Goal: Task Accomplishment & Management: Manage account settings

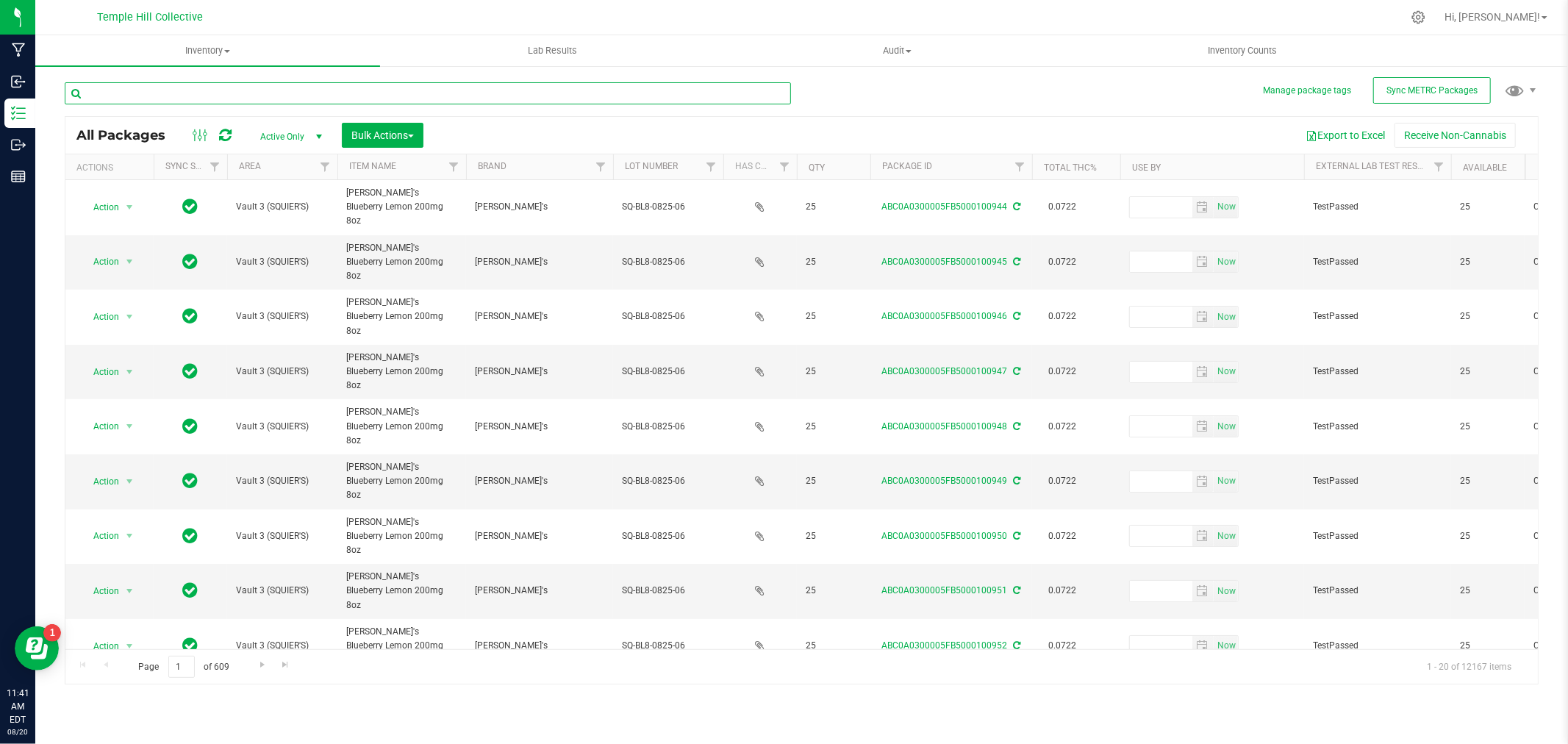
click at [359, 88] on input "text" at bounding box center [428, 93] width 726 height 22
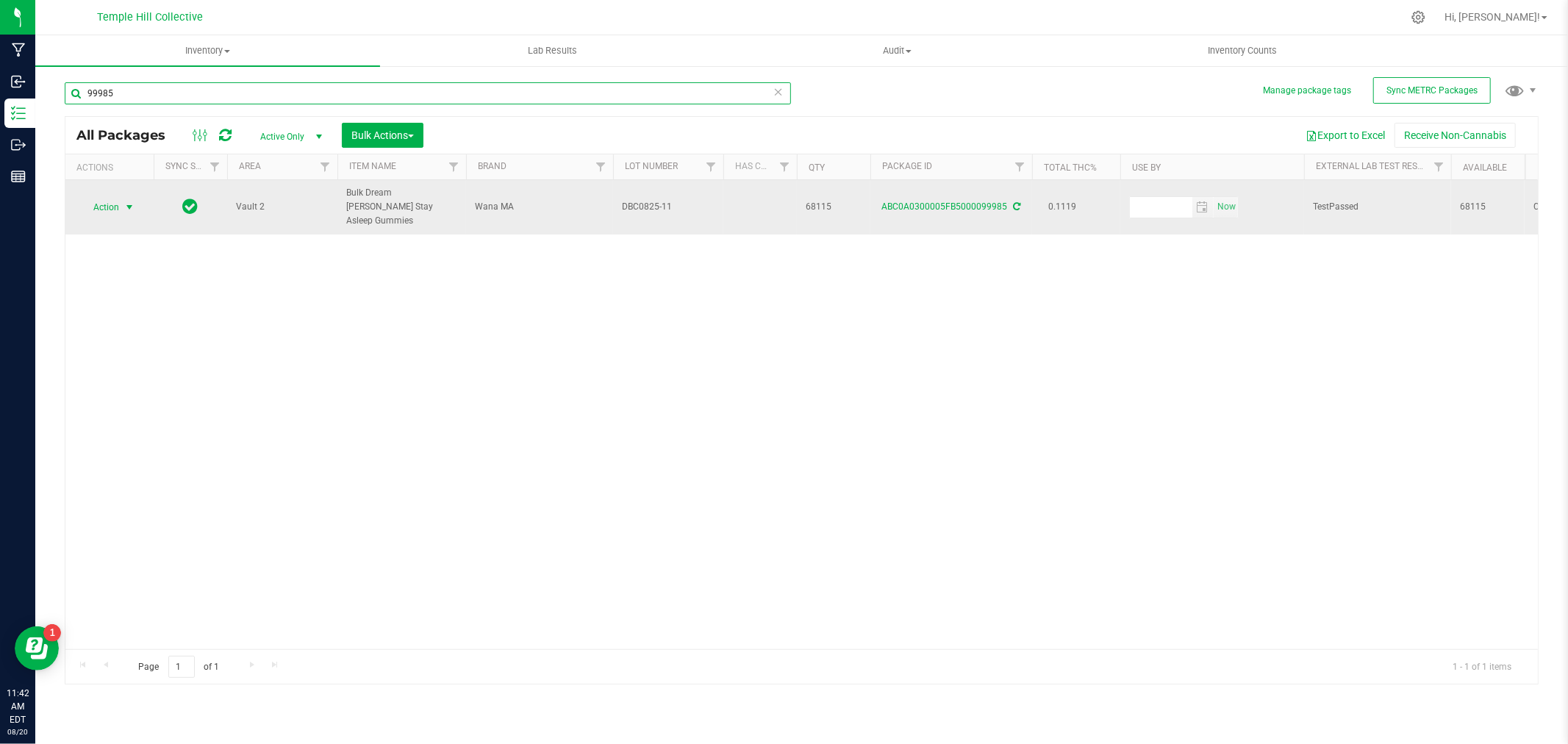
type input "99985"
click at [112, 207] on span "Action" at bounding box center [100, 207] width 40 height 20
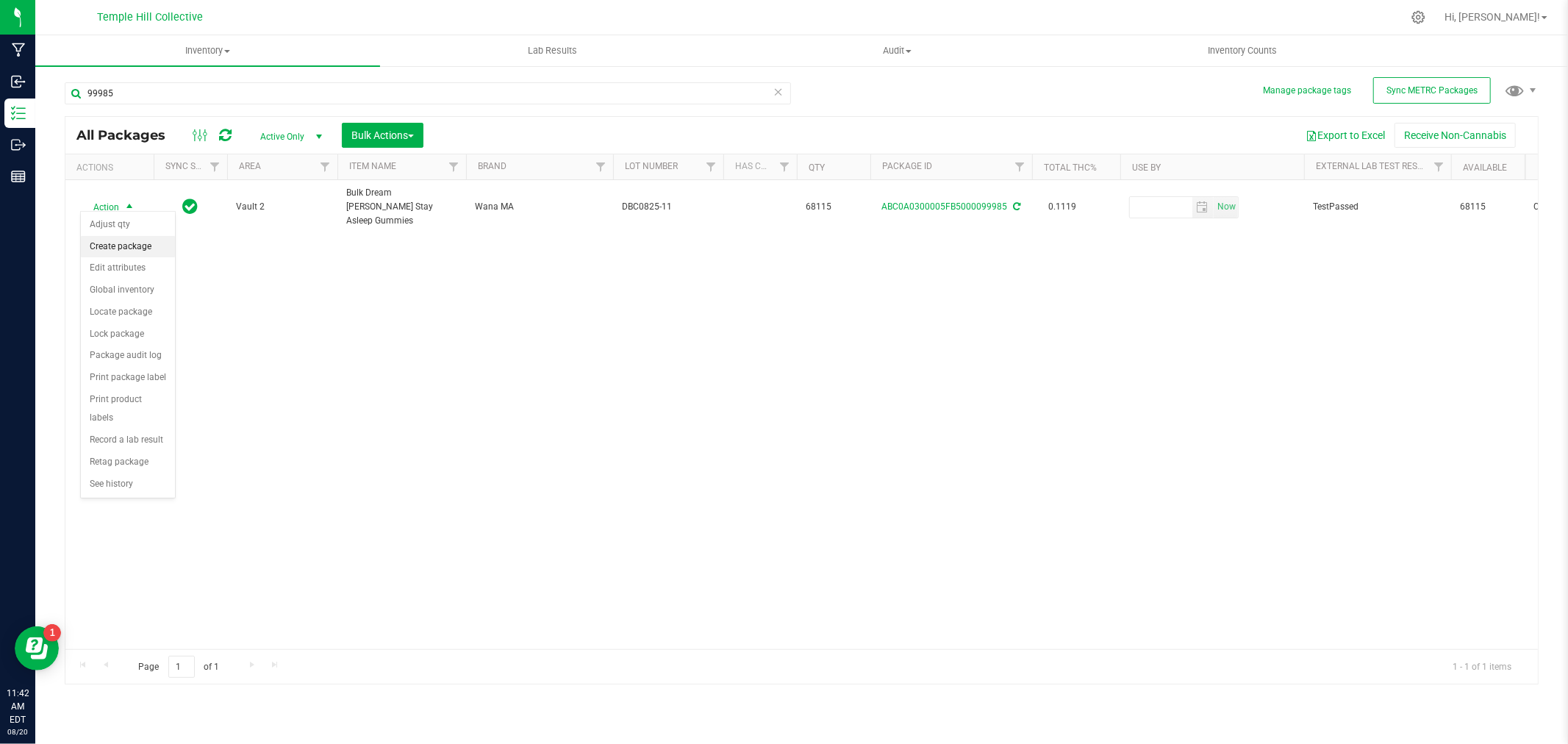
click at [119, 247] on li "Create package" at bounding box center [128, 247] width 94 height 22
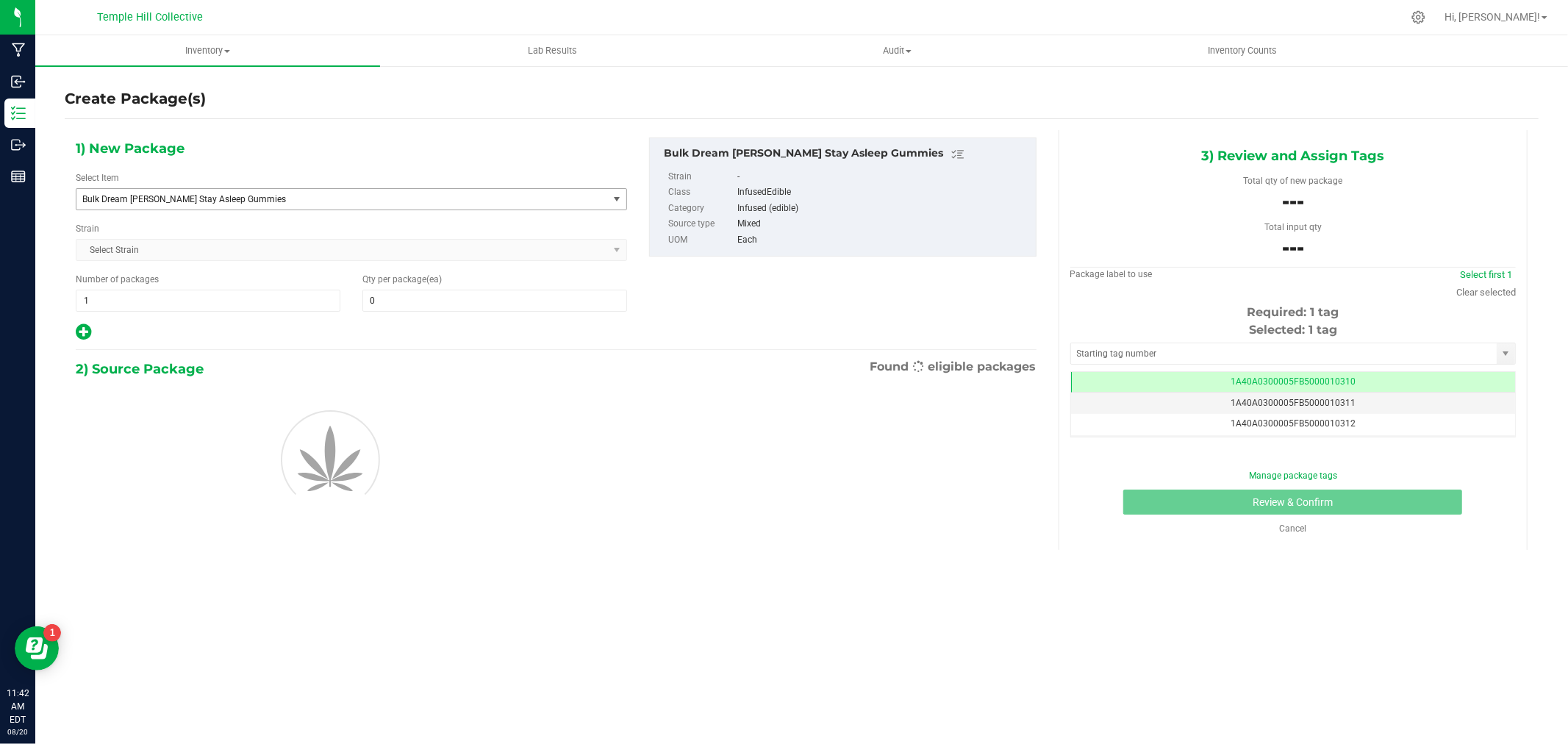
click at [137, 194] on span "Bulk Dream [PERSON_NAME] Stay Asleep Gummies" at bounding box center [331, 199] width 498 height 11
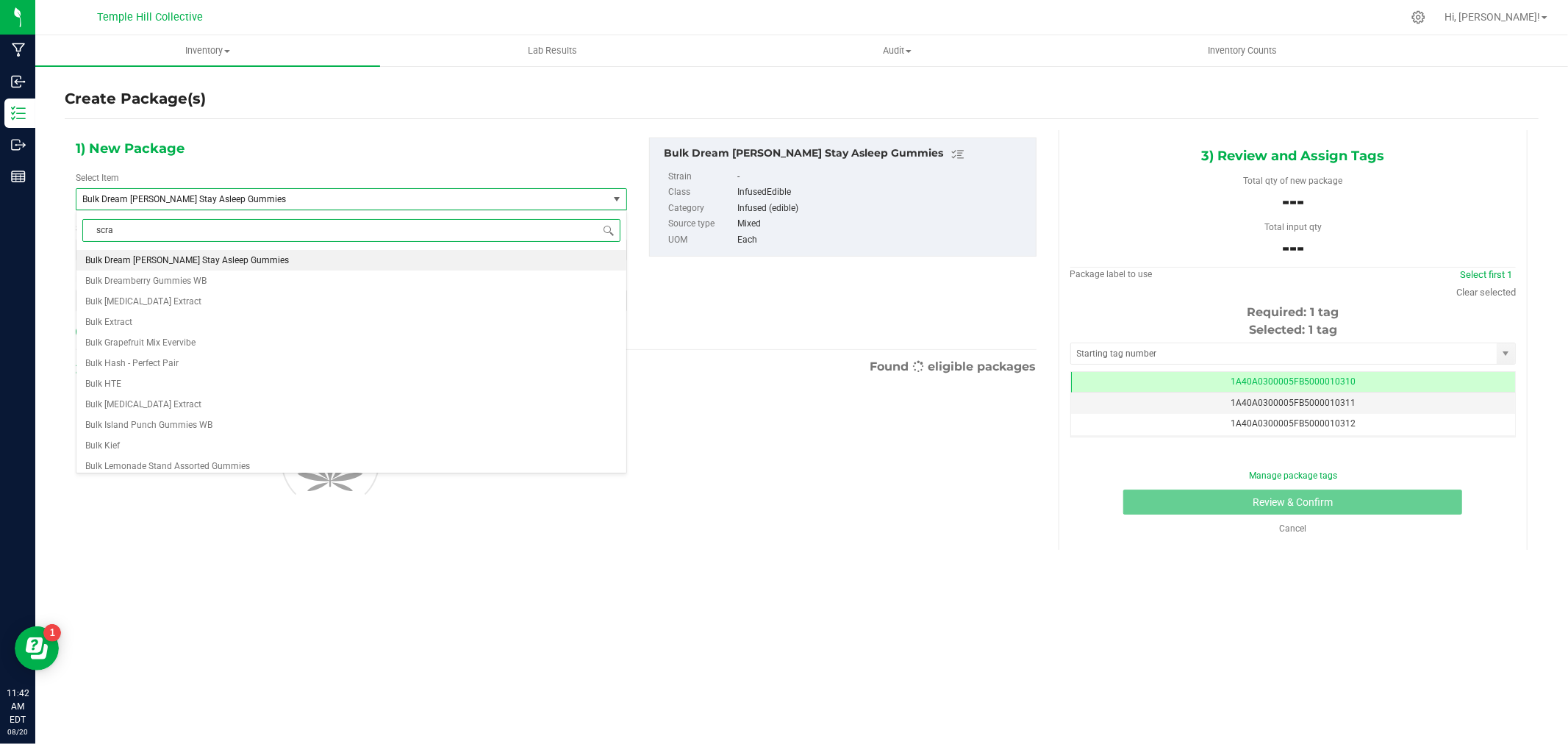
type input "scrap"
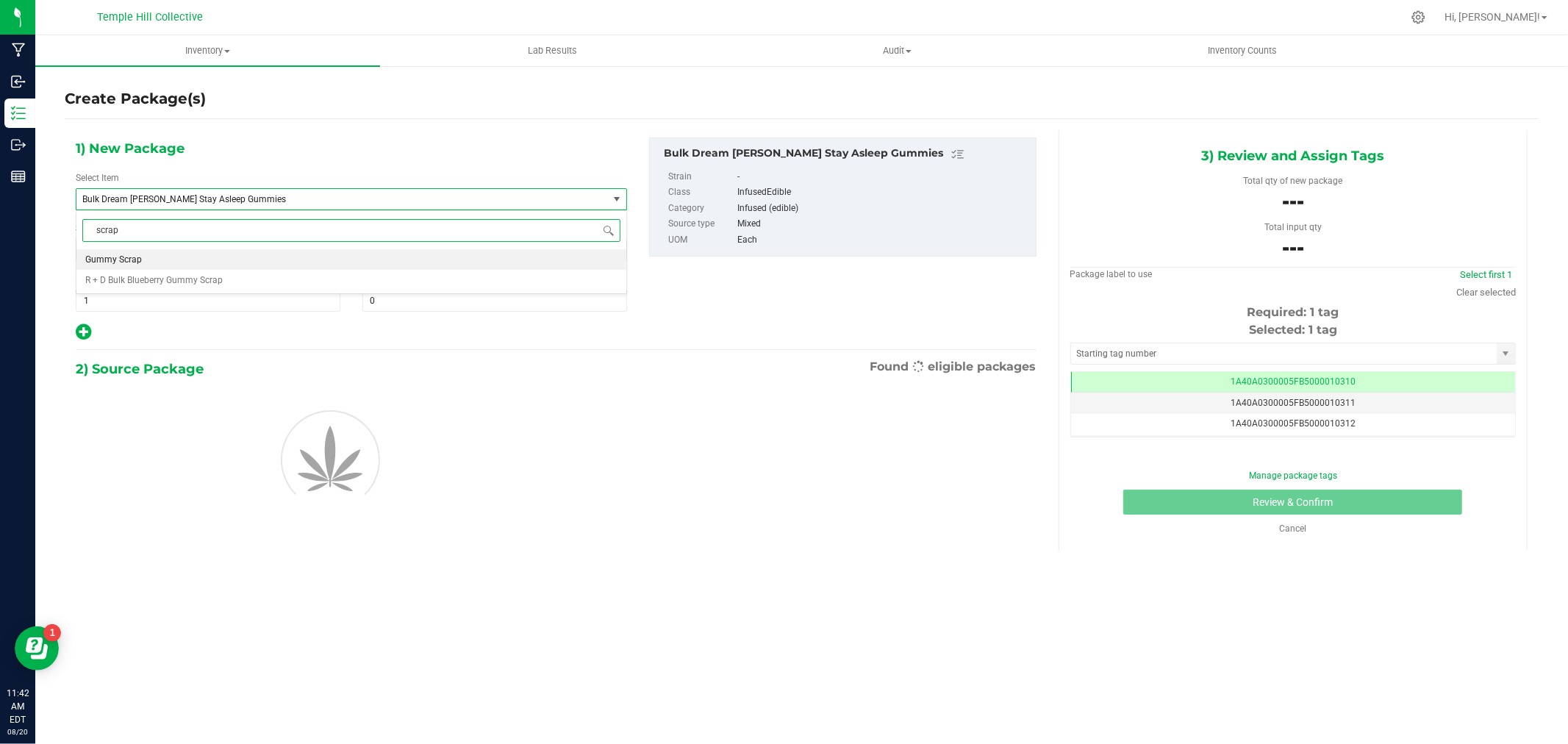
click at [131, 254] on li "Gummy Scrap" at bounding box center [351, 259] width 550 height 20
type input "0.0000"
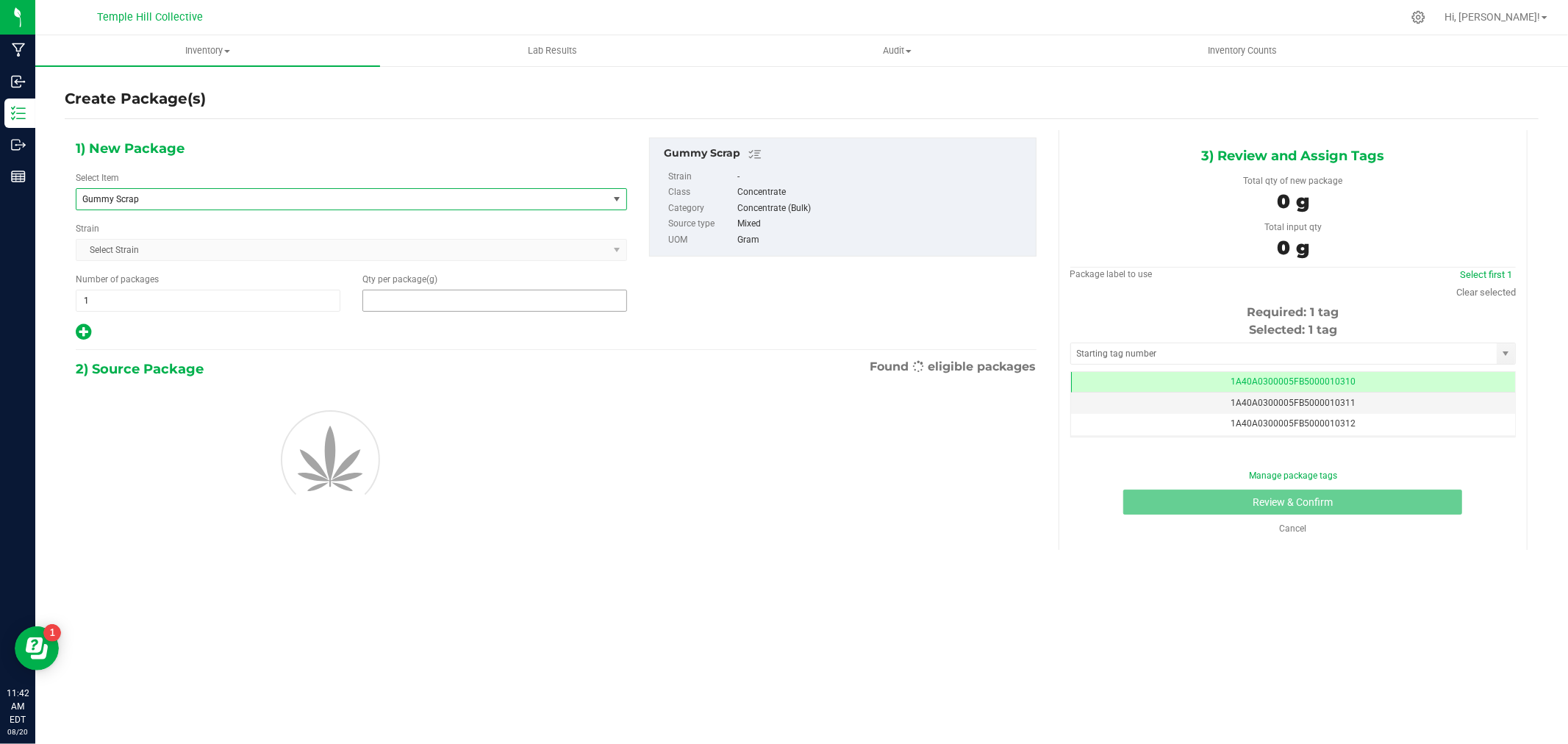
click at [490, 309] on span at bounding box center [494, 300] width 265 height 22
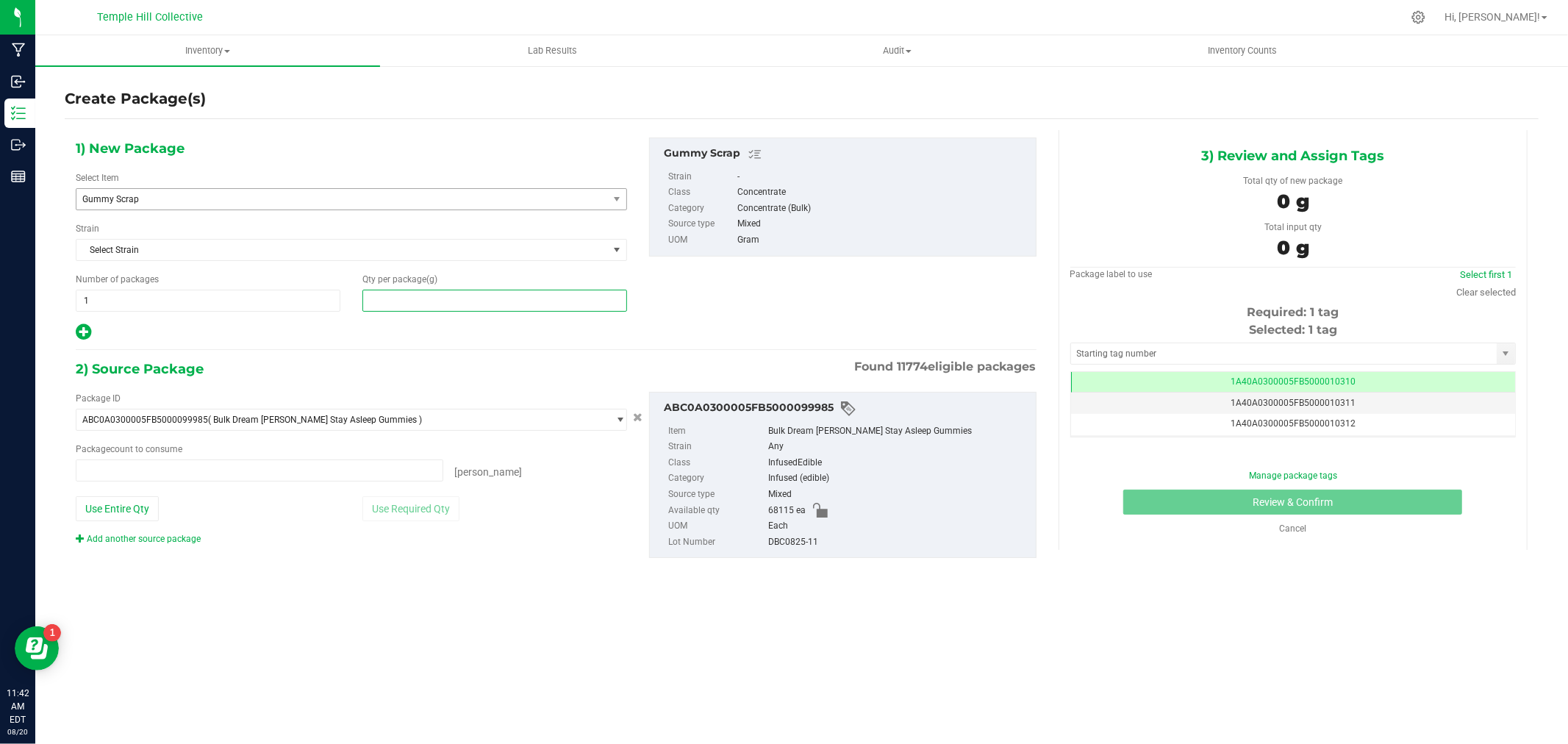
type input "0 ea"
type input "3670"
type input "3,670.0000"
click at [150, 461] on span at bounding box center [259, 470] width 368 height 22
type input "816"
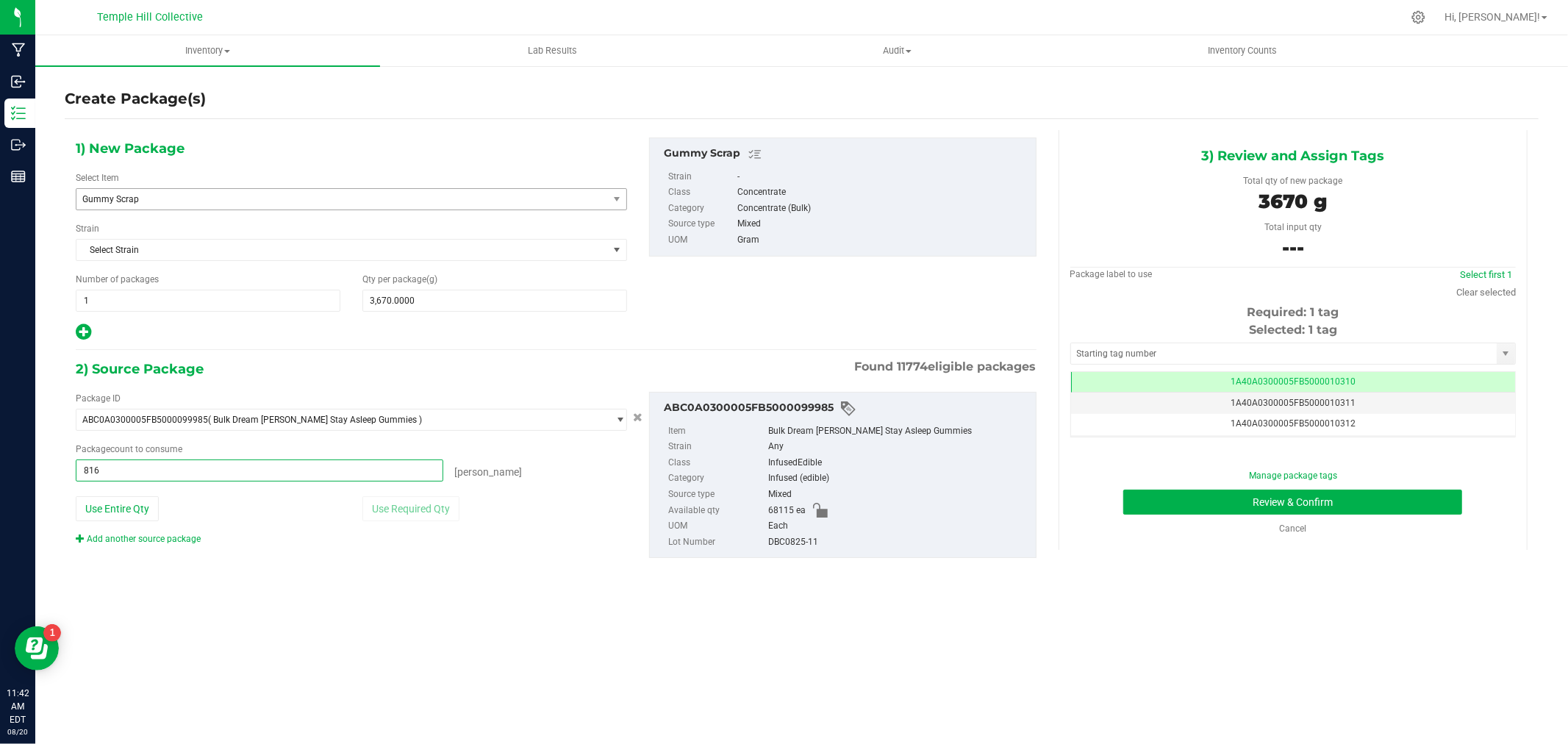
type input "816 ea"
drag, startPoint x: 824, startPoint y: 542, endPoint x: 725, endPoint y: 546, distance: 99.1
click at [725, 546] on li "Lot Number DBC0825-11" at bounding box center [848, 542] width 360 height 16
copy li "DBC0825-11"
click at [1148, 356] on input "text" at bounding box center [1284, 353] width 426 height 20
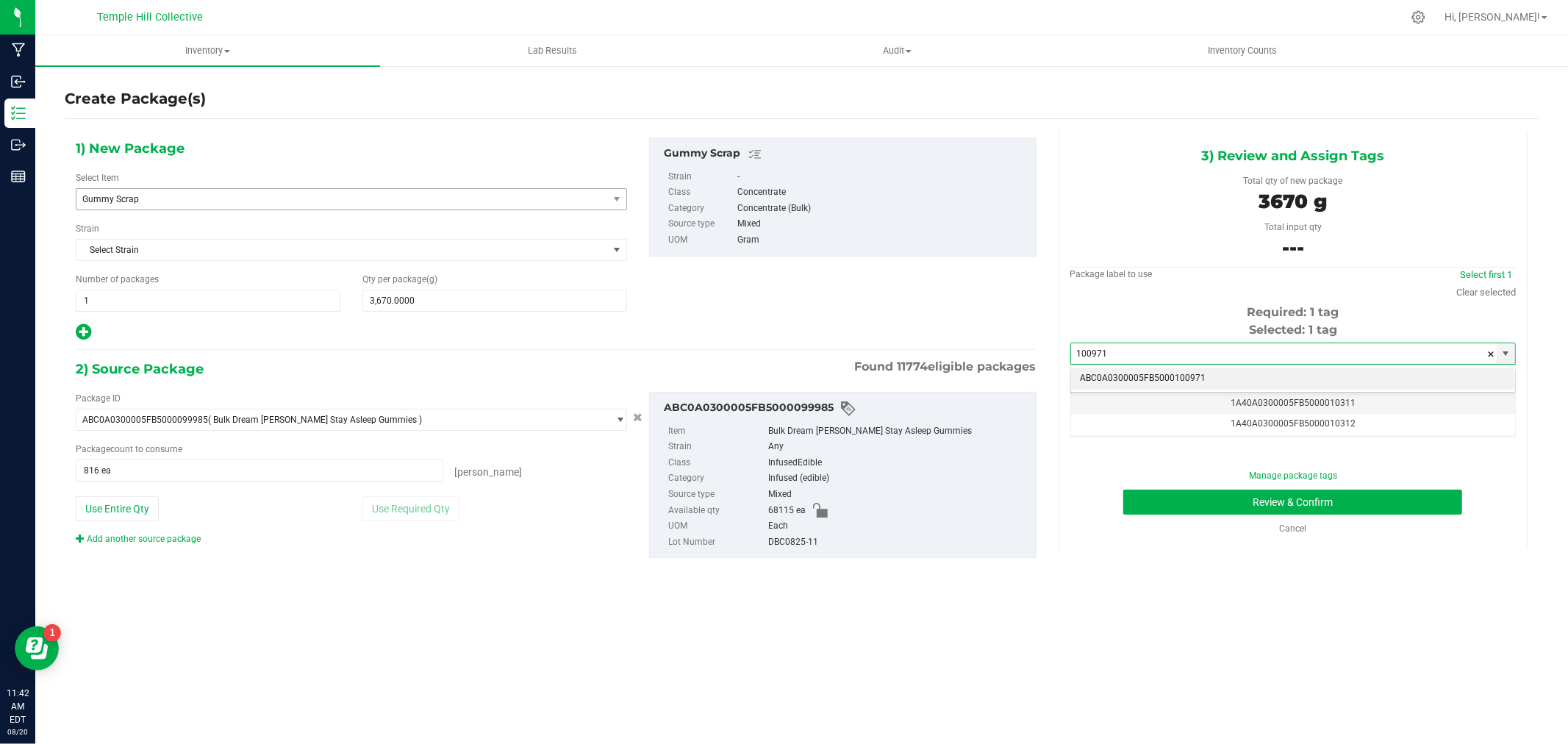
click at [1178, 378] on li "ABC0A0300005FB5000100971" at bounding box center [1293, 378] width 444 height 22
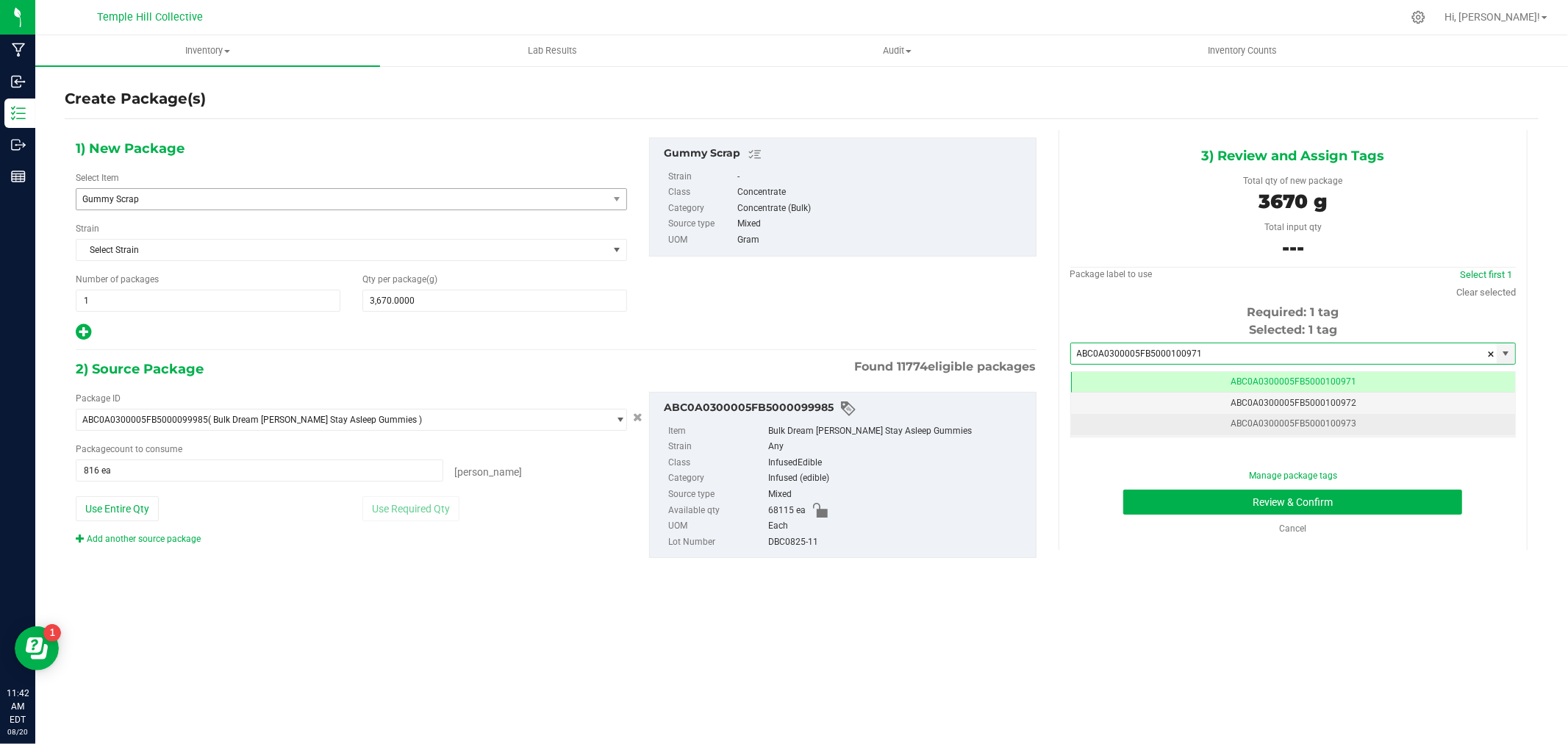
scroll to position [0, -1]
type input "ABC0A0300005FB5000100971"
click at [1184, 500] on button "Review & Confirm" at bounding box center [1292, 502] width 339 height 25
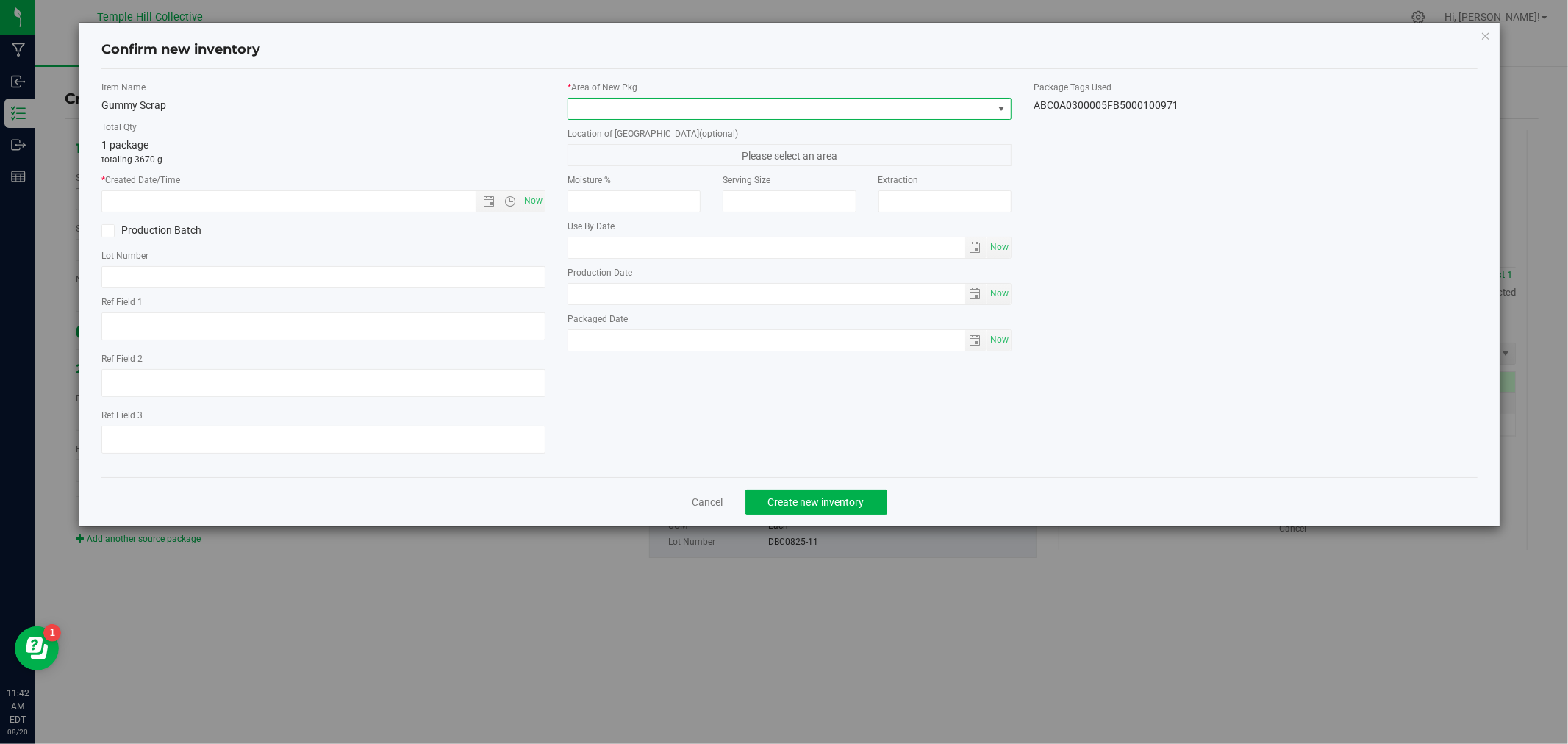
click at [759, 103] on span at bounding box center [781, 108] width 424 height 20
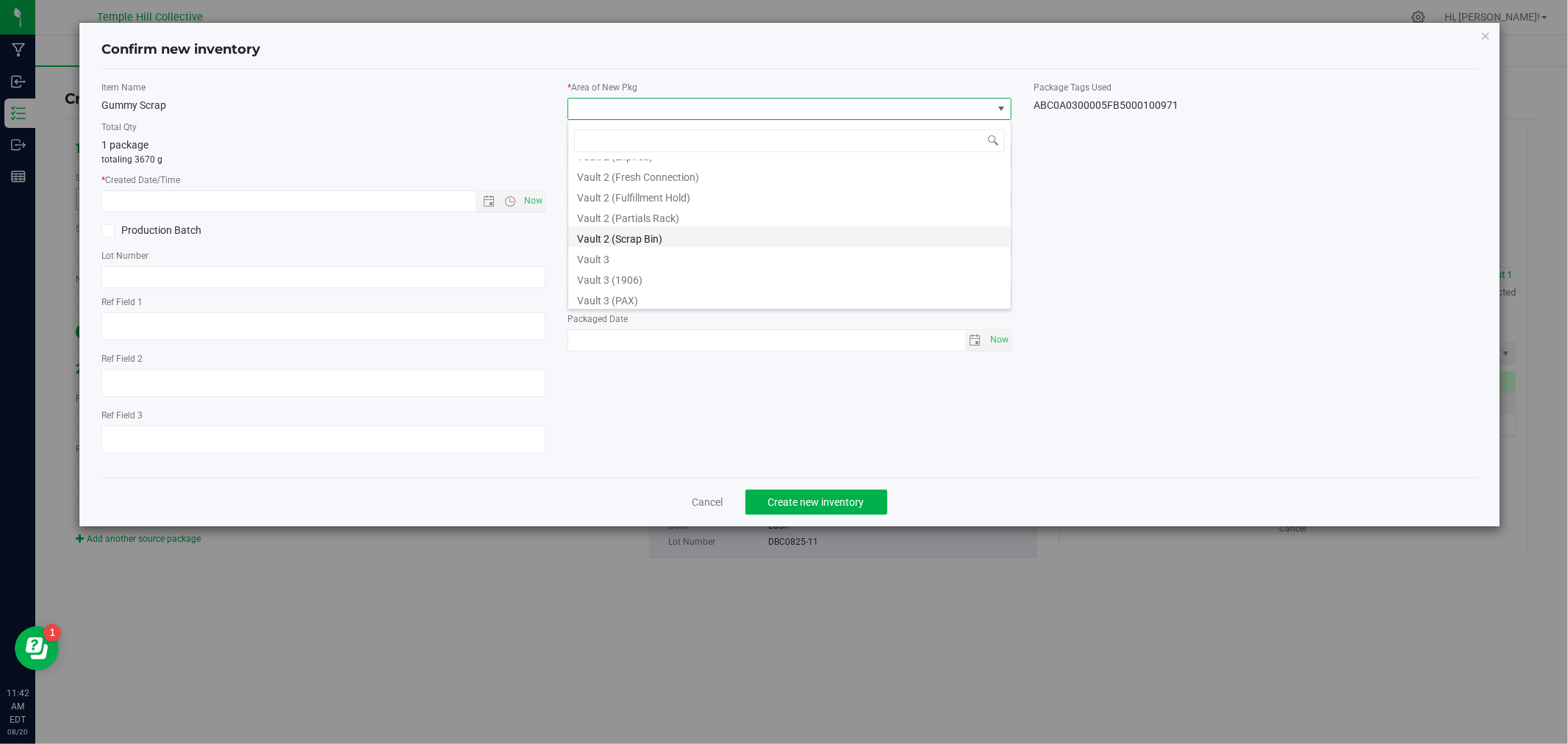
click at [687, 231] on li "Vault 2 (Scrap Bin)" at bounding box center [790, 236] width 442 height 20
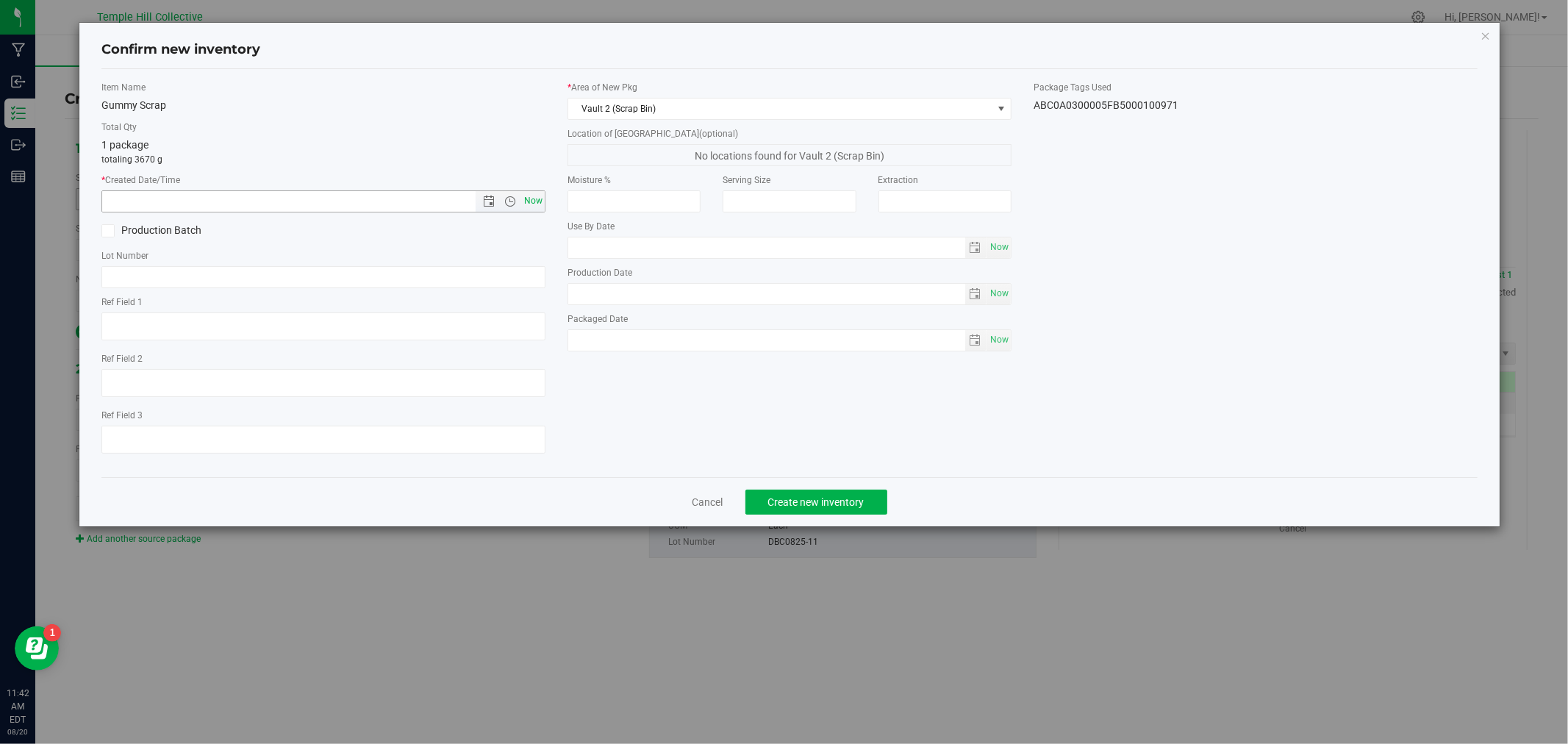
click at [531, 202] on span "Now" at bounding box center [533, 201] width 25 height 21
type input "[DATE] 11:42 AM"
click at [422, 289] on div "Item Name Gummy Scrap Total Qty 1 package totaling 3670 g * Created Date/Time […" at bounding box center [323, 272] width 466 height 384
click at [422, 280] on input "text" at bounding box center [323, 277] width 444 height 22
paste input "DBC0825-11"
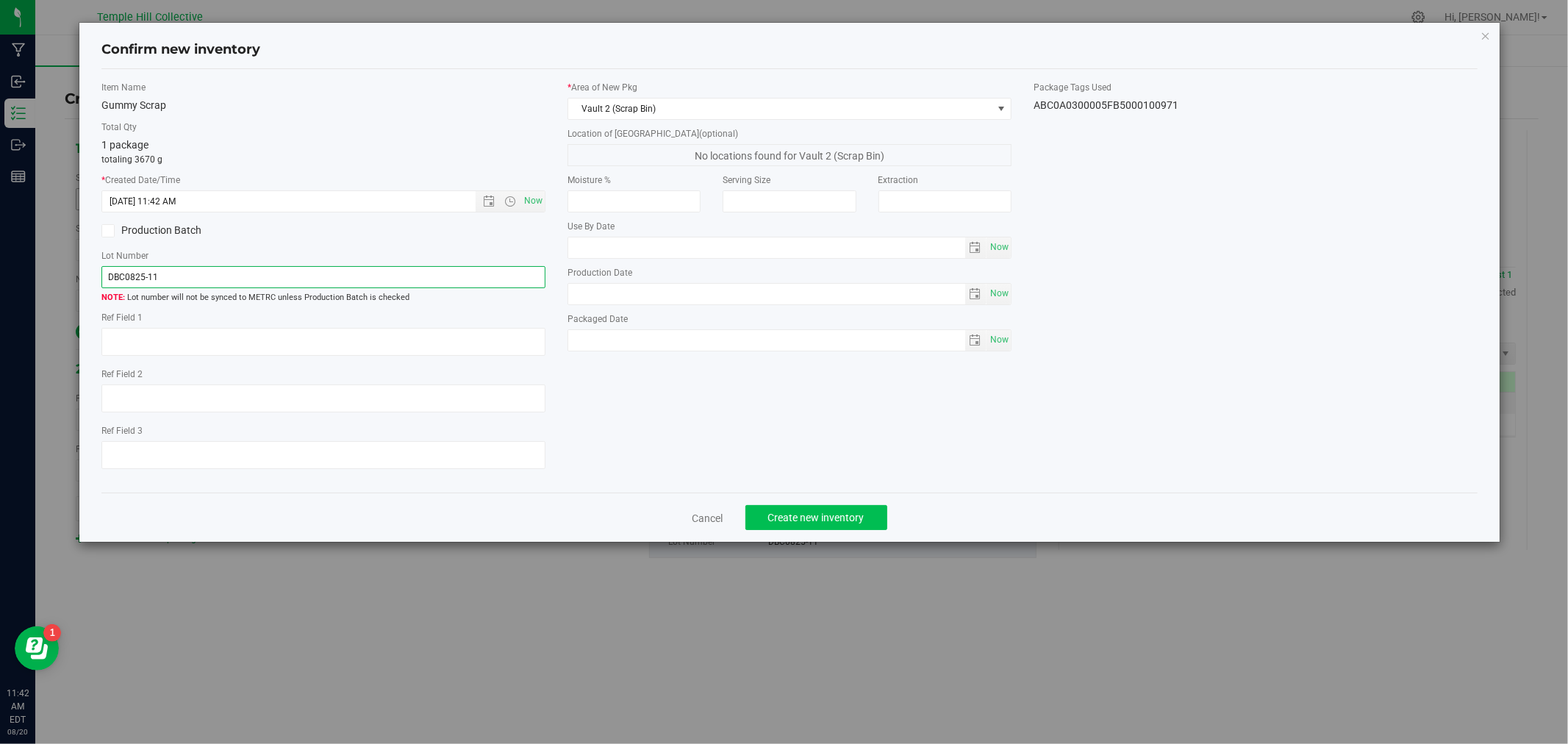
type input "DBC0825-11"
click at [813, 523] on span "Create new inventory" at bounding box center [817, 518] width 97 height 12
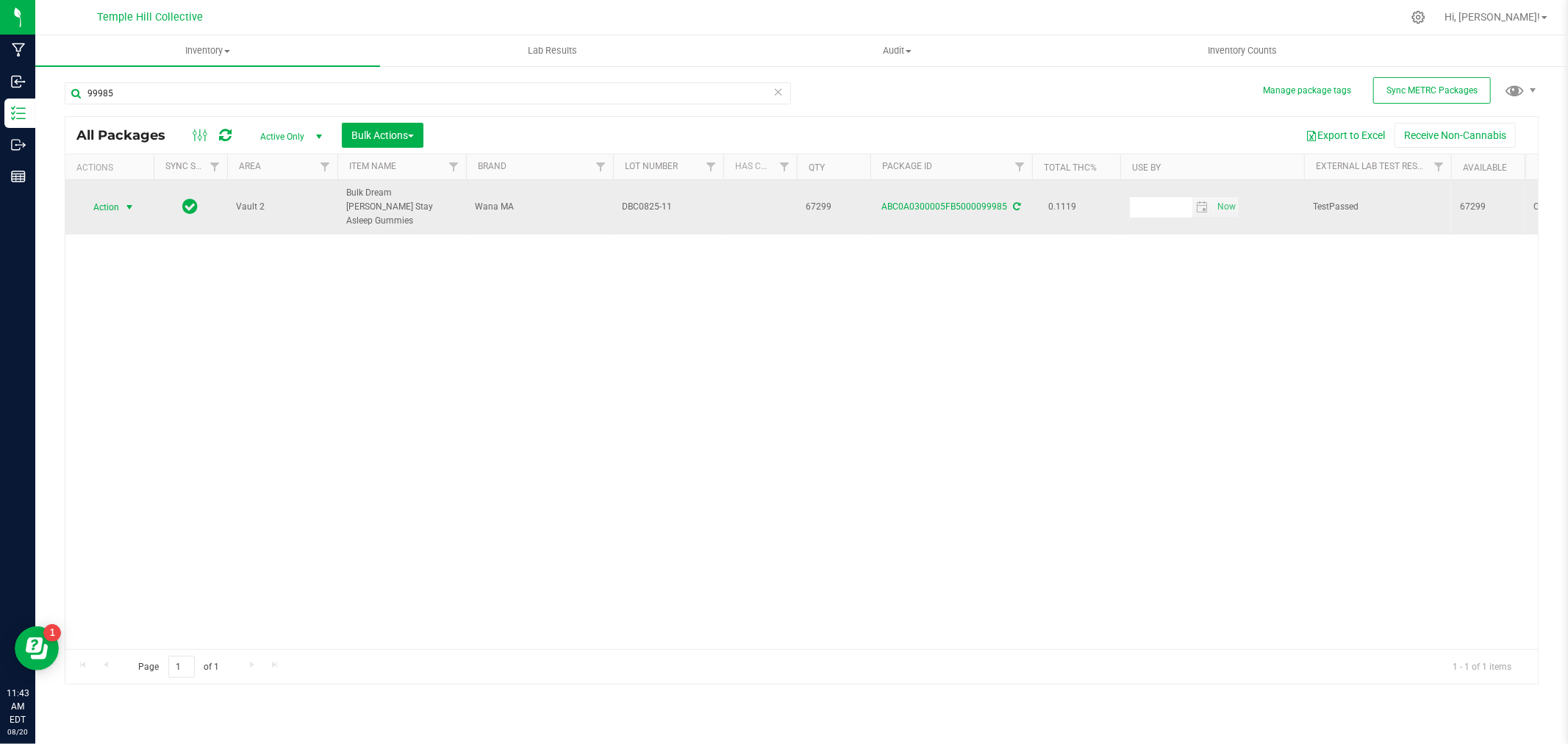
click at [114, 201] on span "Action" at bounding box center [100, 207] width 40 height 20
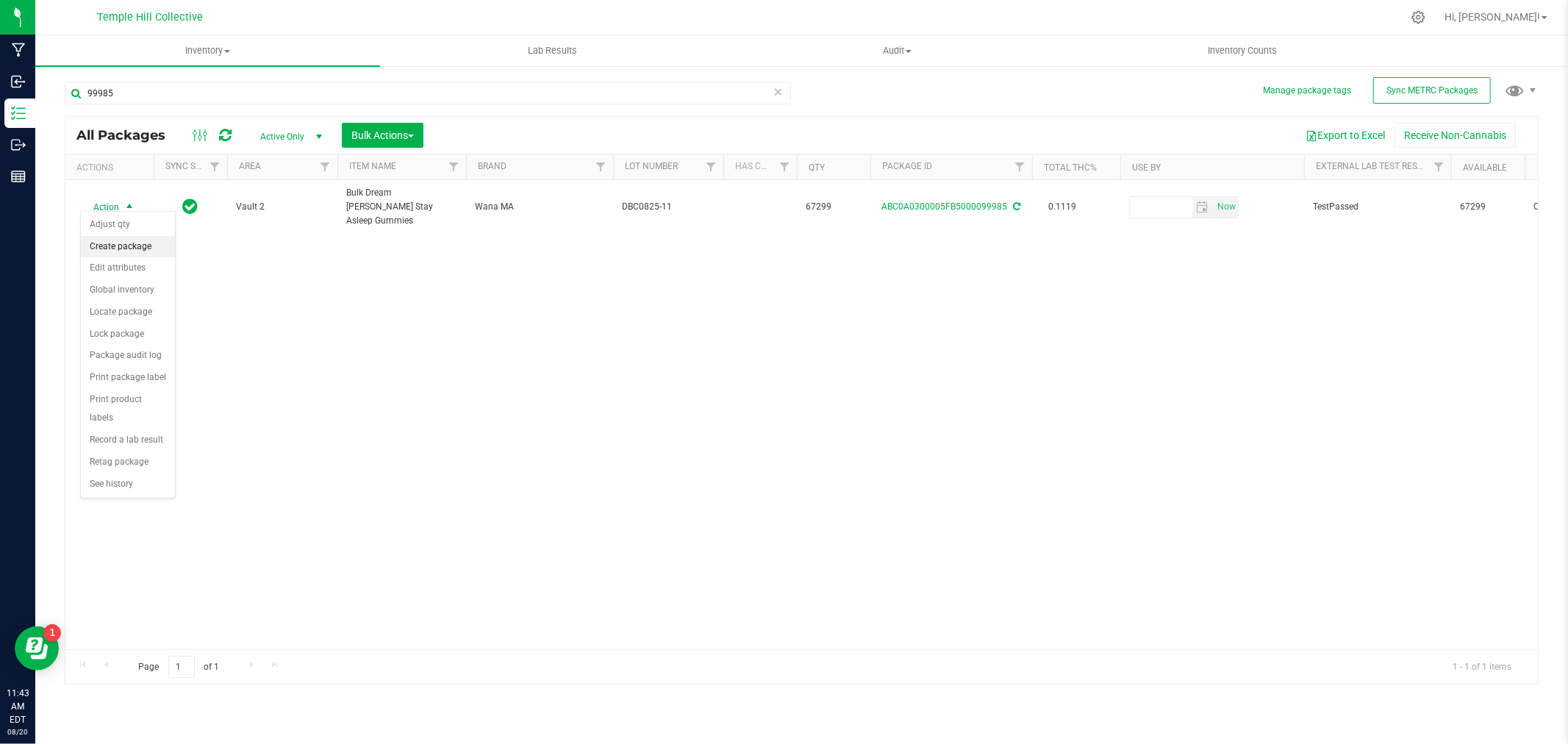
click at [94, 255] on li "Create package" at bounding box center [128, 247] width 94 height 22
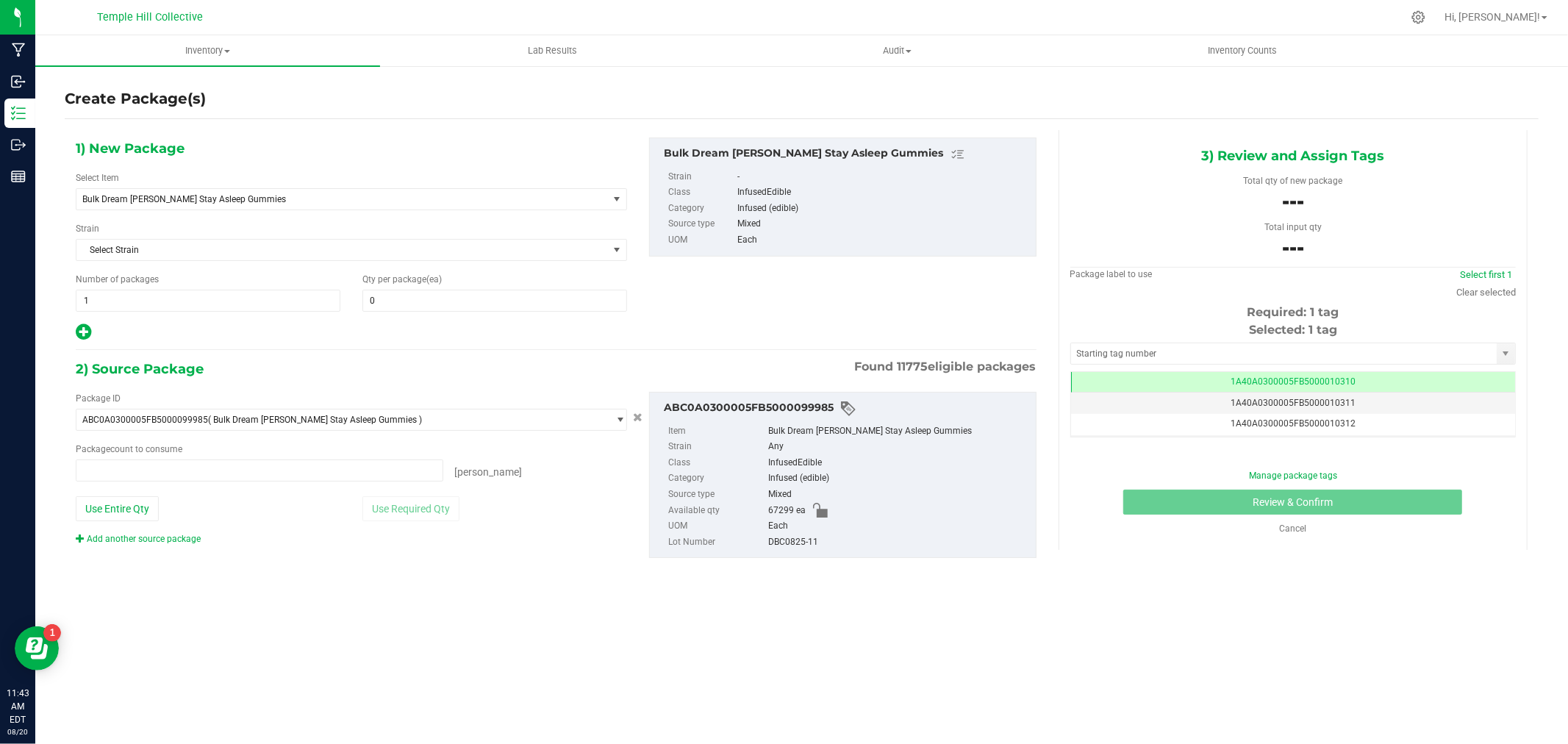
type input "0 ea"
click at [387, 200] on span "Bulk Dream [PERSON_NAME] Stay Asleep Gummies" at bounding box center [331, 199] width 498 height 11
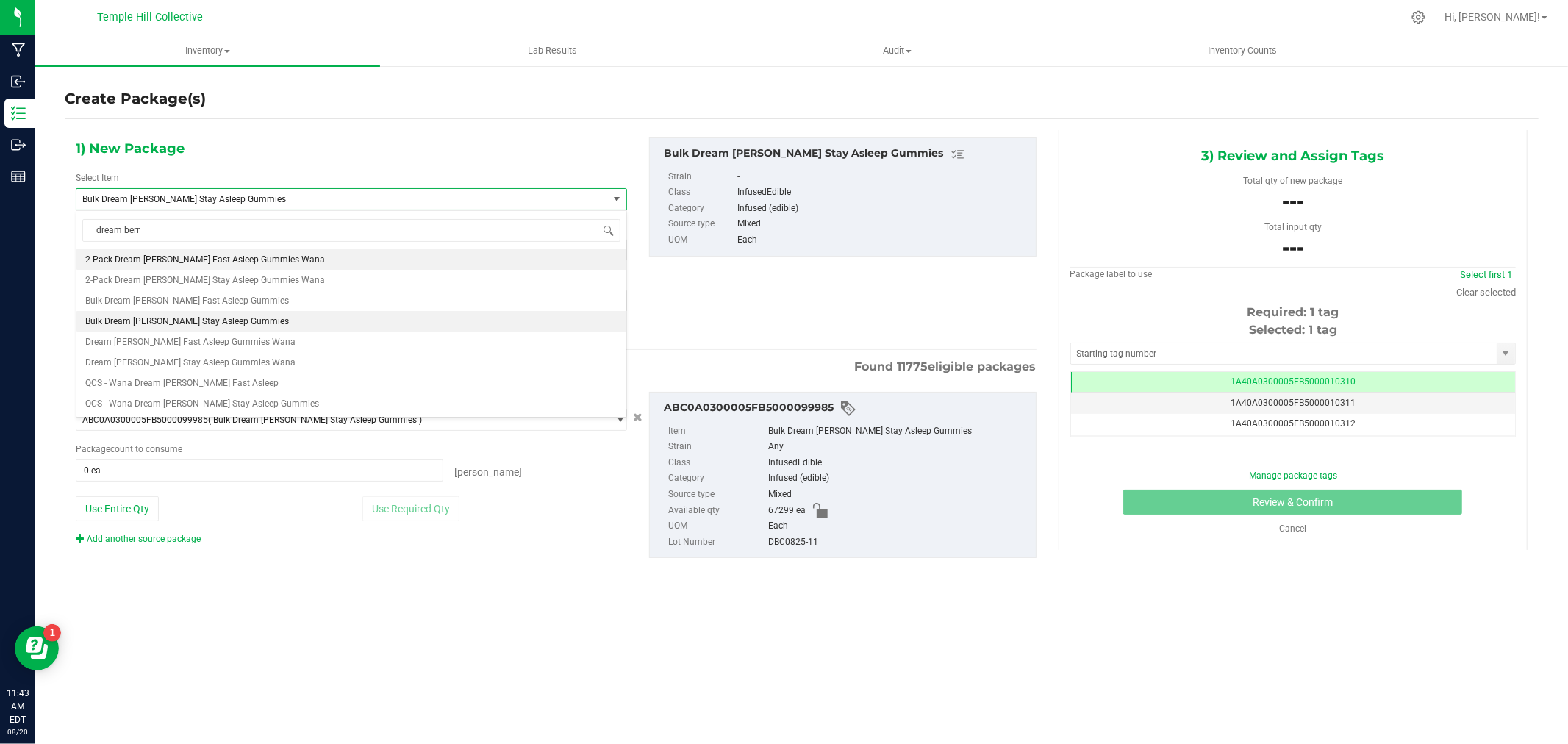
click at [387, 200] on span "Bulk Dream [PERSON_NAME] Stay Asleep Gummies" at bounding box center [331, 199] width 498 height 11
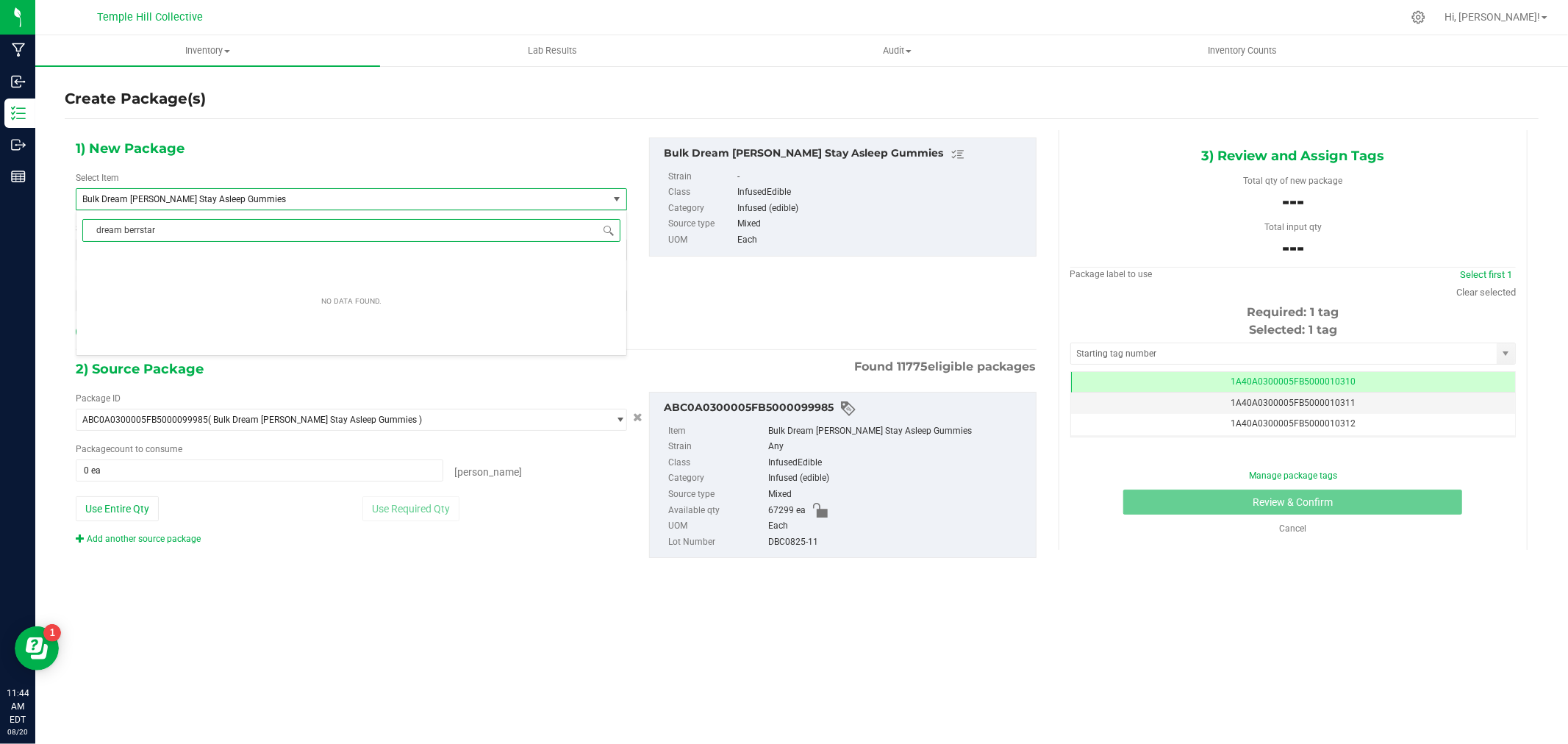
drag, startPoint x: 174, startPoint y: 230, endPoint x: 282, endPoint y: 250, distance: 109.8
click at [144, 232] on input "dream berrstar" at bounding box center [351, 230] width 538 height 23
type input "dream [PERSON_NAME]"
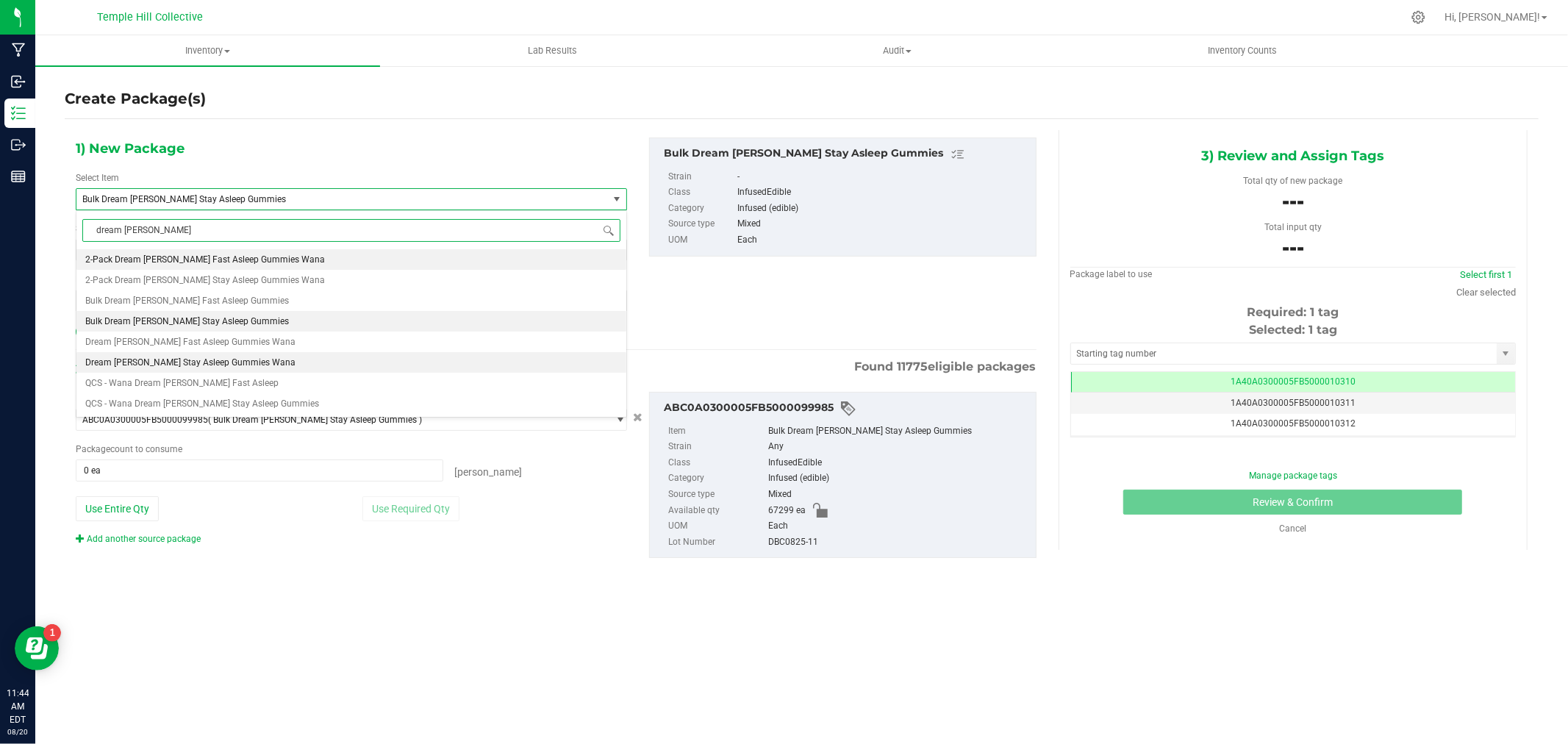
click at [277, 358] on li "Dream [PERSON_NAME] Stay Asleep Gummies Wana" at bounding box center [351, 361] width 550 height 20
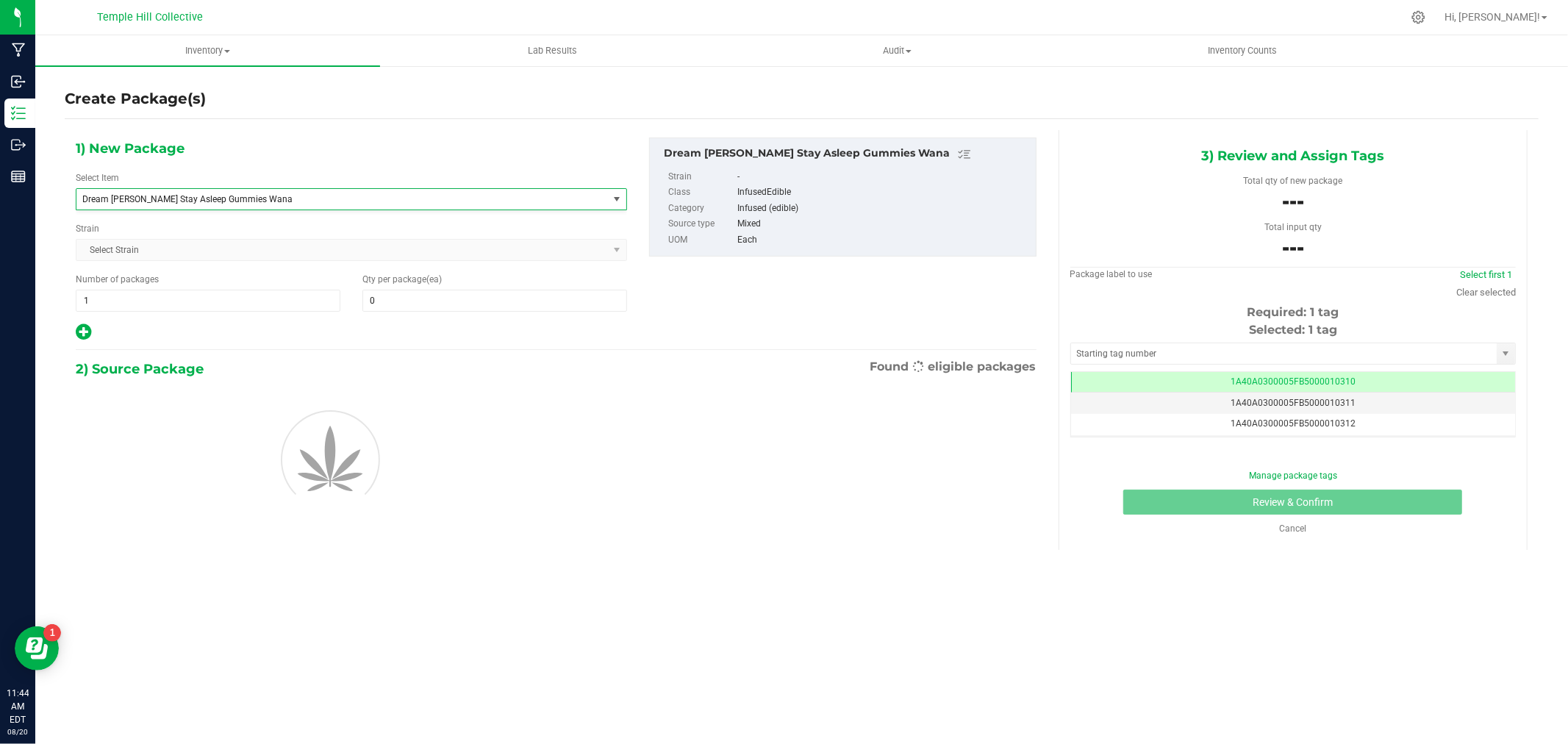
scroll to position [8559, 0]
click at [84, 329] on icon at bounding box center [83, 332] width 15 height 18
type input "0"
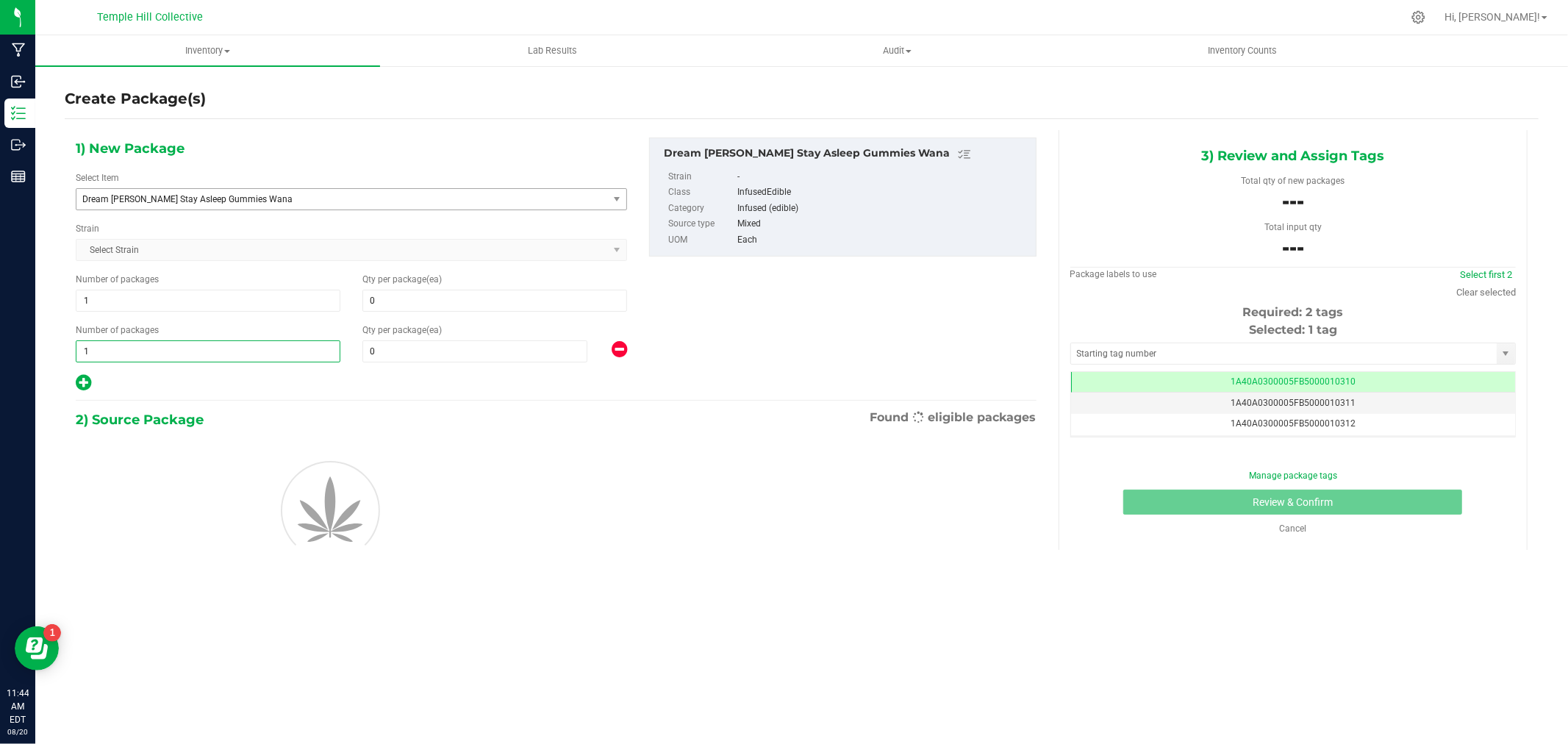
click at [108, 357] on span "1 1" at bounding box center [208, 351] width 265 height 22
click at [421, 351] on span at bounding box center [475, 351] width 225 height 22
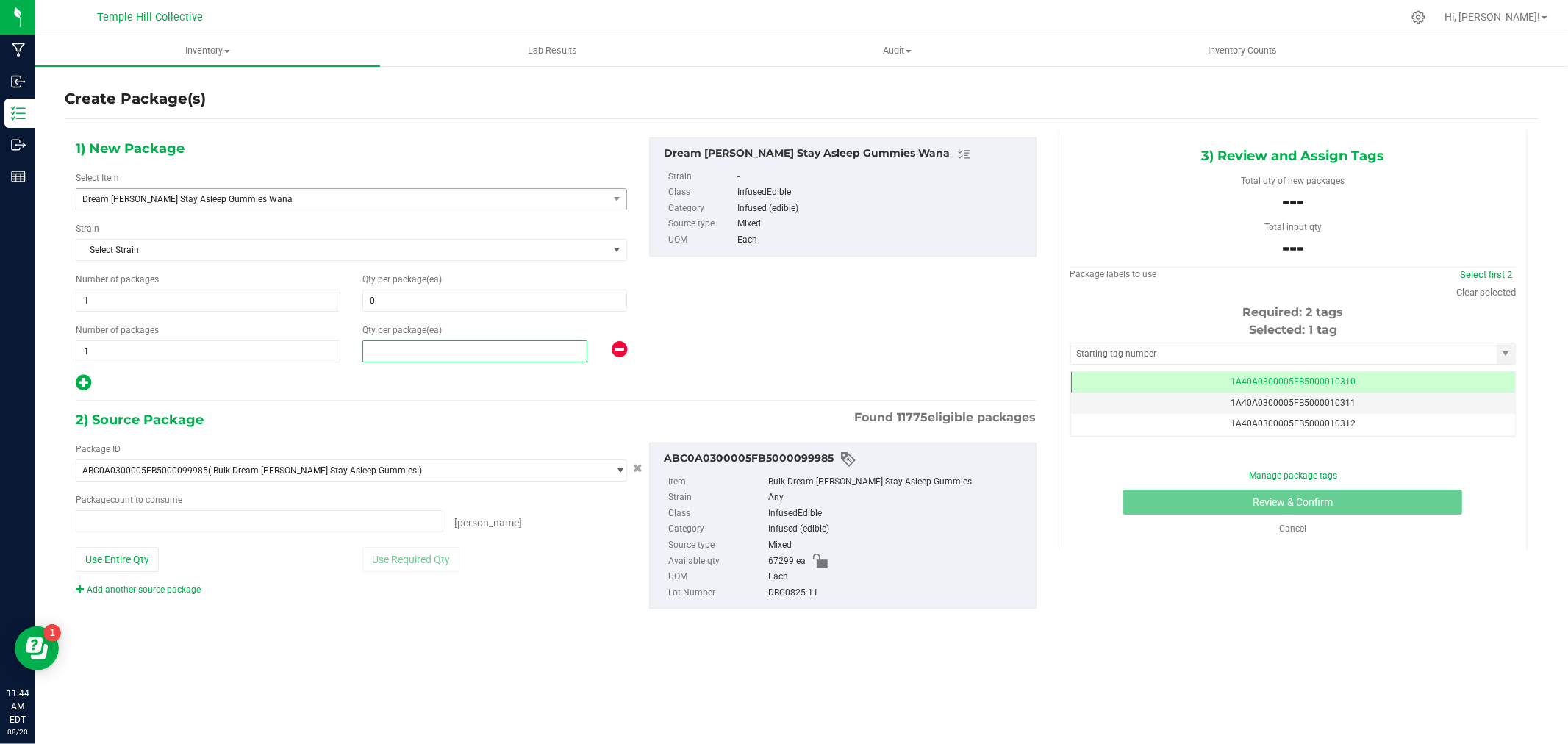
type input "0 ea"
type input "14"
click at [400, 303] on span at bounding box center [494, 300] width 265 height 22
type input "20"
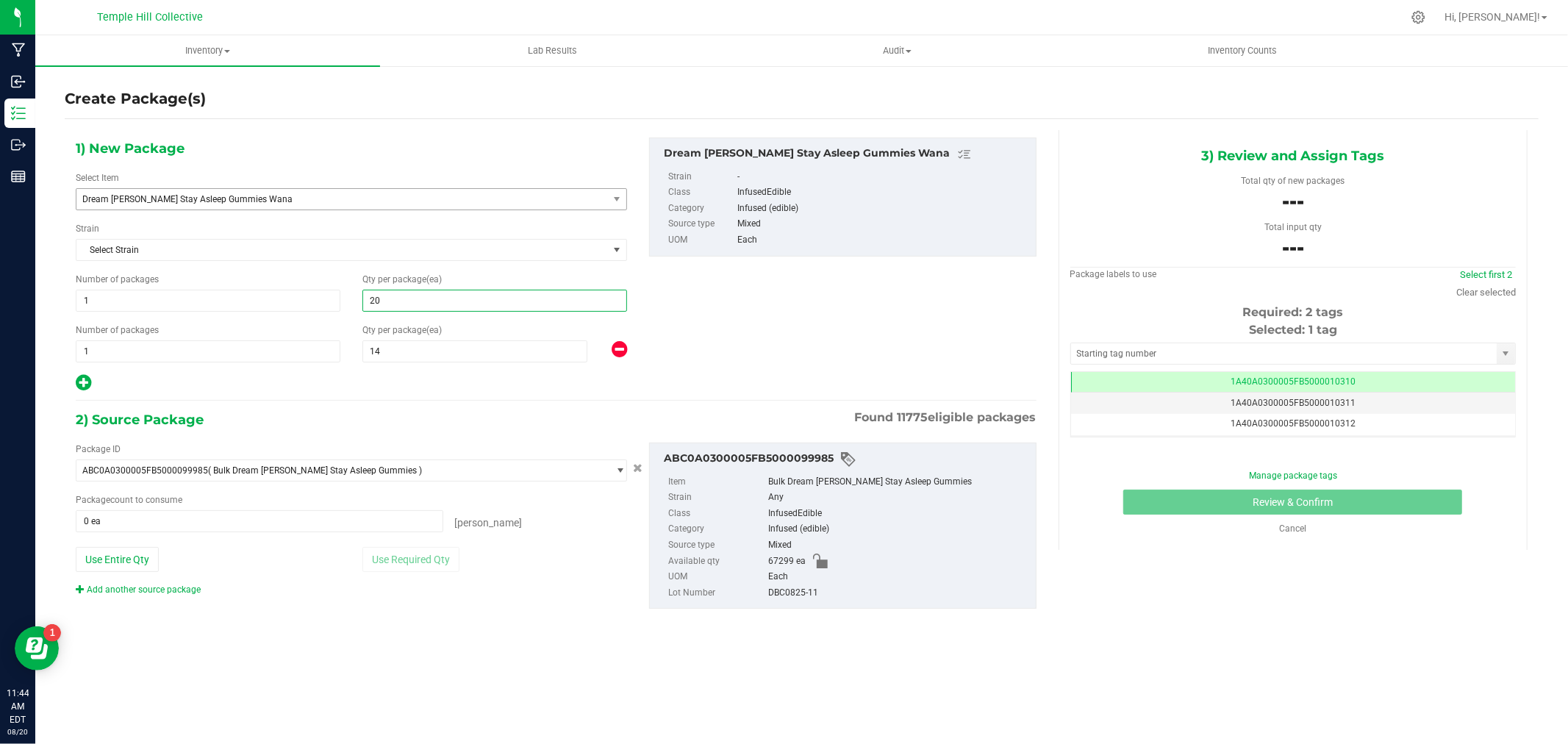
type input "20"
click at [806, 358] on div "1) New Package Select Item Dream [PERSON_NAME] Stay Asleep Gummies Wana Commerc…" at bounding box center [556, 265] width 983 height 255
click at [129, 302] on span "1 1" at bounding box center [208, 300] width 265 height 22
type input "177"
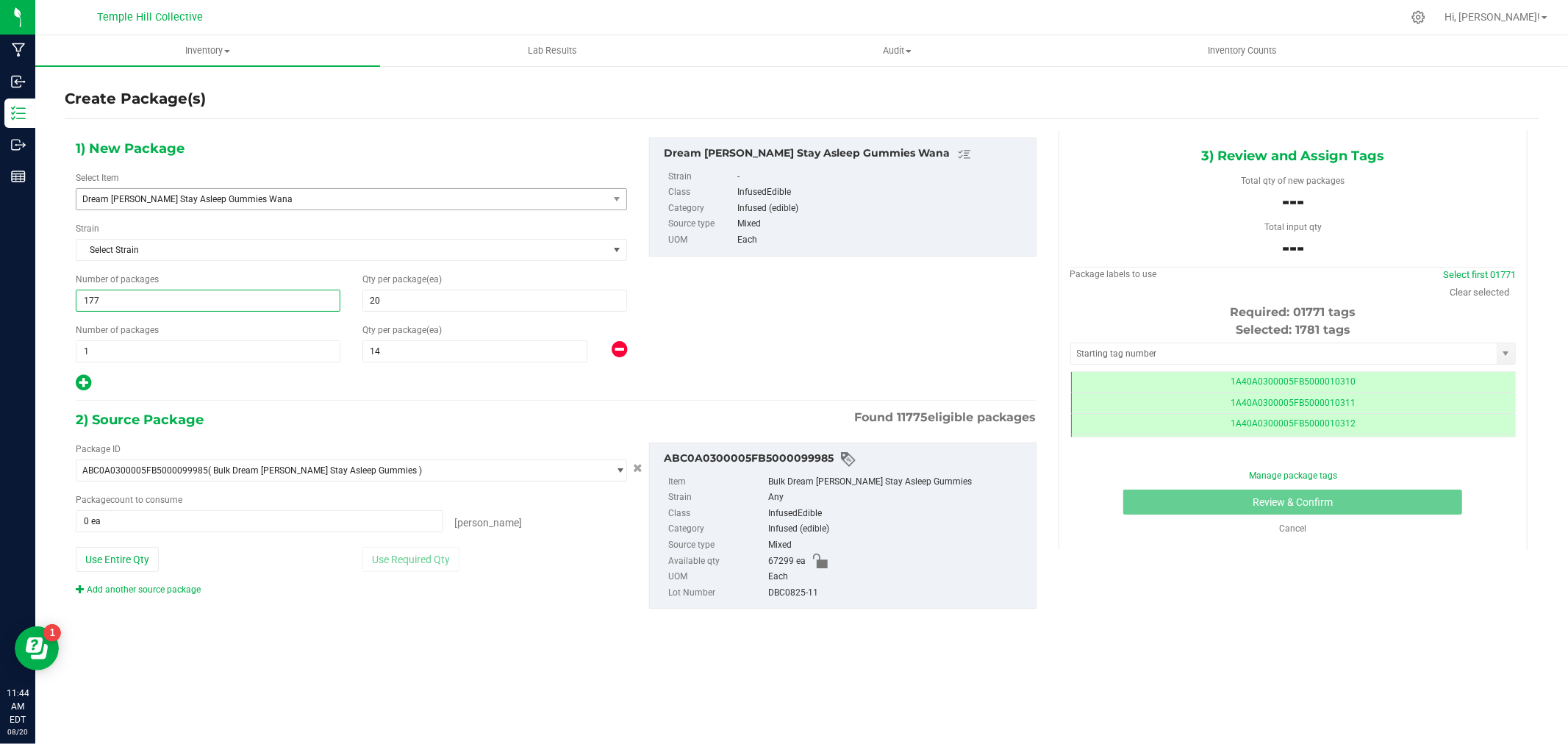
scroll to position [0, -1]
click at [107, 303] on input "177" at bounding box center [208, 300] width 263 height 20
type input "177"
click at [386, 368] on div "1) New Package Select Item Dream [PERSON_NAME] Stay Asleep Gummies Wana Commerc…" at bounding box center [352, 265] width 574 height 255
click at [1108, 355] on input "text" at bounding box center [1284, 353] width 426 height 20
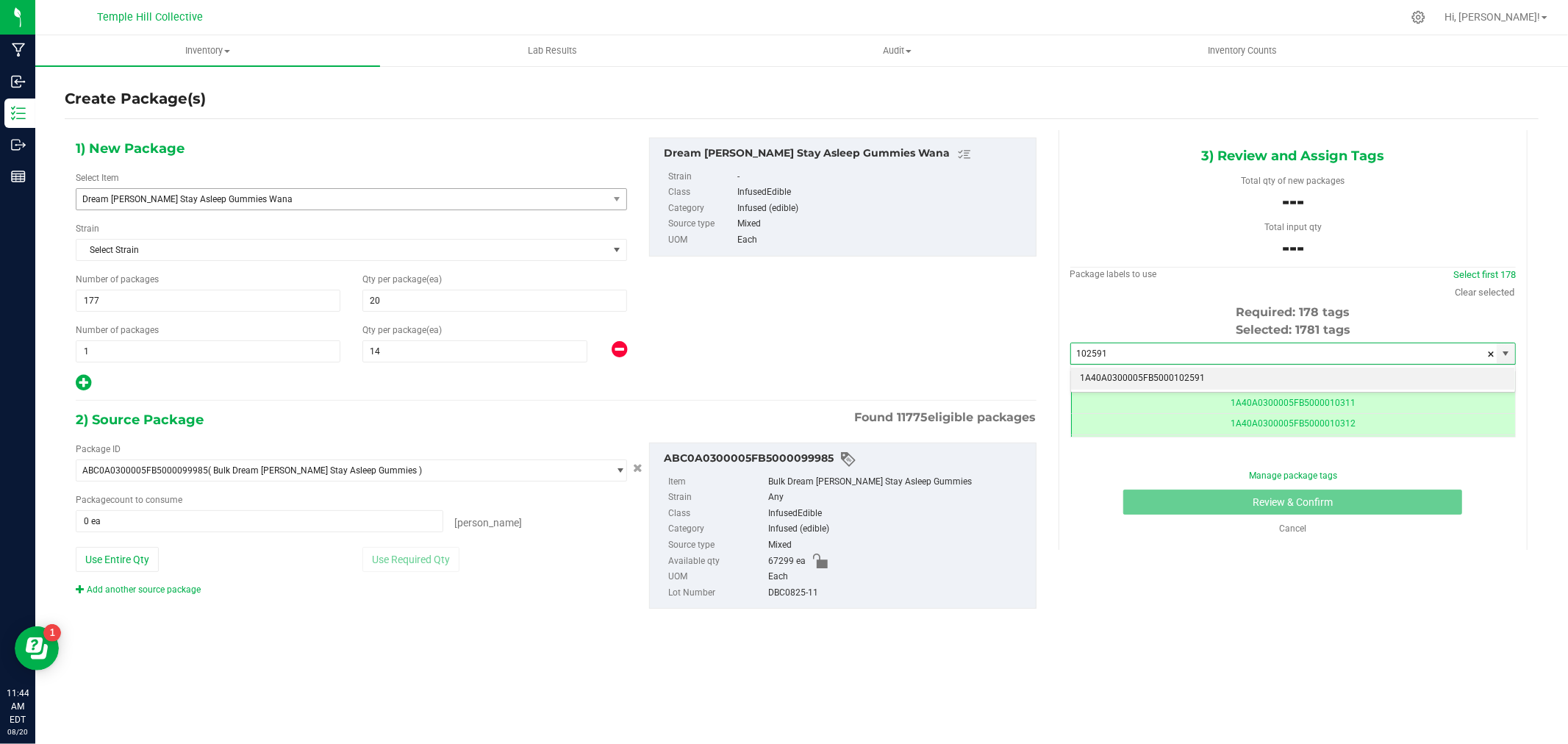
click at [1173, 373] on li "1A40A0300005FB5000102591" at bounding box center [1293, 378] width 444 height 22
type input "1A40A0300005FB5000102591"
click at [217, 522] on span at bounding box center [259, 521] width 368 height 22
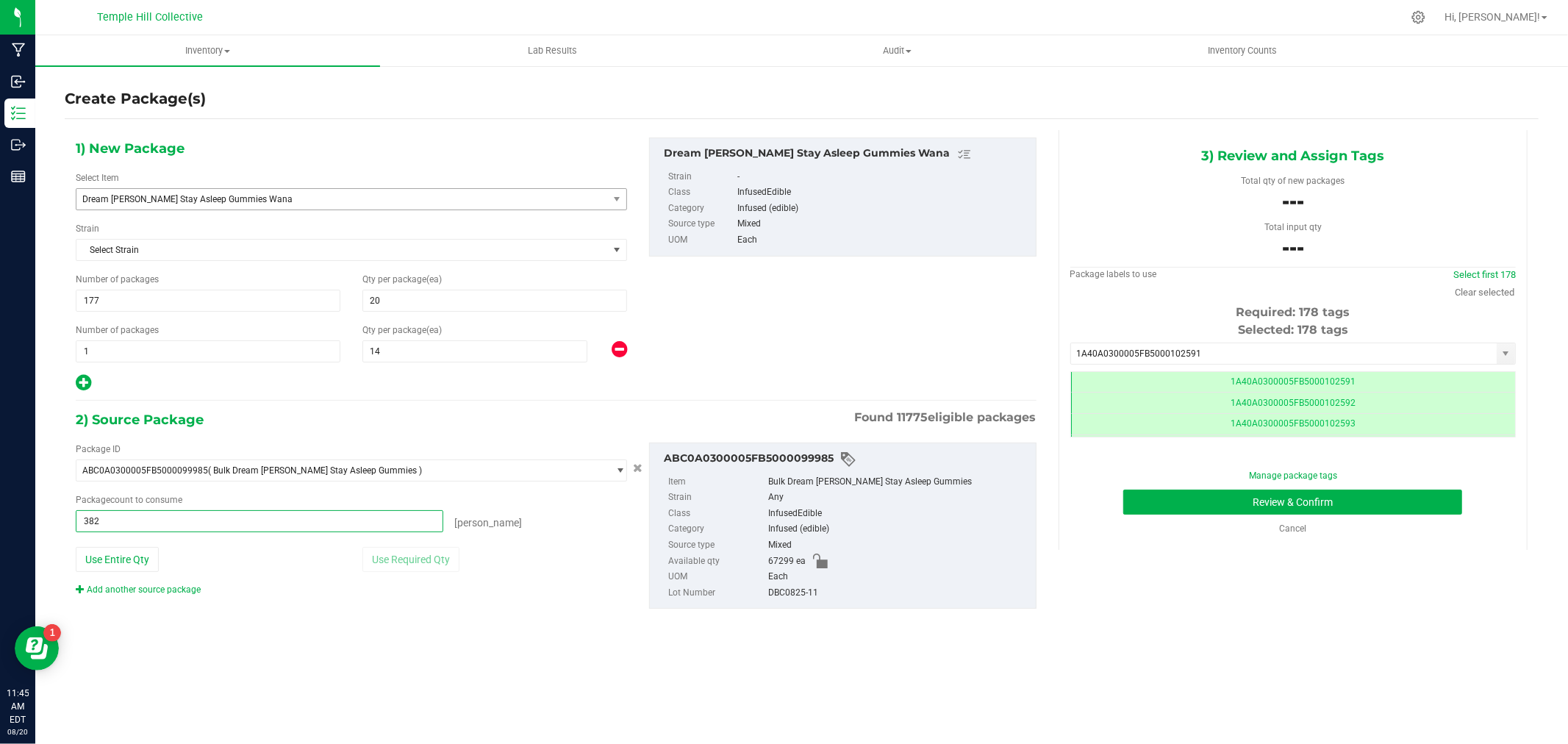
type input "3820"
type input "3820 ea"
click at [1263, 510] on button "Review & Confirm" at bounding box center [1292, 502] width 339 height 25
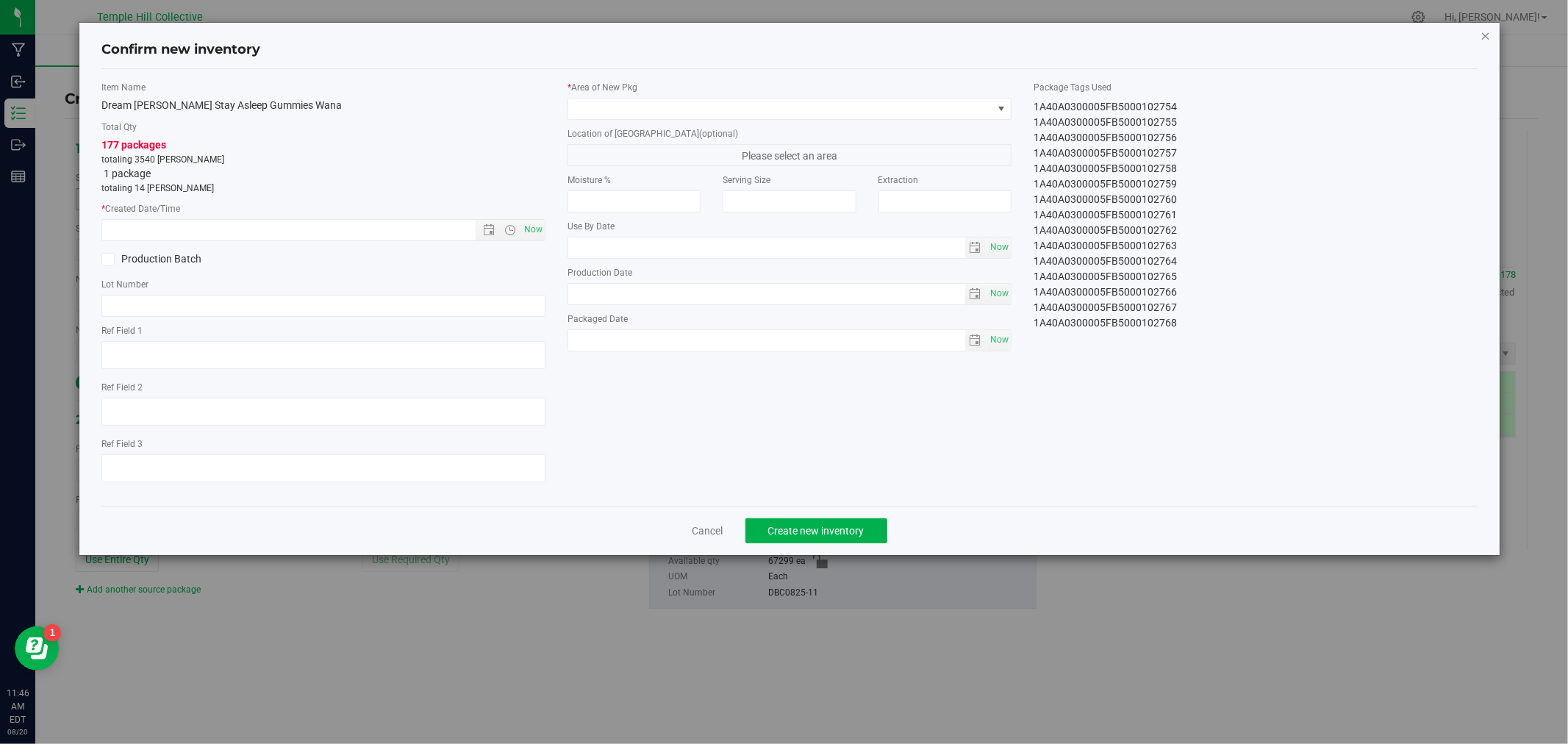
click at [1486, 37] on icon "button" at bounding box center [1486, 35] width 11 height 17
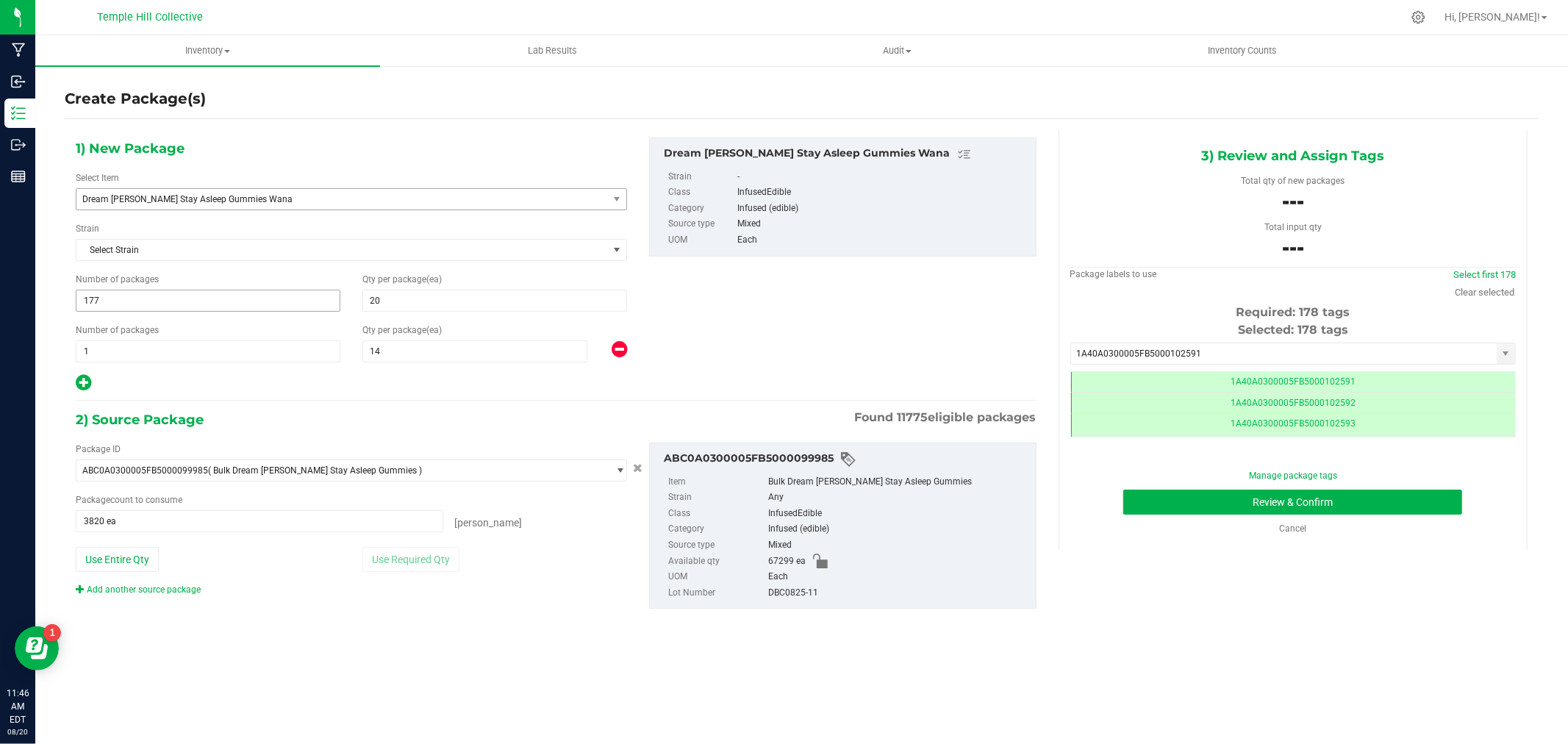
click at [134, 302] on span "177 177" at bounding box center [208, 300] width 265 height 22
click at [1236, 493] on button "Review & Confirm" at bounding box center [1292, 502] width 339 height 25
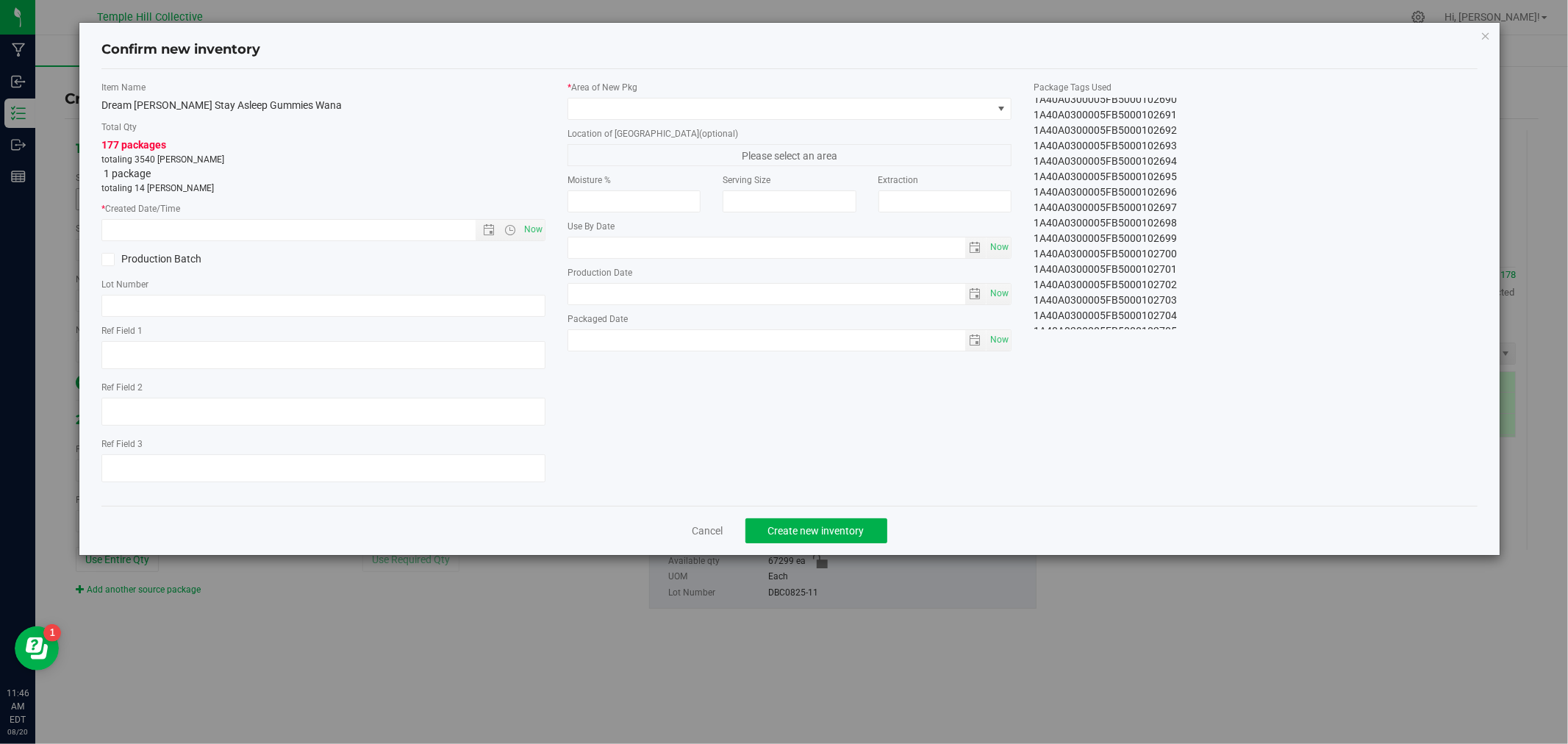
scroll to position [0, 0]
click at [1482, 35] on icon "button" at bounding box center [1486, 35] width 11 height 17
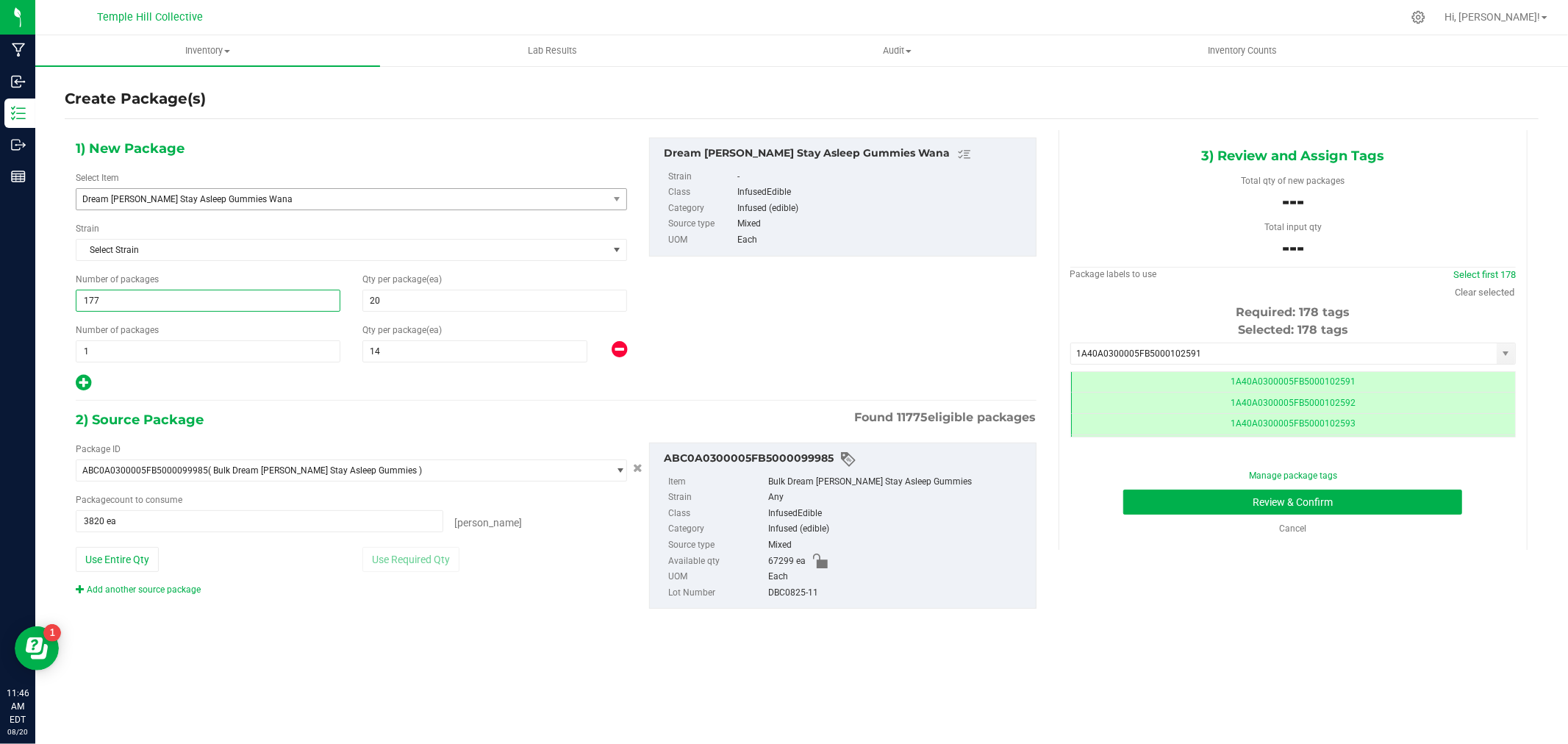
click at [112, 303] on span "177 177" at bounding box center [208, 300] width 265 height 22
type input "178"
click at [403, 383] on div at bounding box center [351, 383] width 551 height 19
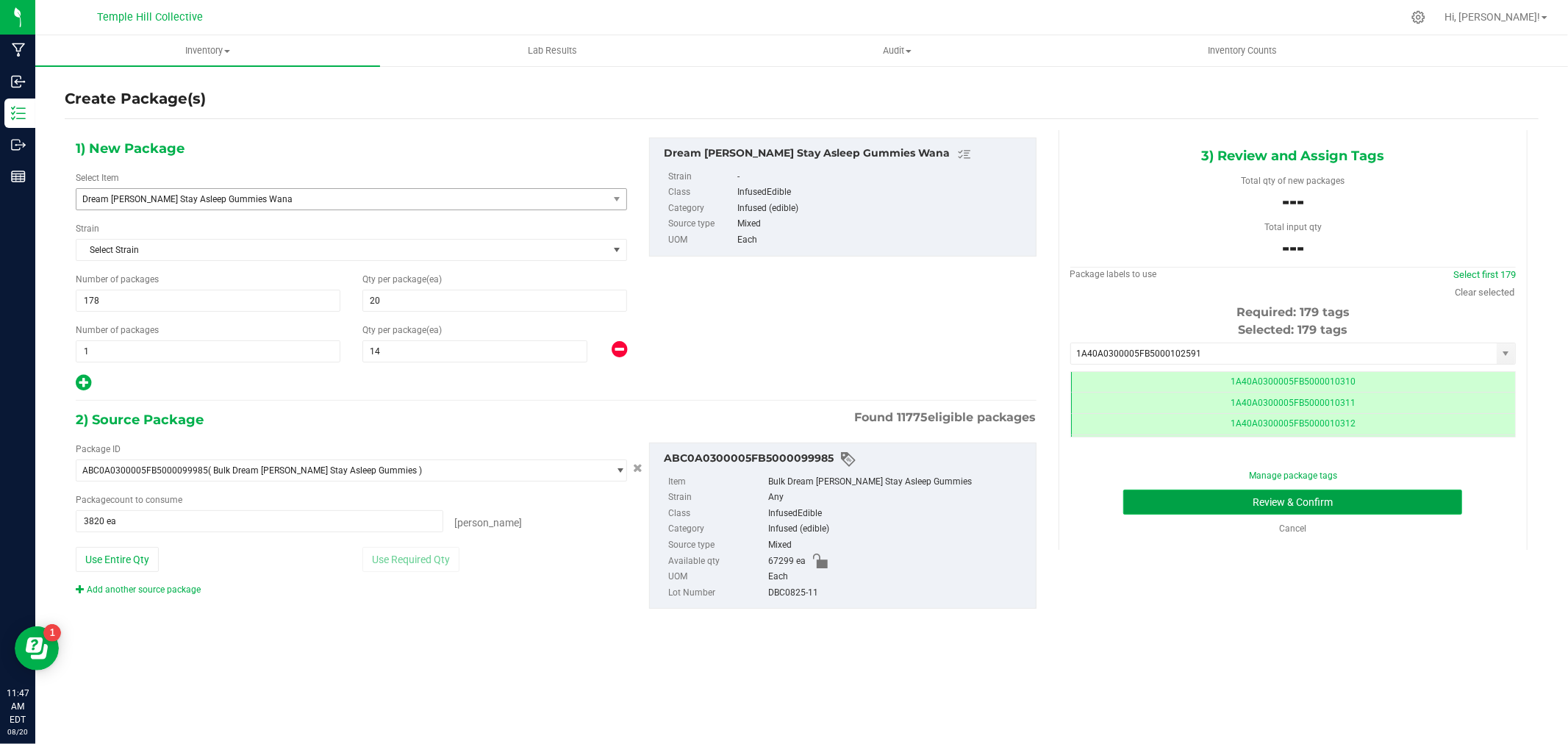
click at [1291, 505] on button "Review & Confirm" at bounding box center [1292, 502] width 339 height 25
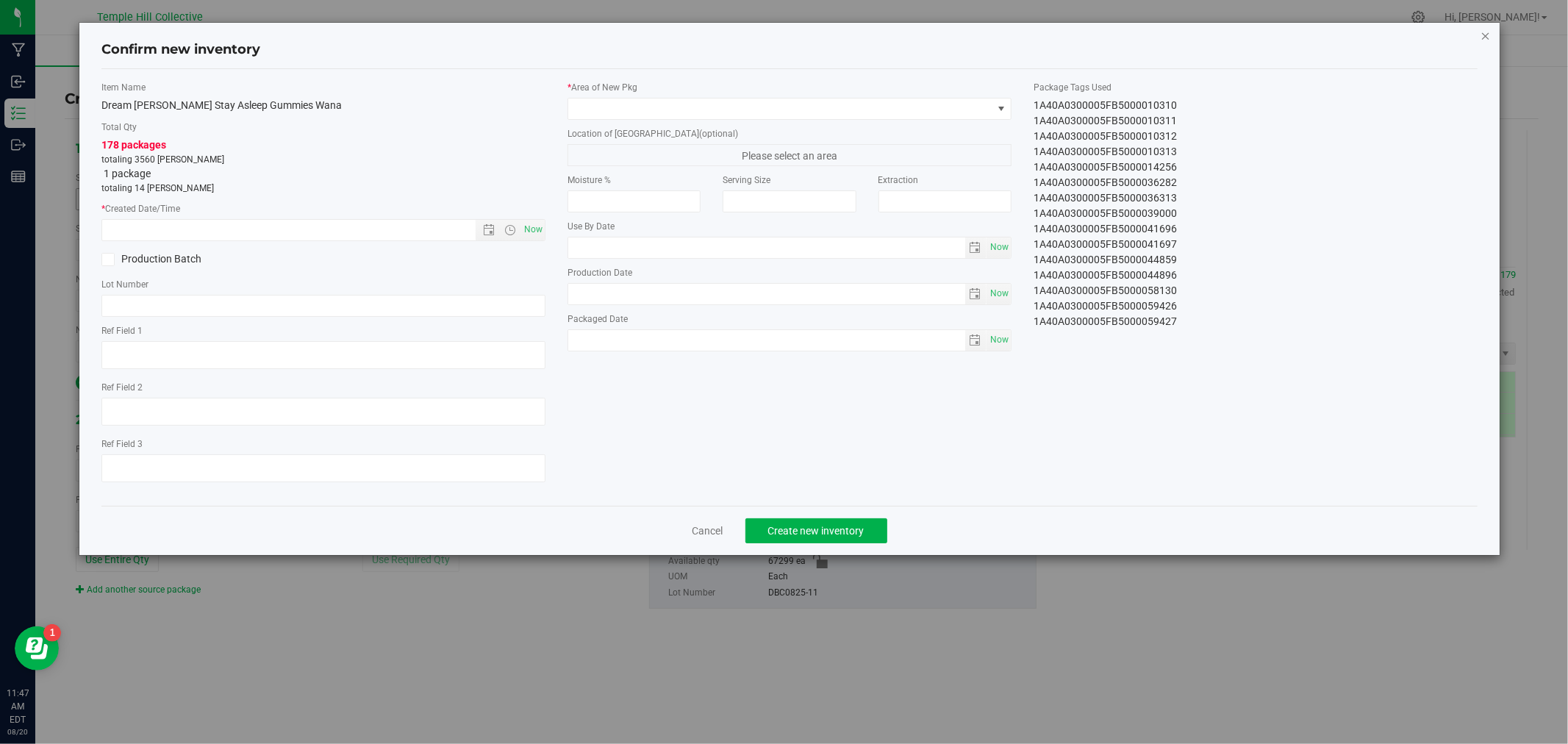
click at [1481, 33] on icon "button" at bounding box center [1486, 35] width 11 height 17
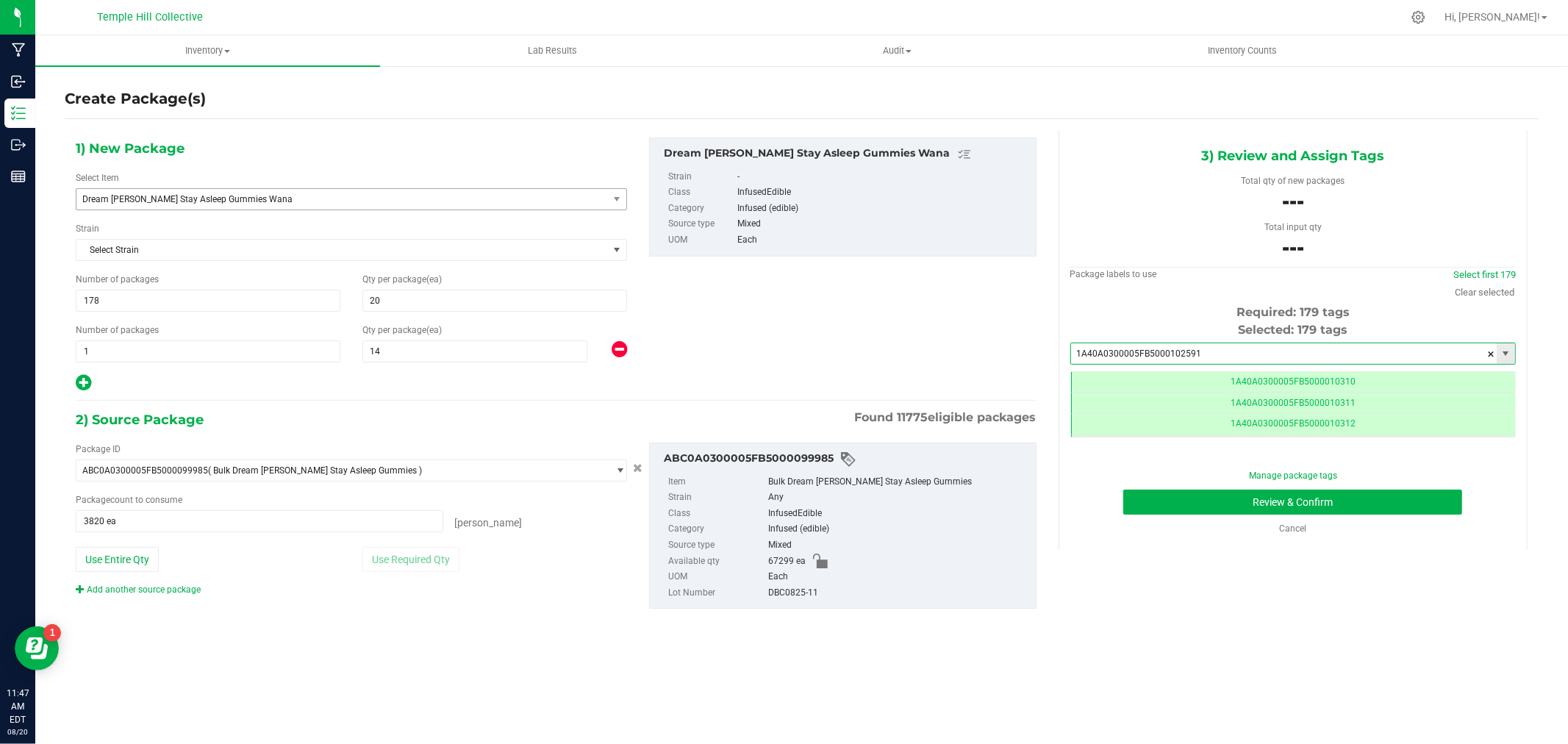
click at [1219, 354] on input "1A40A0300005FB5000102591" at bounding box center [1284, 353] width 426 height 20
click at [1206, 503] on button "Review & Confirm" at bounding box center [1292, 502] width 339 height 25
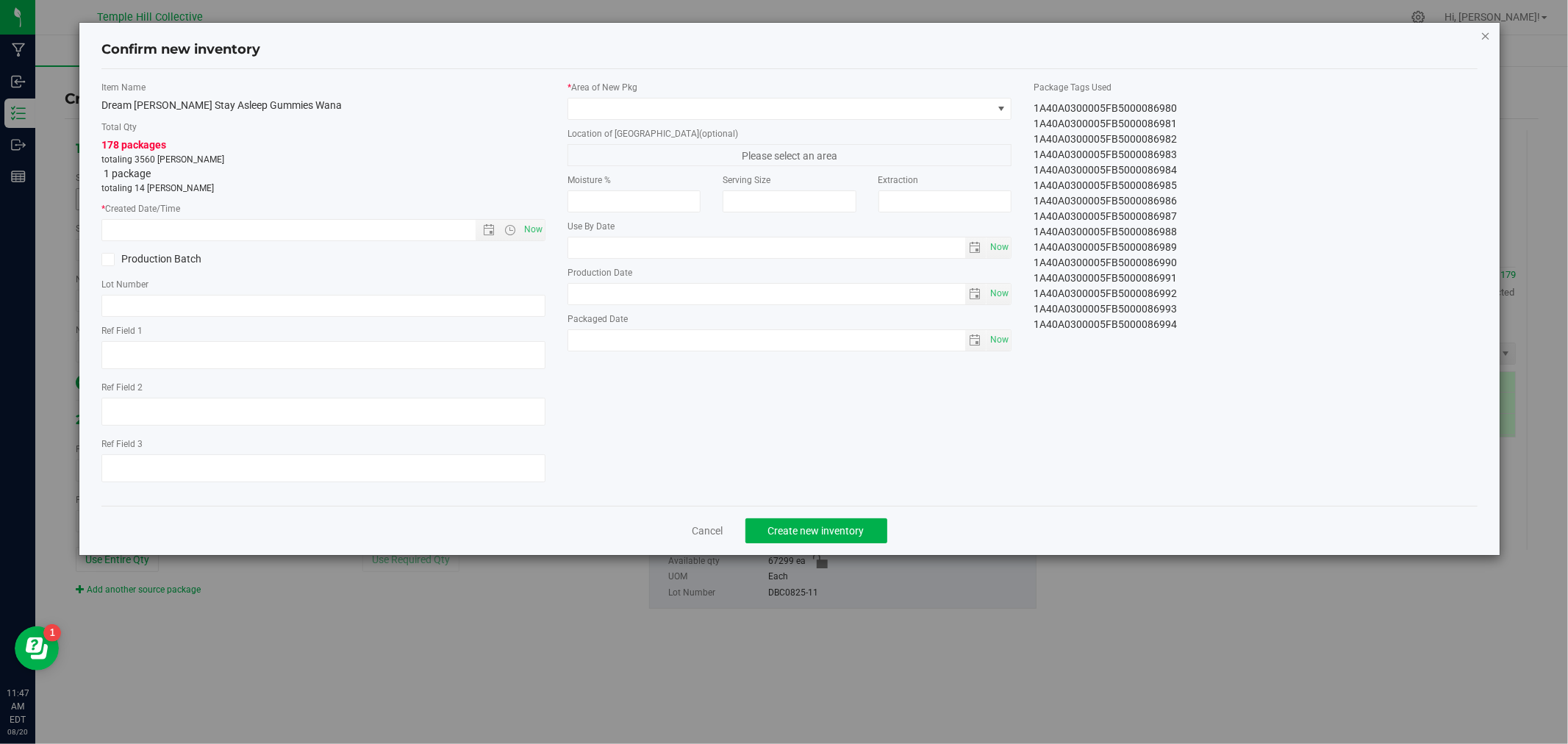
drag, startPoint x: 1485, startPoint y: 33, endPoint x: 1420, endPoint y: 74, distance: 76.9
click at [1486, 33] on icon "button" at bounding box center [1486, 35] width 11 height 17
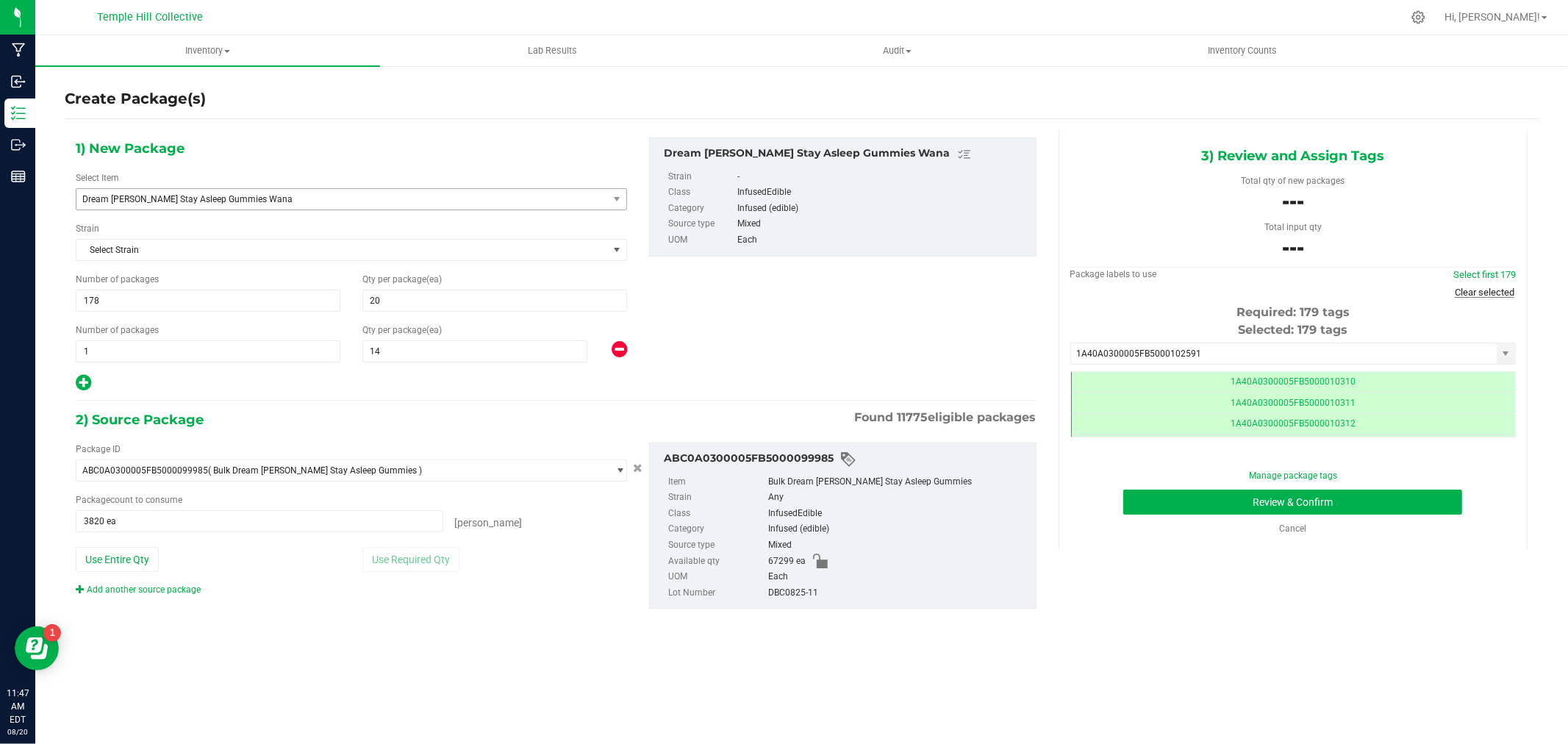
click at [1479, 294] on link "Clear selected" at bounding box center [1484, 292] width 60 height 11
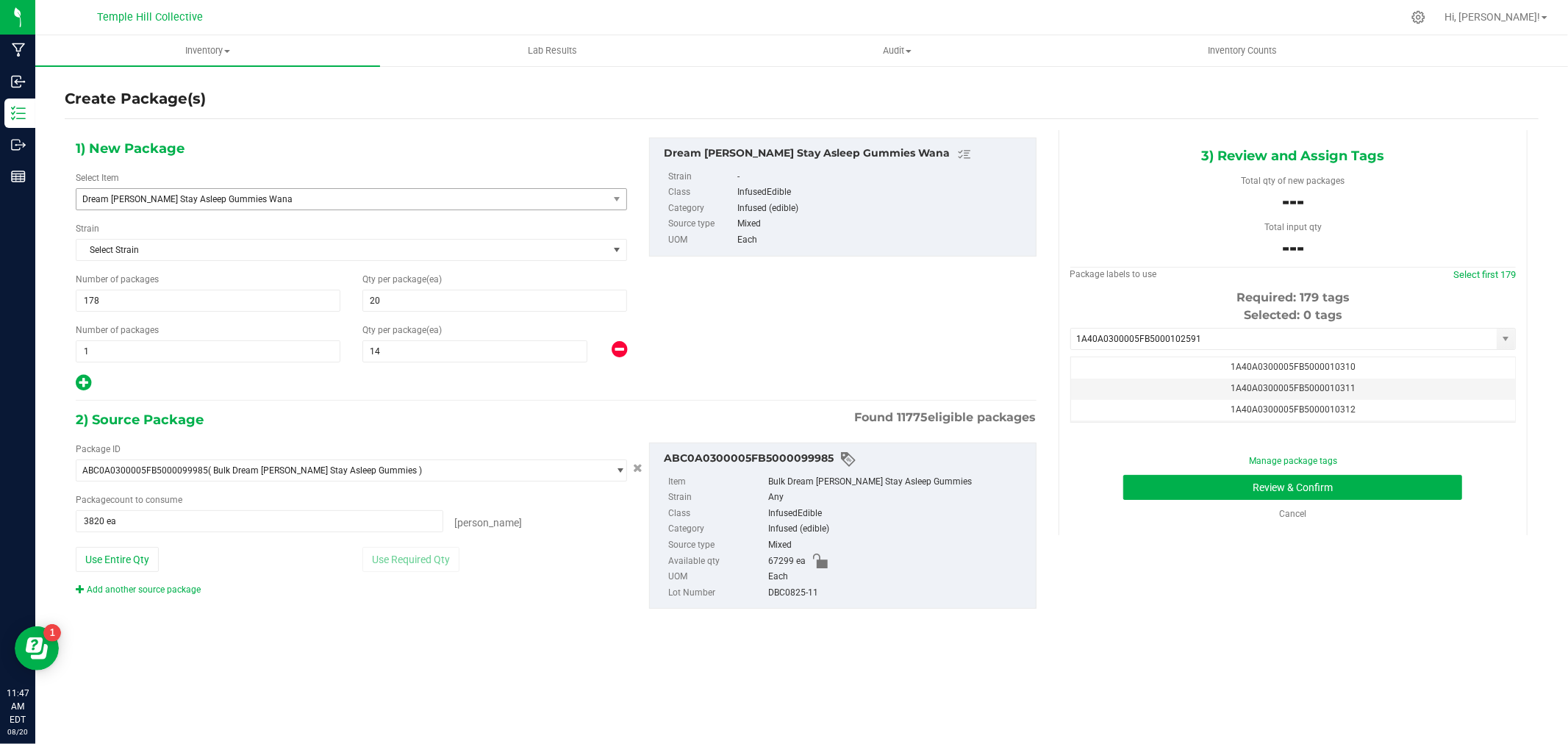
click at [1478, 266] on div "---" at bounding box center [1293, 251] width 424 height 33
click at [1209, 328] on input "1A40A0300005FB5000102591" at bounding box center [1284, 338] width 426 height 20
click at [1202, 341] on input "1A40A0300005FB5000102591" at bounding box center [1284, 338] width 426 height 20
type input "1A40A0300005FB5000102591"
click at [1101, 354] on li "1A40A0300005FB5000102591" at bounding box center [1293, 364] width 444 height 22
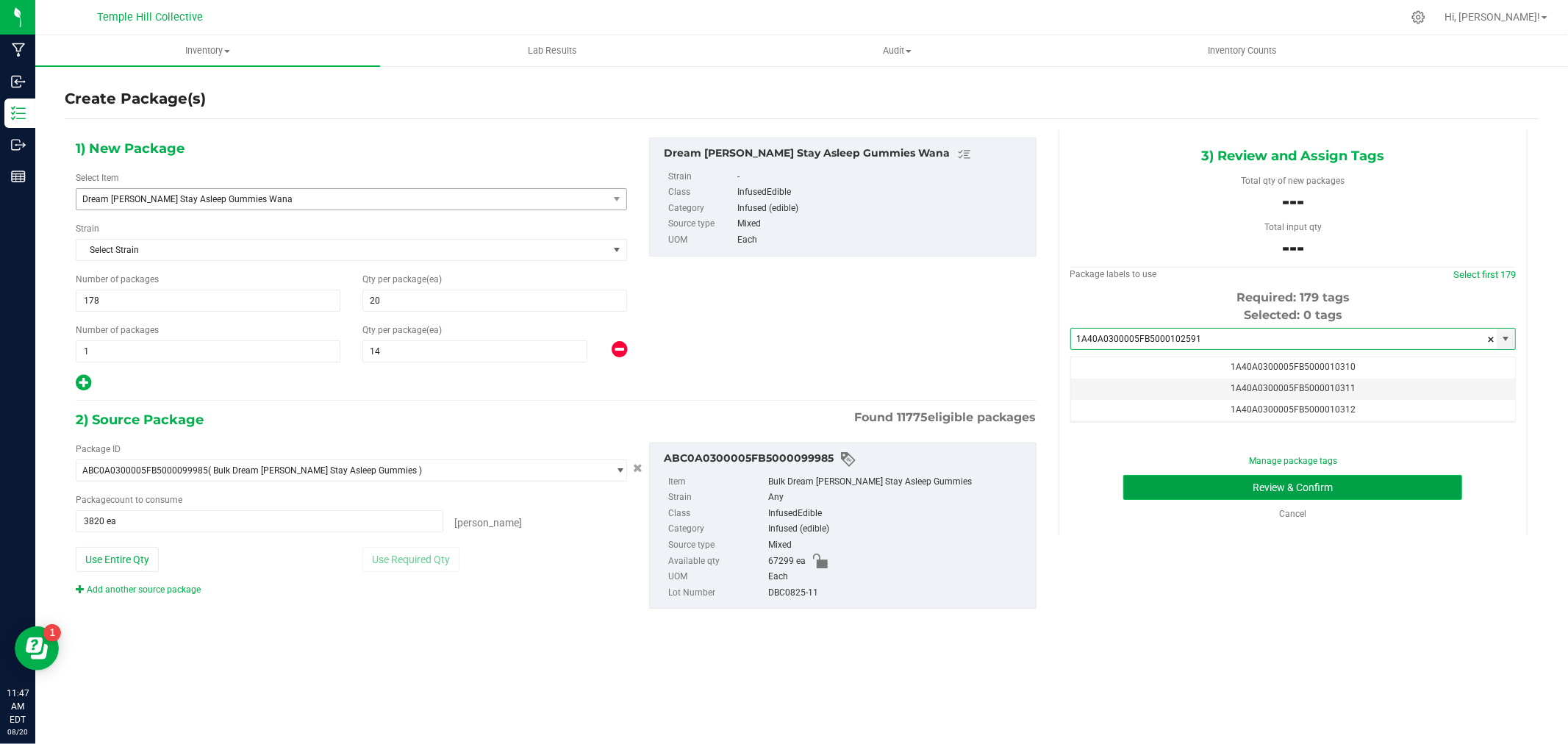
click at [1302, 488] on button "Review & Confirm" at bounding box center [1292, 487] width 339 height 25
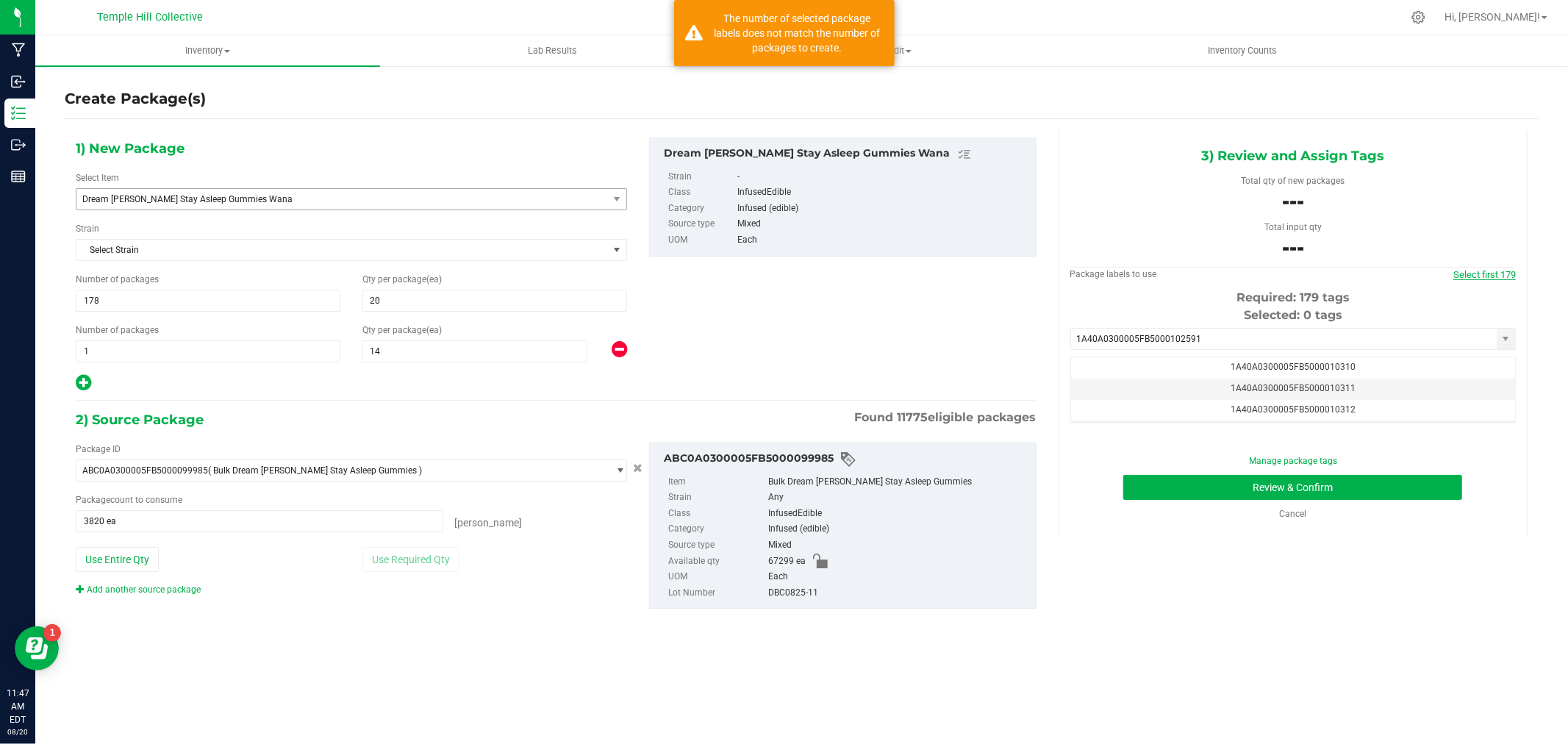
click at [1488, 273] on link "Select first 179" at bounding box center [1484, 274] width 63 height 11
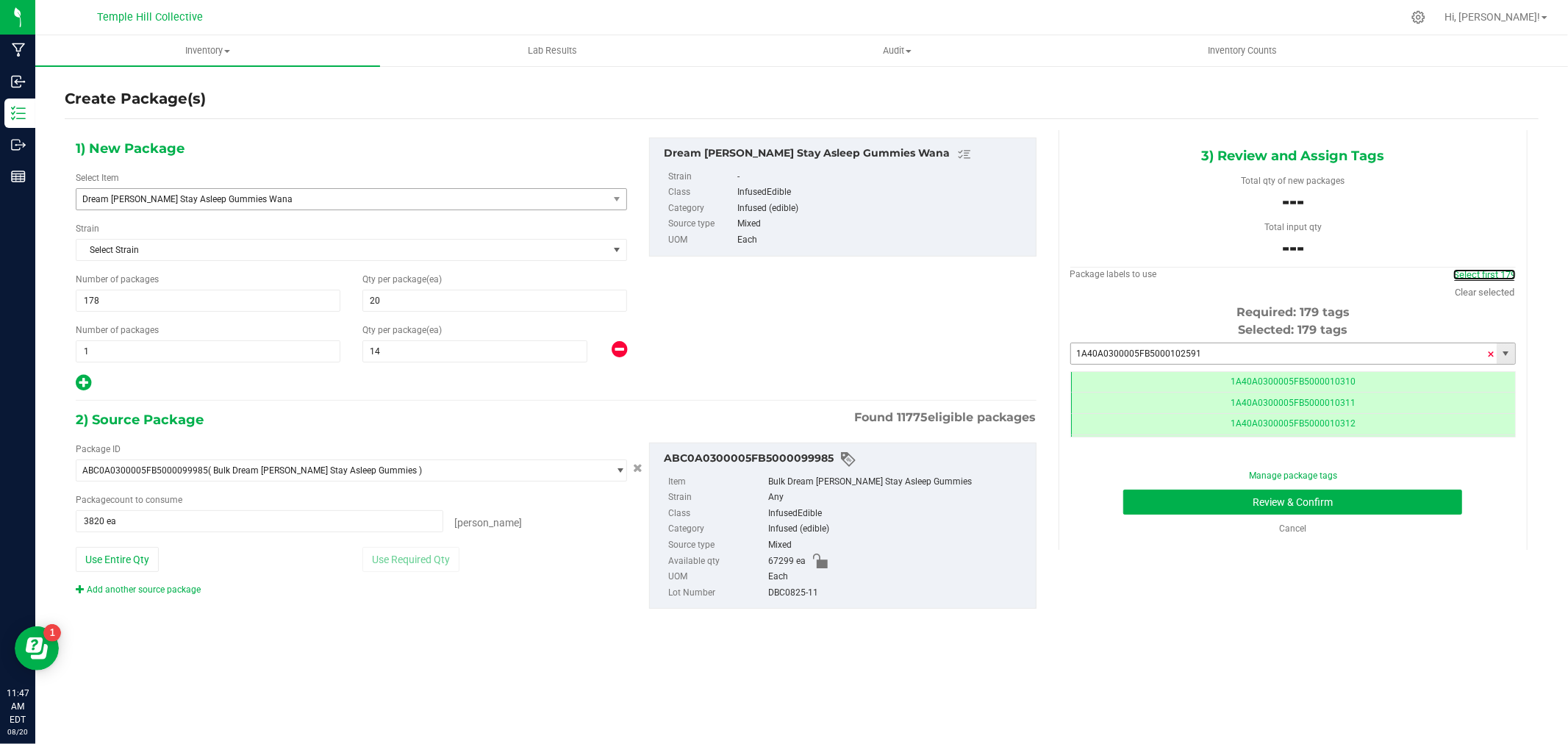
click at [1493, 352] on span at bounding box center [1492, 354] width 9 height 22
click at [1316, 349] on input "text" at bounding box center [1284, 353] width 426 height 20
type input "102"
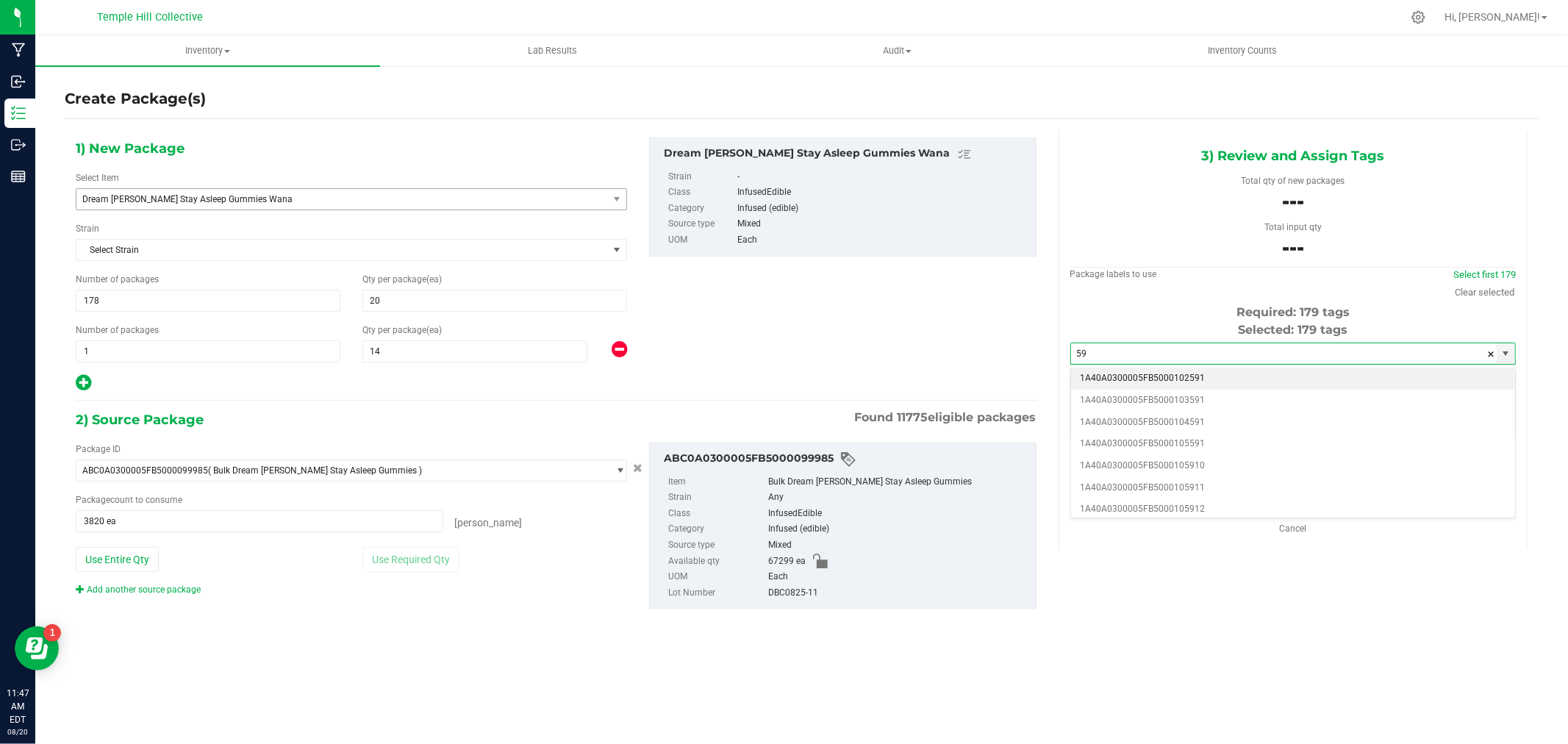
click at [1137, 377] on li "1A40A0300005FB5000102591" at bounding box center [1293, 378] width 444 height 22
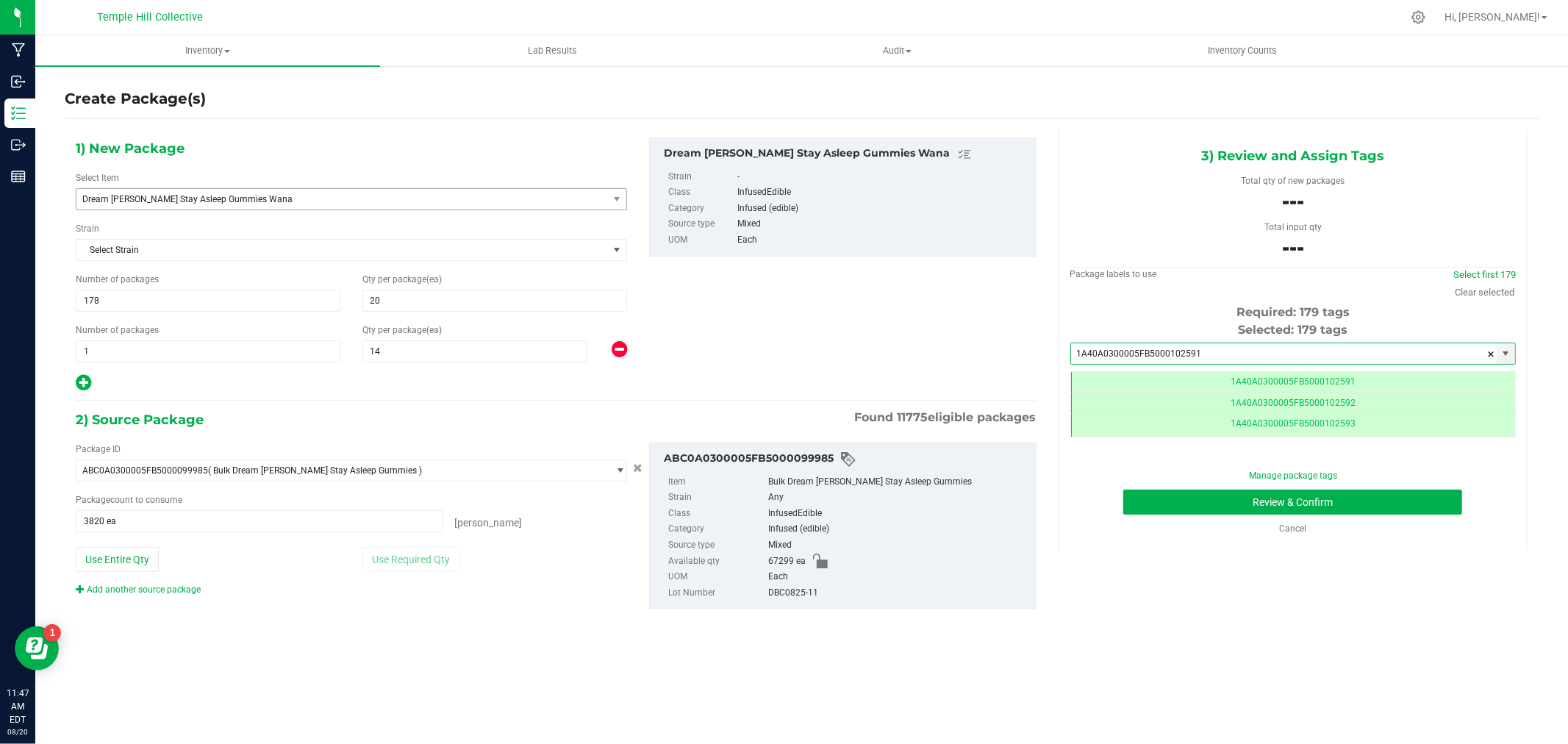
type input "1A40A0300005FB5000102591"
drag, startPoint x: 827, startPoint y: 597, endPoint x: 769, endPoint y: 597, distance: 58.0
click at [707, 596] on li "Lot Number DBC0825-11" at bounding box center [848, 592] width 360 height 16
click at [806, 592] on div "DBC0825-11" at bounding box center [898, 592] width 260 height 16
drag, startPoint x: 824, startPoint y: 598, endPoint x: 762, endPoint y: 594, distance: 62.1
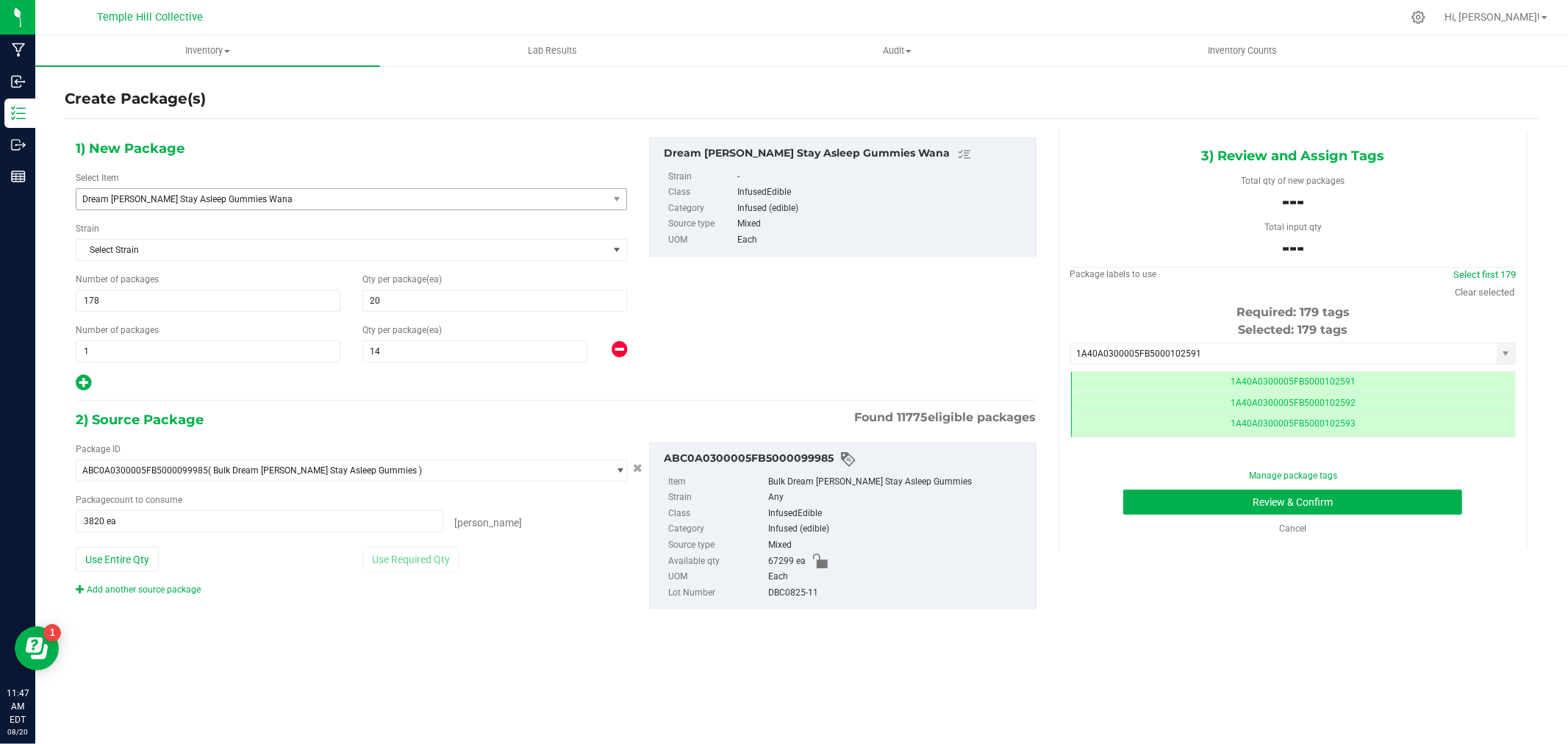
click at [762, 594] on li "Lot Number DBC0825-11" at bounding box center [848, 592] width 360 height 16
copy li "DBC0825-11"
click at [1226, 496] on button "Review & Confirm" at bounding box center [1292, 502] width 339 height 25
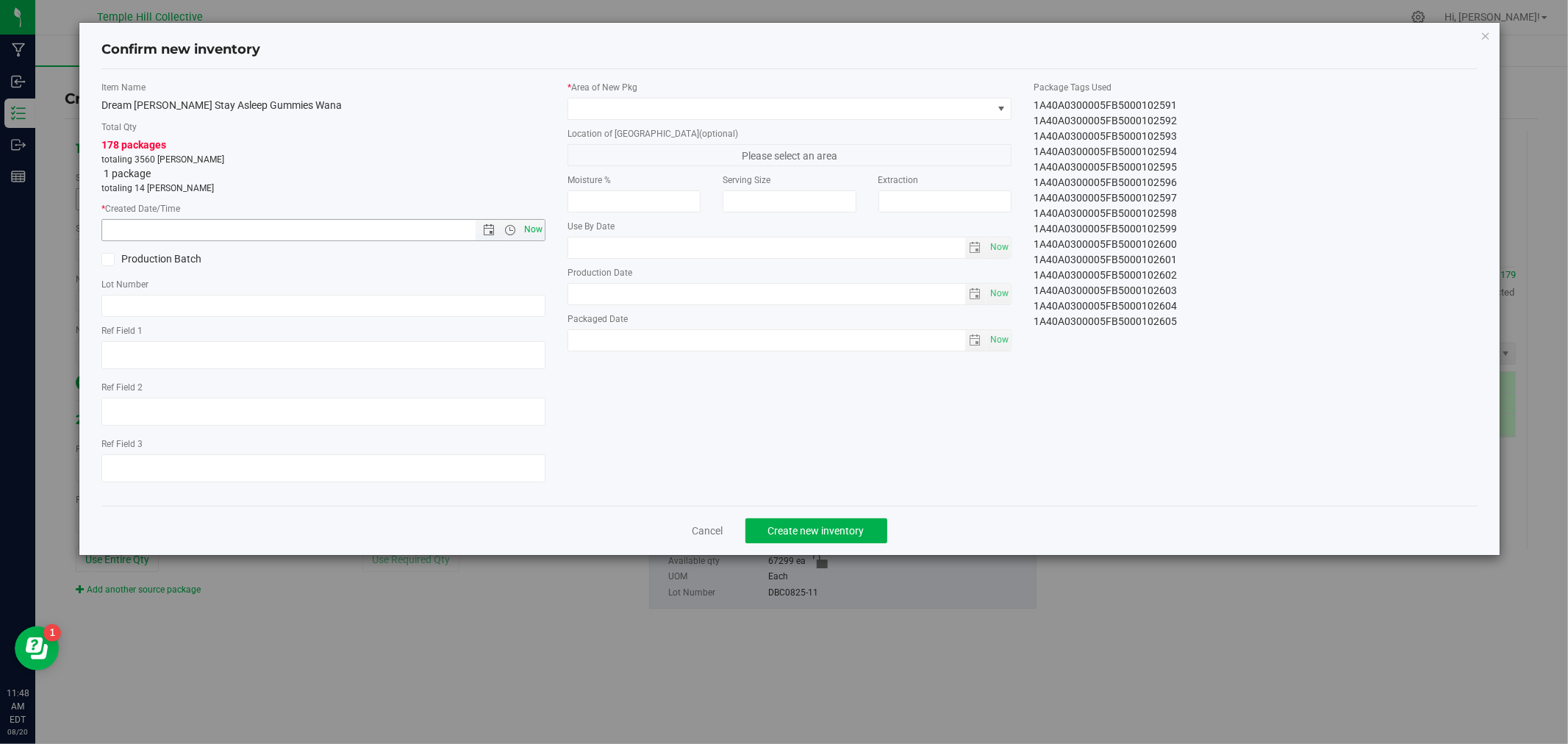
click at [527, 231] on span "Now" at bounding box center [533, 229] width 25 height 21
type input "[DATE] 11:48 AM"
click at [590, 105] on span at bounding box center [781, 108] width 424 height 20
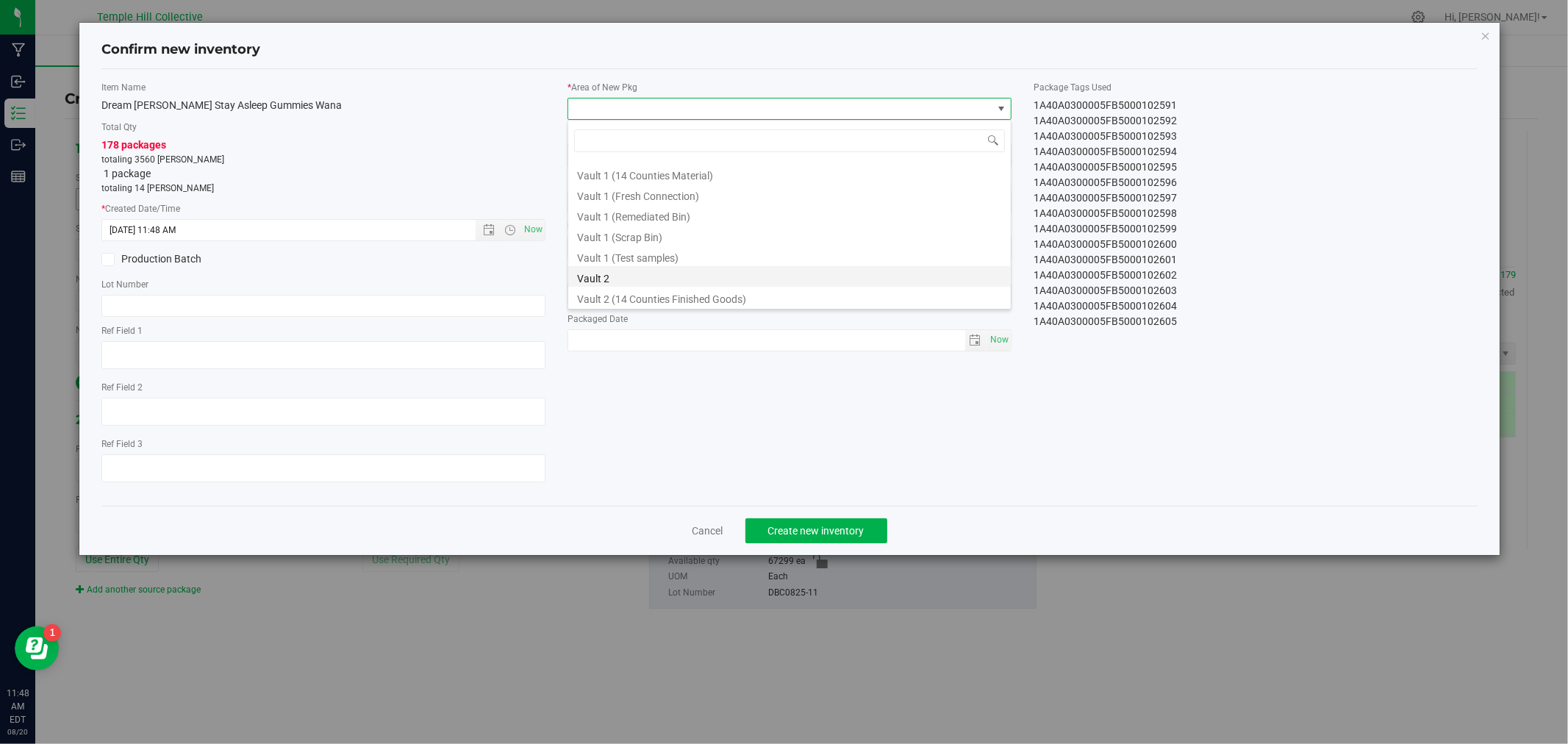
click at [611, 275] on li "Vault 2" at bounding box center [790, 276] width 442 height 20
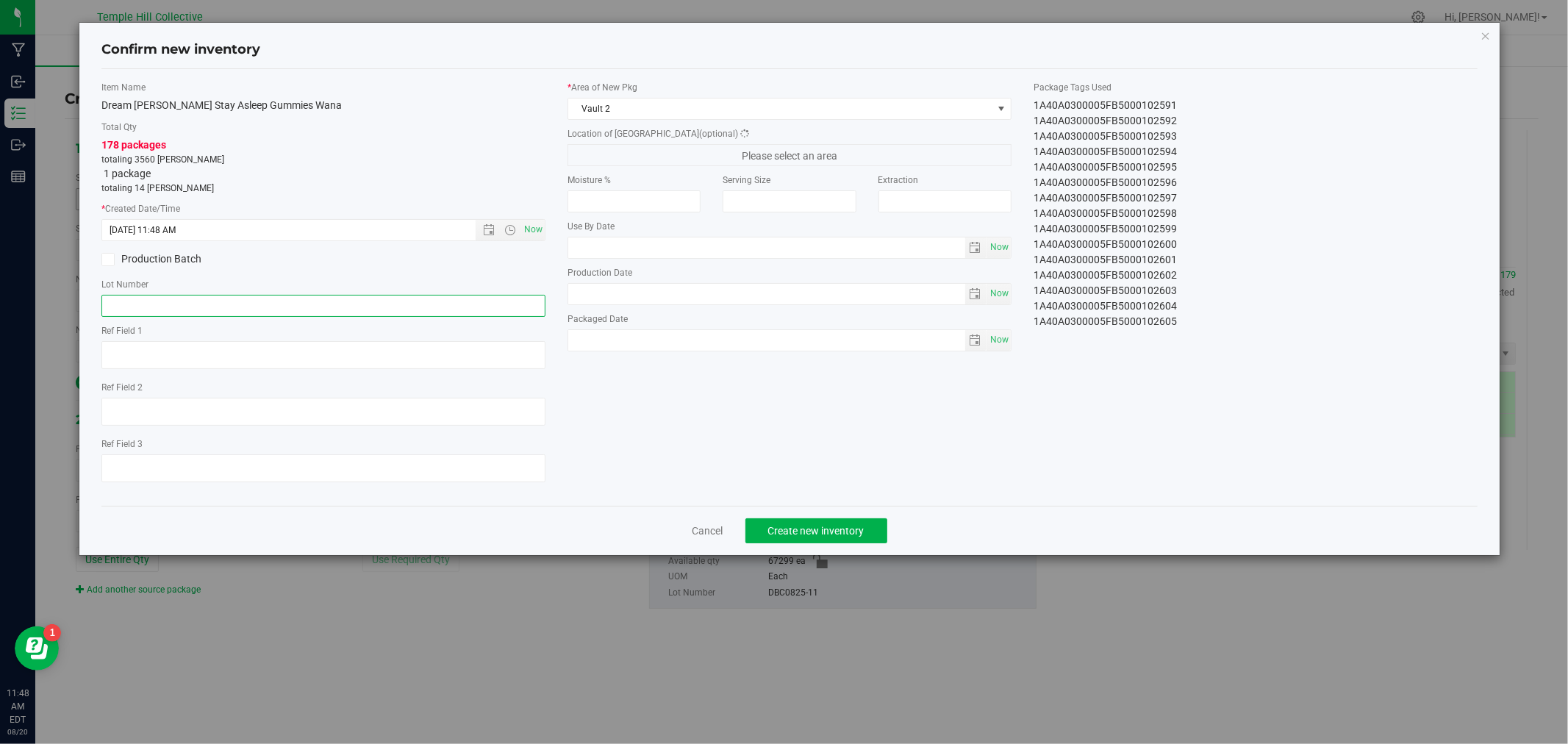
click at [479, 306] on input "text" at bounding box center [323, 306] width 444 height 22
paste input "DBC0825-11"
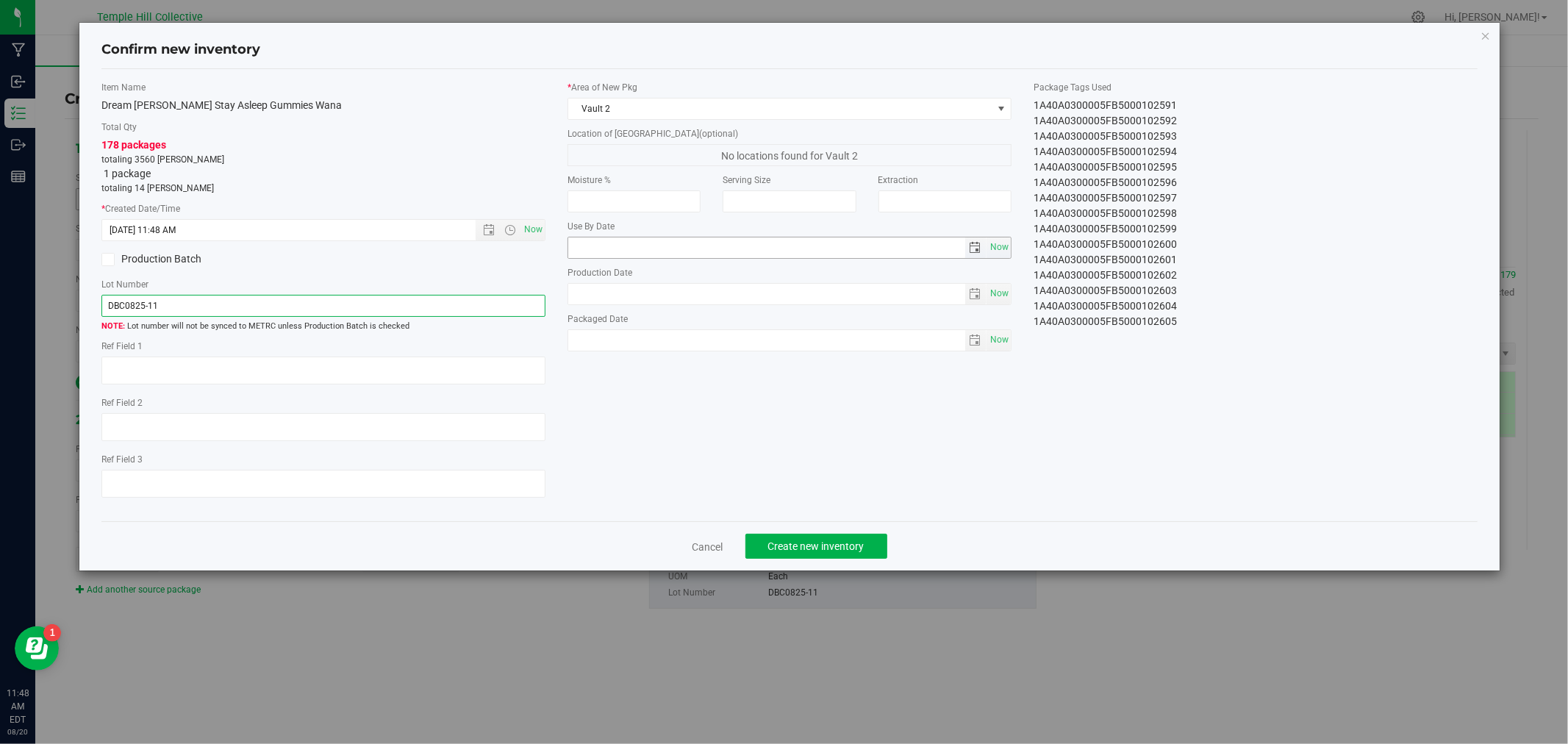
click at [975, 248] on span "select" at bounding box center [976, 247] width 12 height 12
type input "DBC0825-11"
click at [1481, 31] on icon "button" at bounding box center [1486, 35] width 11 height 17
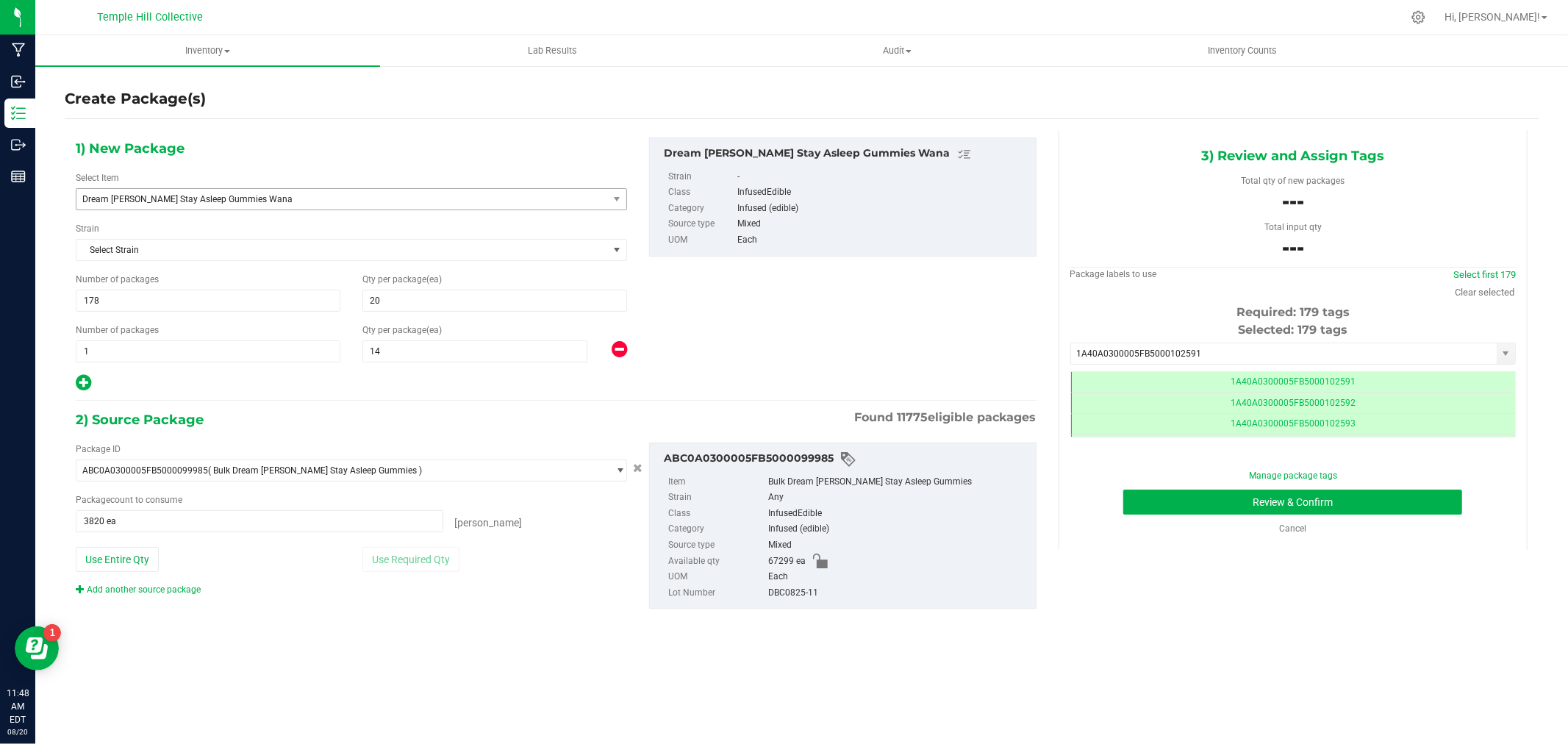
click at [622, 348] on icon at bounding box center [619, 349] width 15 height 18
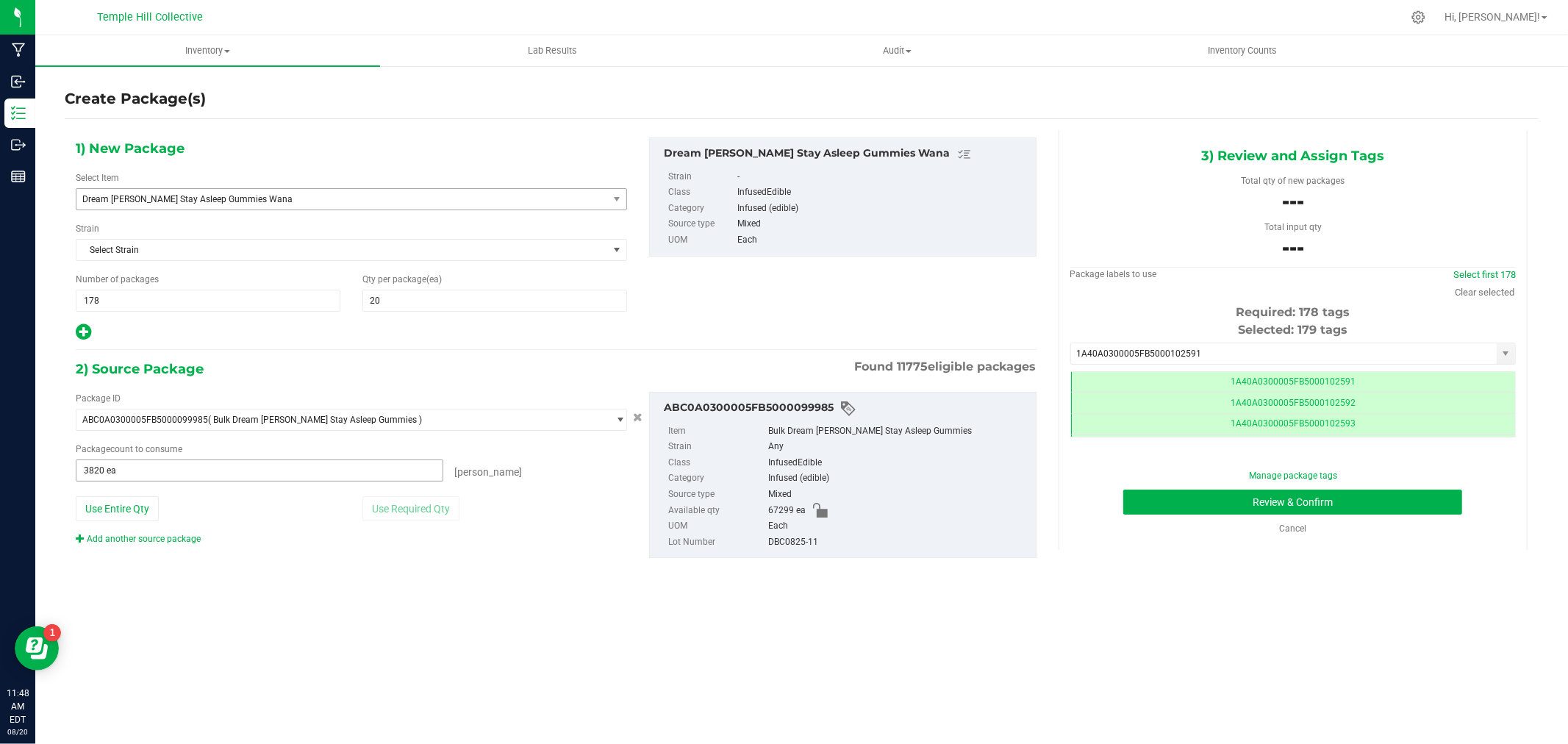
click at [136, 470] on span "3820 ea 3820" at bounding box center [259, 470] width 368 height 22
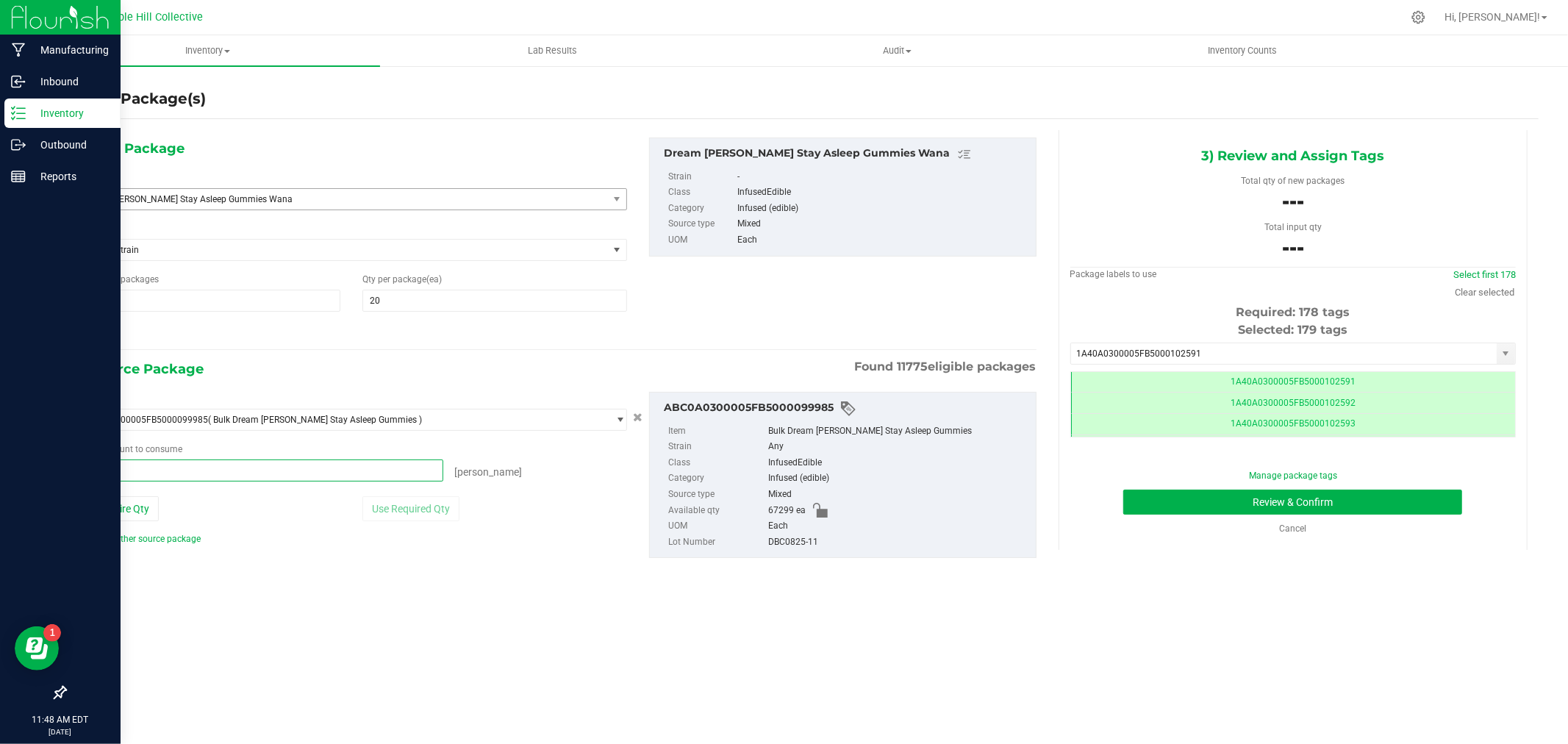
drag, startPoint x: 159, startPoint y: 478, endPoint x: 33, endPoint y: 478, distance: 126.0
click at [33, 478] on div "Manufacturing Inbound Inventory Outbound Reports 11:48 AM EDT [DATE] 08/20 Temp…" at bounding box center [784, 372] width 1568 height 744
type input "3540"
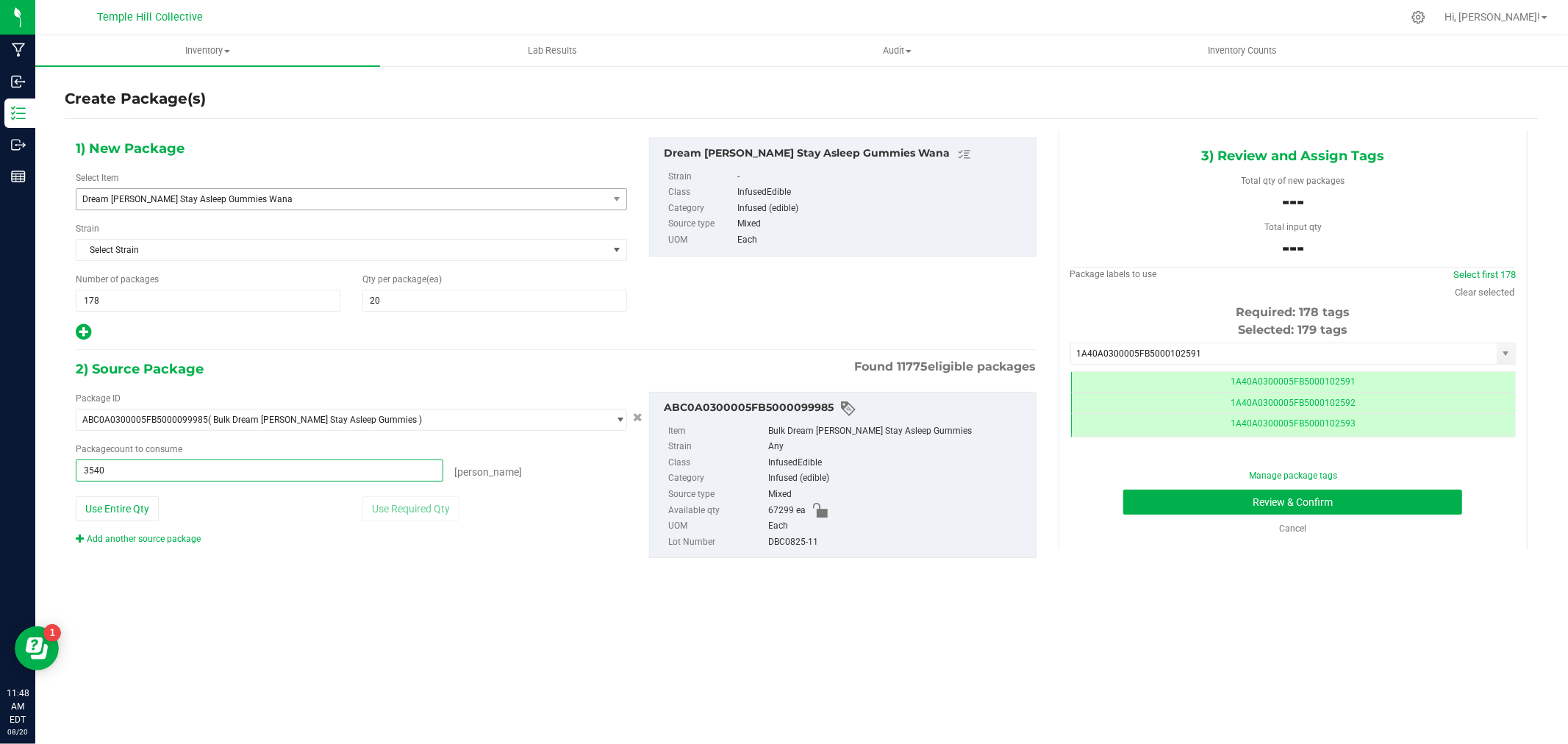
type input "3540 ea"
click at [562, 546] on div "Package ID ABC0A0300005FB5000099985 ( Bulk Dream [PERSON_NAME] Stay Asleep Gumm…" at bounding box center [556, 475] width 983 height 190
click at [1213, 494] on button "Review & Confirm" at bounding box center [1292, 502] width 339 height 25
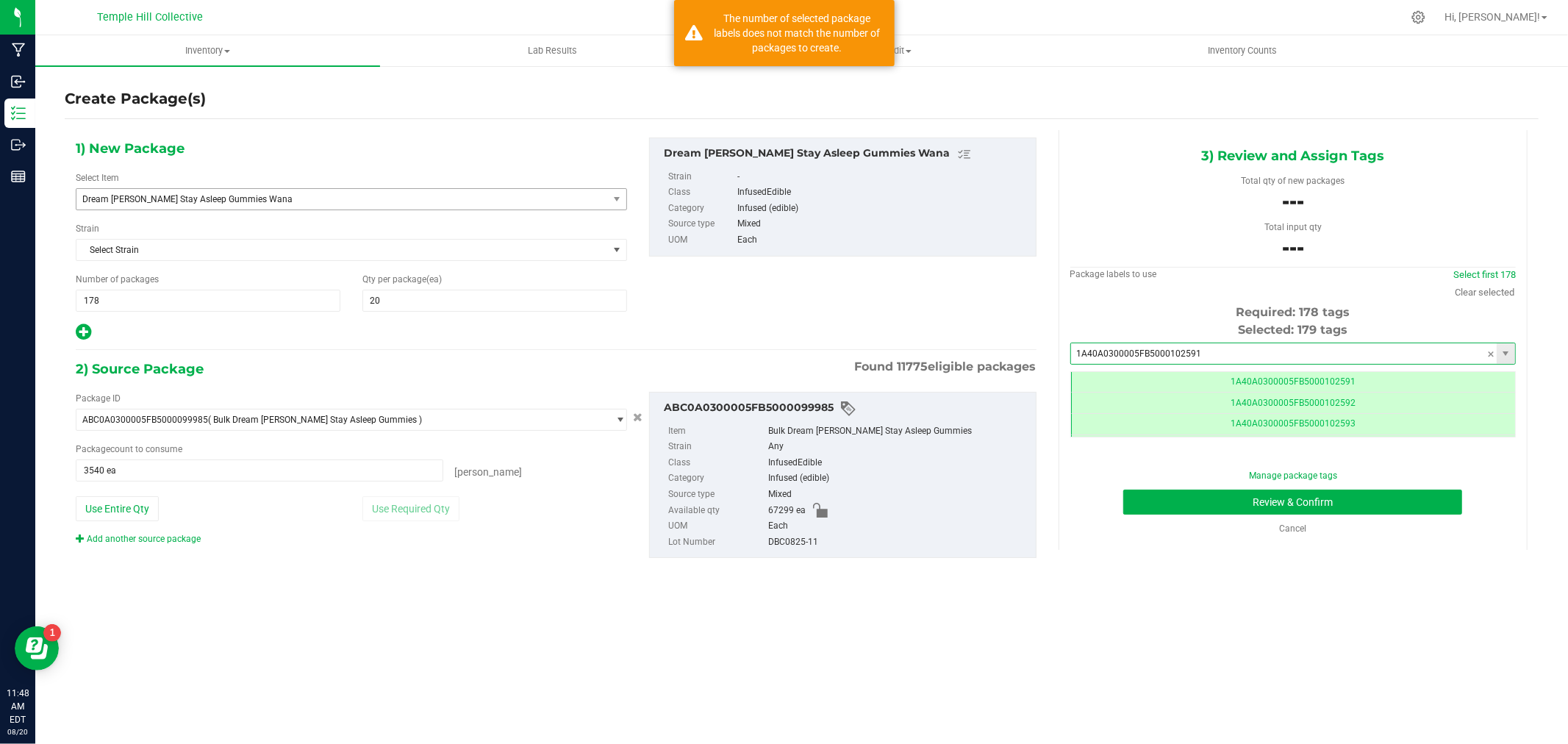
click at [1430, 343] on span "1A40A0300005FB5000102591" at bounding box center [1293, 353] width 445 height 22
click at [1430, 346] on input "1A40A0300005FB5000102591" at bounding box center [1284, 353] width 426 height 20
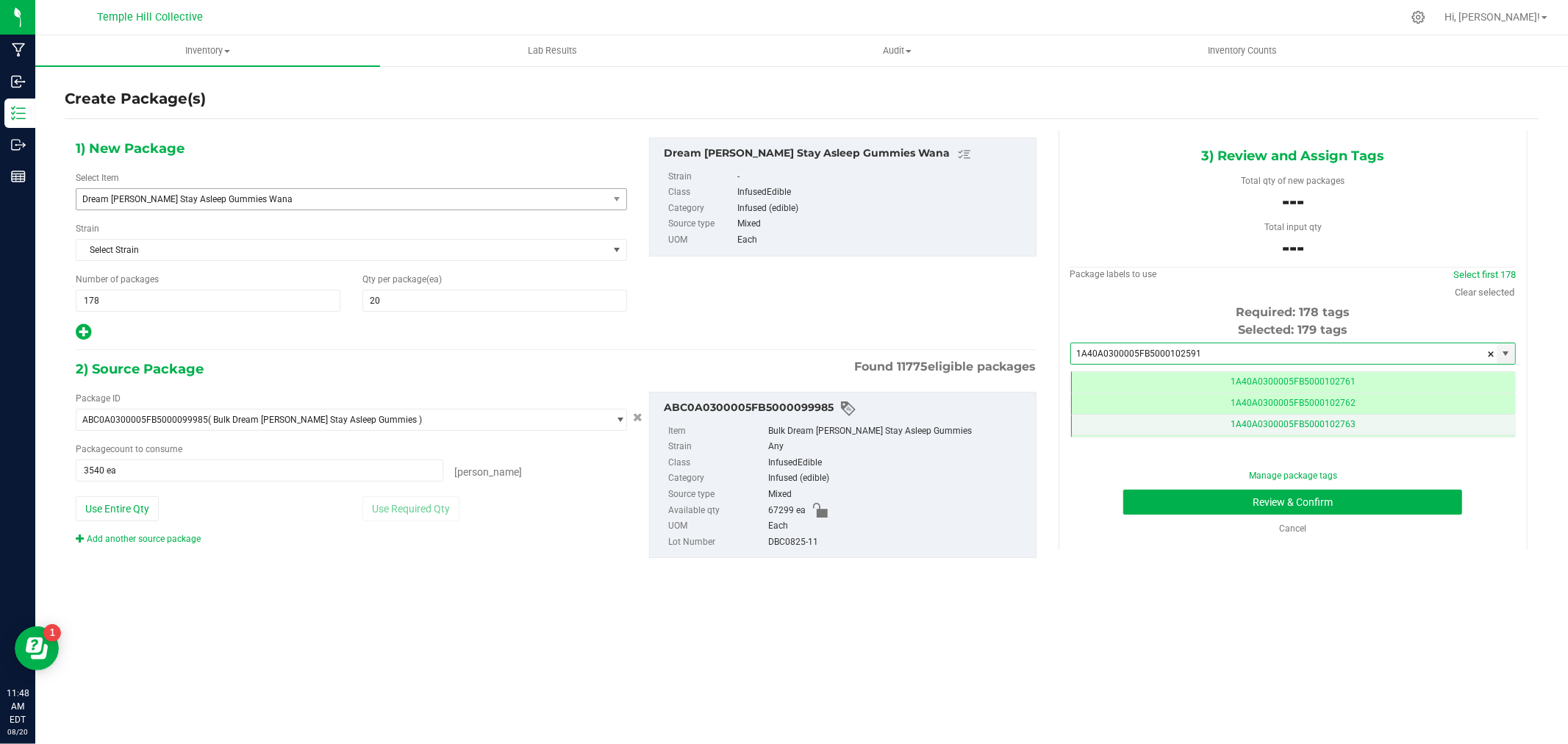
scroll to position [3760, 0]
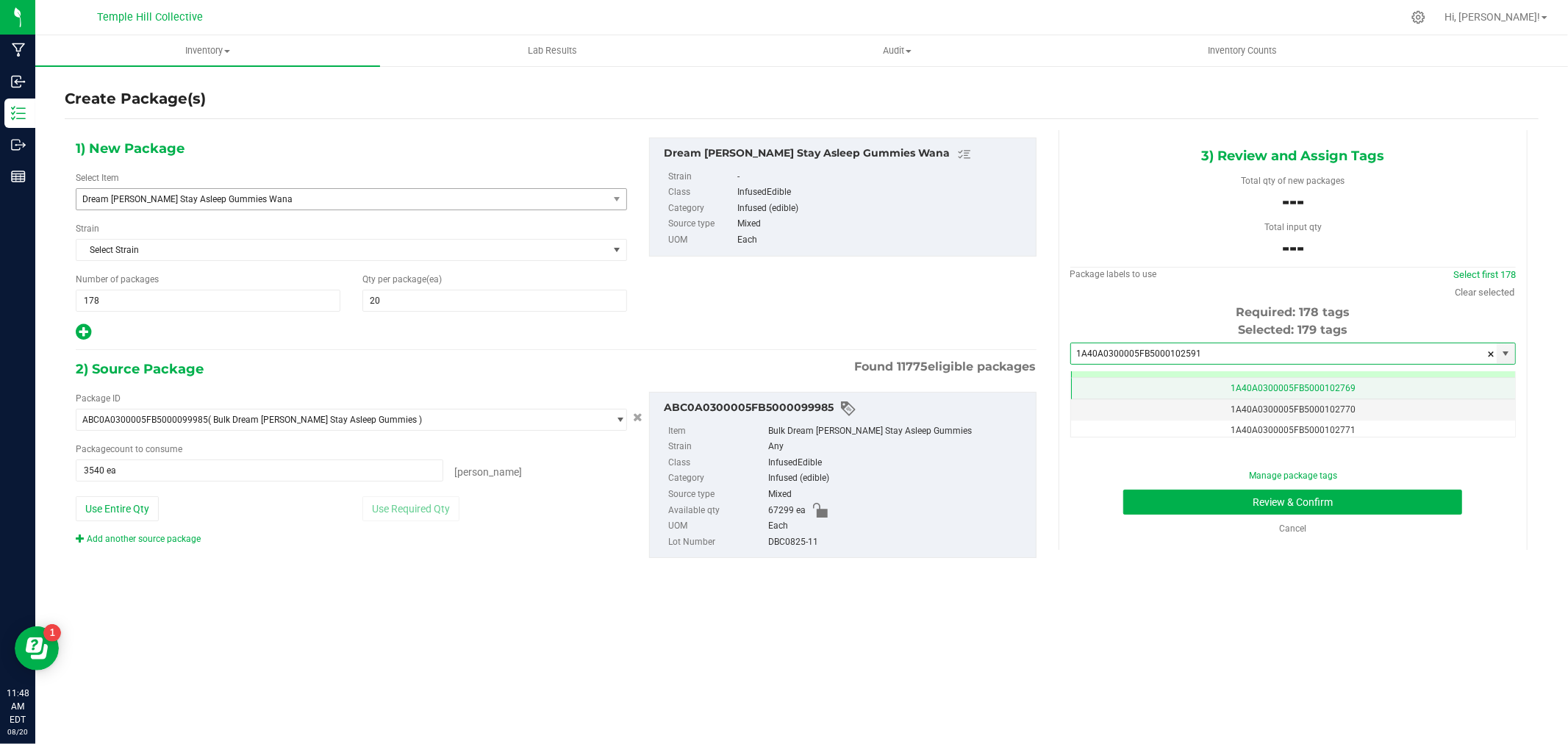
click at [1287, 385] on span "1A40A0300005FB5000102769" at bounding box center [1293, 388] width 125 height 11
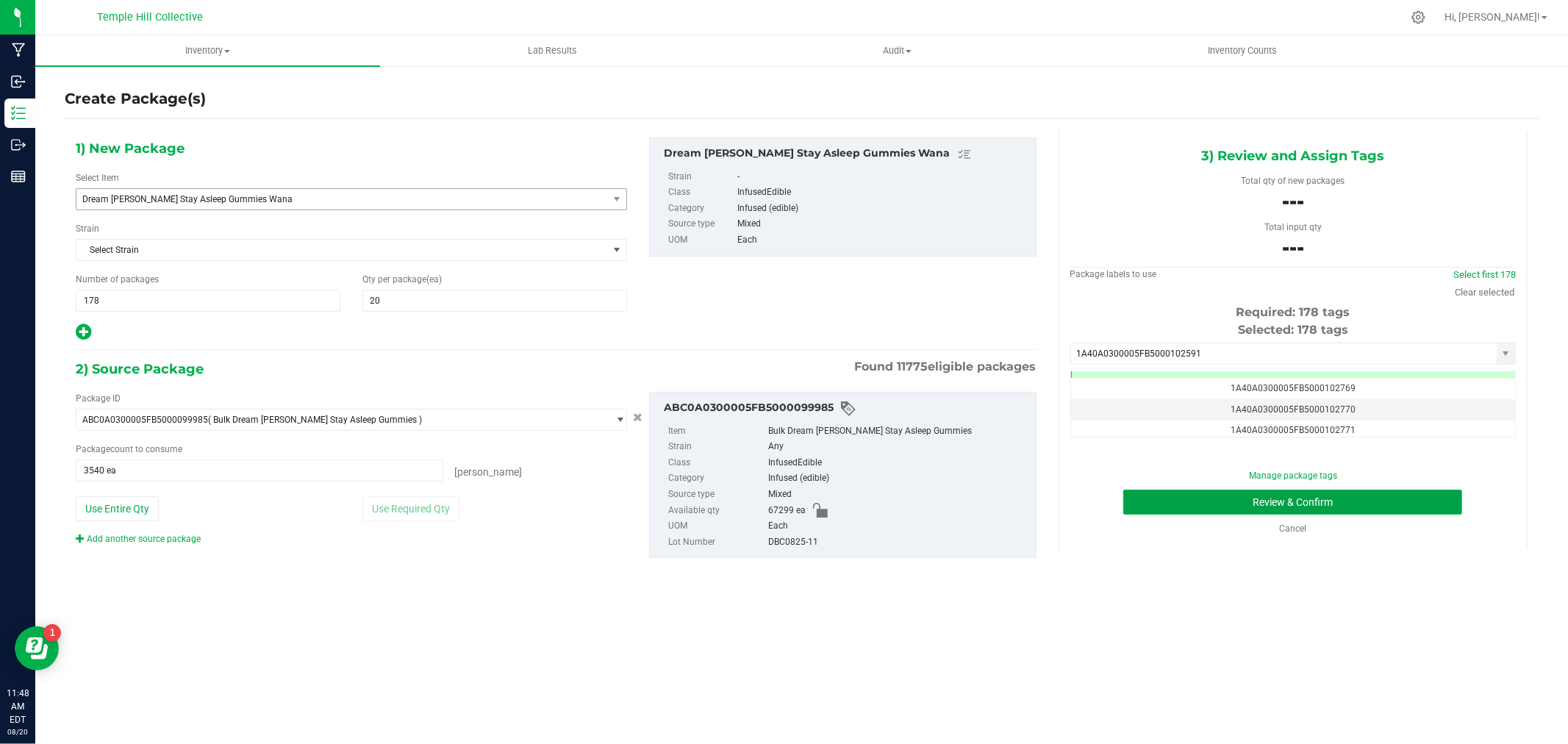
click at [1181, 498] on button "Review & Confirm" at bounding box center [1292, 502] width 339 height 25
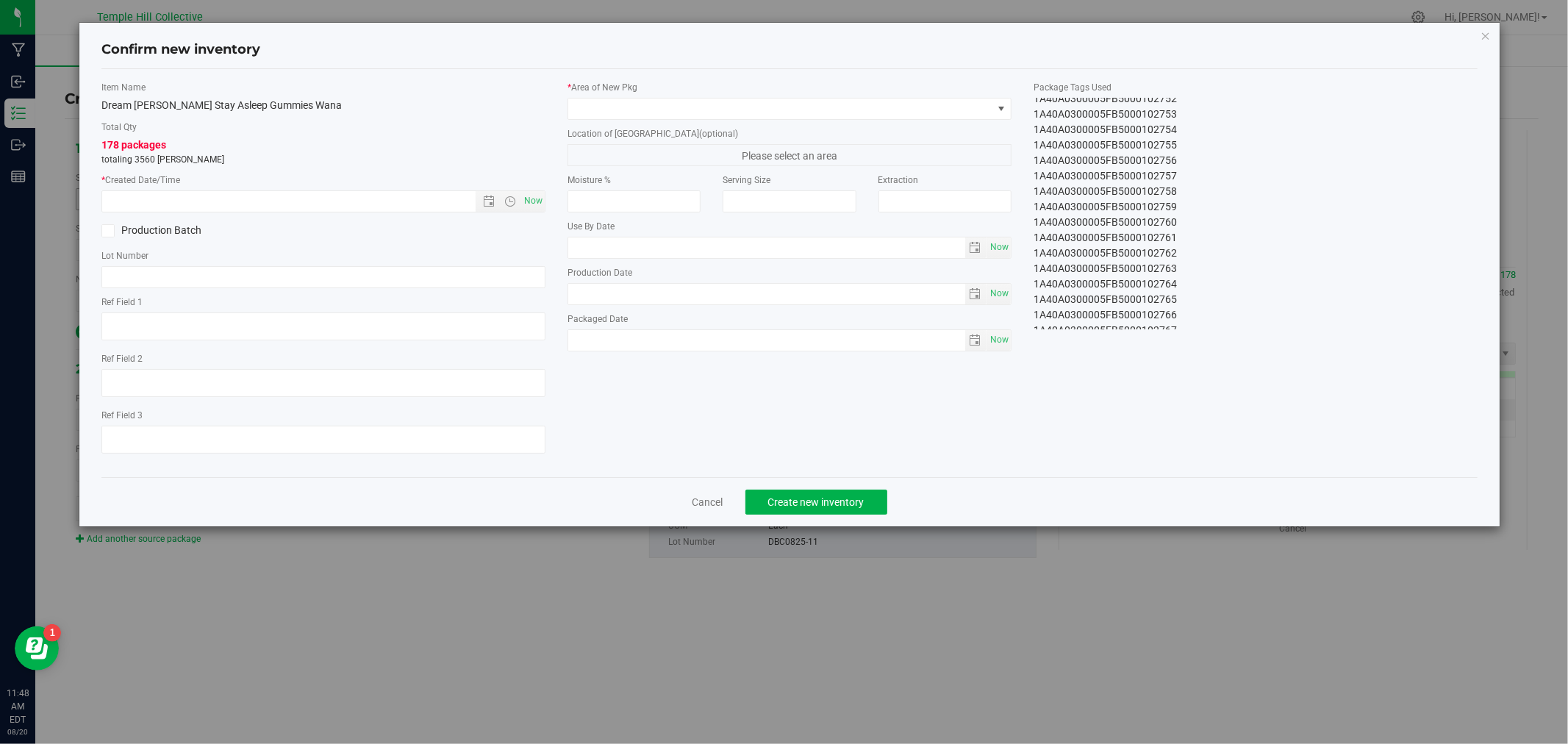
scroll to position [2514, 0]
click at [960, 106] on span at bounding box center [781, 108] width 424 height 20
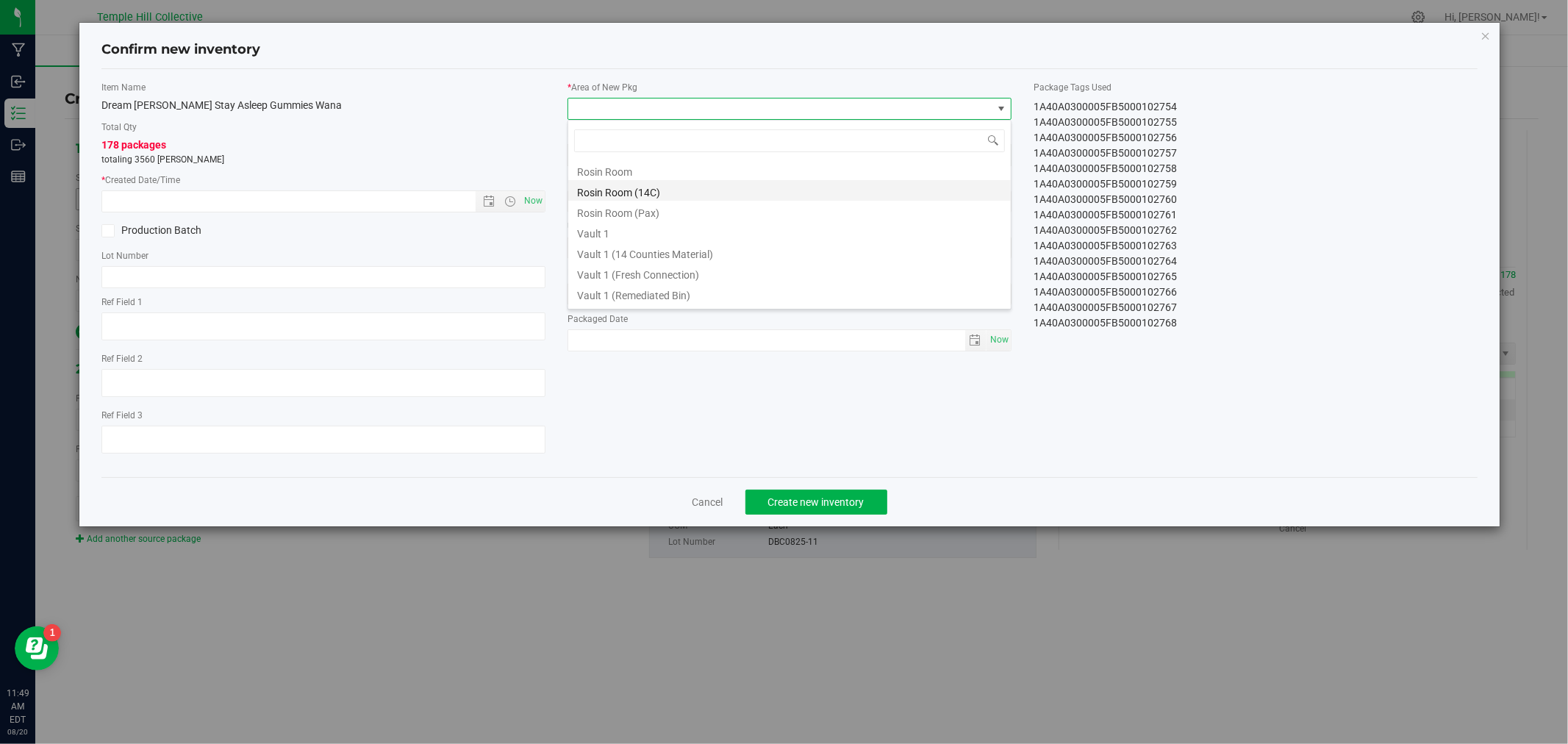
scroll to position [407, 0]
click at [610, 273] on li "Vault 2" at bounding box center [790, 276] width 442 height 20
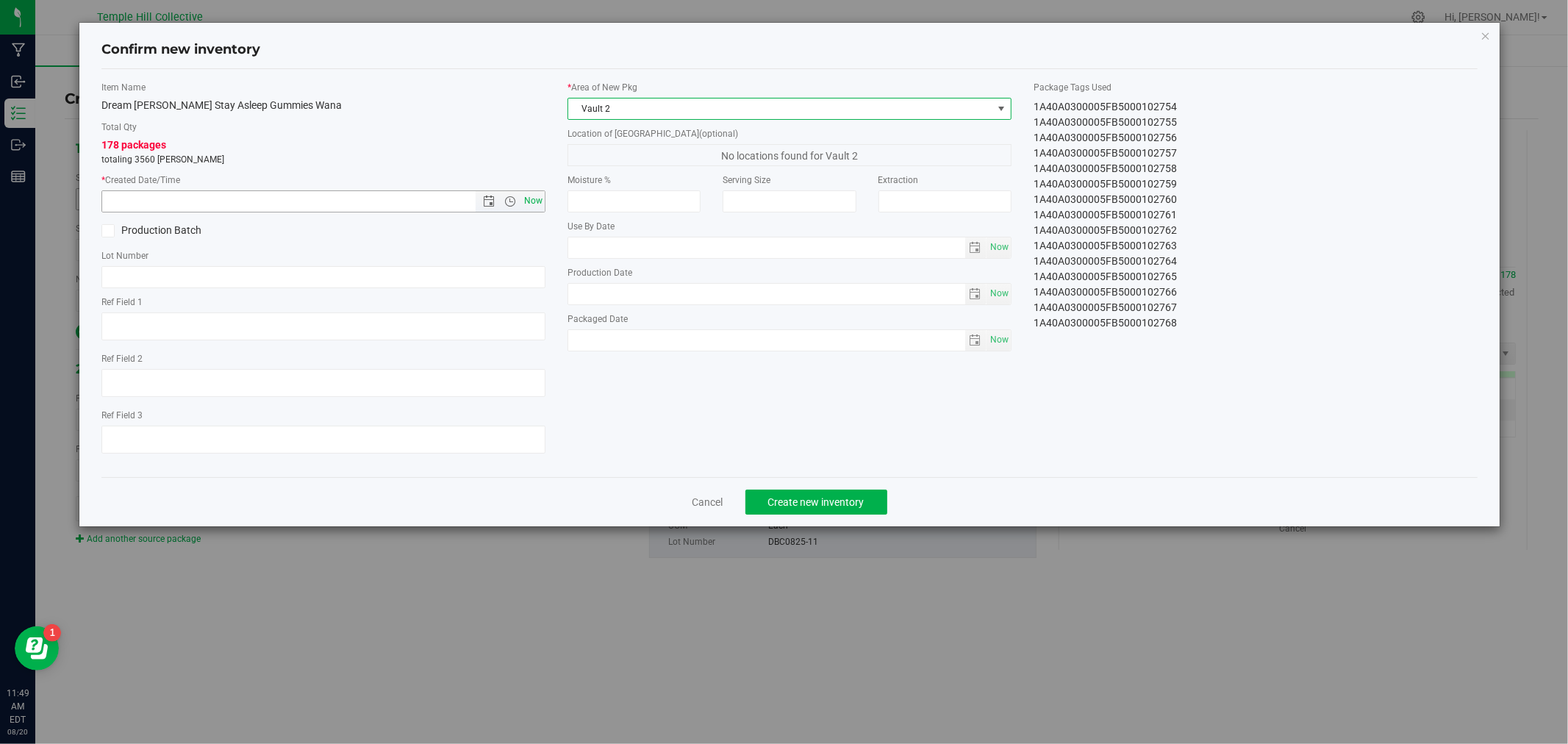
click at [535, 199] on span "Now" at bounding box center [533, 201] width 25 height 21
type input "[DATE] 11:49 AM"
paste input "DBC0825-11"
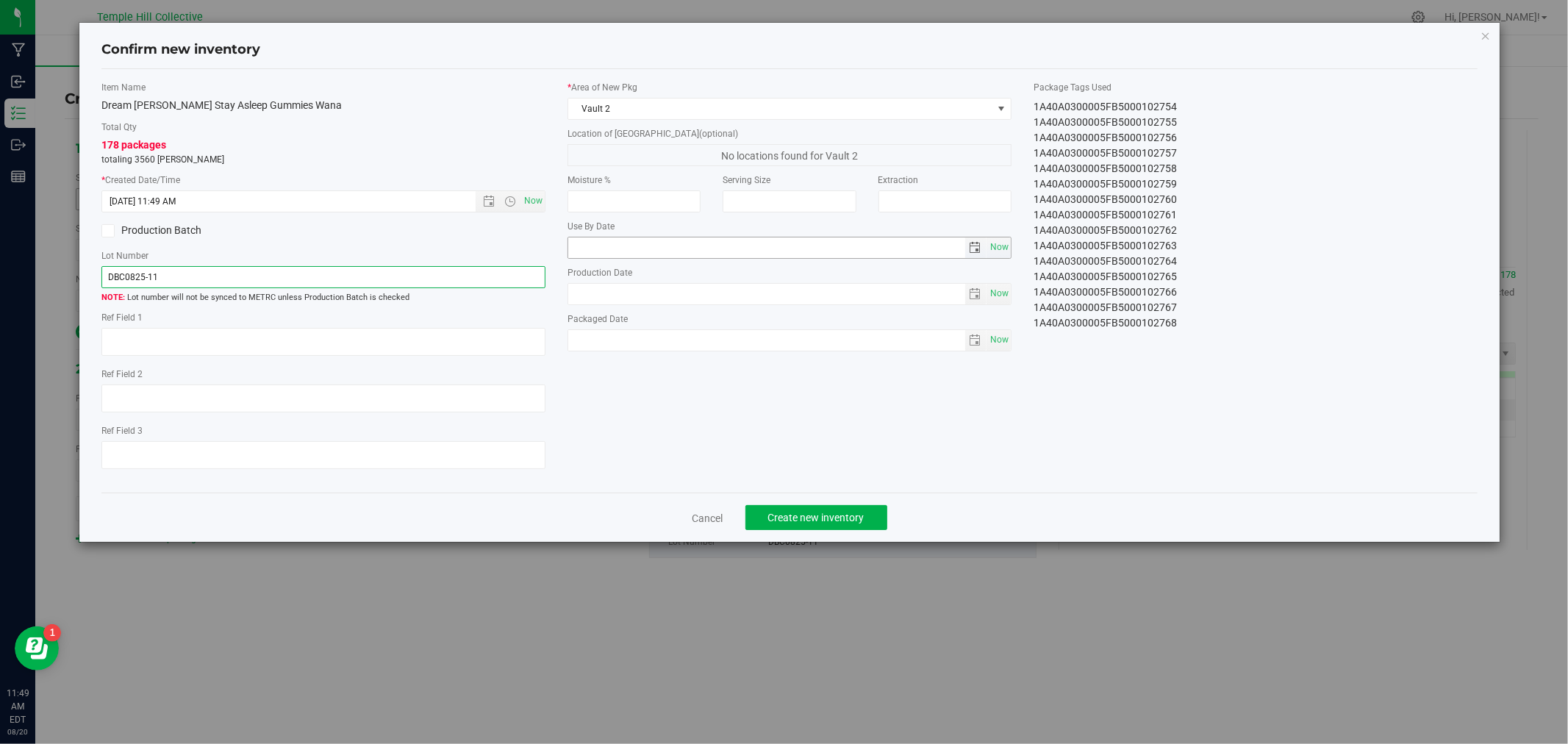
click at [975, 248] on span "select" at bounding box center [976, 247] width 12 height 12
type input "DBC0825-11"
click at [658, 278] on link "[DATE]" at bounding box center [645, 277] width 158 height 23
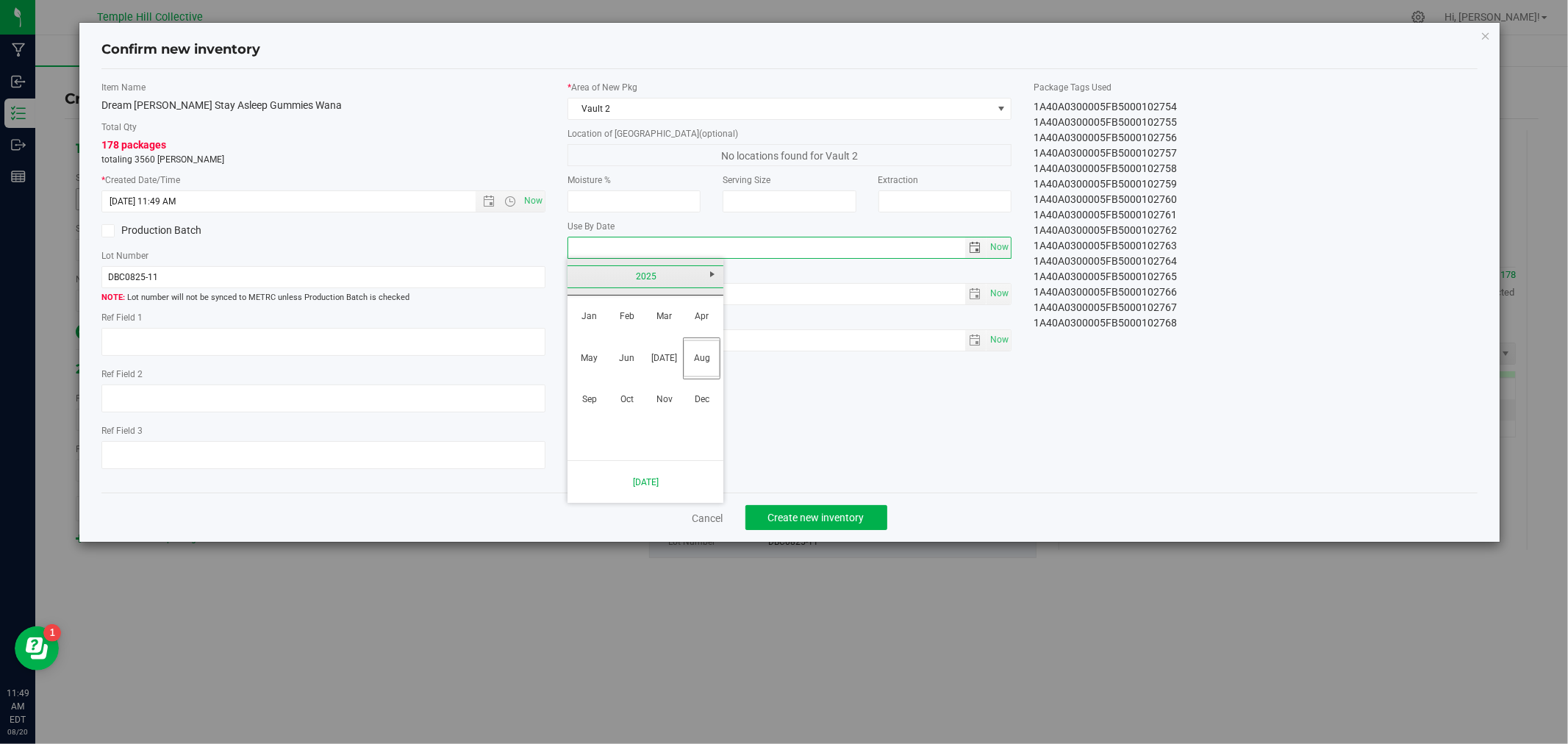
click at [648, 276] on link "2025" at bounding box center [645, 277] width 158 height 23
click at [703, 365] on link "2026" at bounding box center [702, 358] width 38 height 38
click at [706, 363] on link "Aug" at bounding box center [702, 358] width 38 height 38
click at [618, 372] on link "11" at bounding box center [624, 374] width 21 height 23
type input "[DATE]"
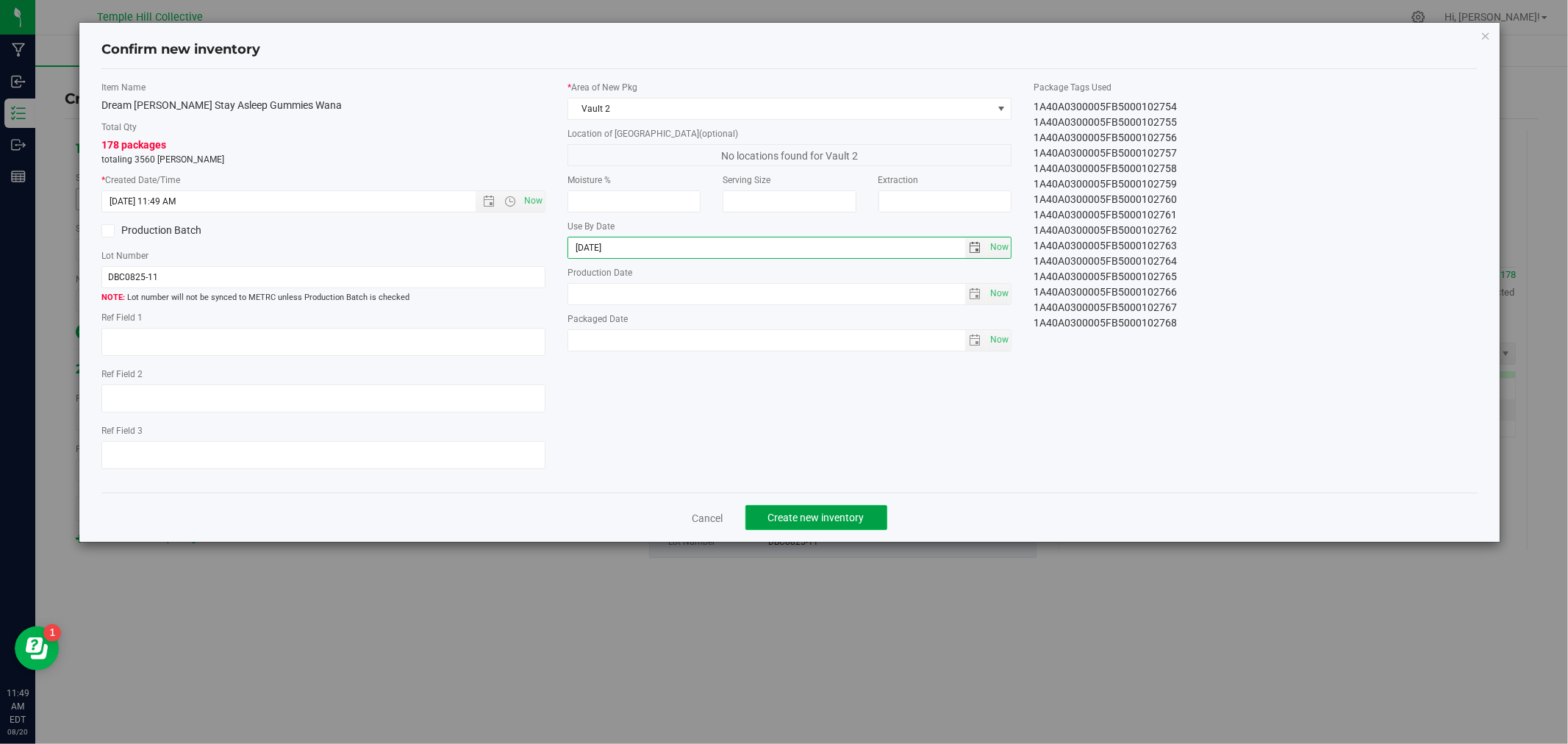
click at [827, 520] on span "Create new inventory" at bounding box center [817, 518] width 97 height 12
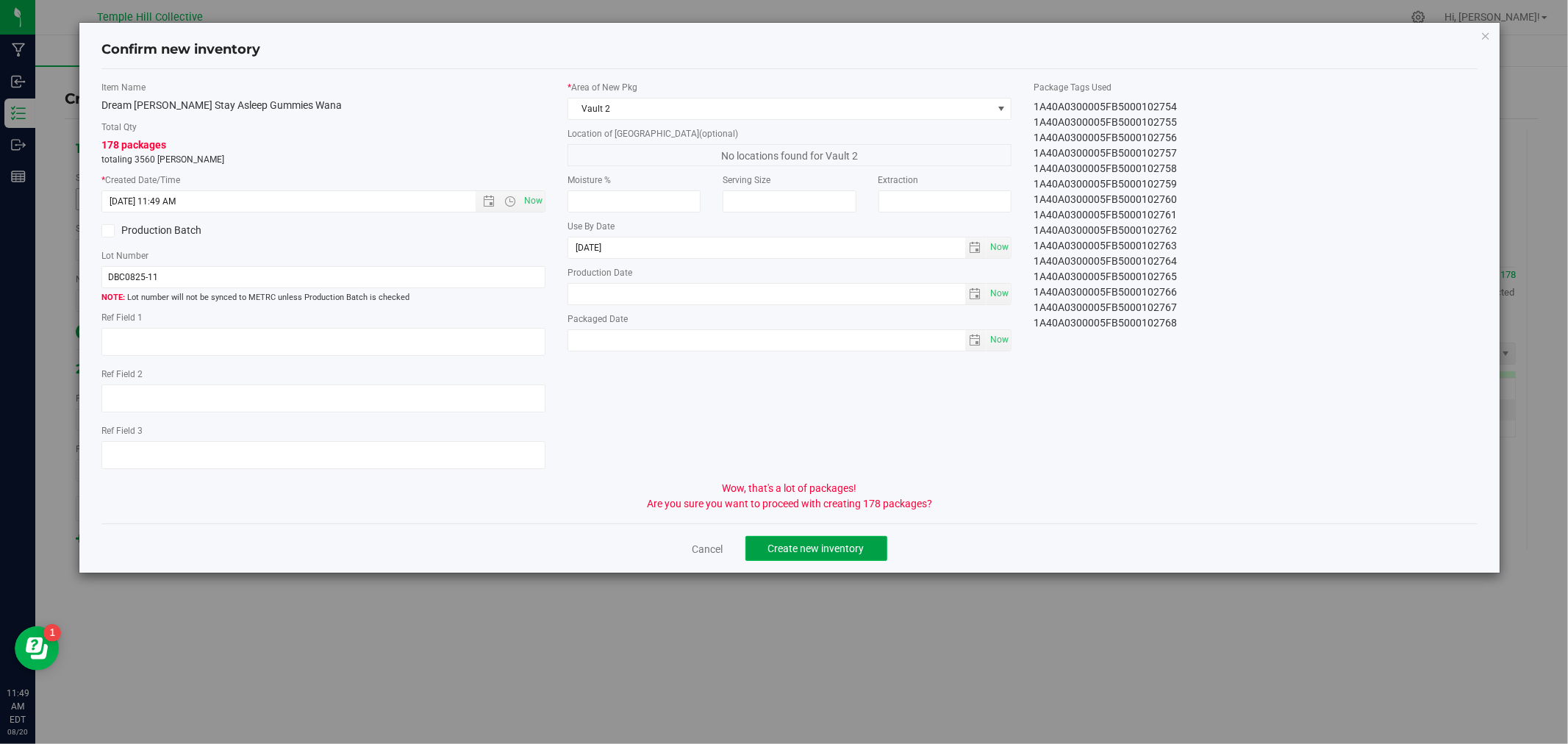
click at [822, 554] on span "Create new inventory" at bounding box center [817, 549] width 97 height 12
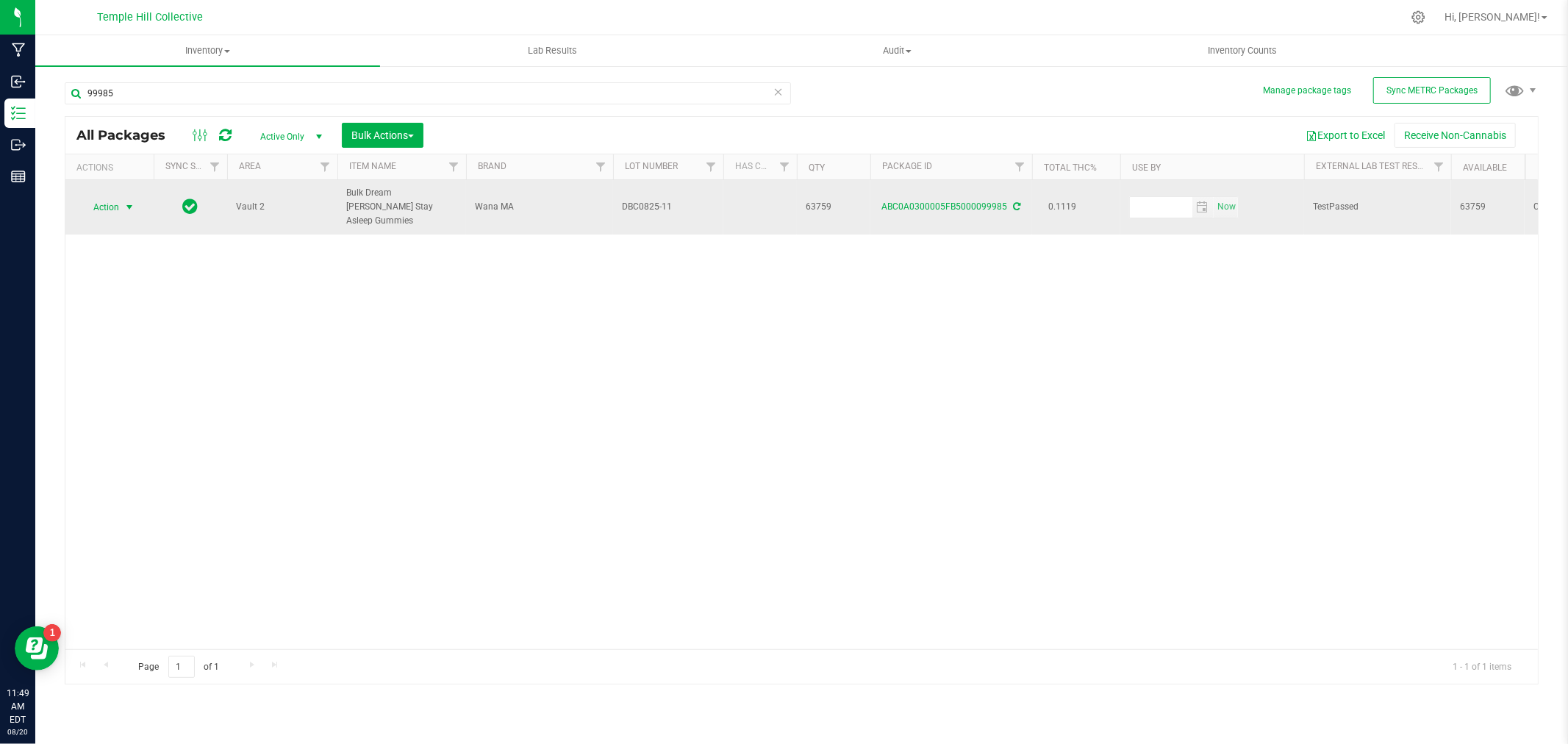
click at [116, 197] on span "Action" at bounding box center [100, 207] width 40 height 20
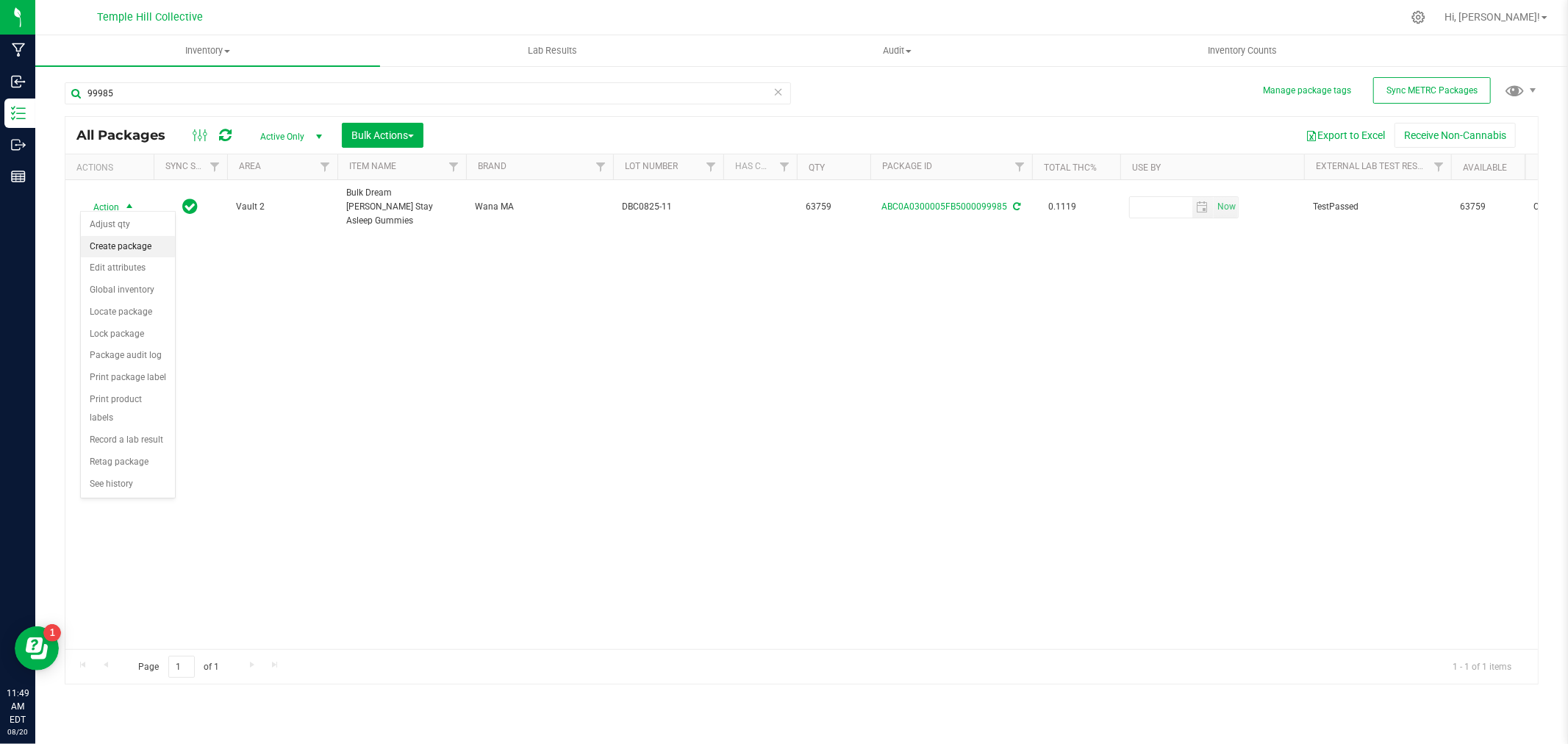
click at [129, 243] on li "Create package" at bounding box center [128, 247] width 94 height 22
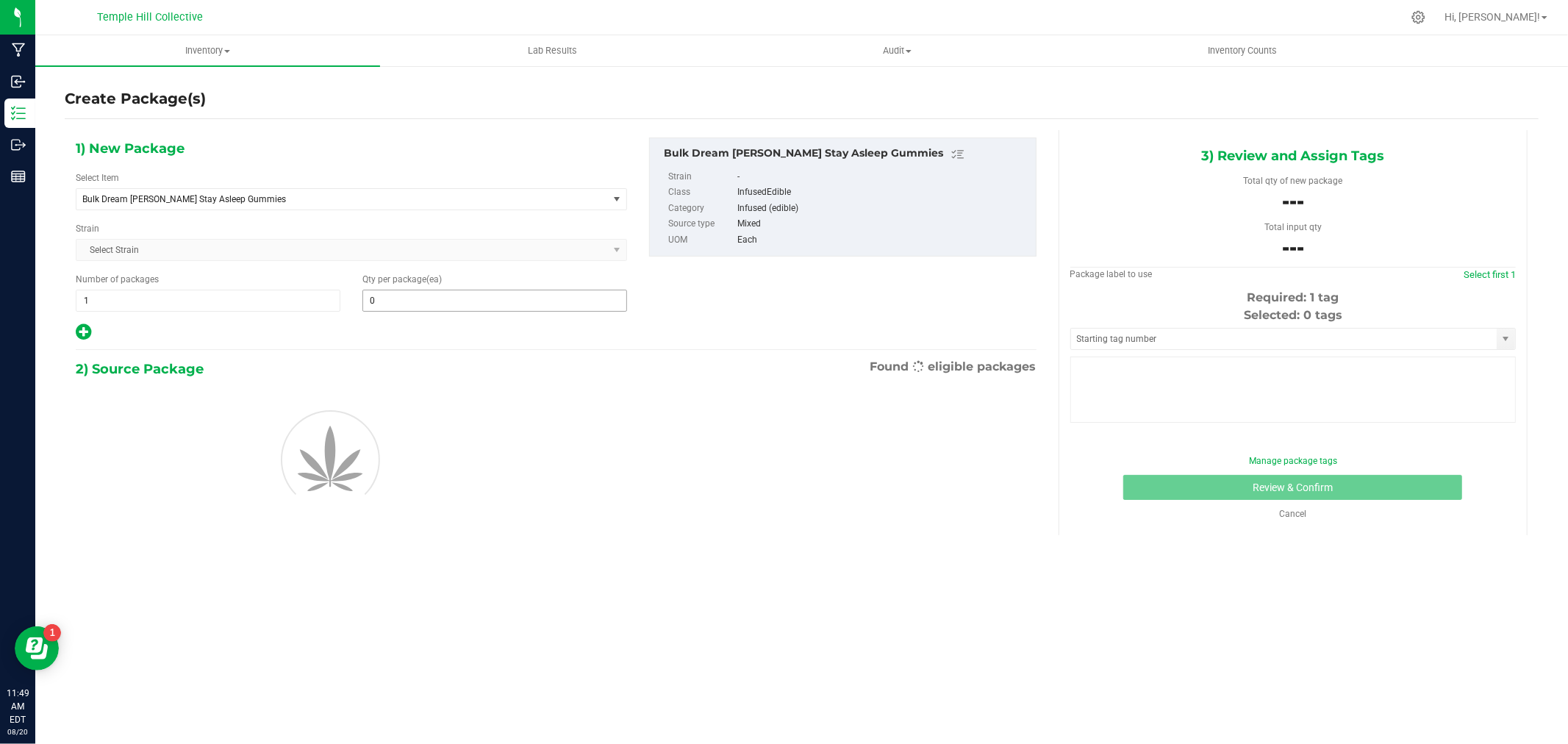
type input "0"
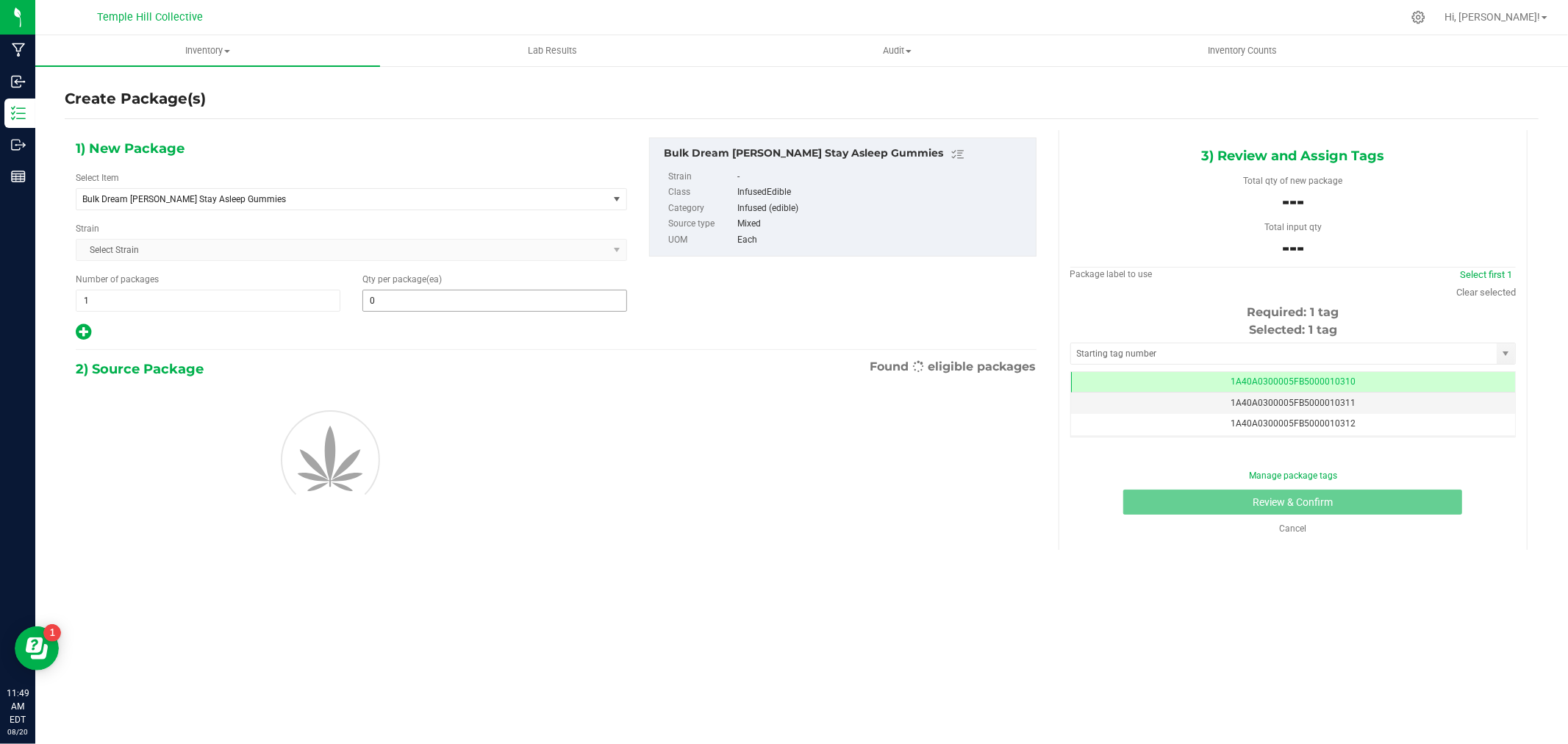
scroll to position [0, -1]
click at [140, 204] on span "Bulk Dream [PERSON_NAME] Stay Asleep Gummies" at bounding box center [331, 199] width 498 height 11
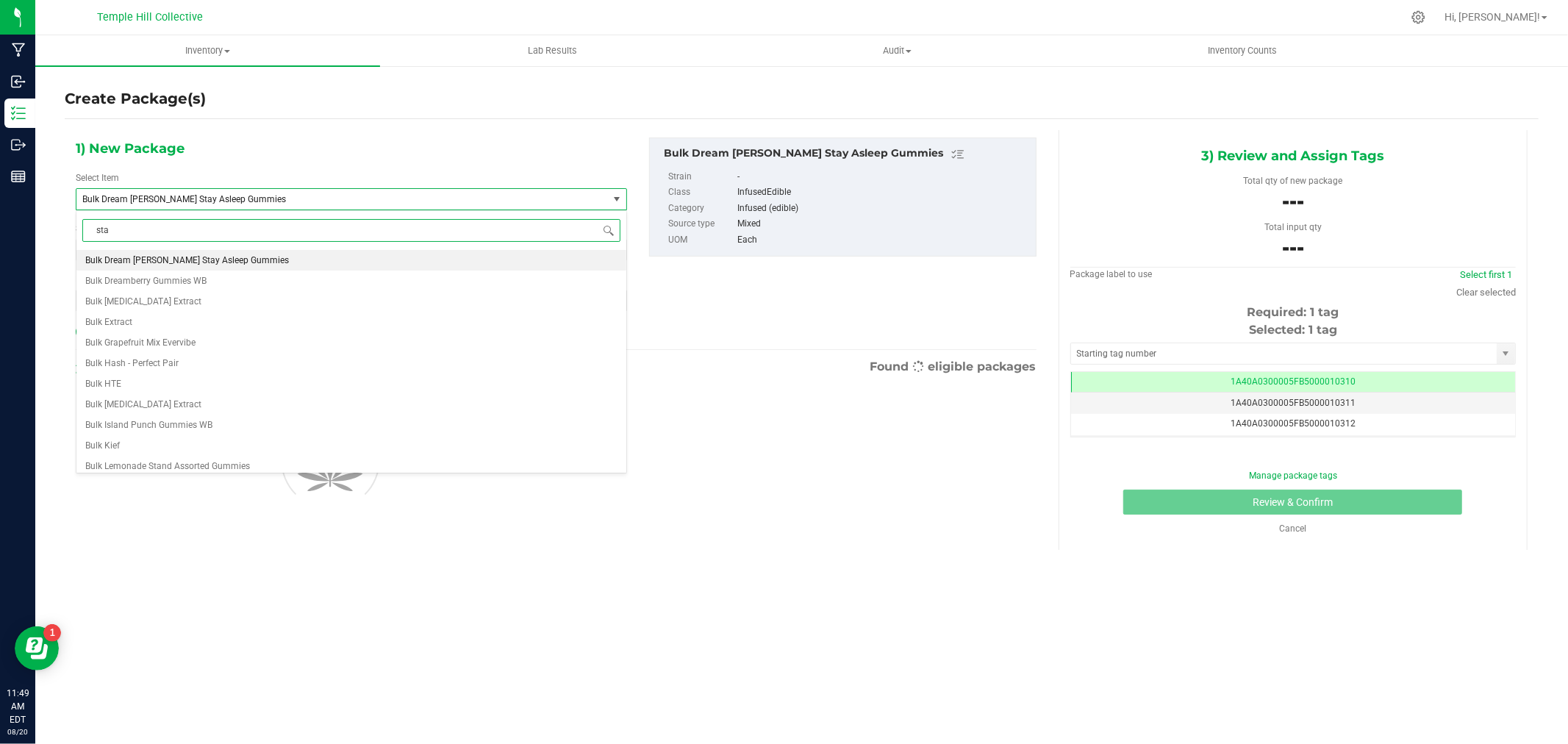
type input "stay"
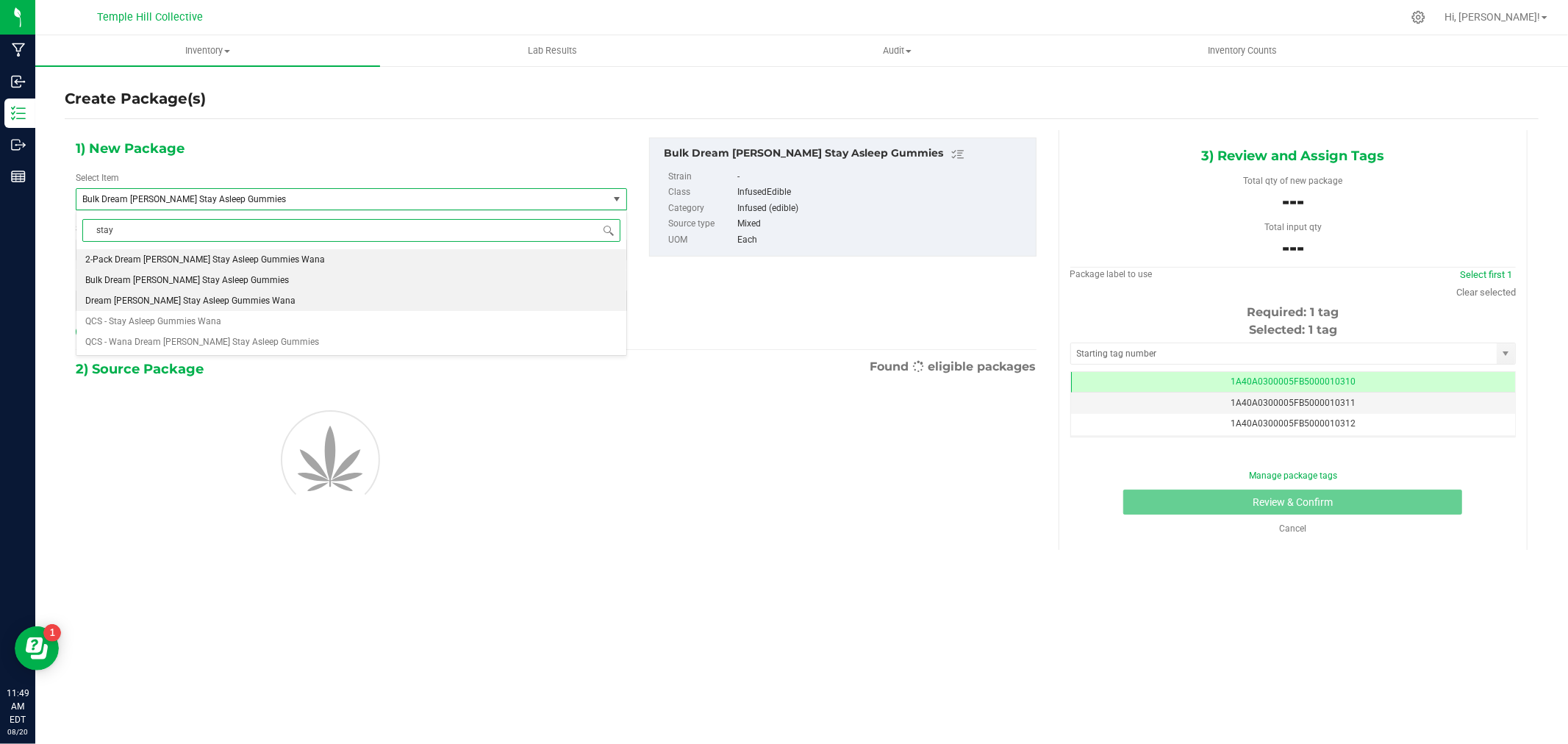
click at [290, 299] on li "Dream [PERSON_NAME] Stay Asleep Gummies Wana" at bounding box center [351, 300] width 550 height 20
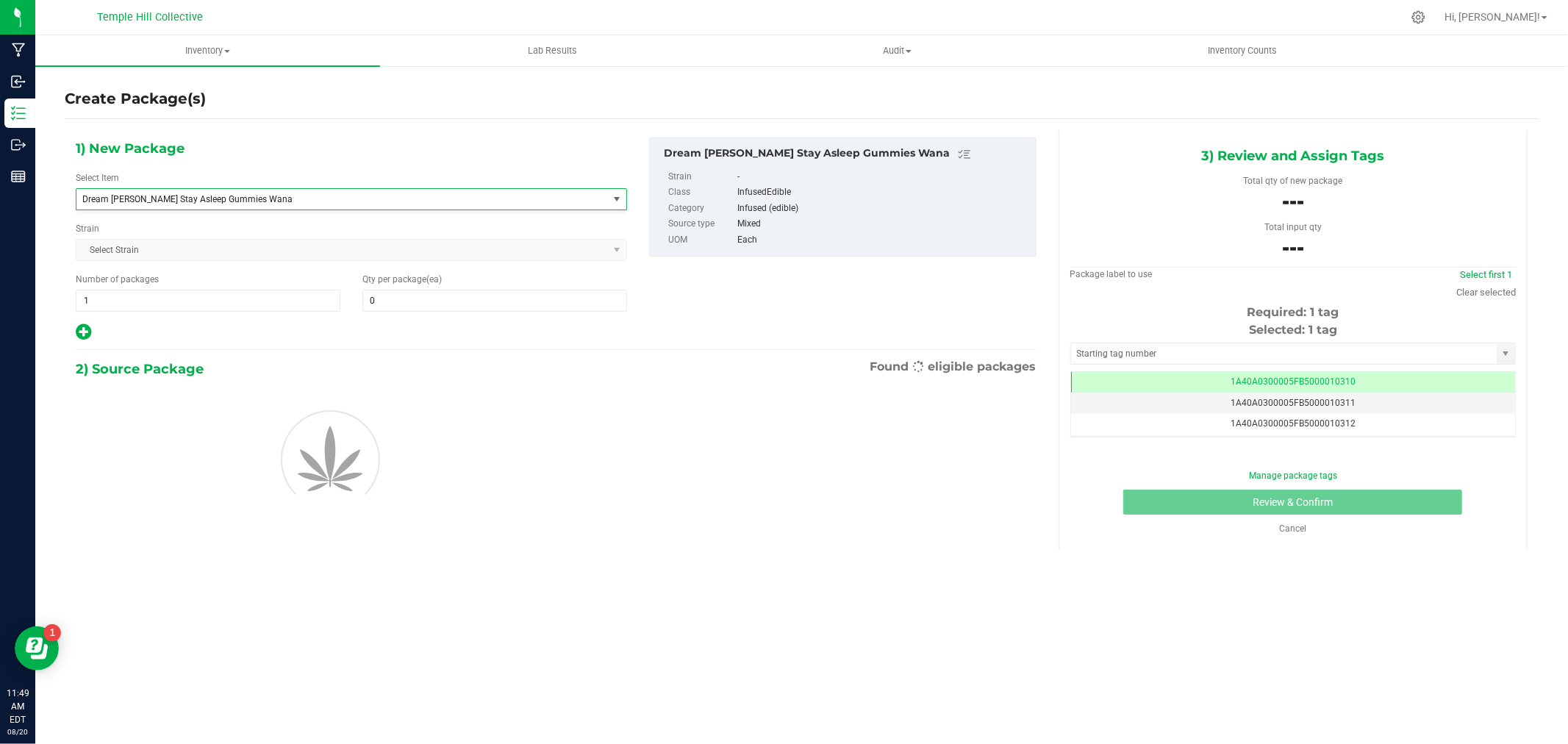
type input "0"
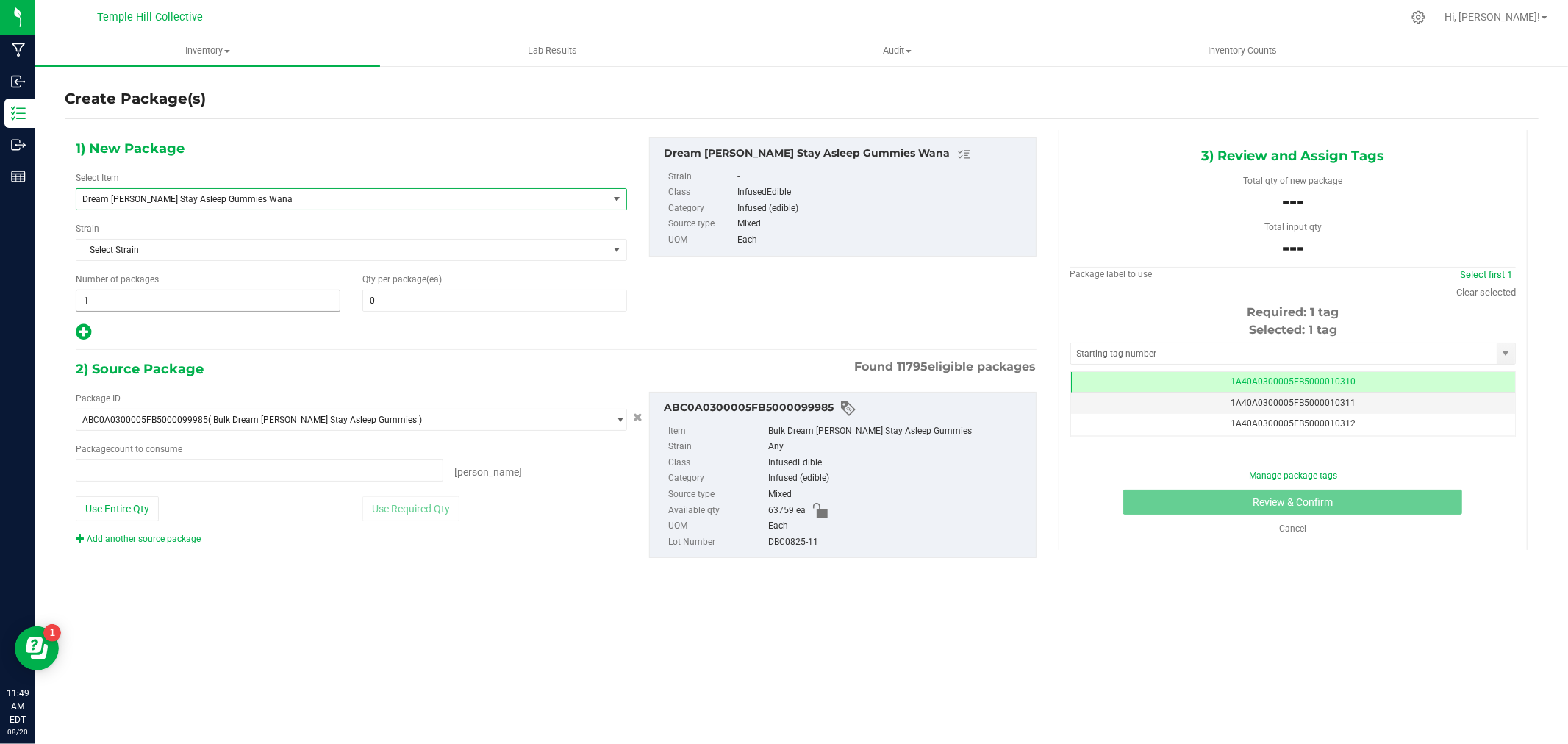
type input "0 ea"
click at [434, 309] on span at bounding box center [494, 300] width 265 height 22
type input "14"
click at [167, 466] on span at bounding box center [259, 470] width 368 height 22
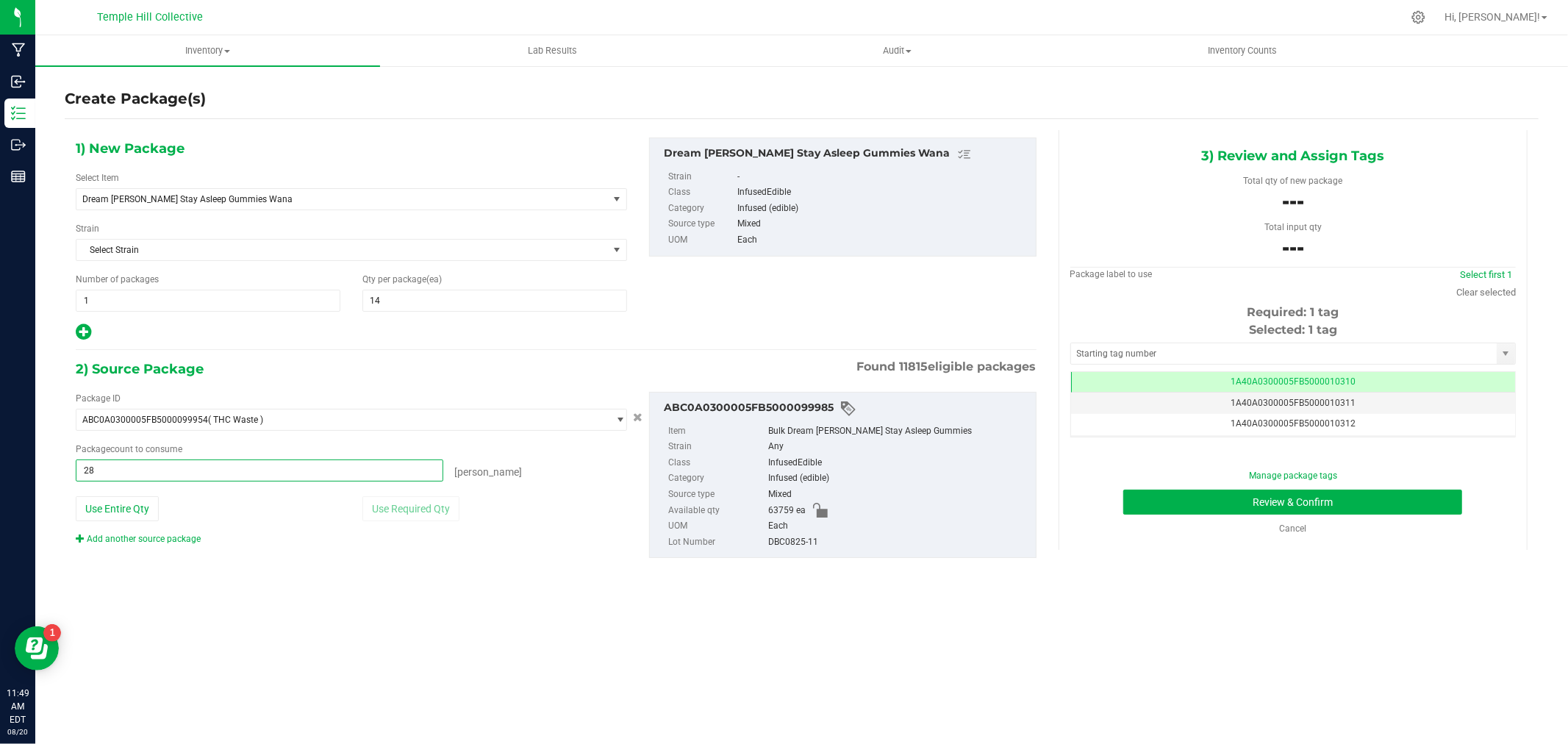
type input "280"
type input "280 ea"
click at [627, 629] on div "Inventory All packages All inventory Waste log Create inventory Lab Results Aud…" at bounding box center [802, 389] width 1533 height 709
click at [618, 423] on span "select" at bounding box center [621, 420] width 11 height 12
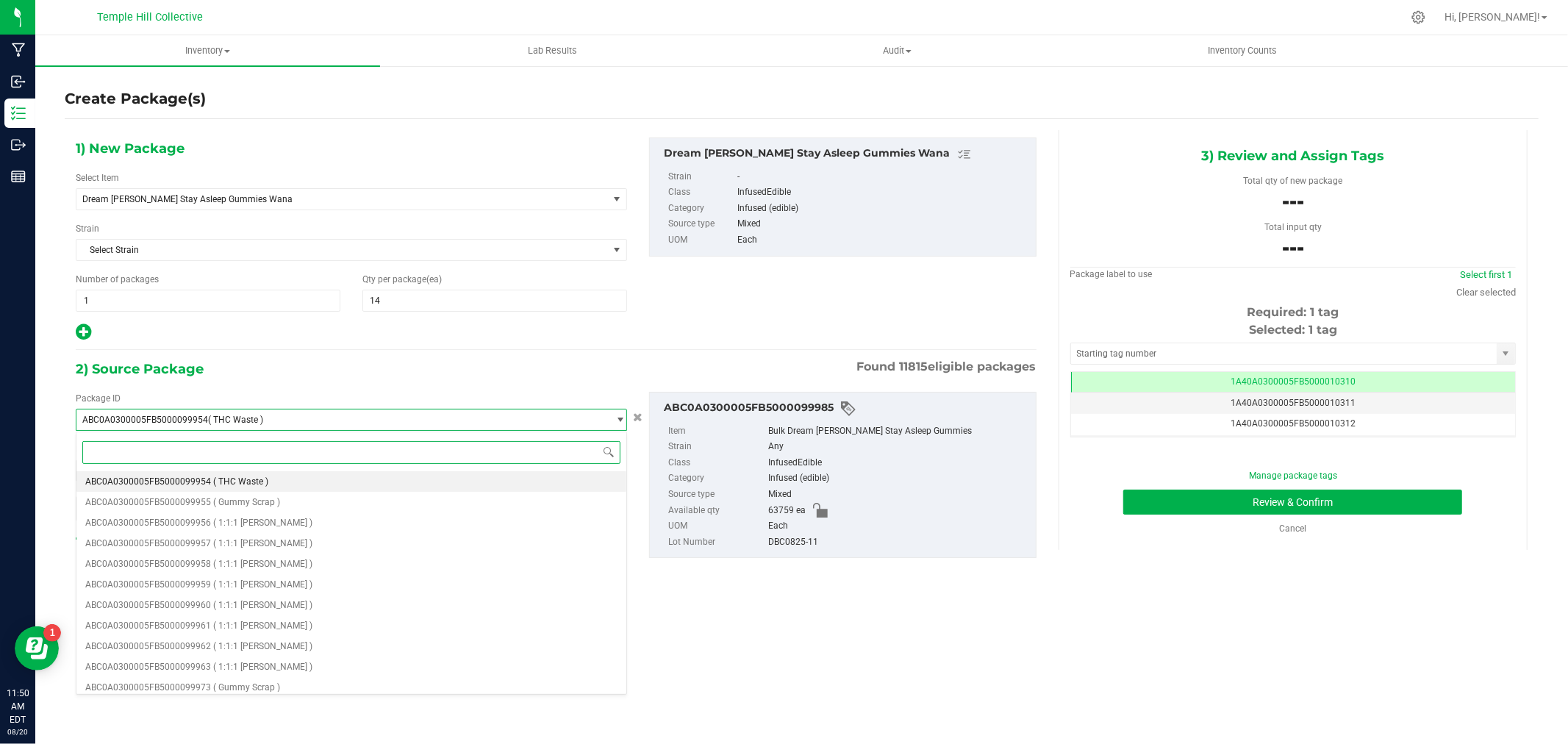
click at [274, 452] on input at bounding box center [351, 452] width 538 height 23
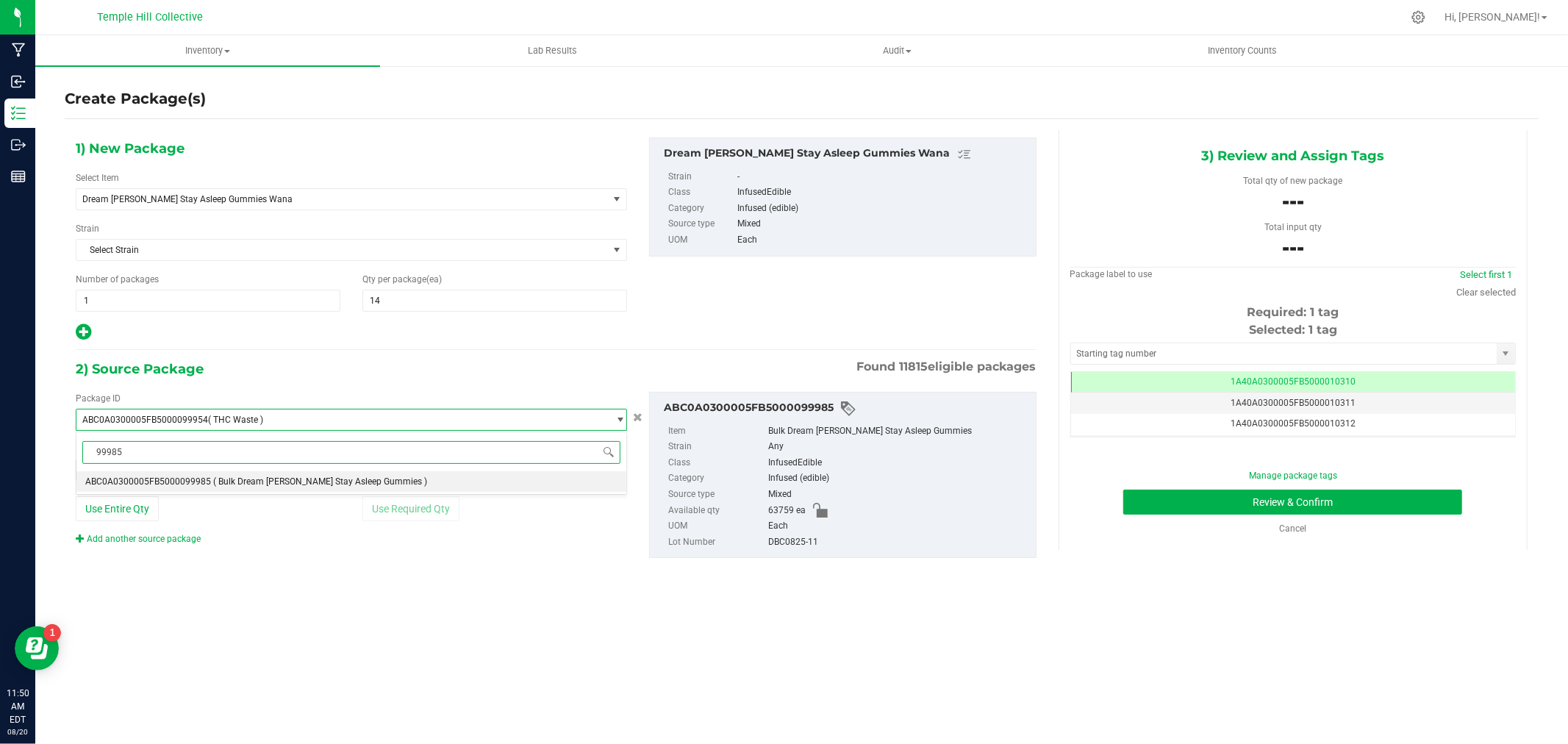
click at [284, 483] on span "( Bulk Dream [PERSON_NAME] Stay Asleep Gummies )" at bounding box center [319, 481] width 214 height 11
type input "99985"
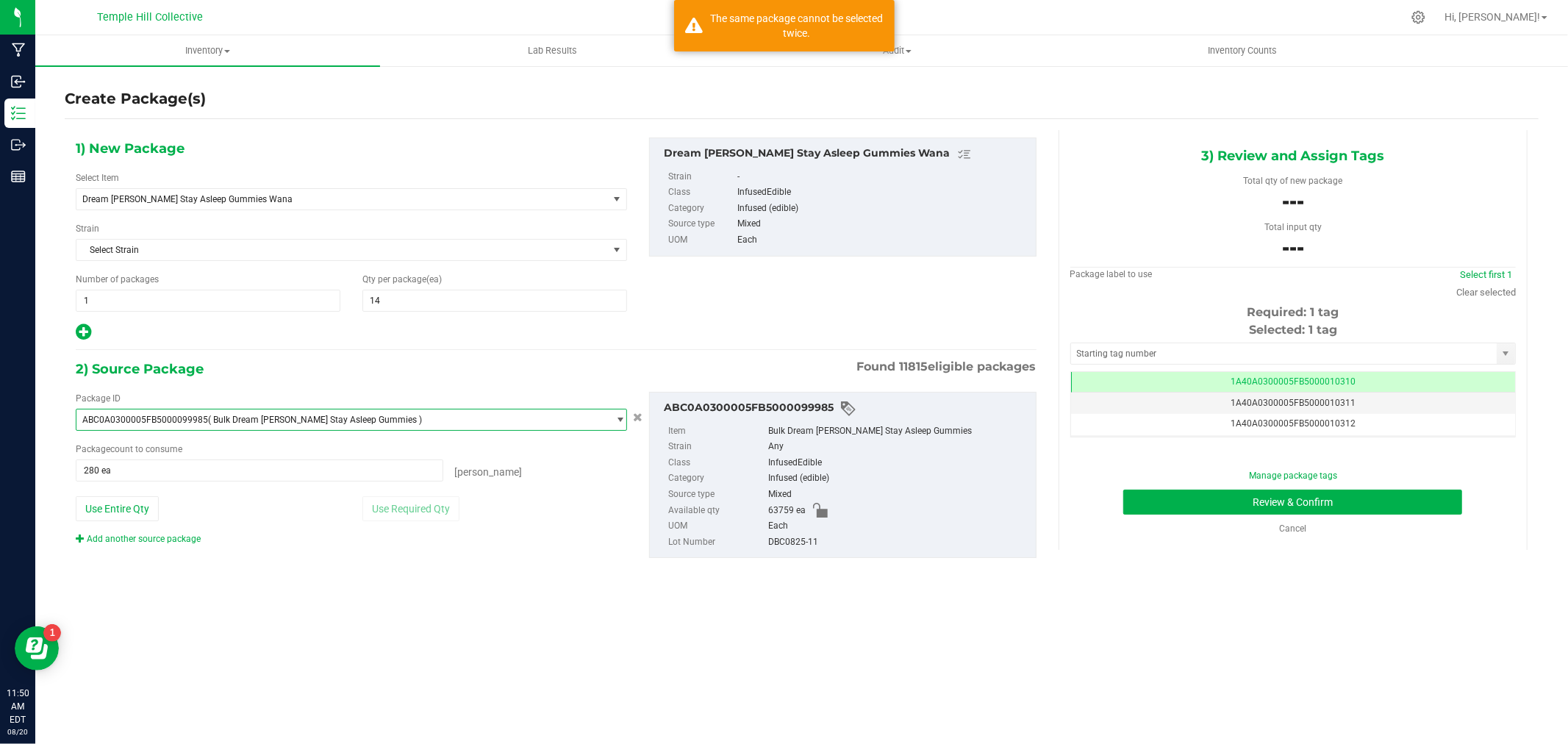
click at [385, 364] on div "2) Source Package Found 11815 eligible packages" at bounding box center [556, 368] width 961 height 22
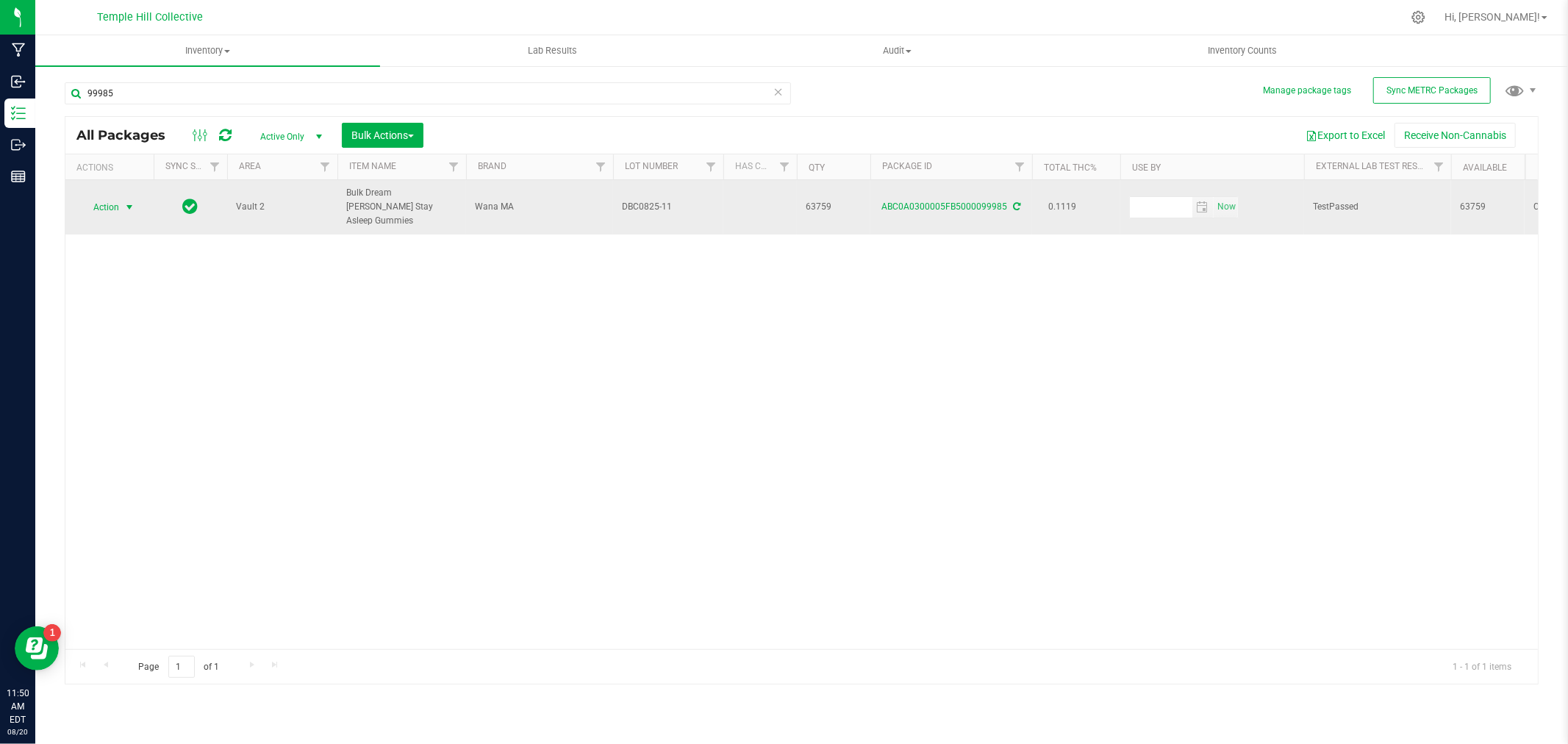
click at [119, 200] on span "Action" at bounding box center [100, 207] width 40 height 20
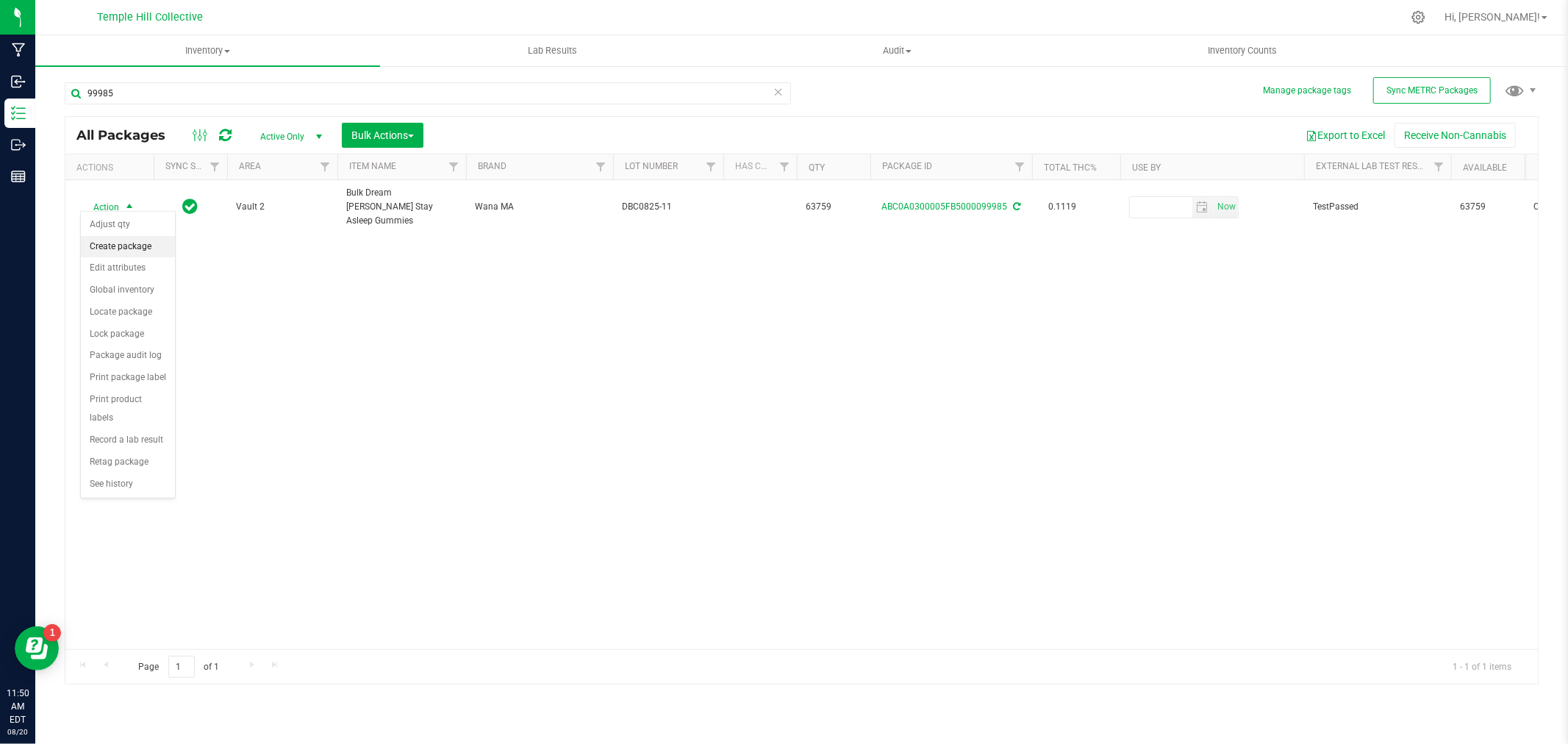
click at [123, 245] on li "Create package" at bounding box center [128, 247] width 94 height 22
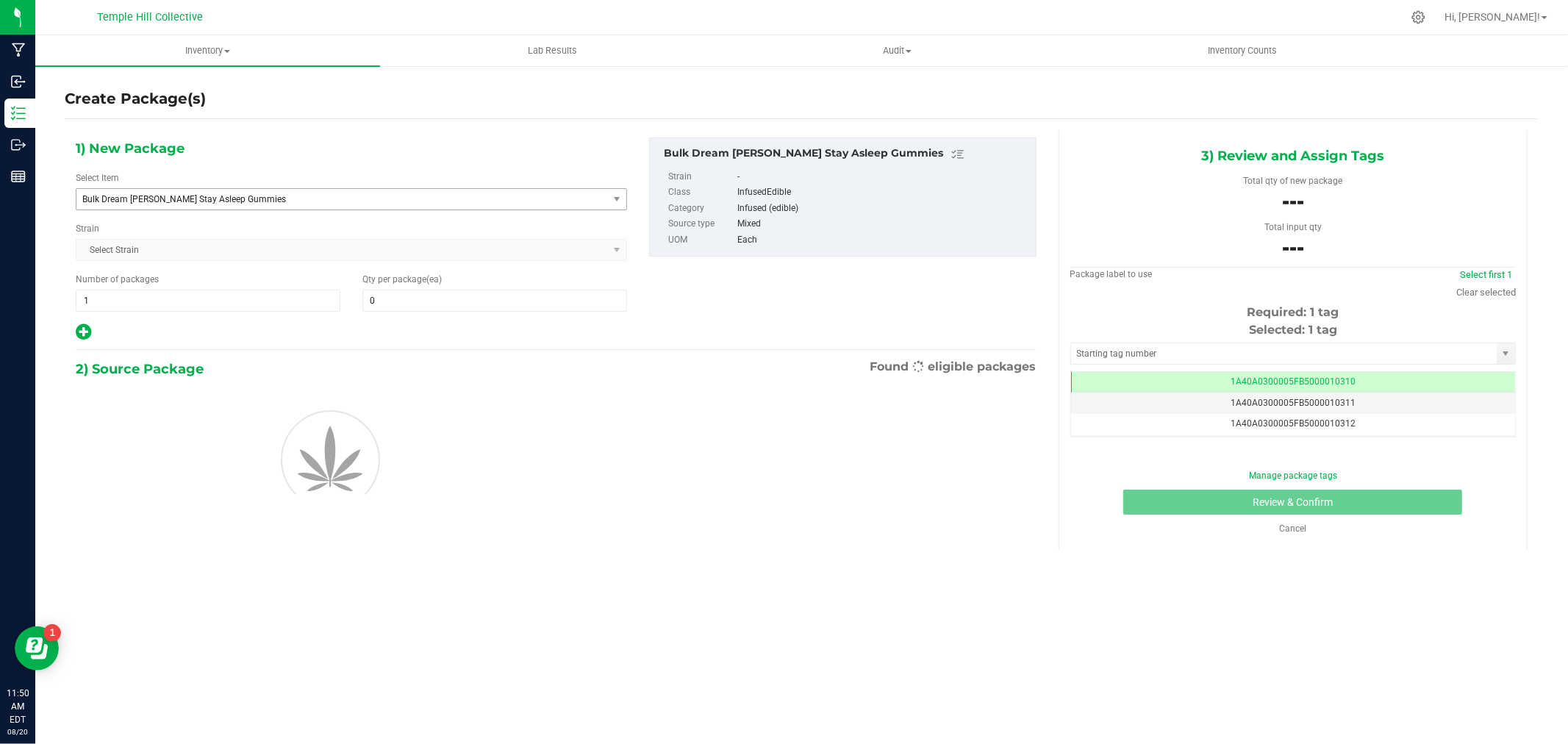
scroll to position [0, -1]
click at [200, 204] on span "Bulk Dream [PERSON_NAME] Stay Asleep Gummies" at bounding box center [342, 198] width 531 height 20
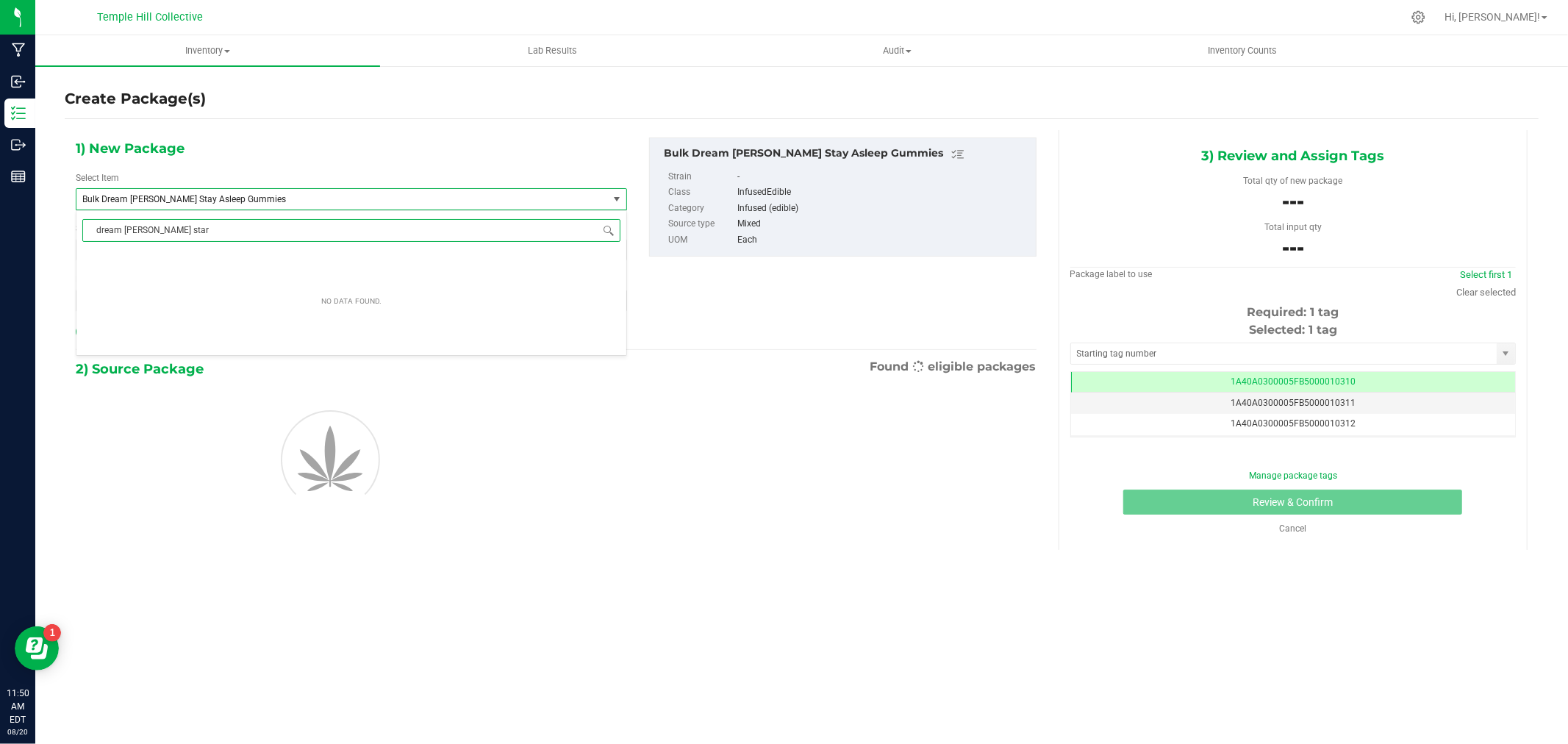
type input "dream [PERSON_NAME] sta"
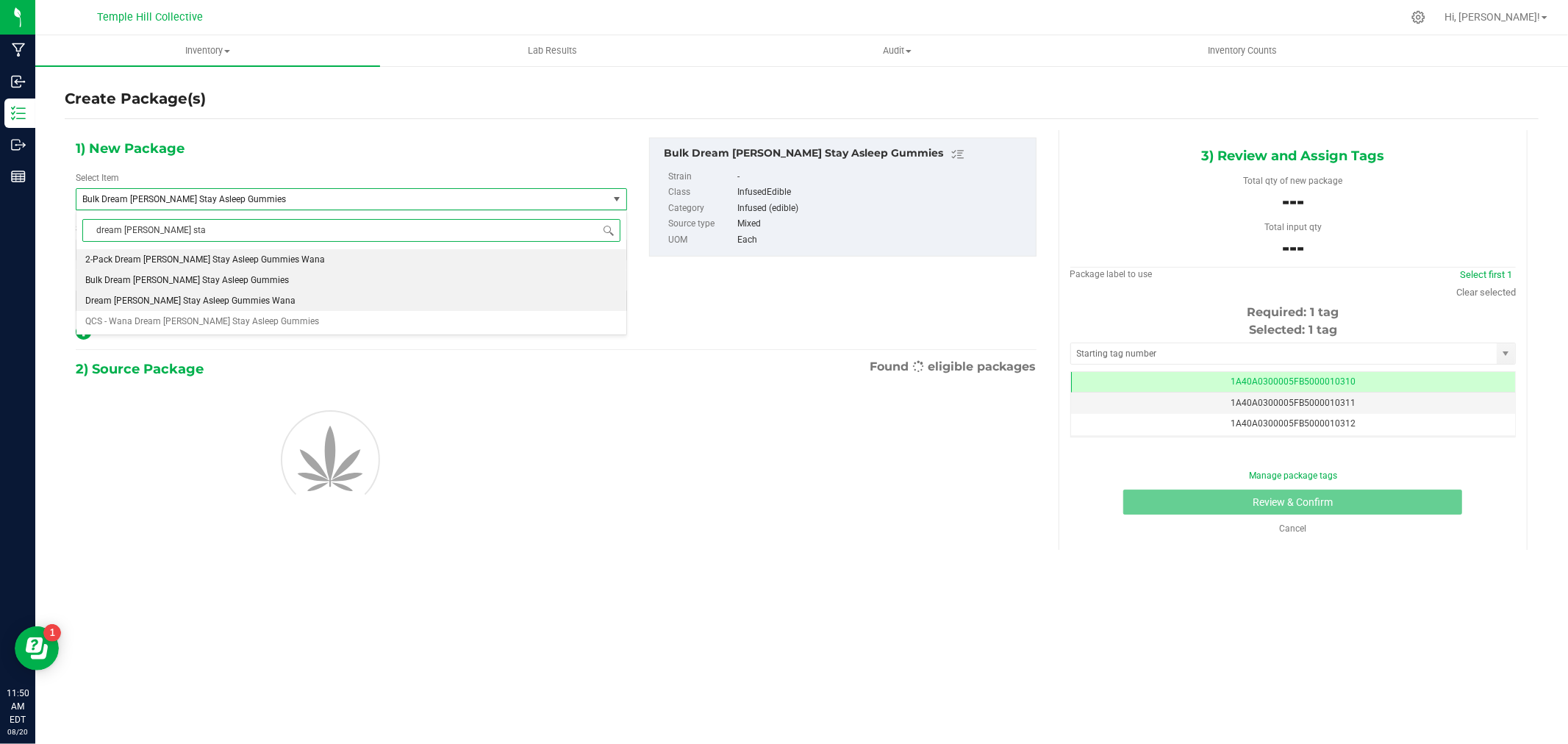
click at [180, 300] on span "Dream [PERSON_NAME] Stay Asleep Gummies Wana" at bounding box center [190, 300] width 211 height 11
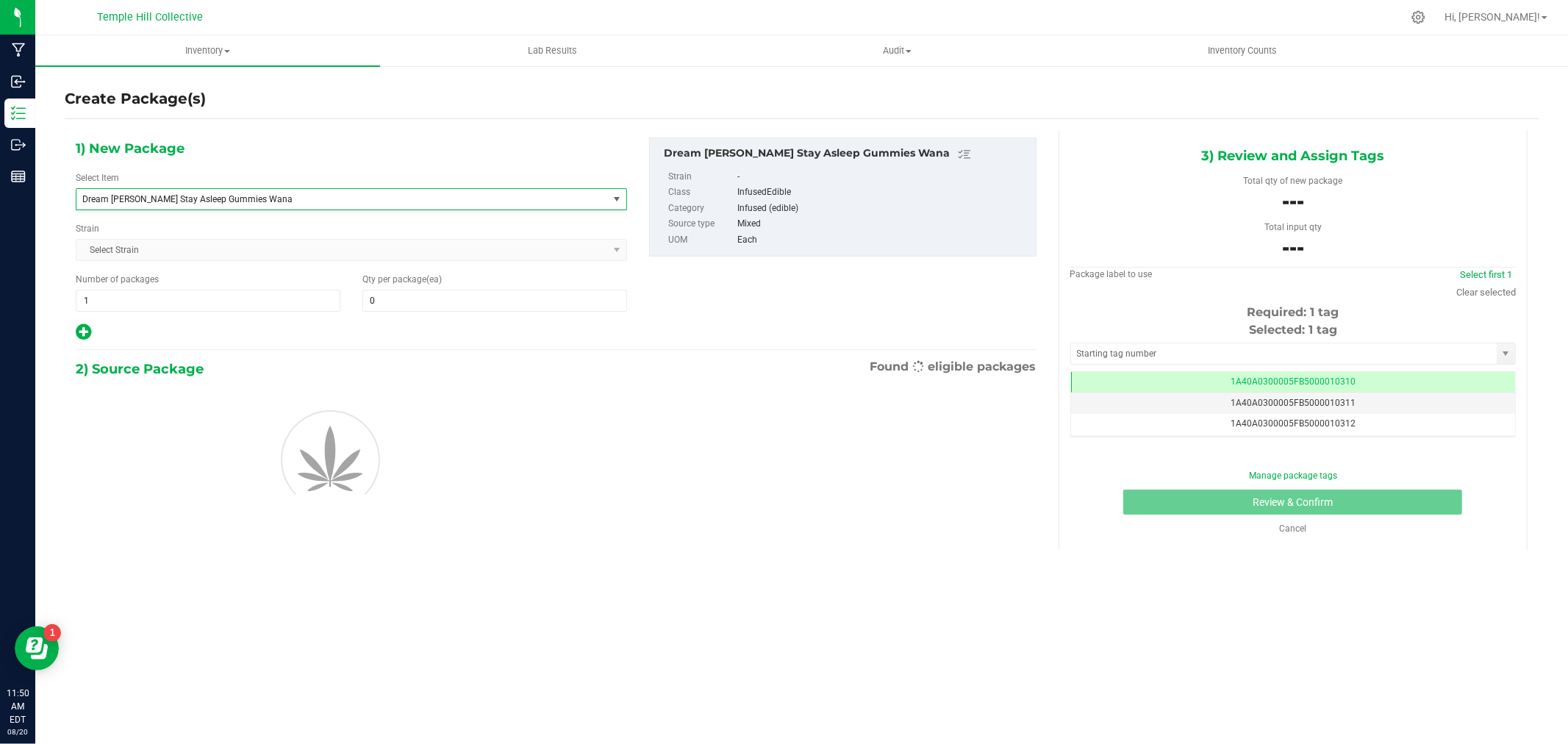
type input "0"
click at [394, 297] on span at bounding box center [494, 300] width 265 height 22
type input "14"
drag, startPoint x: 798, startPoint y: 304, endPoint x: 772, endPoint y: 318, distance: 29.5
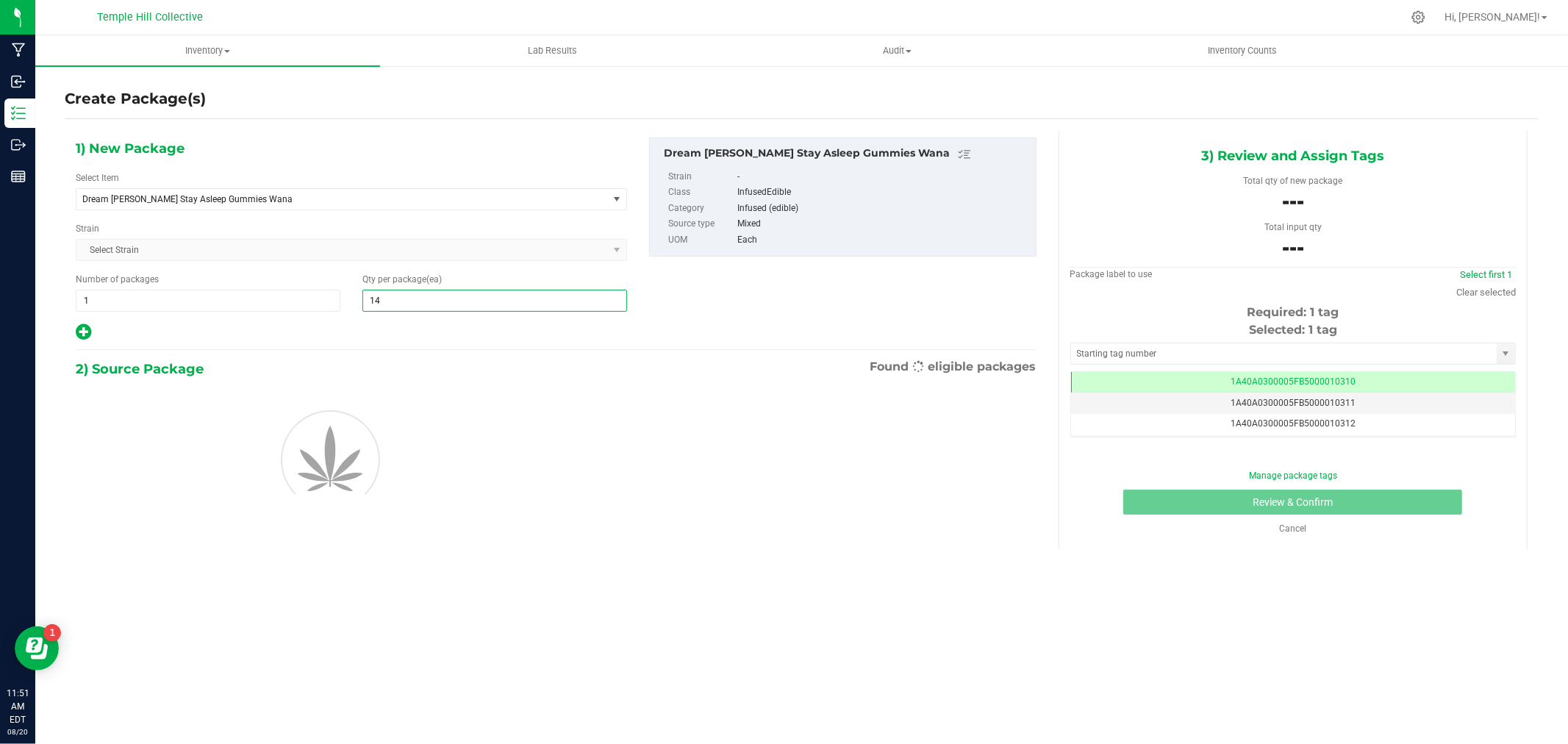
click at [797, 304] on div "1) New Package Select Item Dream [PERSON_NAME] Stay Asleep Gummies Wana Commerc…" at bounding box center [556, 239] width 983 height 204
click at [1187, 347] on input "text" at bounding box center [1284, 353] width 426 height 20
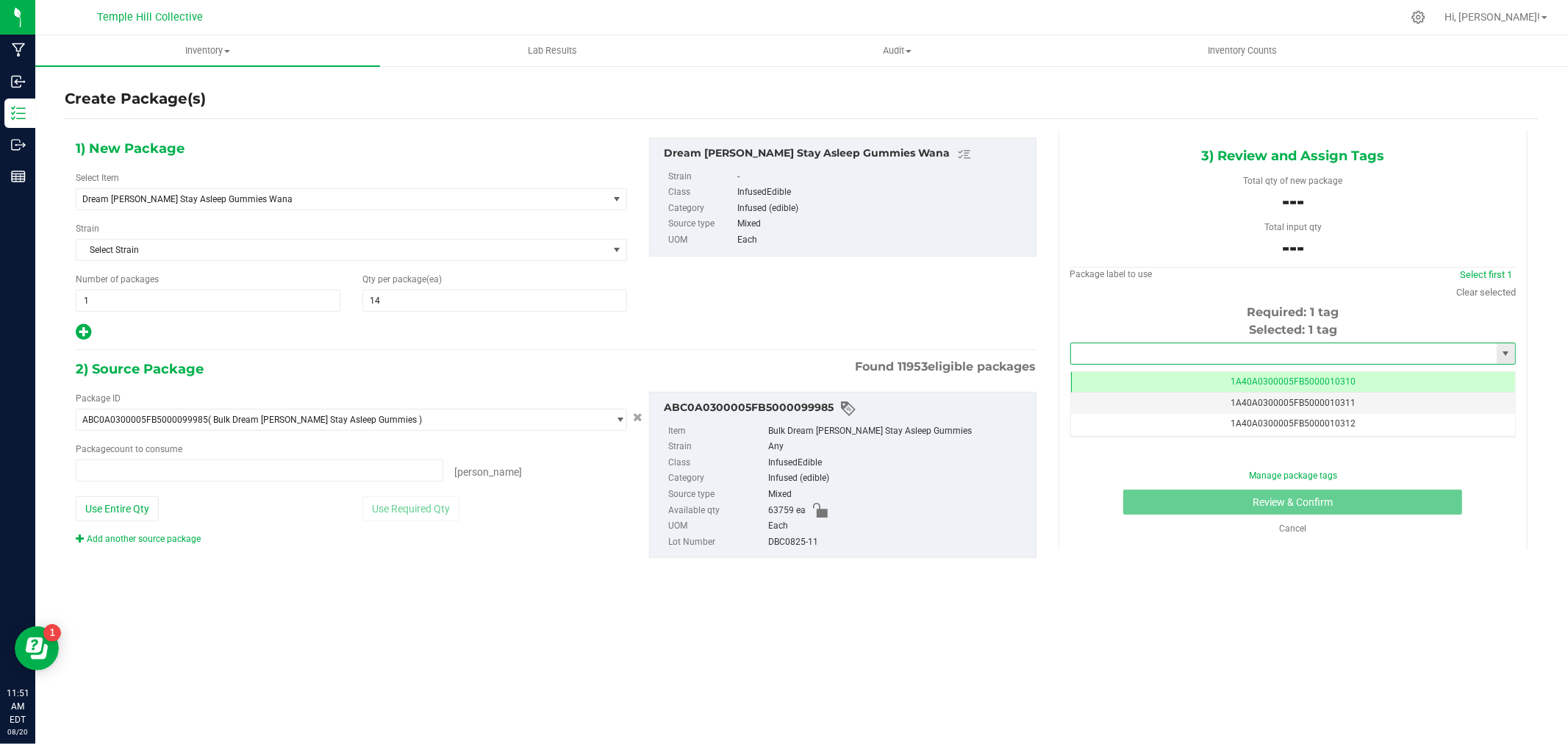
type input "0 ea"
click at [1166, 377] on li "1A40A0300005FB5000102769" at bounding box center [1293, 378] width 444 height 22
type input "1A40A0300005FB5000102769"
click at [112, 469] on span at bounding box center [259, 470] width 368 height 22
type input "280"
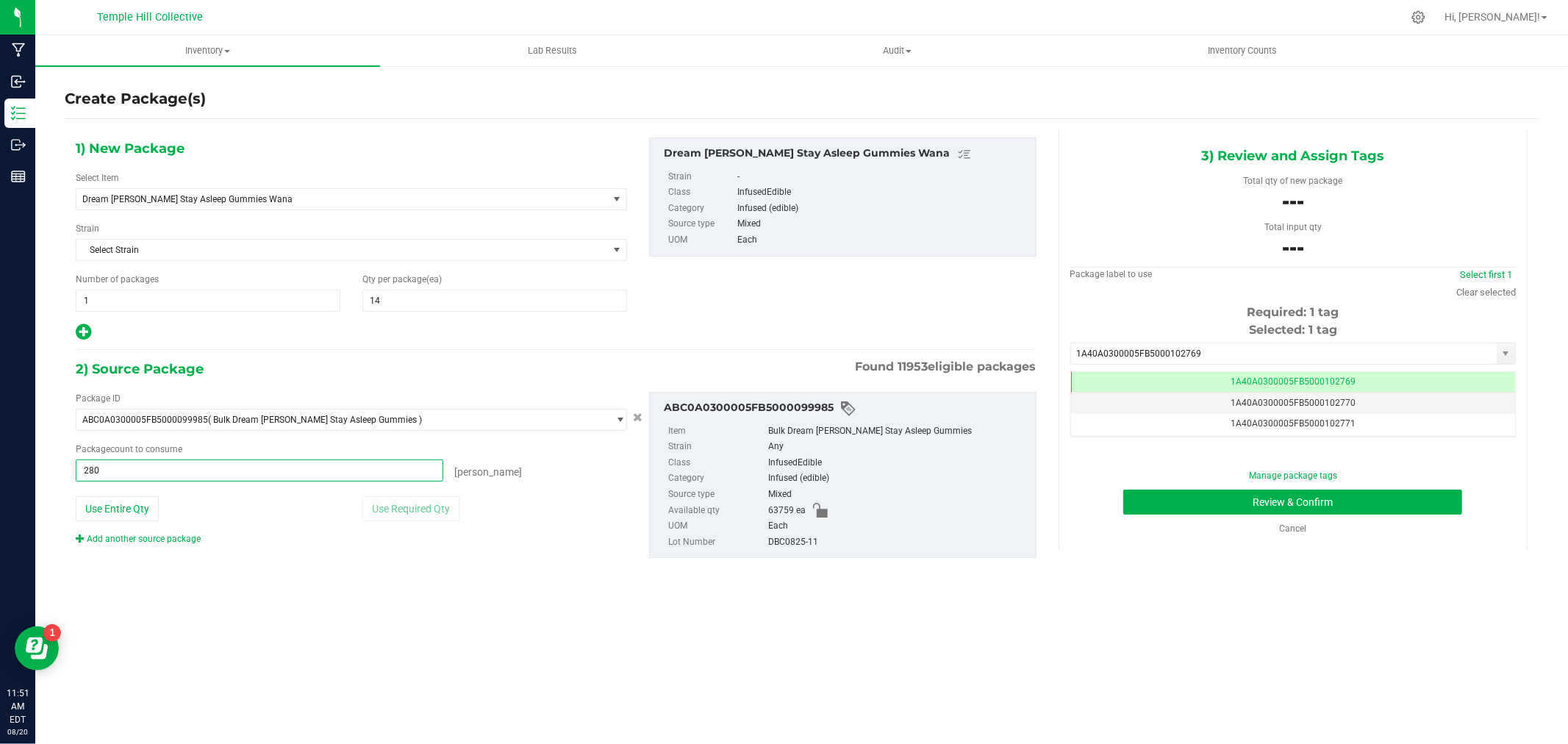
type input "280 ea"
click at [606, 664] on div "Inventory All packages All inventory Waste log Create inventory Lab Results Aud…" at bounding box center [802, 389] width 1533 height 709
click at [1311, 500] on button "Review & Confirm" at bounding box center [1292, 502] width 339 height 25
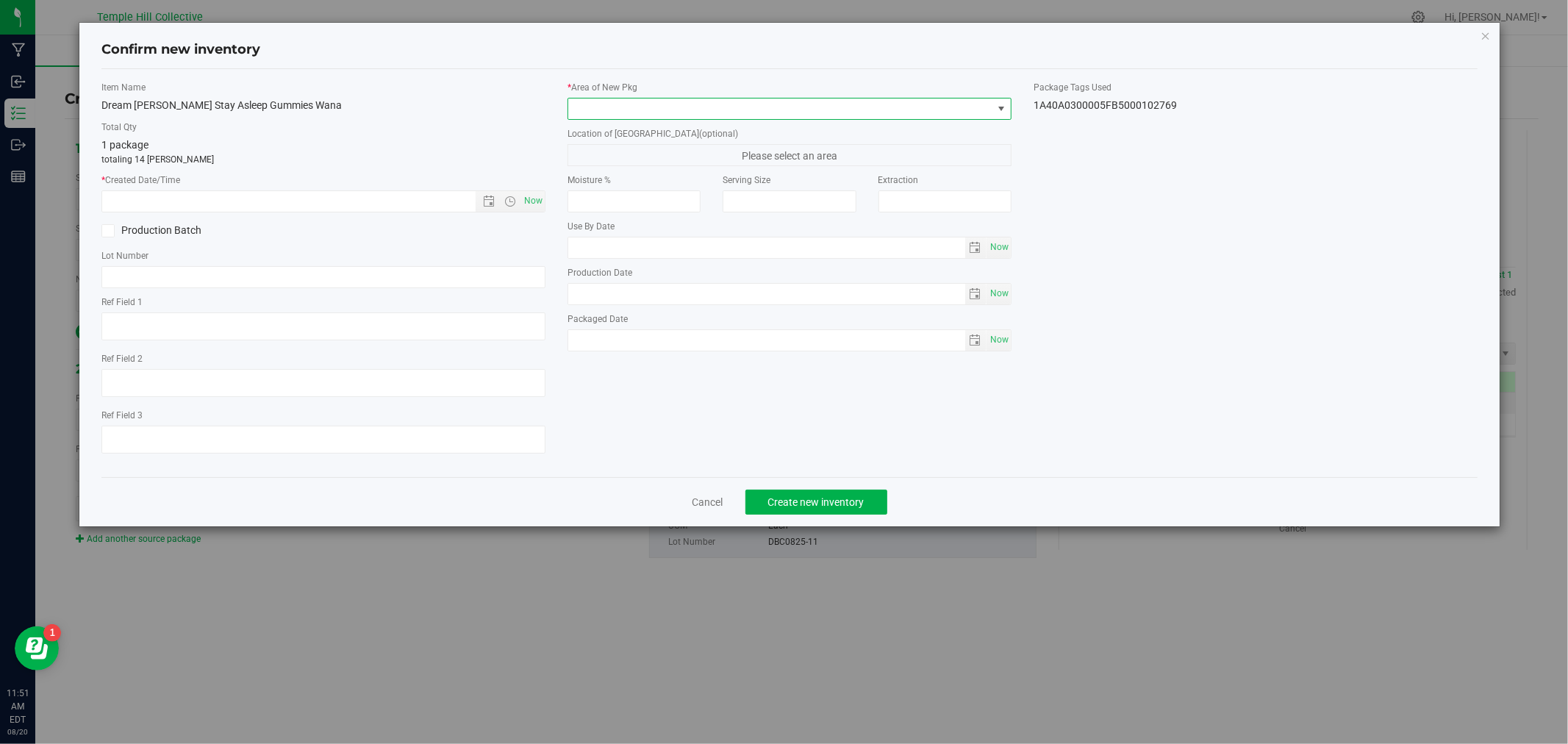
click at [716, 107] on span at bounding box center [781, 108] width 424 height 20
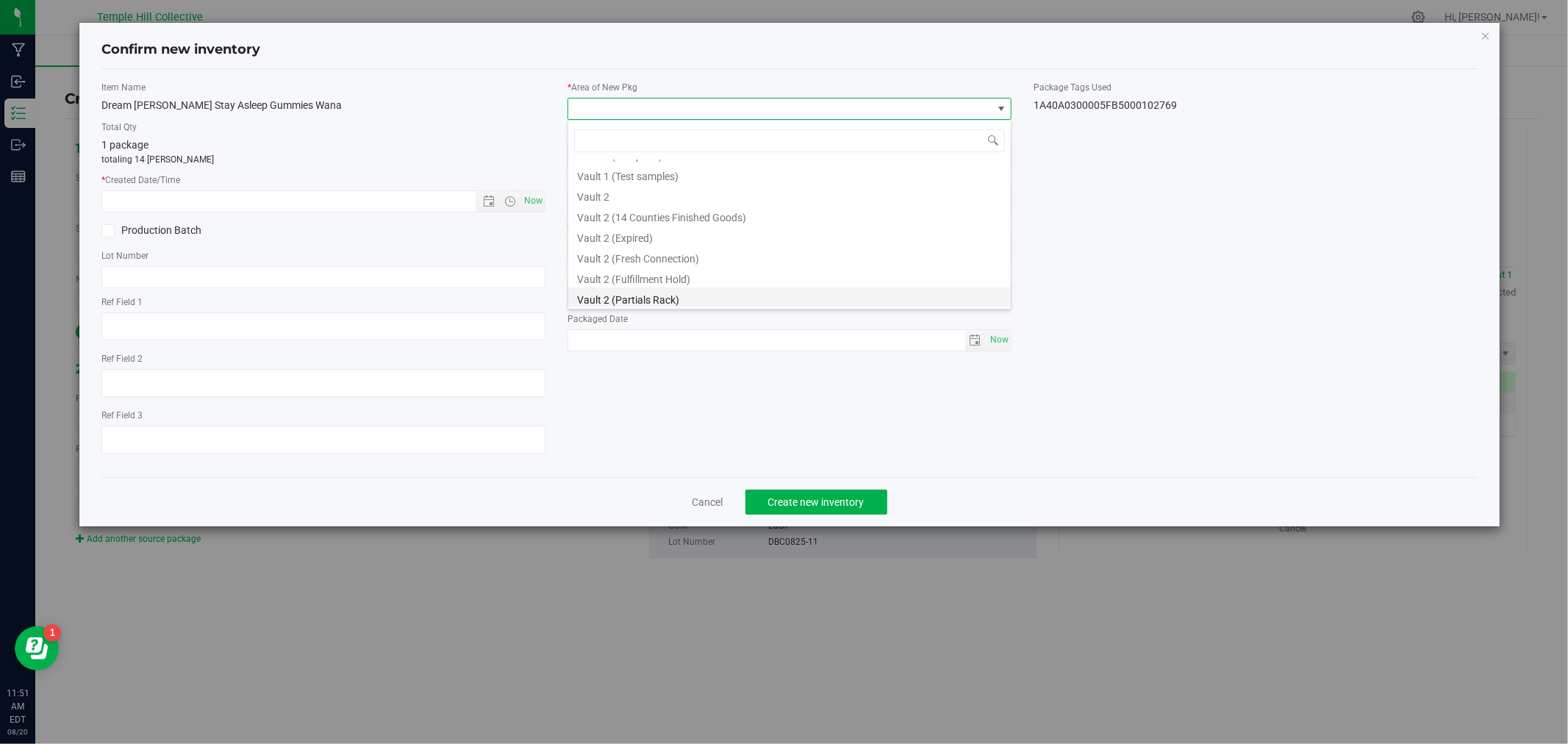
click at [695, 296] on li "Vault 2 (Partials Rack)" at bounding box center [790, 297] width 442 height 20
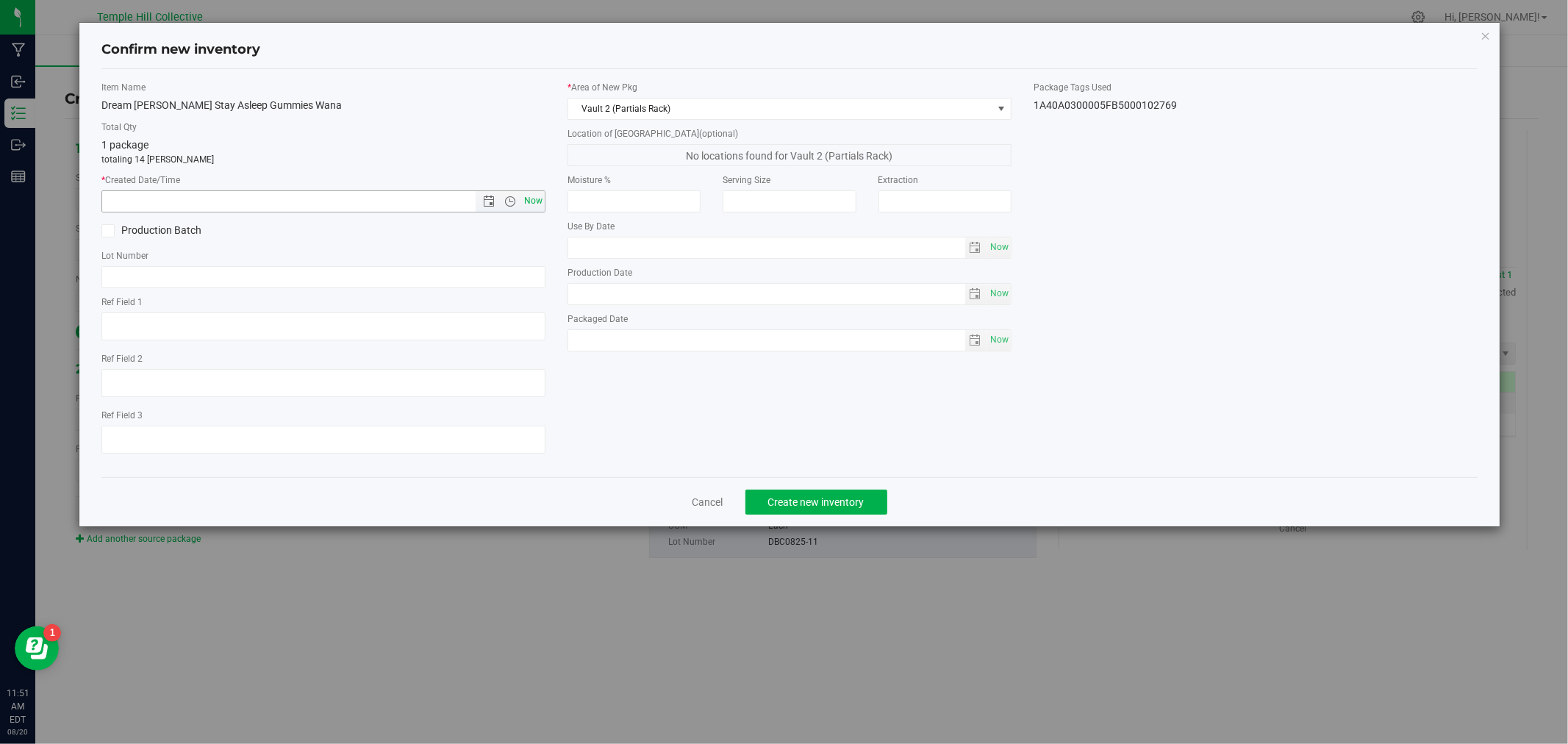
click at [534, 204] on span "Now" at bounding box center [533, 201] width 25 height 21
type input "[DATE] 11:51 AM"
click at [279, 284] on input "text" at bounding box center [323, 277] width 444 height 22
paste input "DBC0825-11"
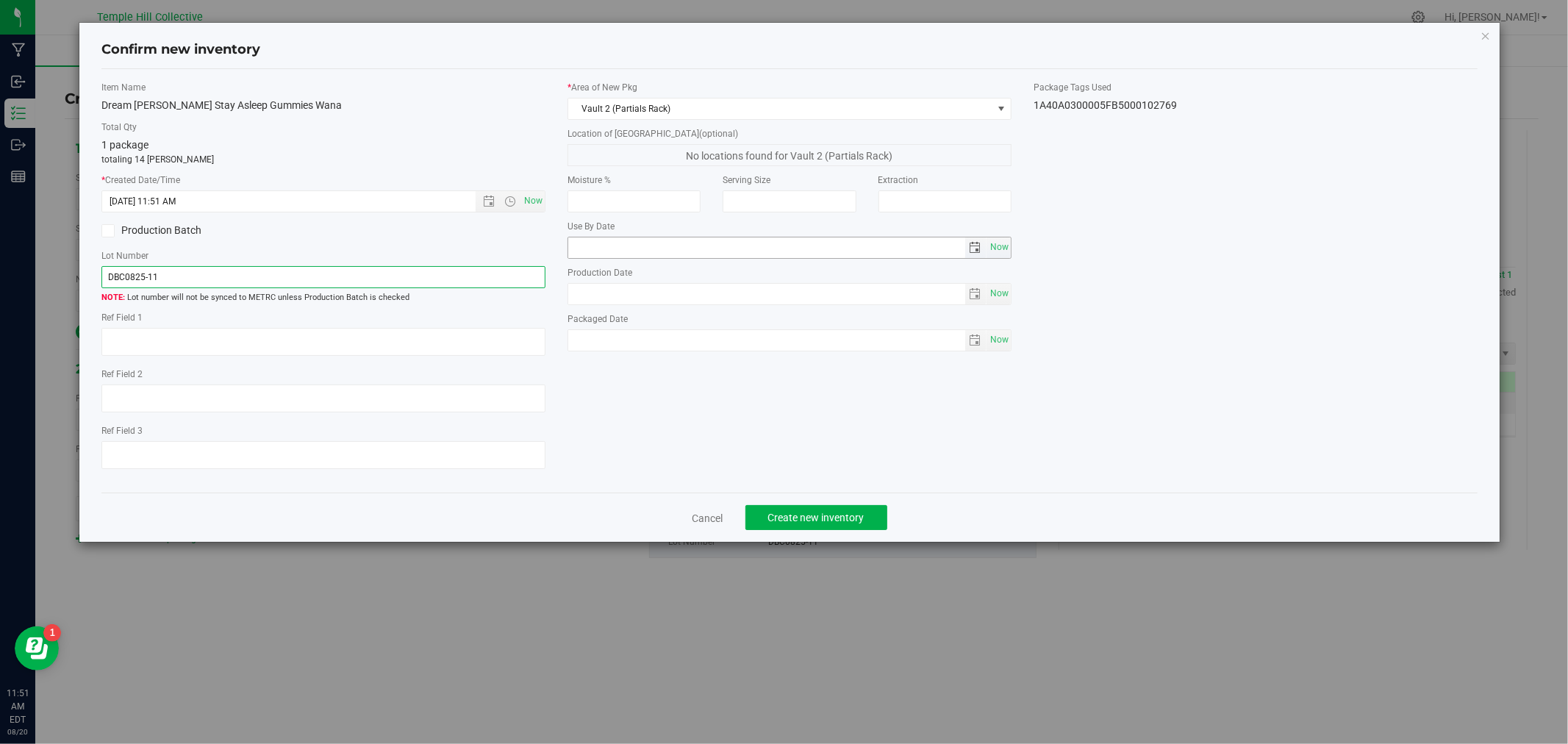
click at [970, 247] on span "select" at bounding box center [976, 247] width 12 height 12
type input "DBC0825-11"
click at [652, 280] on link "[DATE]" at bounding box center [645, 277] width 158 height 23
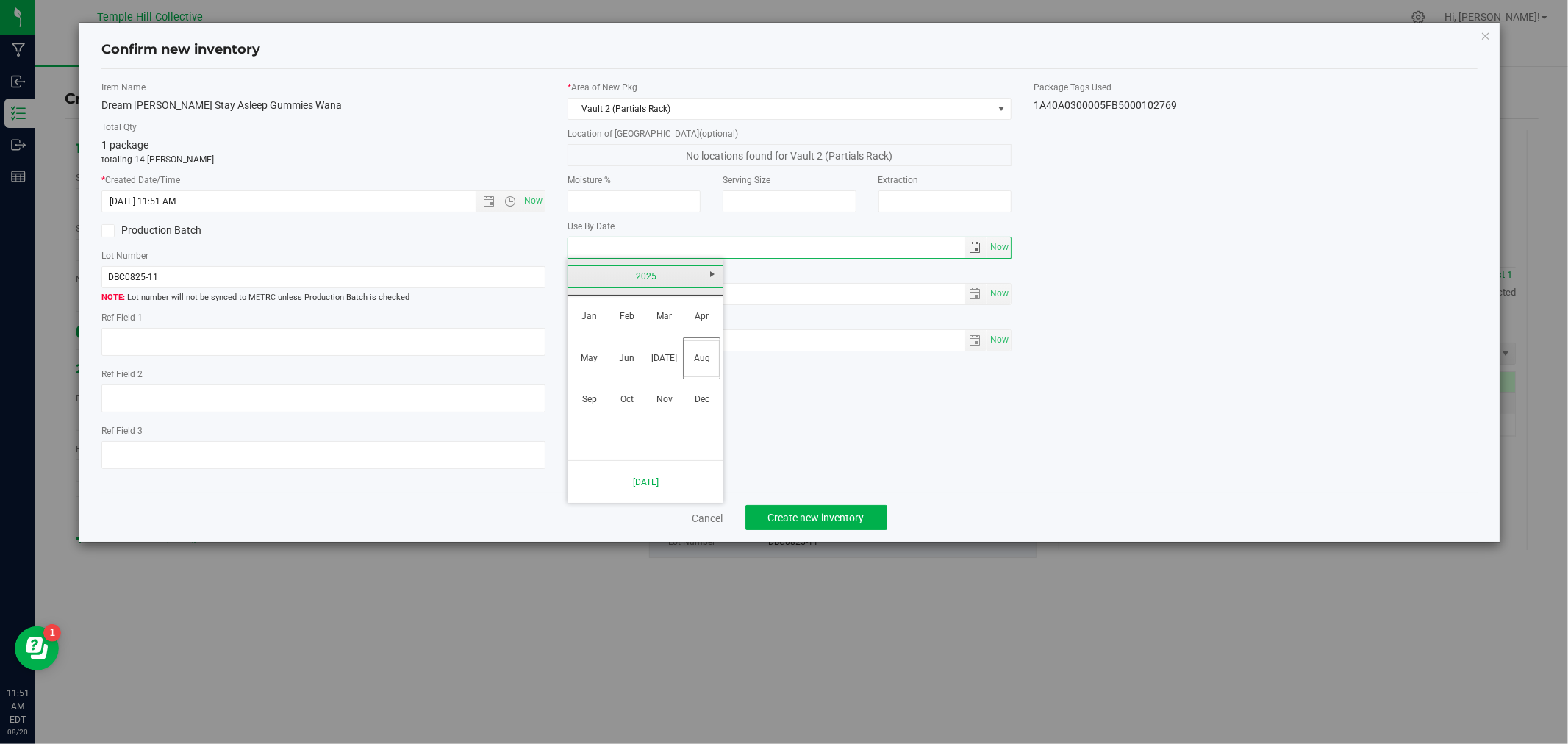
click at [642, 285] on link "2025" at bounding box center [645, 277] width 158 height 23
click at [701, 362] on link "2026" at bounding box center [702, 358] width 38 height 38
click at [693, 358] on link "Aug" at bounding box center [702, 358] width 38 height 38
click at [620, 375] on link "11" at bounding box center [624, 374] width 21 height 23
type input "[DATE]"
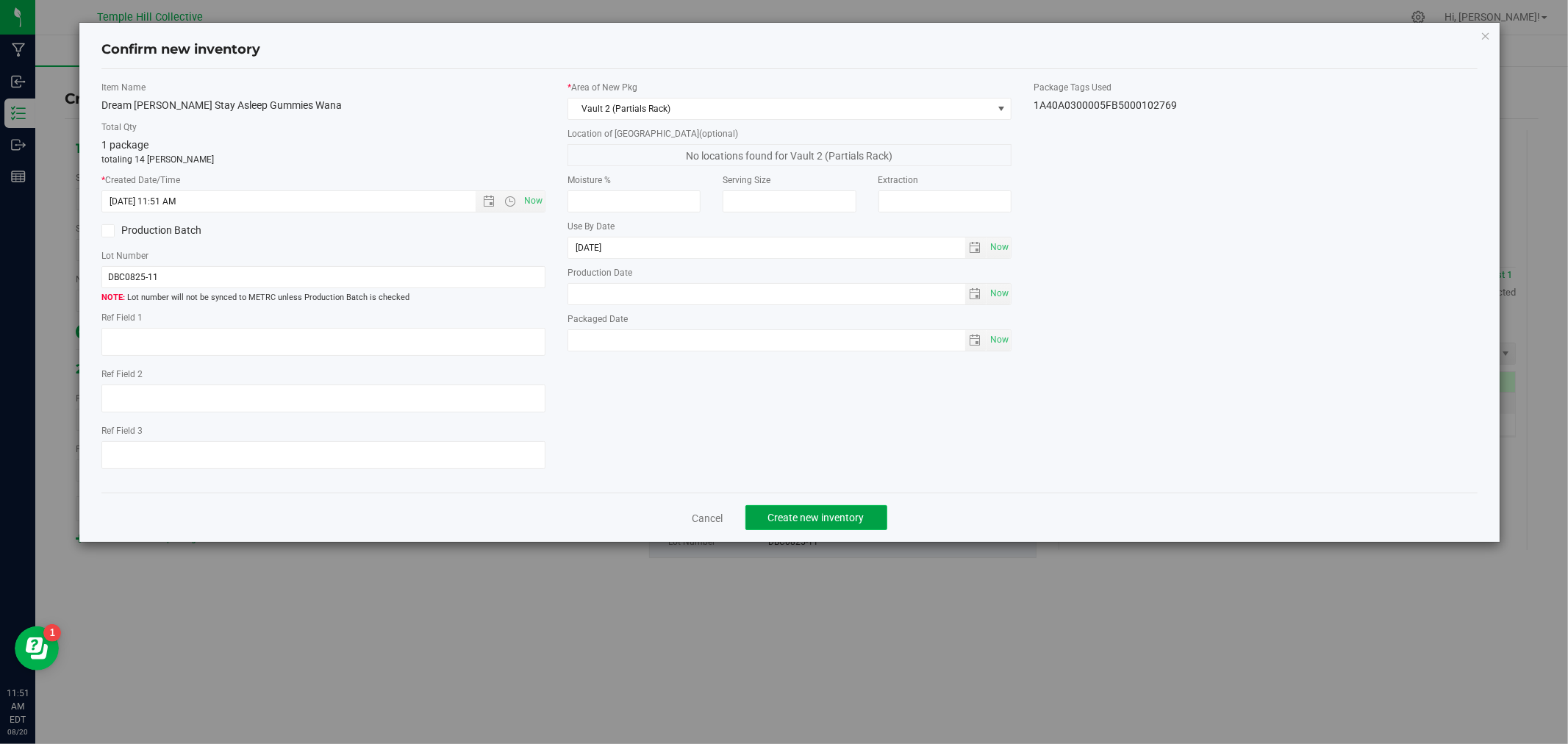
click at [820, 513] on button "Create new inventory" at bounding box center [817, 517] width 142 height 25
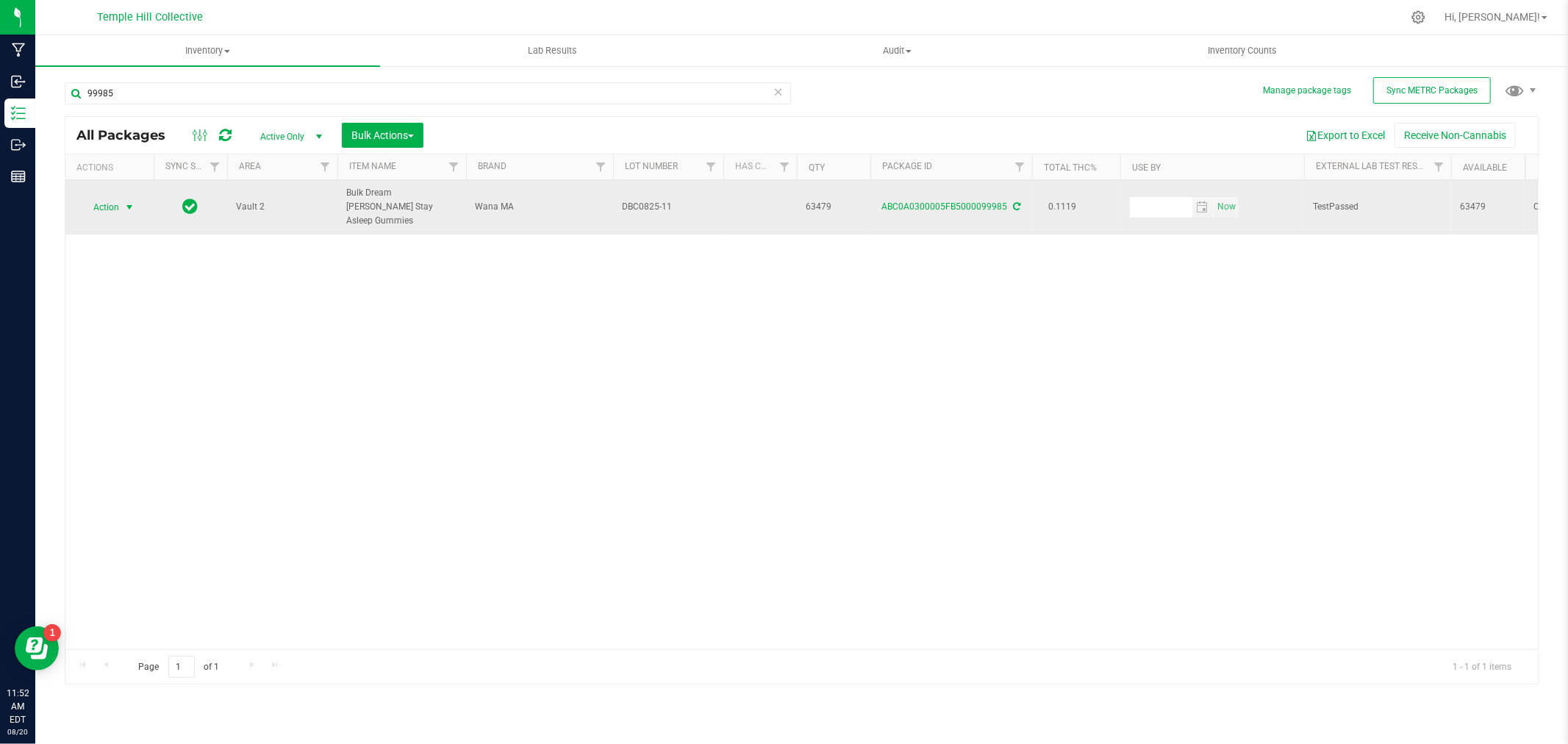
click at [126, 207] on span "select" at bounding box center [130, 207] width 18 height 20
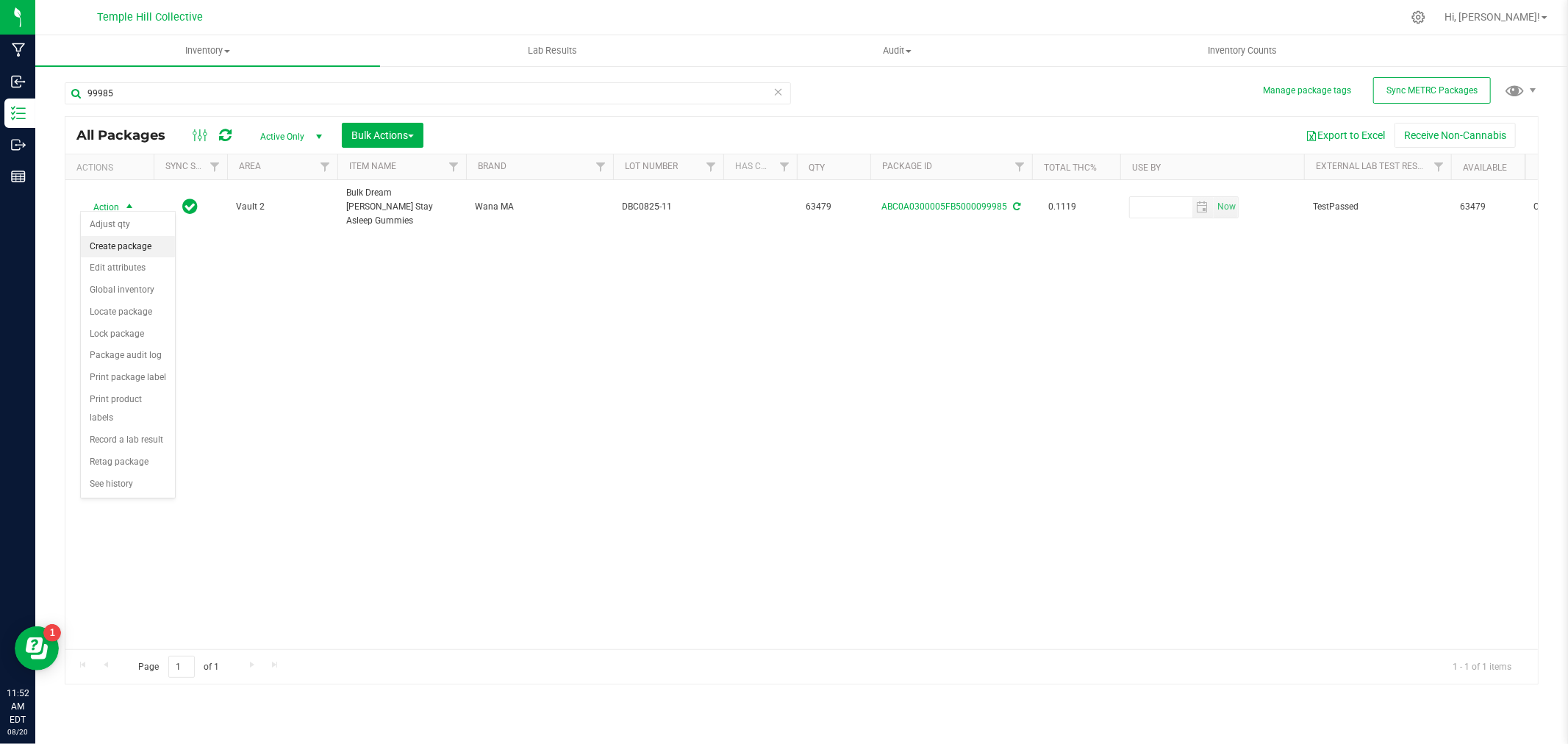
click at [138, 244] on li "Create package" at bounding box center [128, 247] width 94 height 22
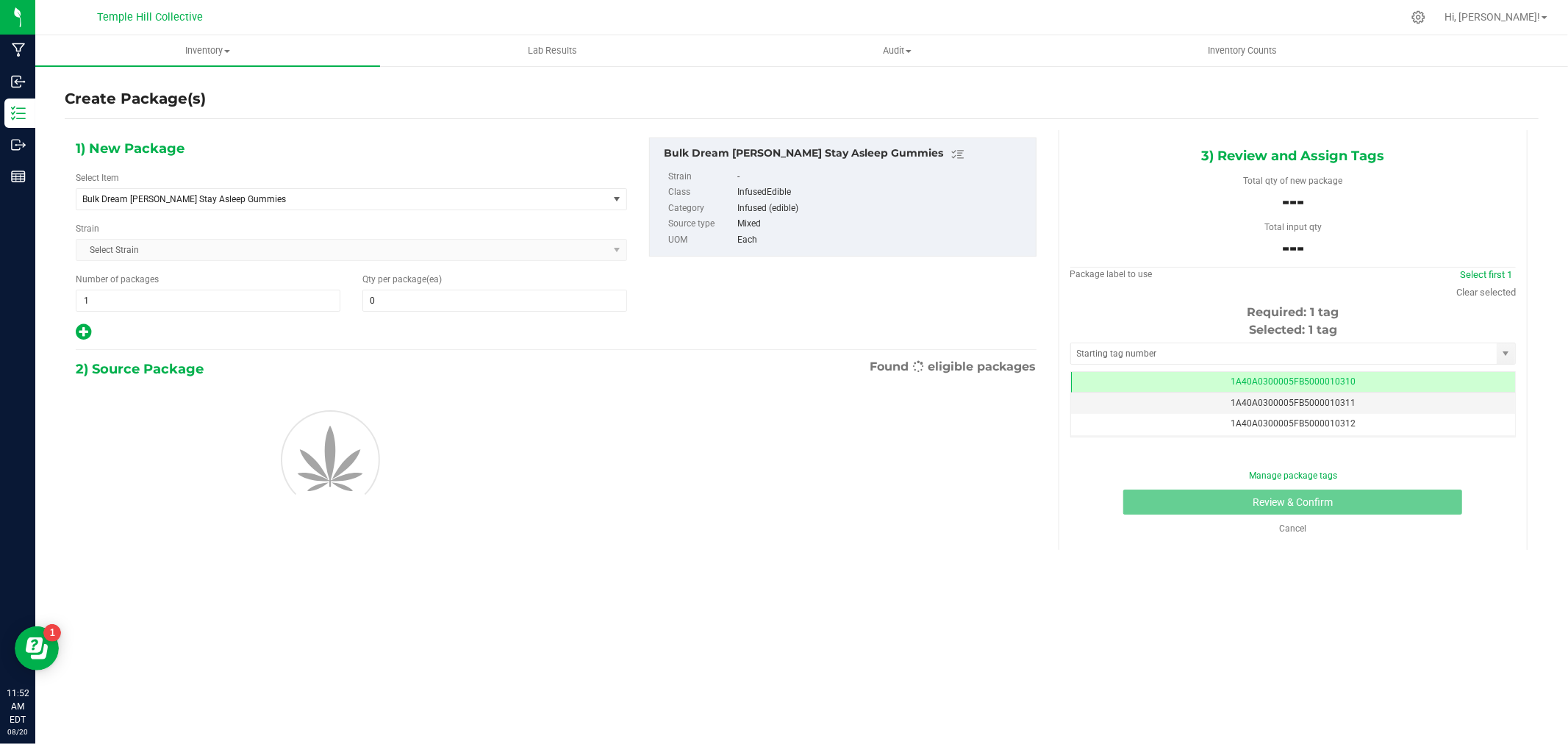
scroll to position [0, -1]
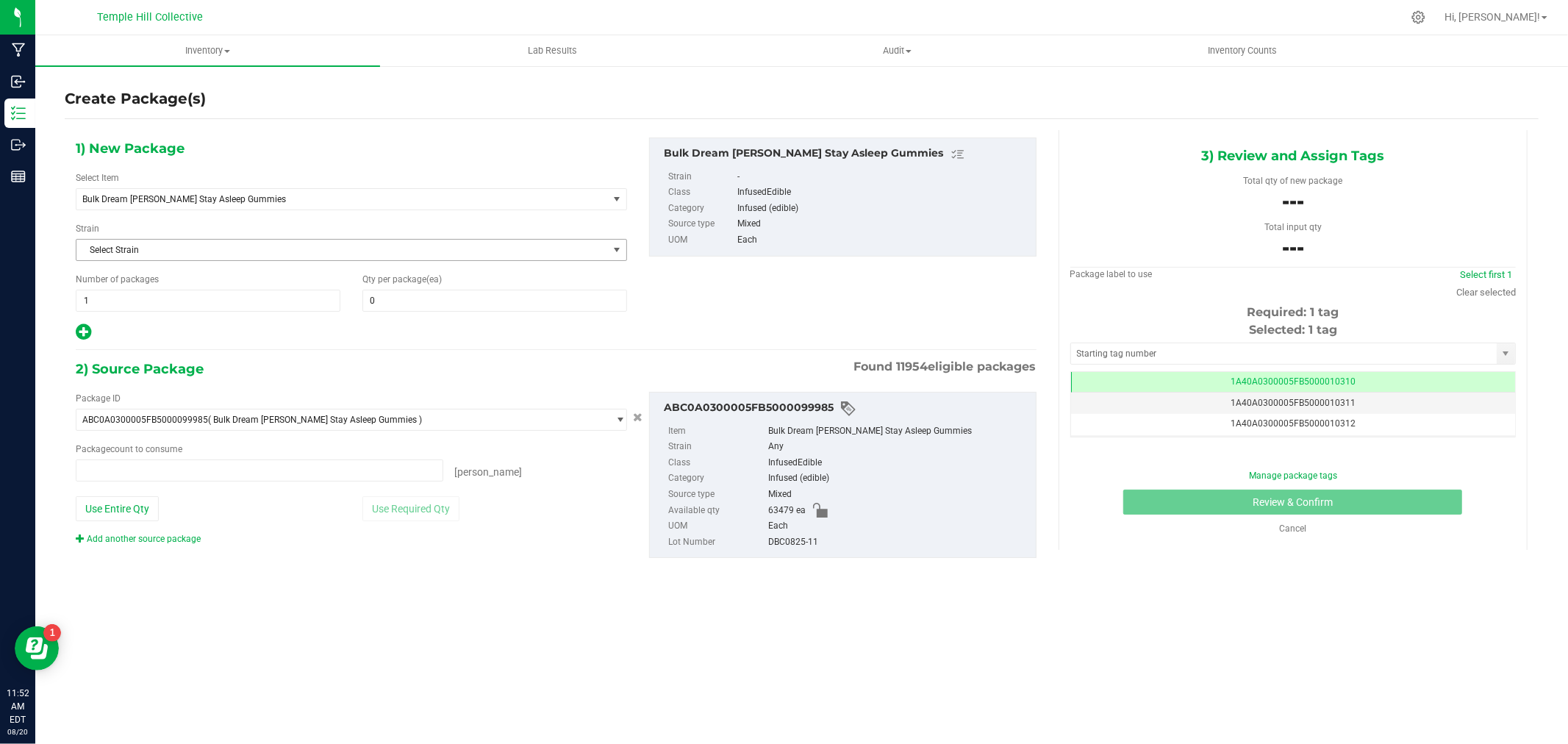
type input "0 ea"
click at [288, 198] on span "Bulk Dream [PERSON_NAME] Stay Asleep Gummies" at bounding box center [331, 199] width 498 height 11
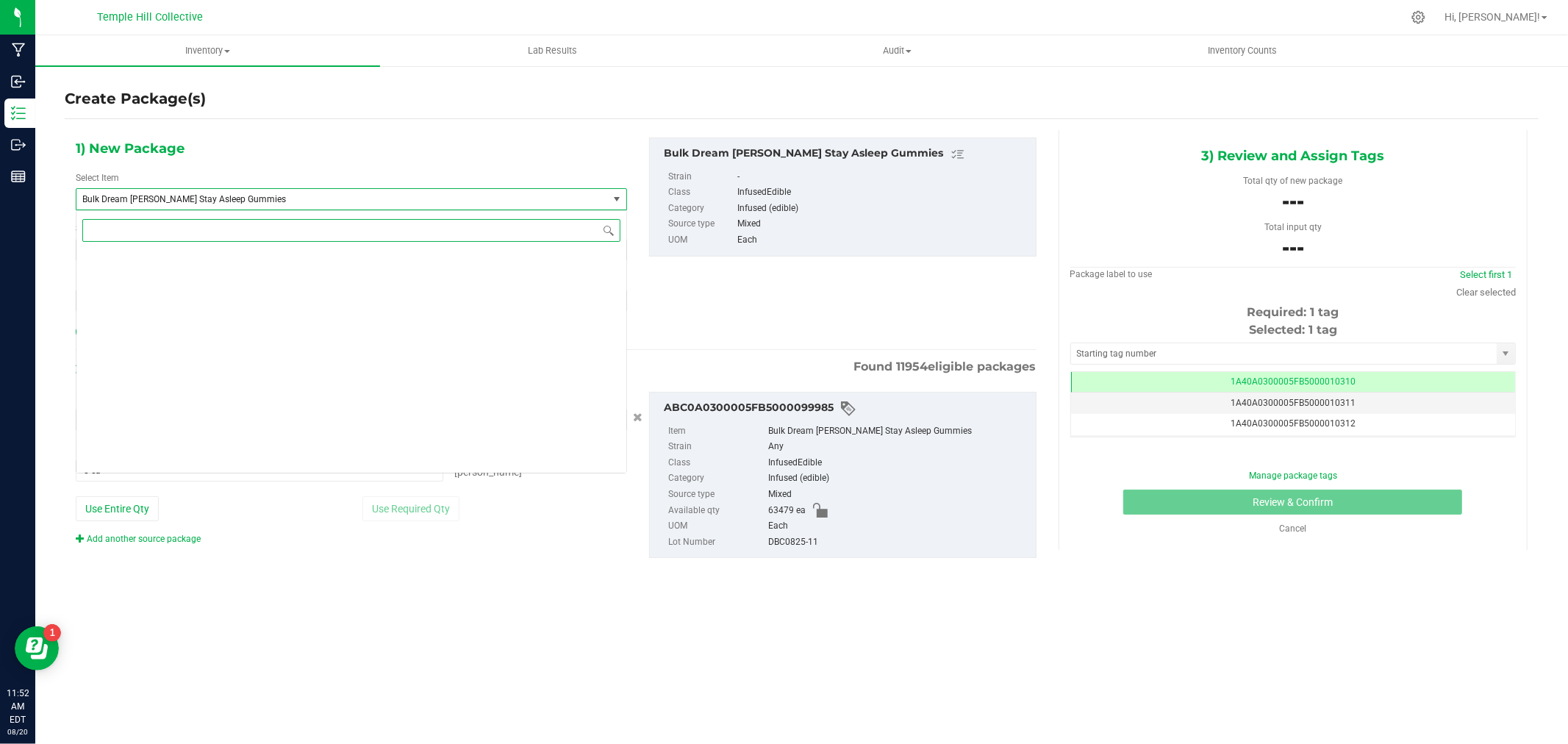
scroll to position [6110, 0]
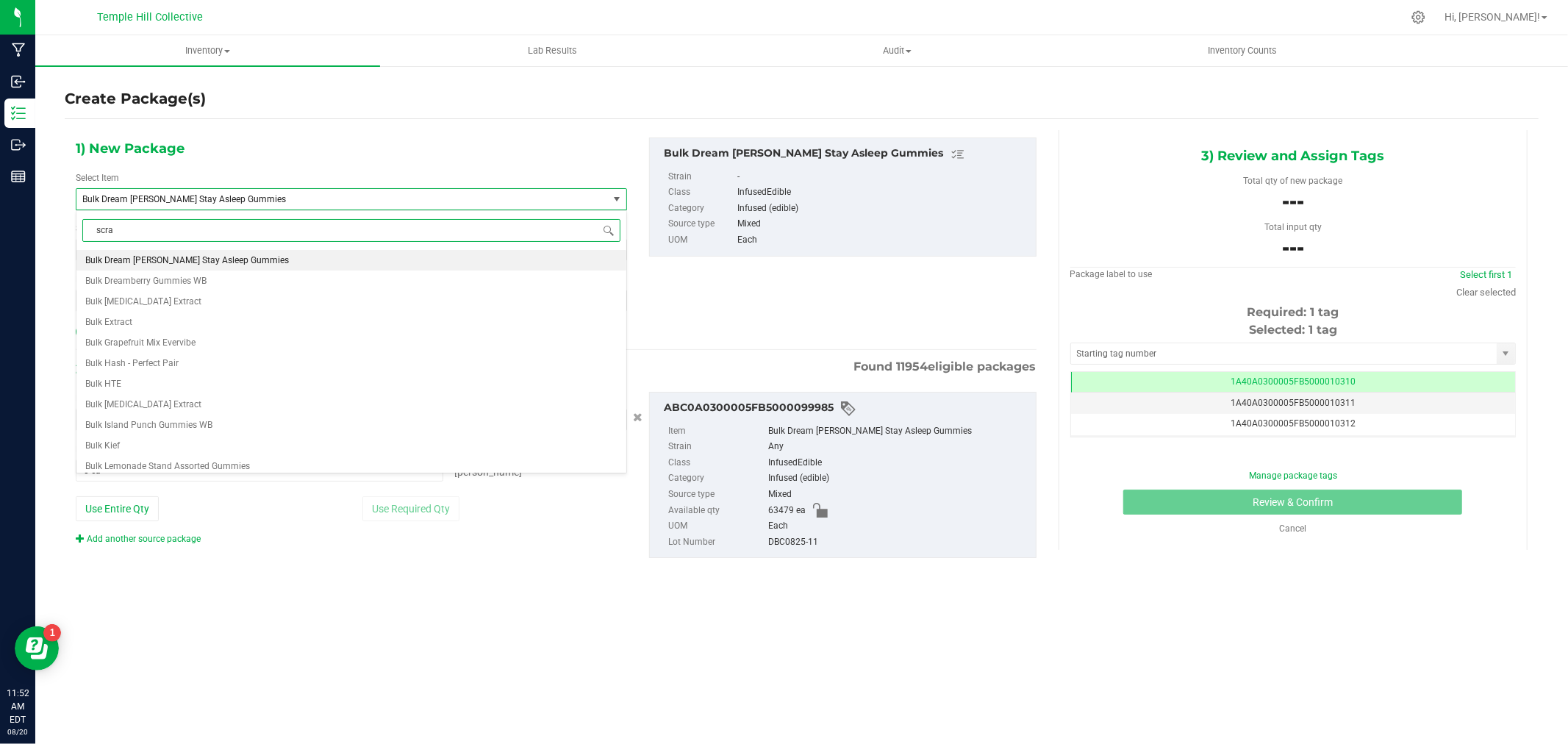
type input "scrap"
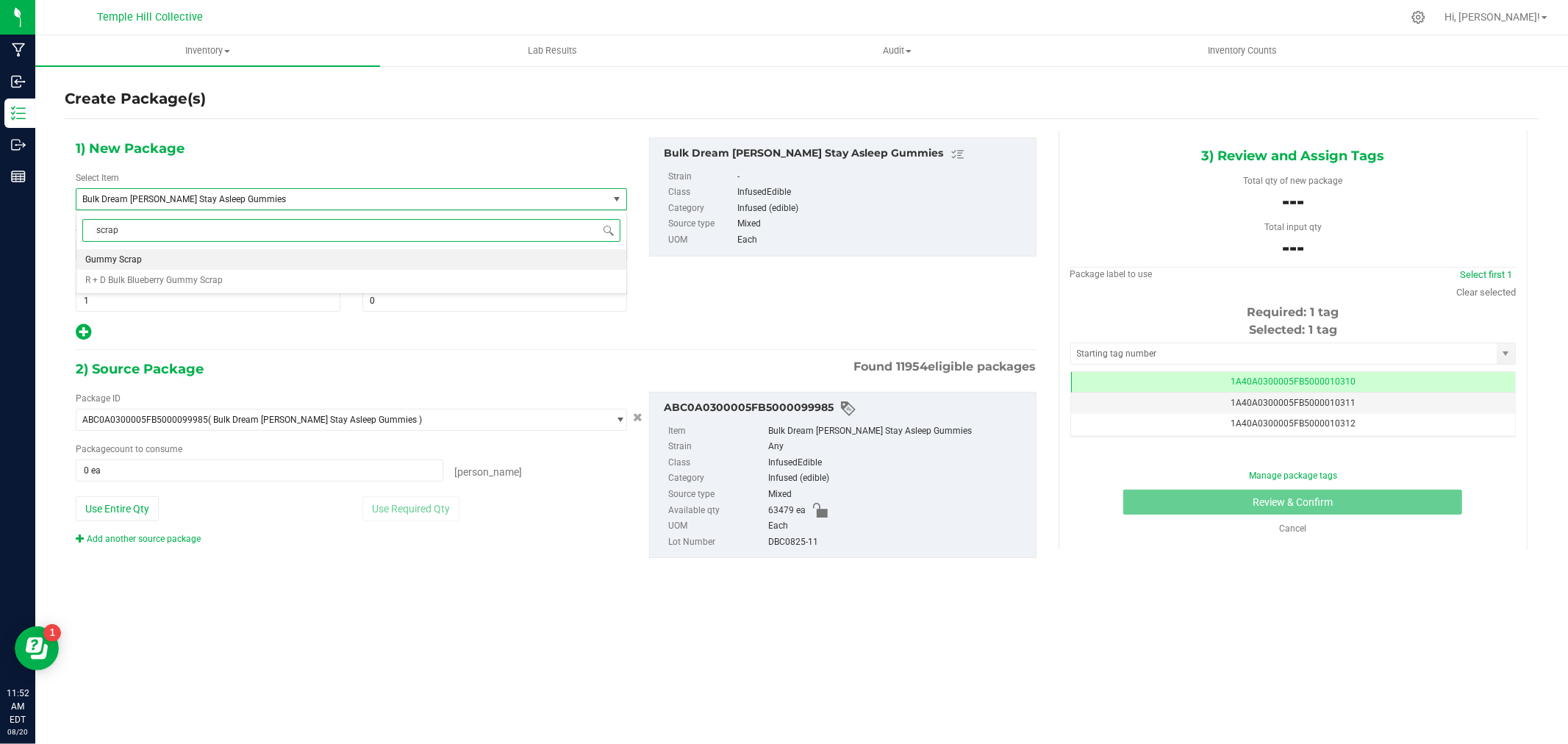
click at [101, 255] on span "Gummy Scrap" at bounding box center [113, 260] width 57 height 11
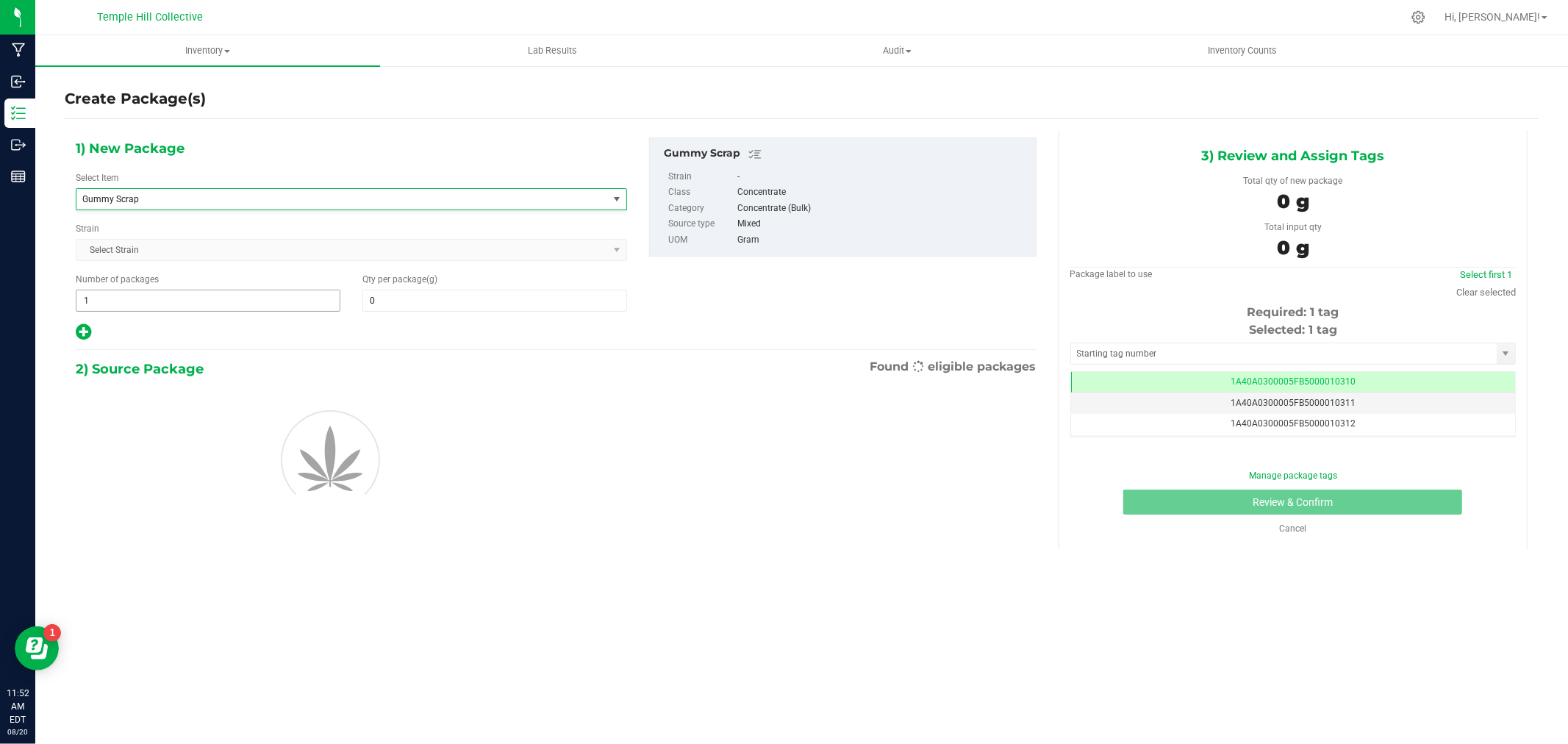
type input "0.0000"
click at [380, 305] on span at bounding box center [494, 300] width 265 height 22
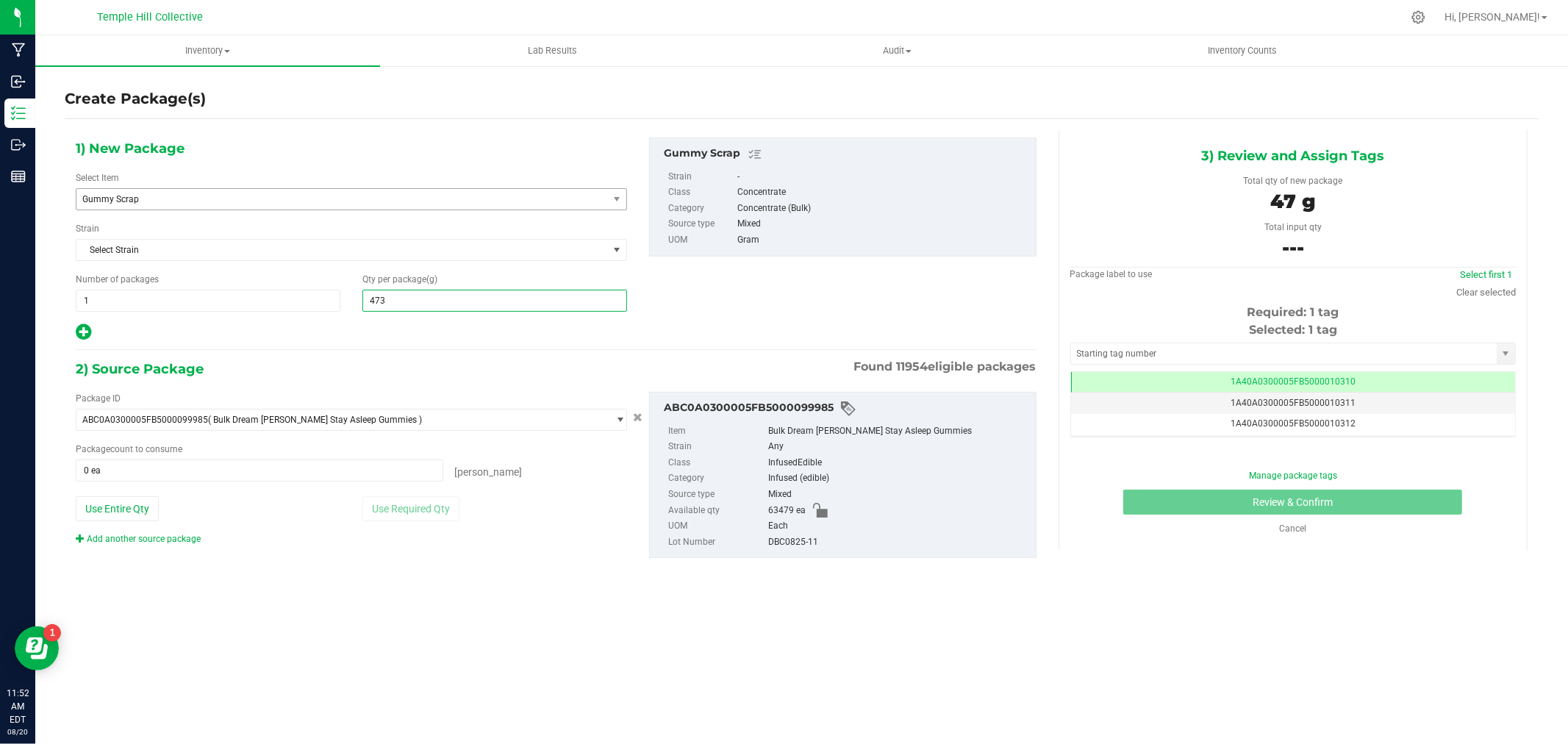
type input "4730"
type input "4,730.0000"
click at [134, 504] on button "Use Entire Qty" at bounding box center [117, 508] width 83 height 25
type input "63479 ea"
click at [1246, 348] on input "text" at bounding box center [1284, 353] width 426 height 20
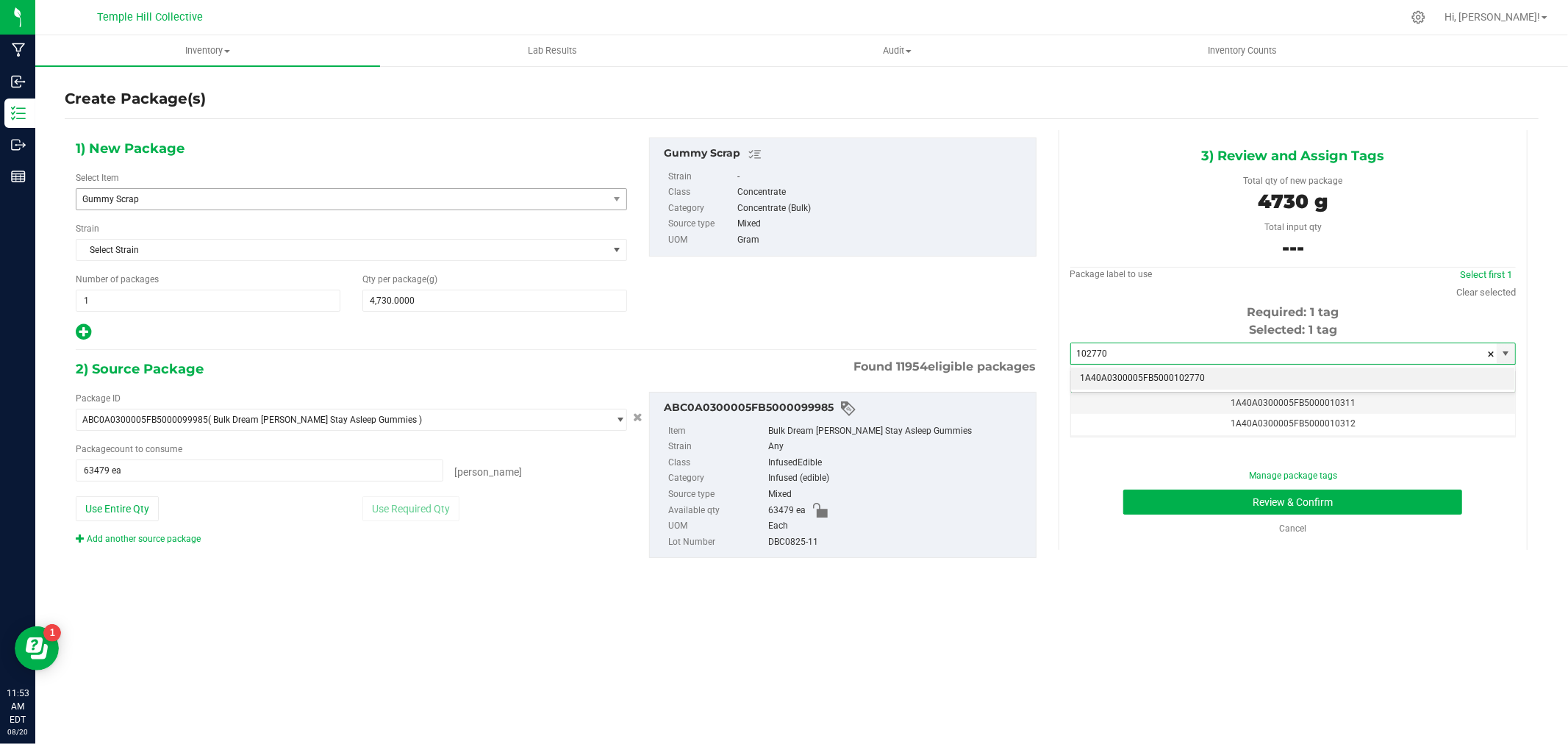
click at [1200, 383] on li "1A40A0300005FB5000102770" at bounding box center [1293, 378] width 444 height 22
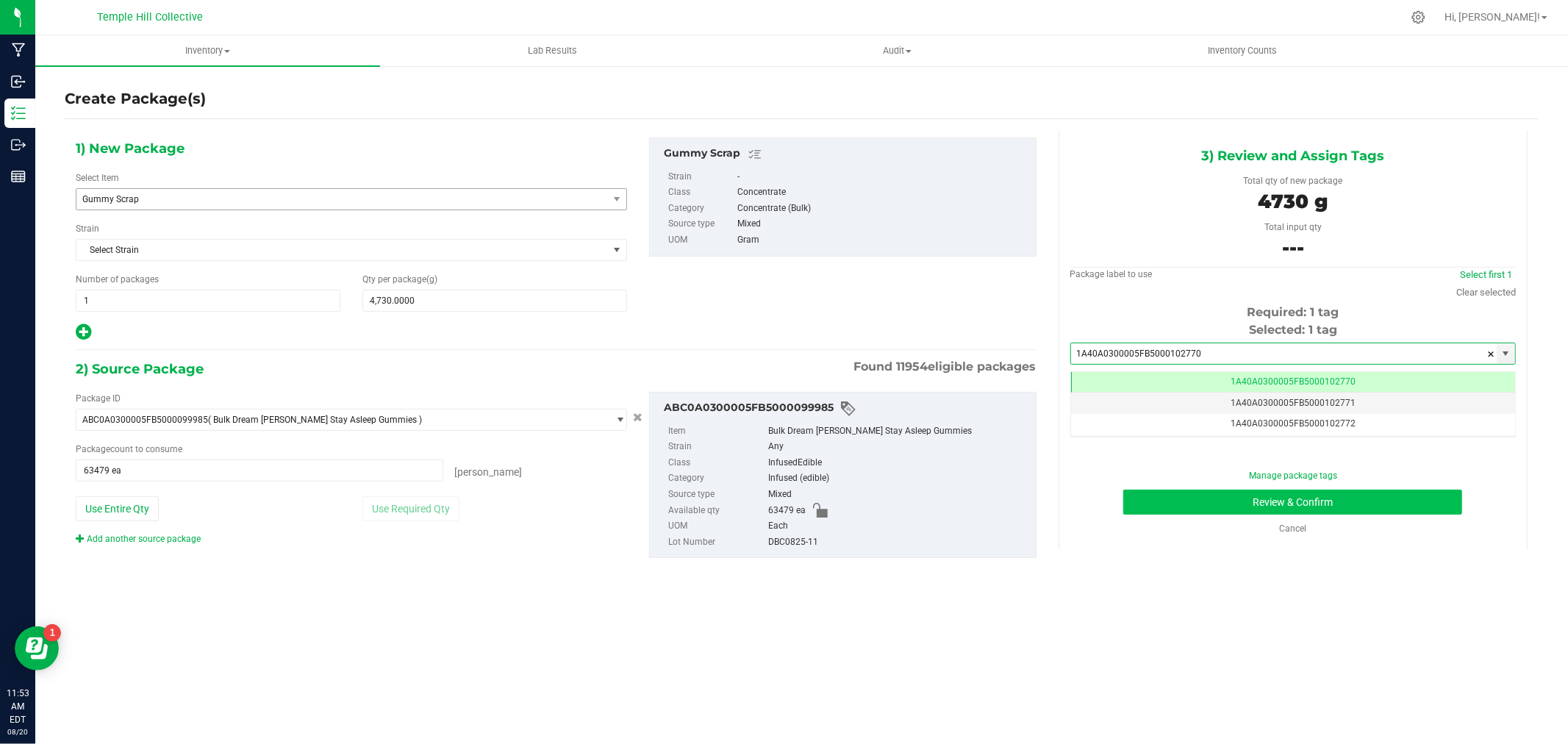
type input "1A40A0300005FB5000102770"
click at [1192, 495] on button "Review & Confirm" at bounding box center [1292, 502] width 339 height 25
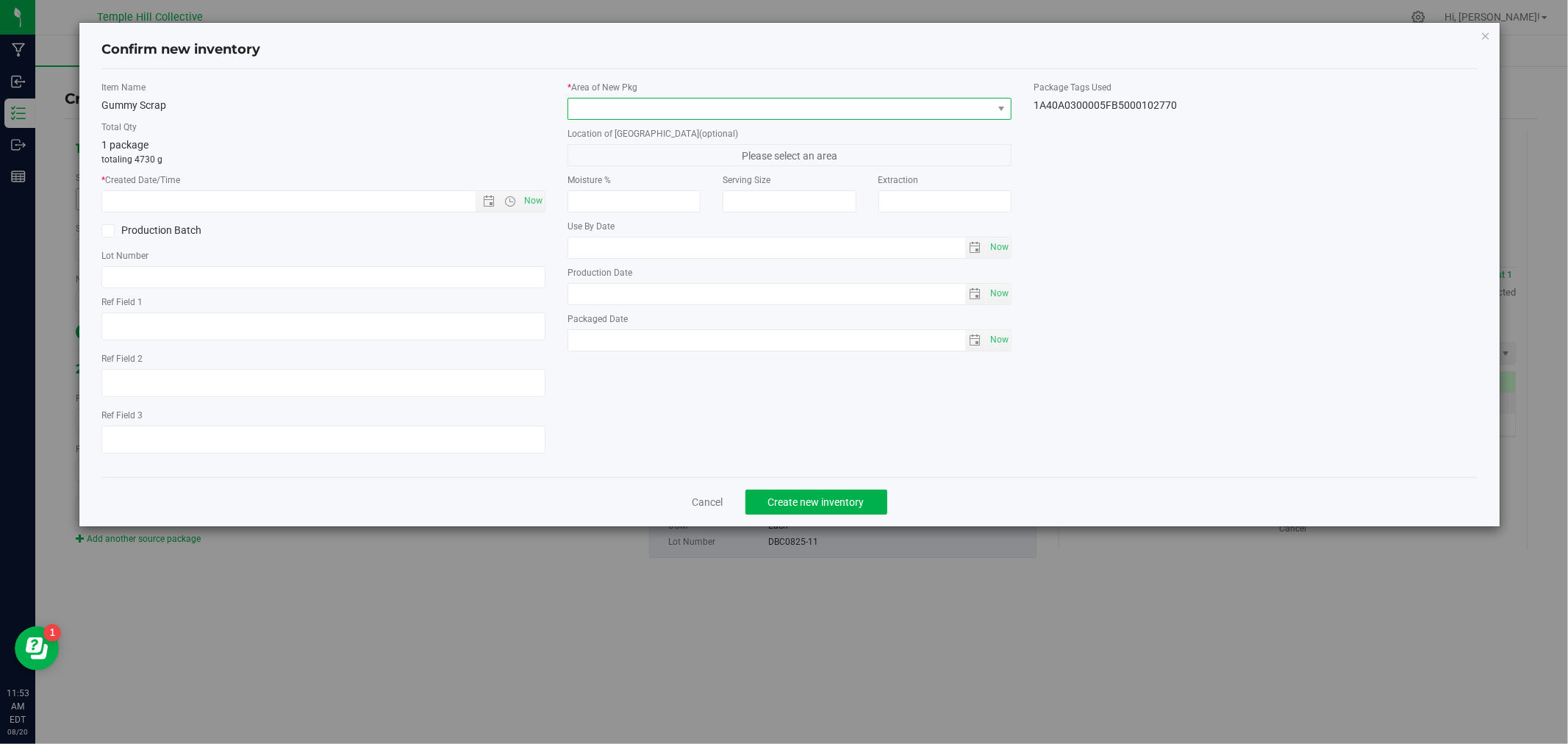
click at [633, 106] on span at bounding box center [781, 108] width 424 height 20
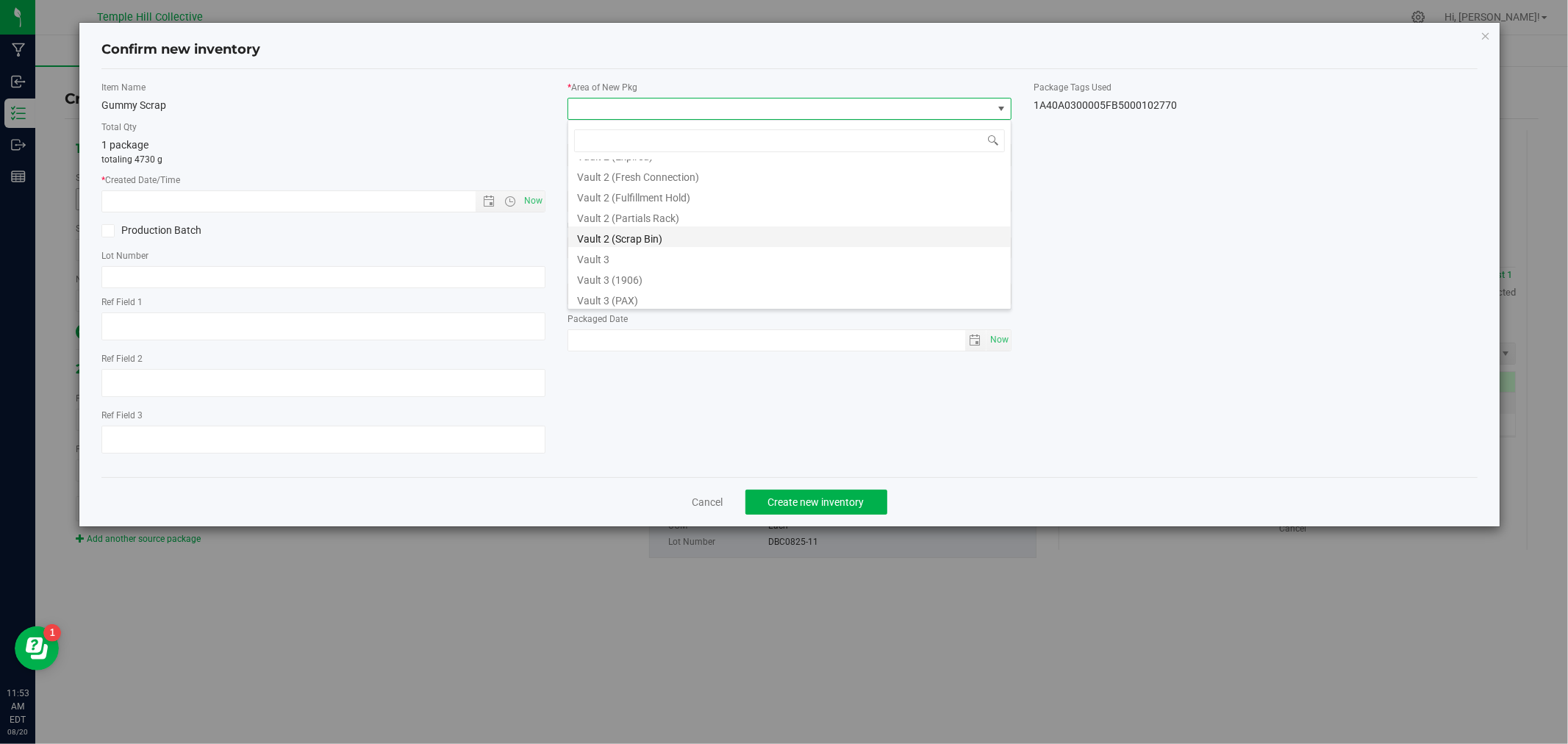
click at [657, 233] on li "Vault 2 (Scrap Bin)" at bounding box center [790, 236] width 442 height 20
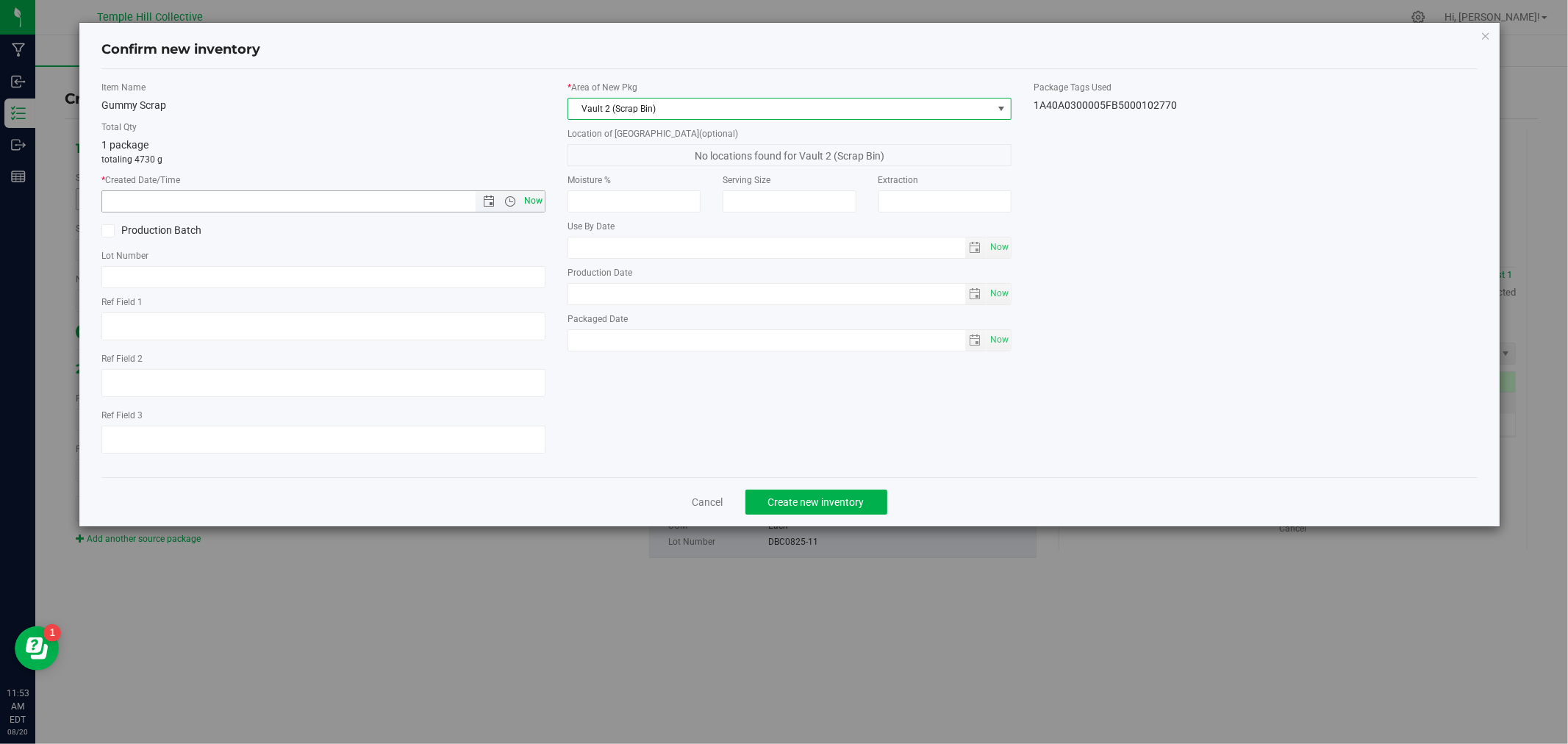
click at [541, 199] on span "Now" at bounding box center [533, 201] width 25 height 21
type input "[DATE] 11:53 AM"
click at [309, 269] on input "text" at bounding box center [323, 277] width 444 height 22
paste input "DBC0825-11"
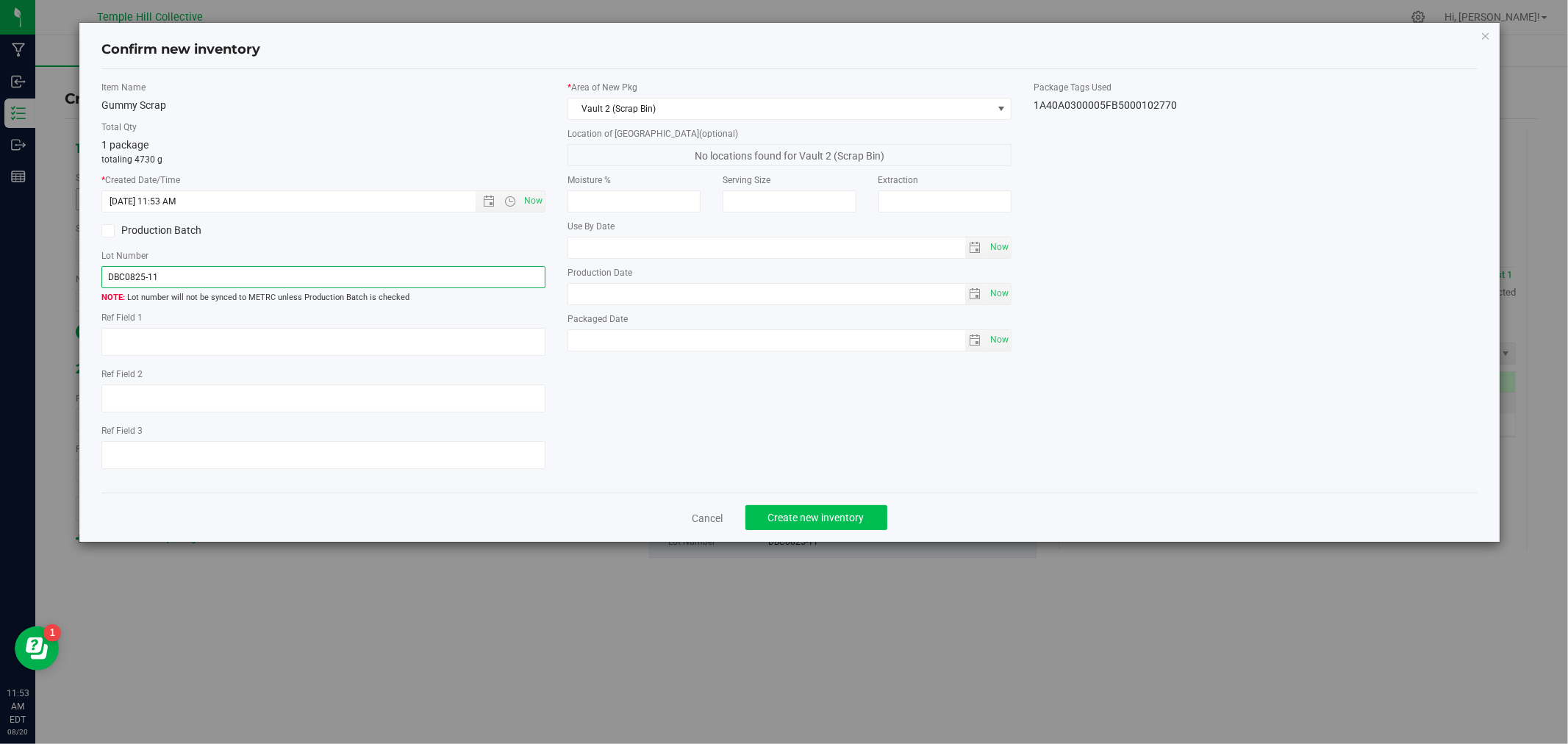
type input "DBC0825-11"
click at [839, 518] on span "Create new inventory" at bounding box center [817, 518] width 97 height 12
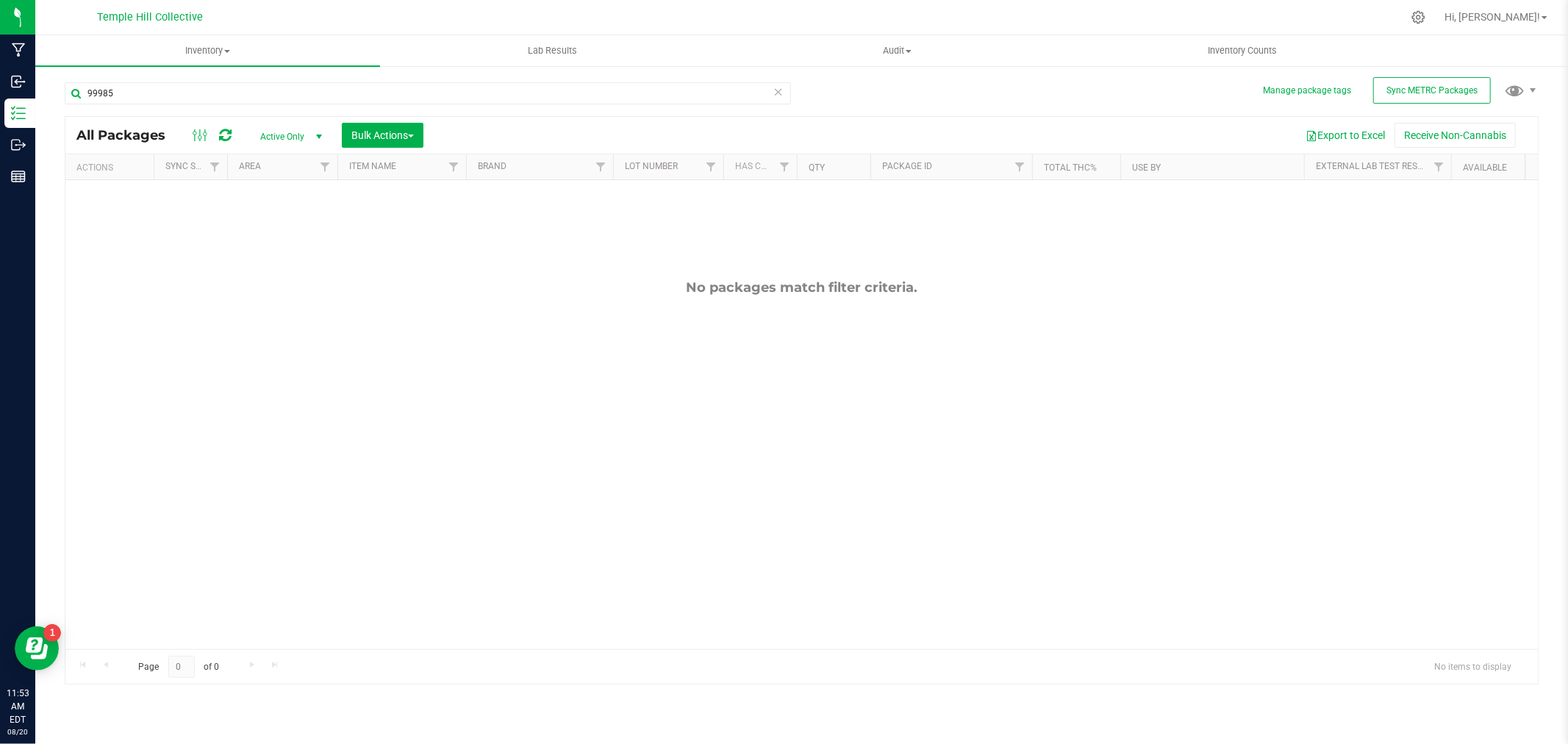
click at [780, 86] on icon at bounding box center [779, 91] width 11 height 17
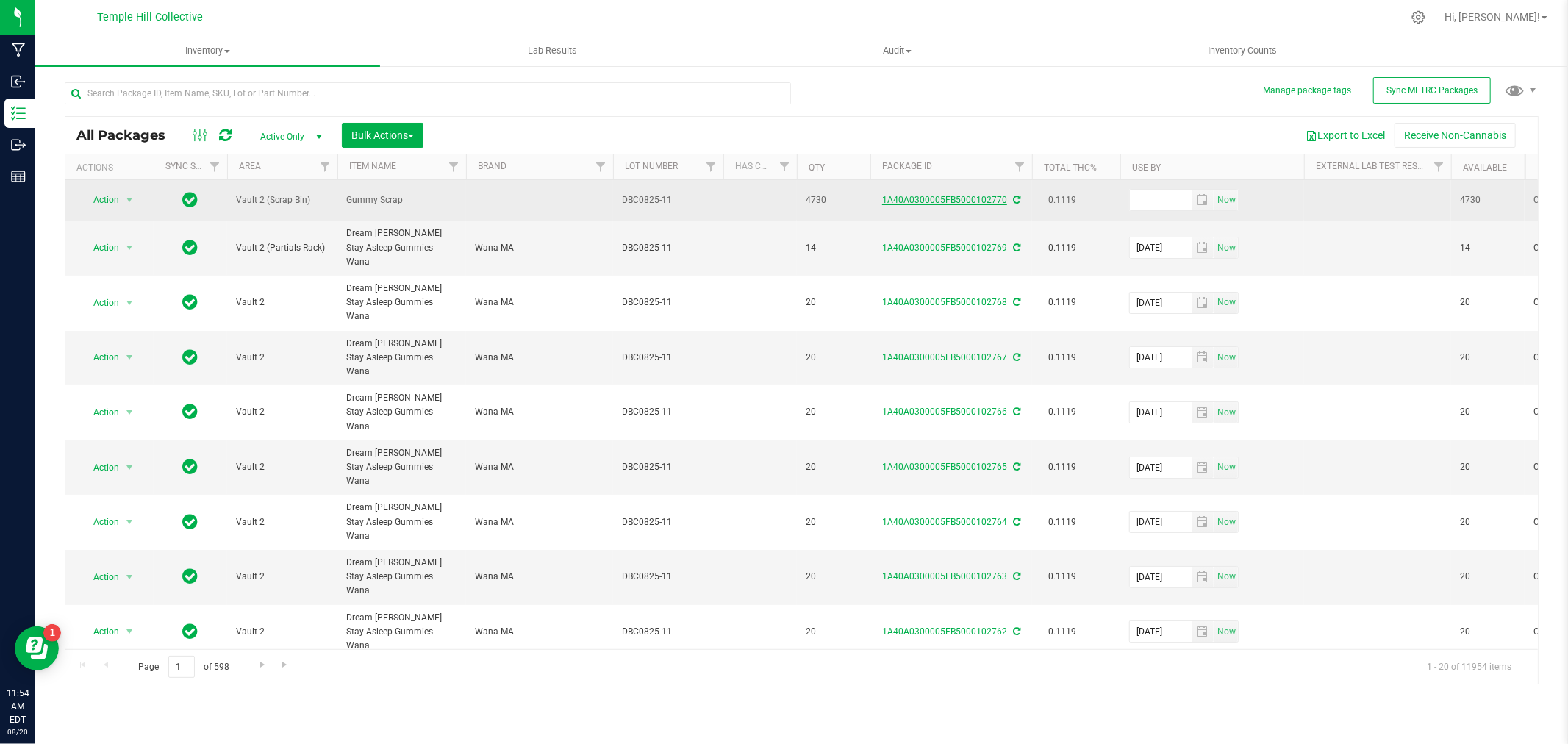
click at [909, 199] on link "1A40A0300005FB5000102770" at bounding box center [945, 200] width 125 height 11
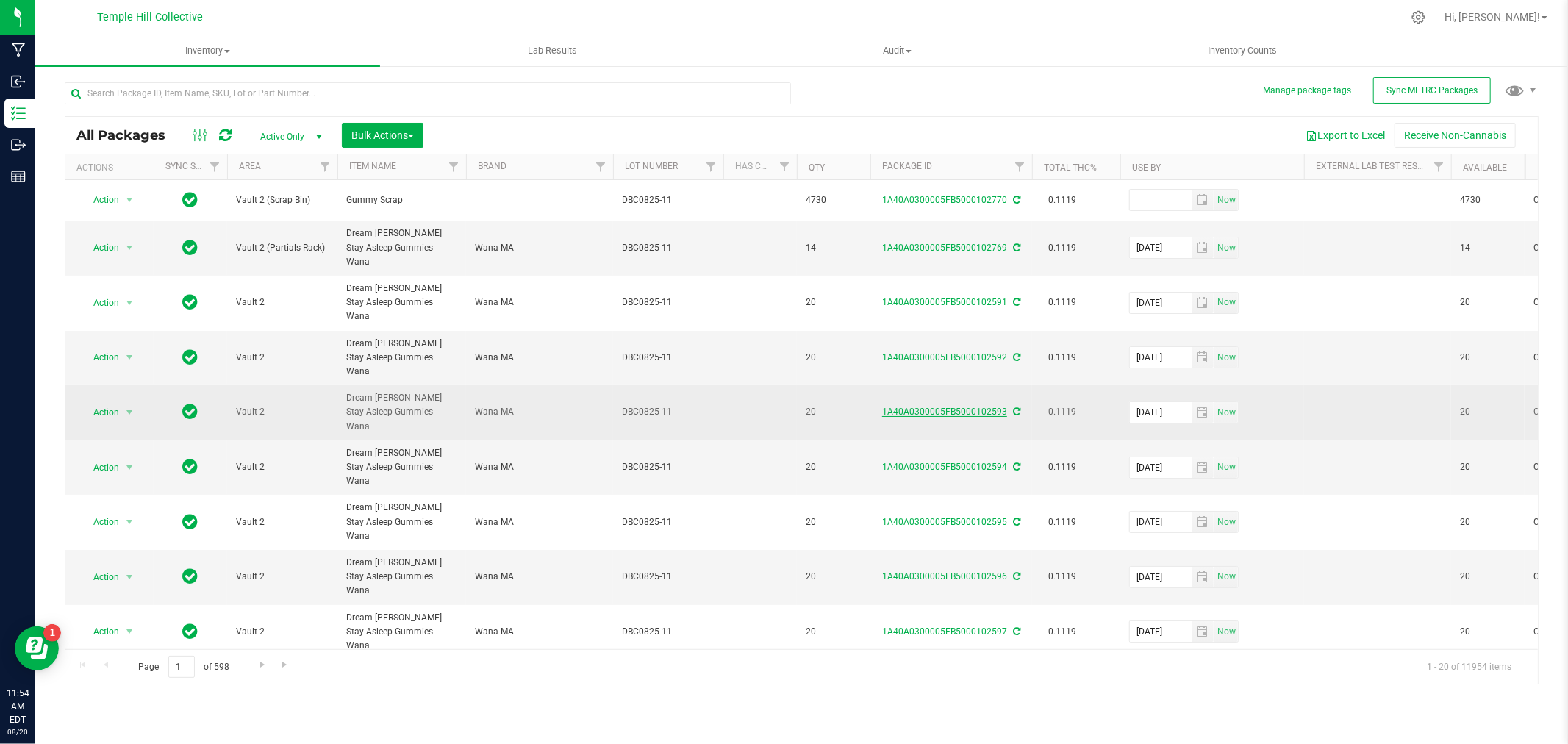
click at [937, 407] on link "1A40A0300005FB5000102593" at bounding box center [945, 412] width 125 height 11
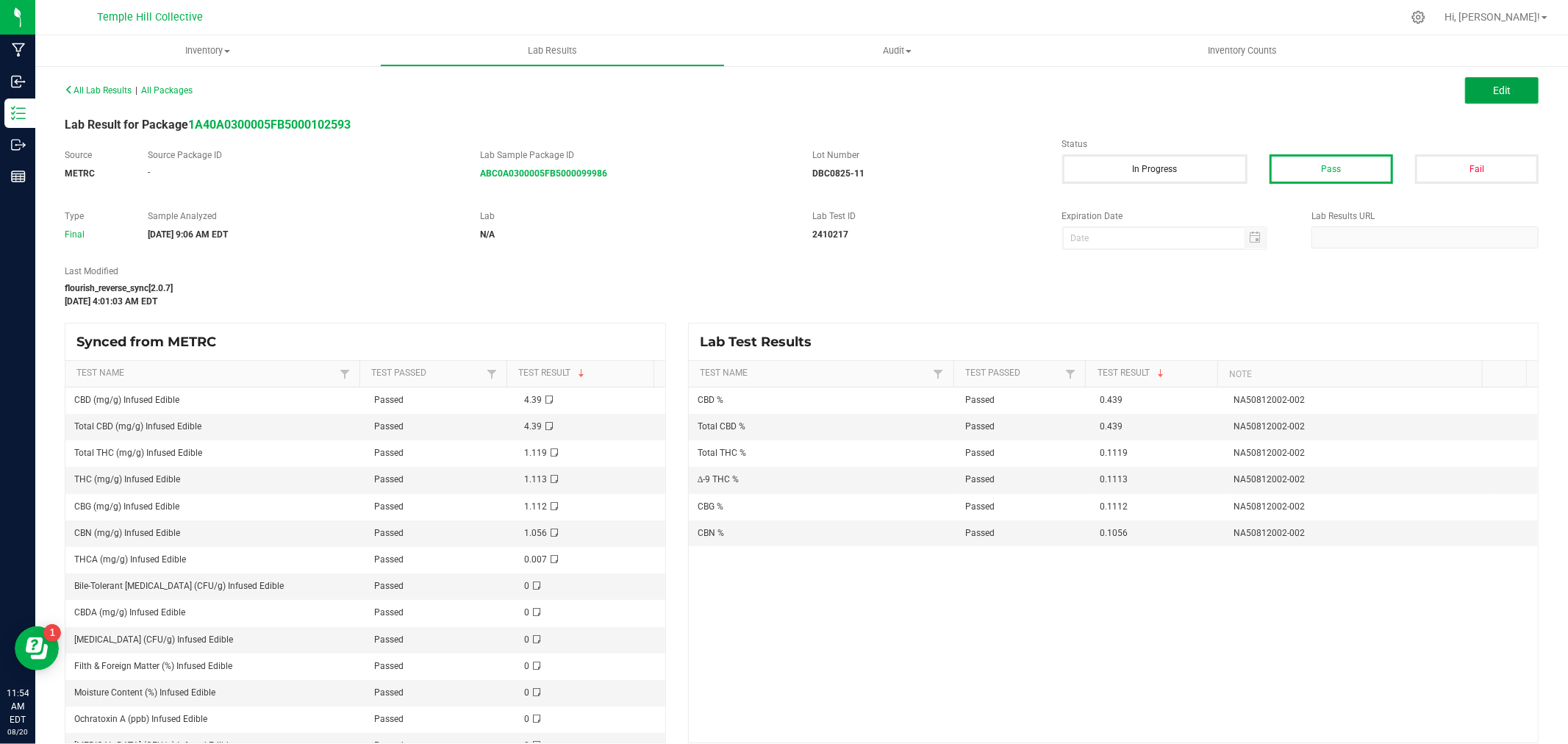
click at [1465, 98] on button "Edit" at bounding box center [1502, 90] width 73 height 26
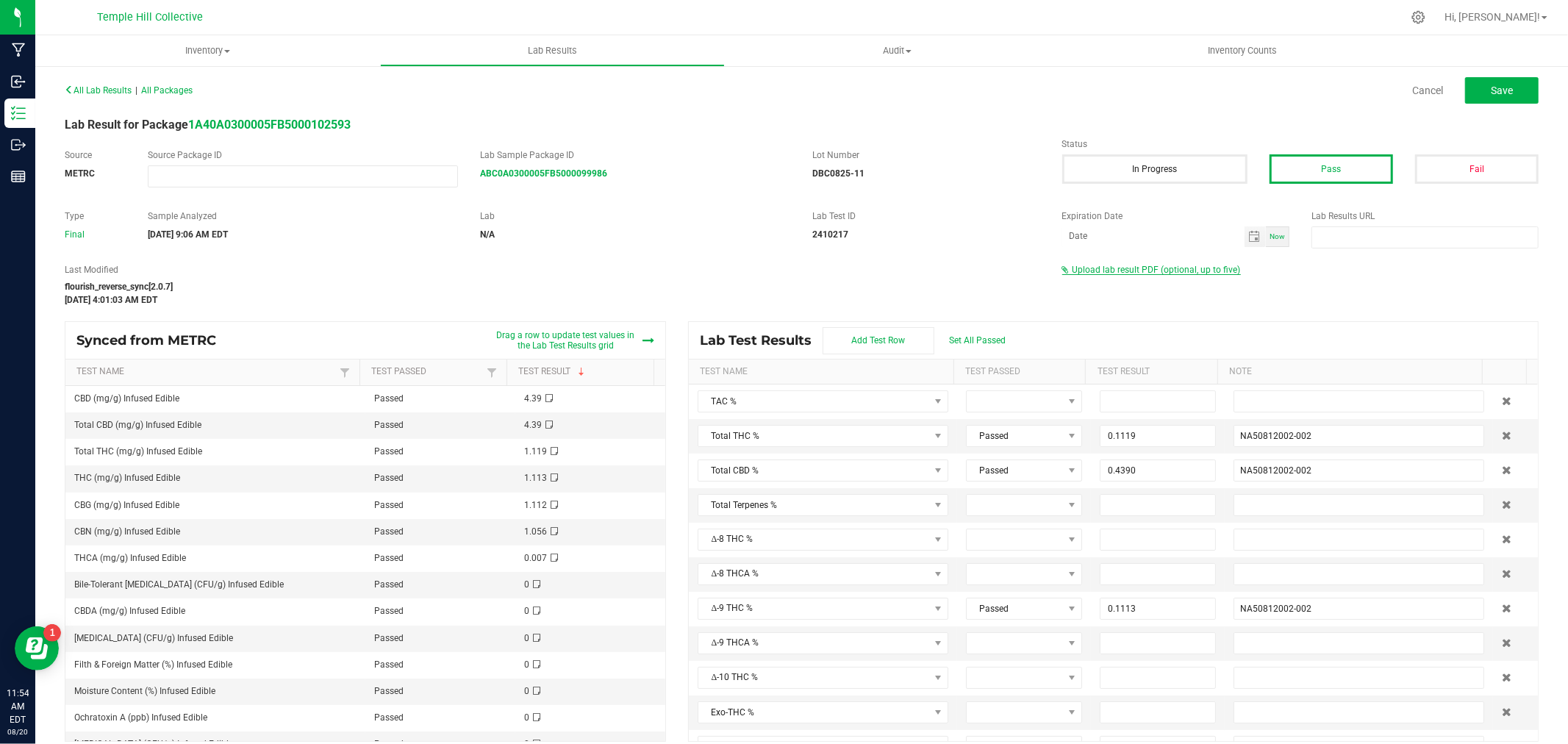
click at [1126, 268] on span "Upload lab result PDF (optional, up to five)" at bounding box center [1157, 270] width 168 height 11
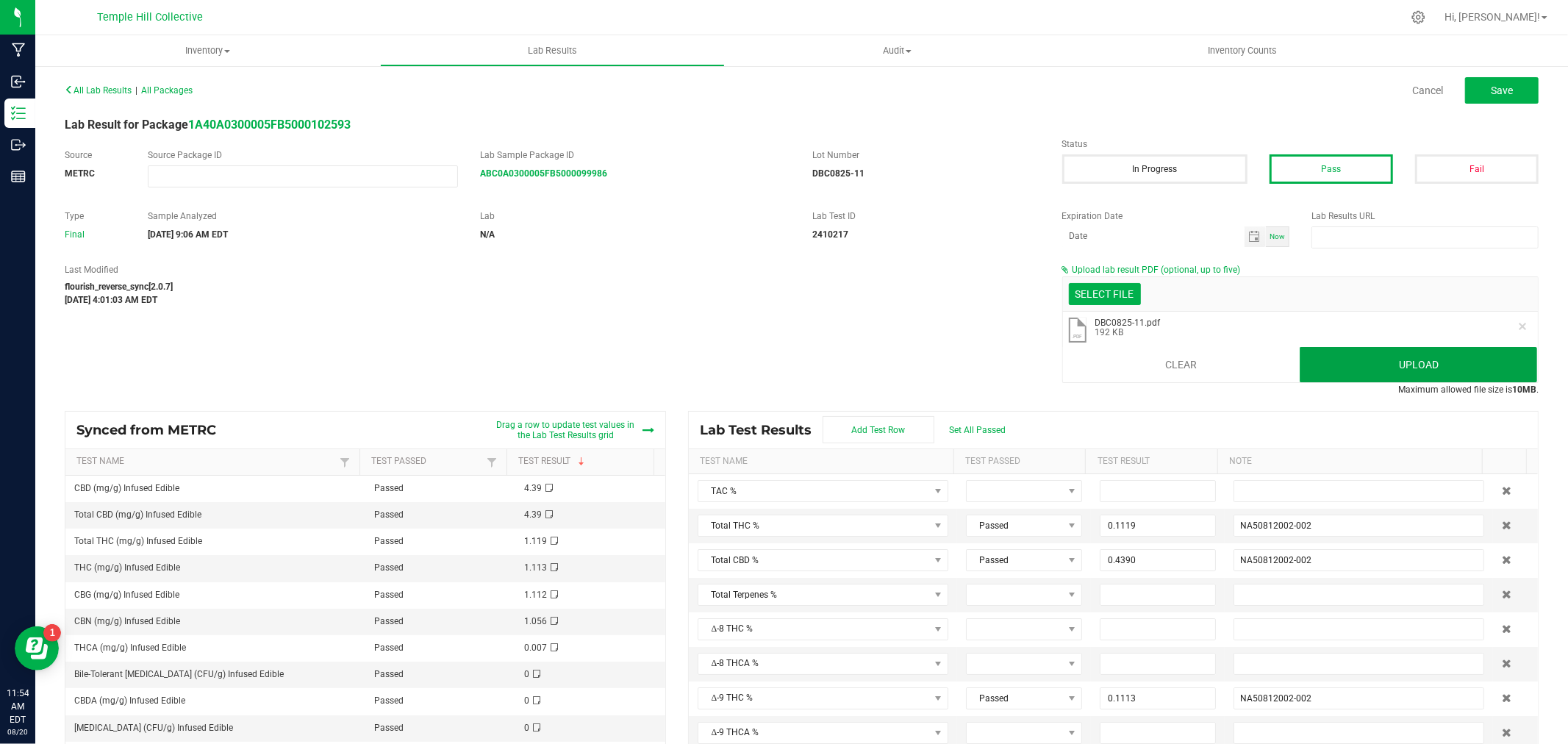
click at [1391, 358] on button "Upload" at bounding box center [1419, 364] width 238 height 35
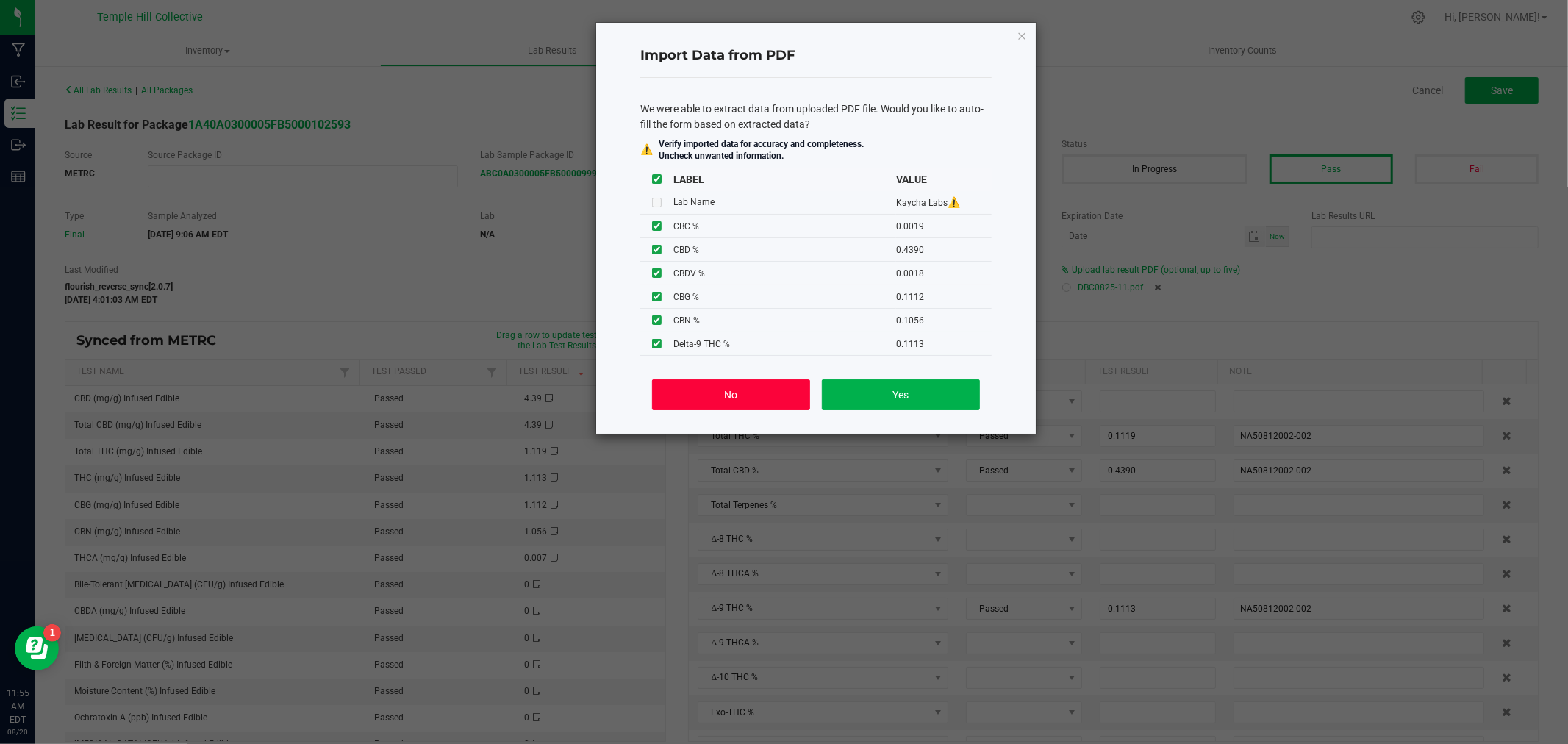
click at [760, 393] on button "No" at bounding box center [731, 395] width 158 height 31
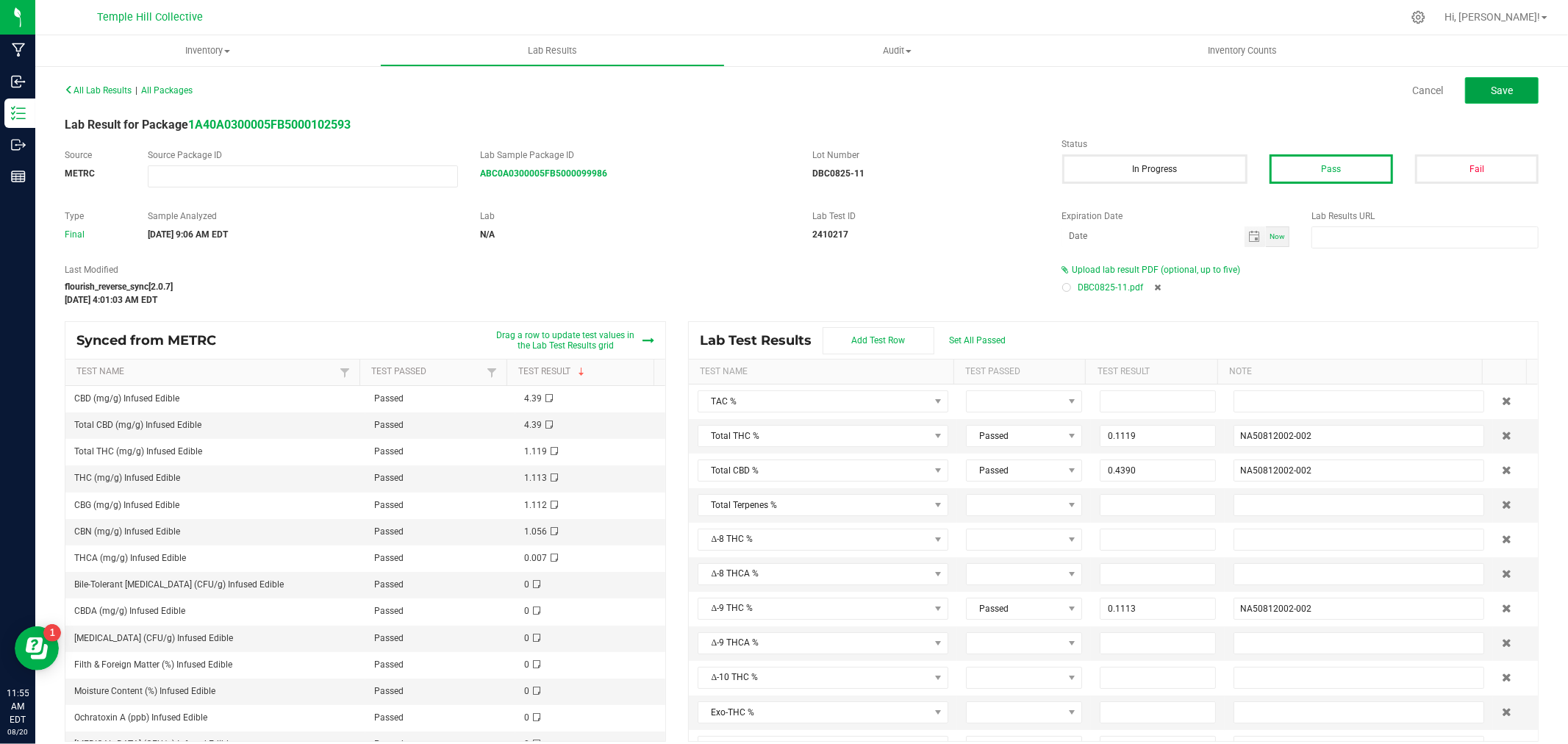
click at [1473, 92] on button "Save" at bounding box center [1502, 90] width 73 height 26
type input "0.1119"
type input "NA50812002-002"
type input "0.4390"
type input "0.1113"
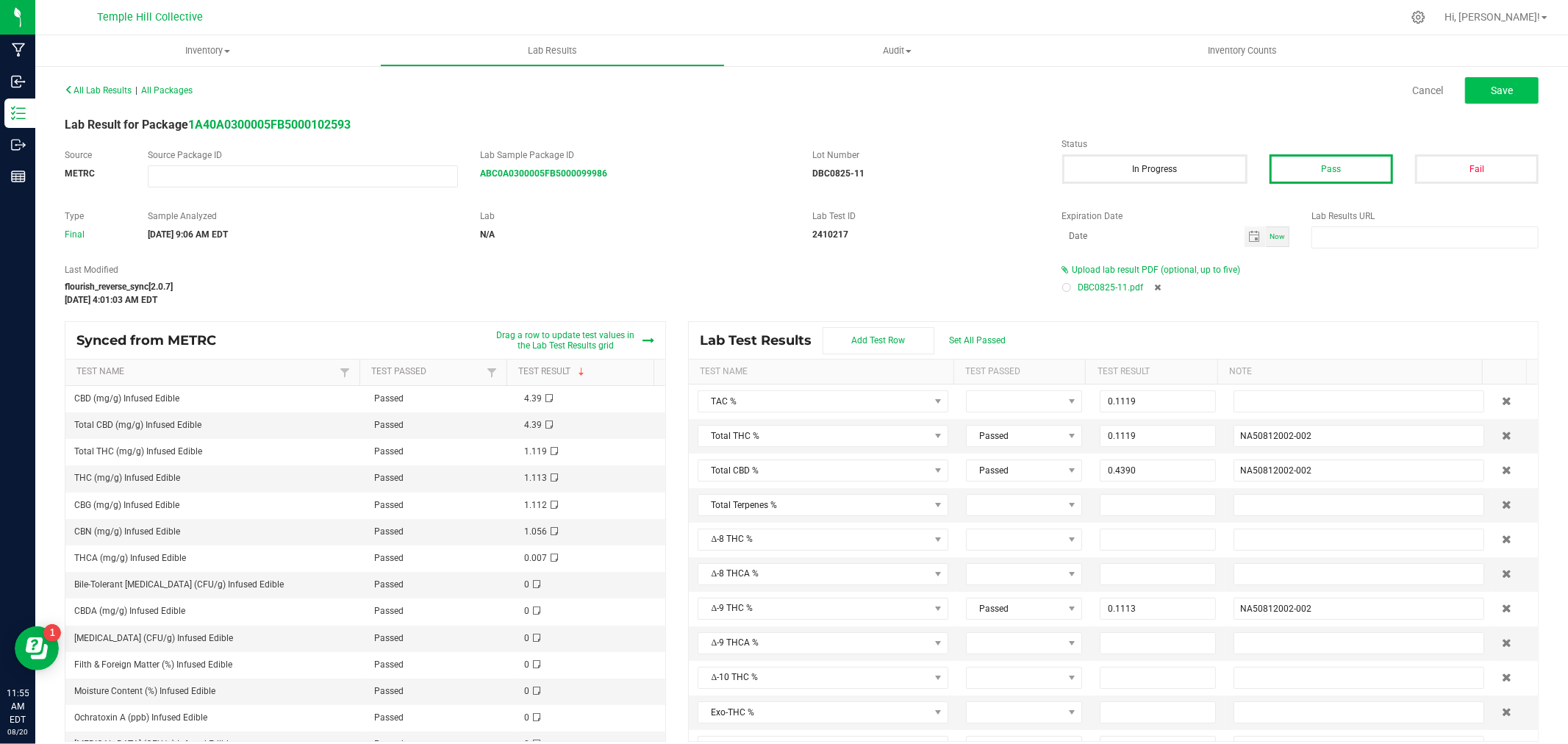
type input "0.4390"
type input "NA50812002-002"
type input "0.1112"
type input "NA50812002-002"
type input "0.1056"
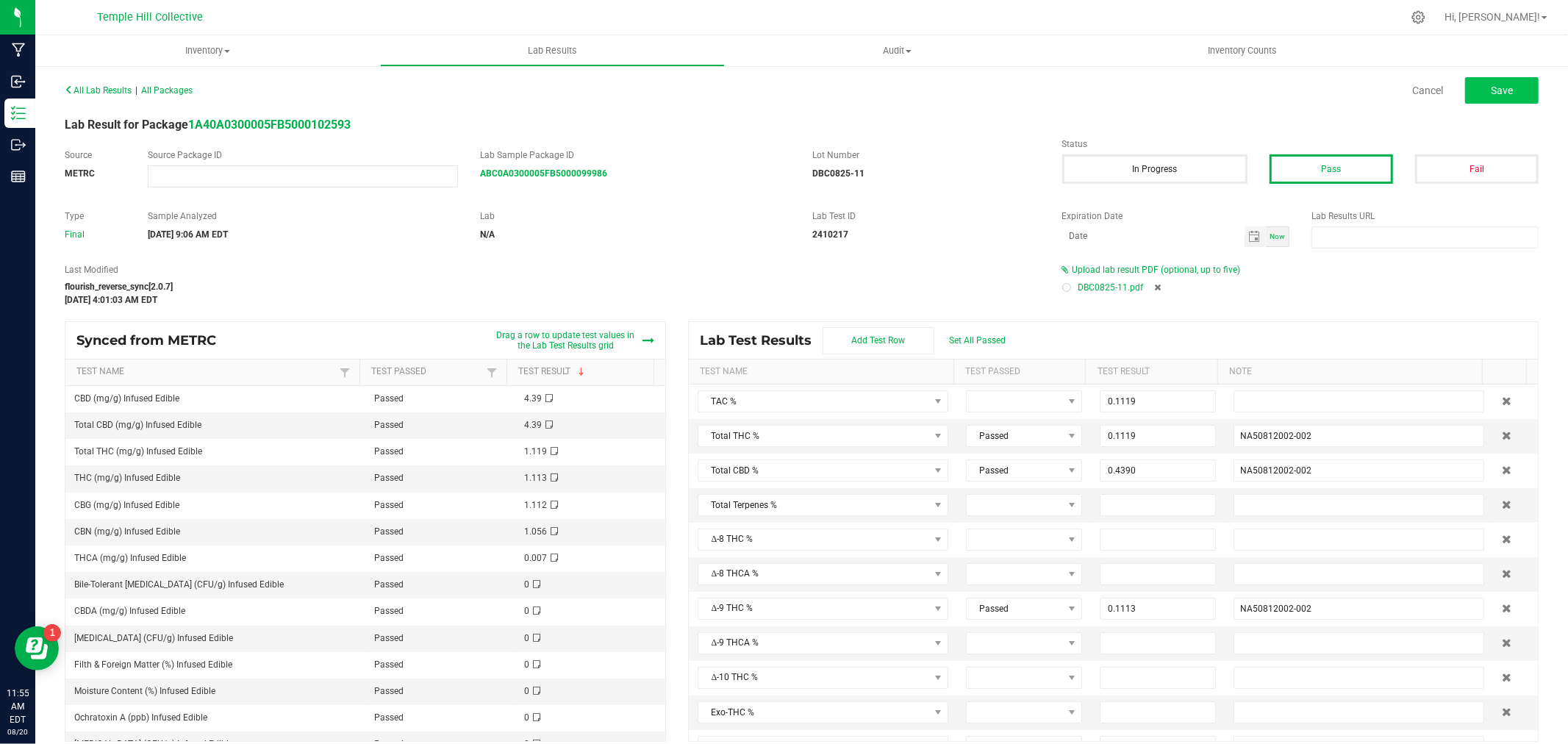
type input "NA50812002-002"
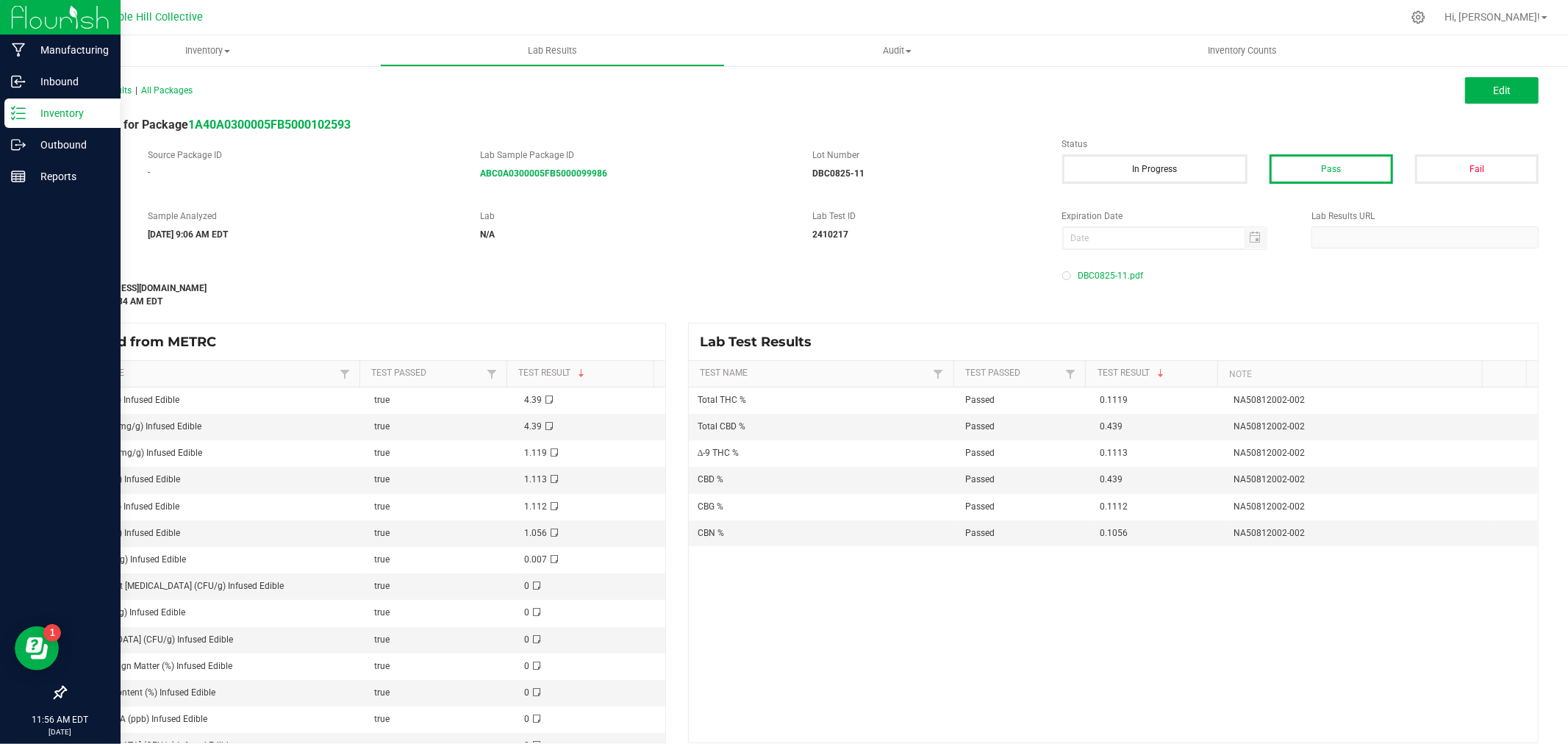
click at [15, 111] on icon at bounding box center [18, 112] width 14 height 14
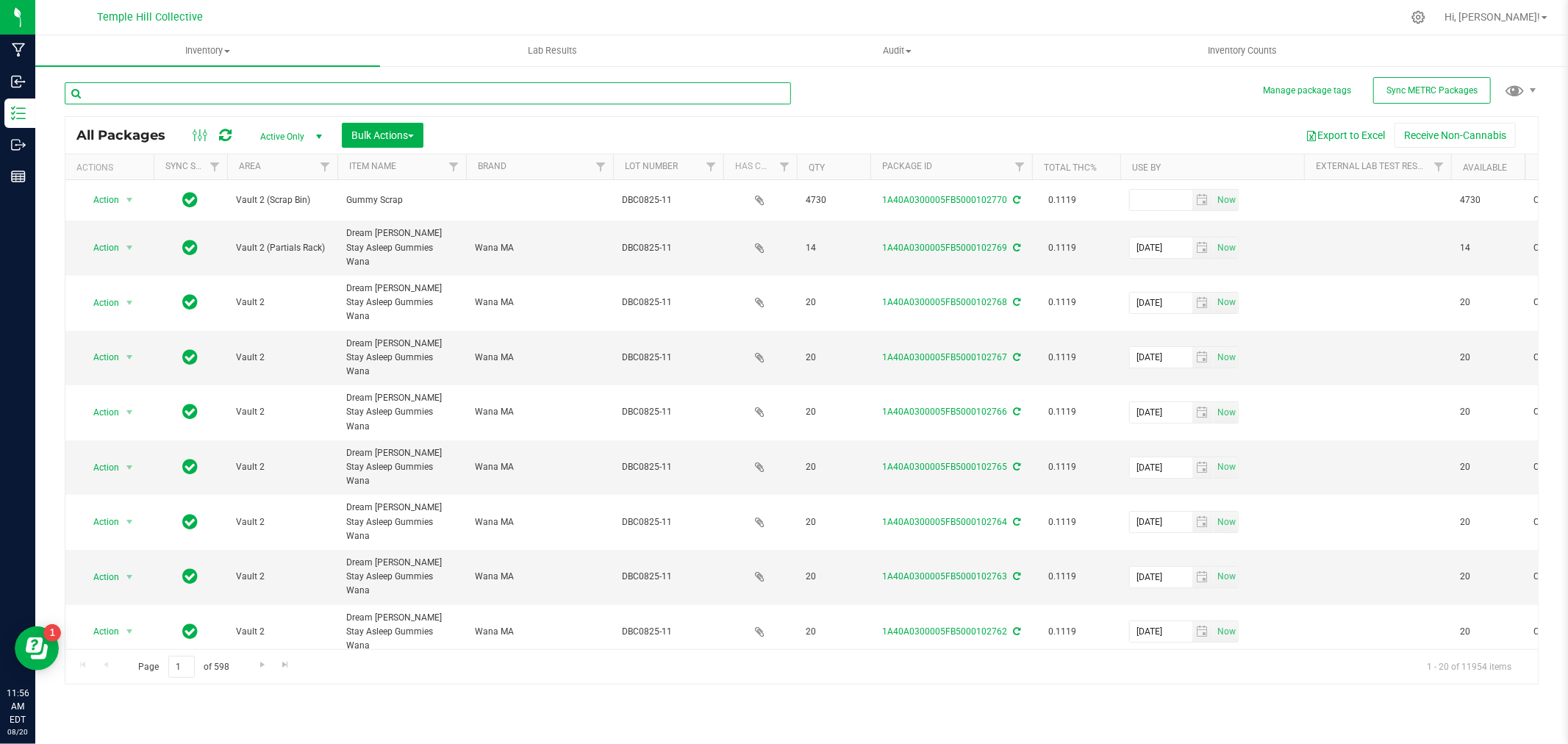
click at [438, 87] on input "text" at bounding box center [428, 93] width 726 height 22
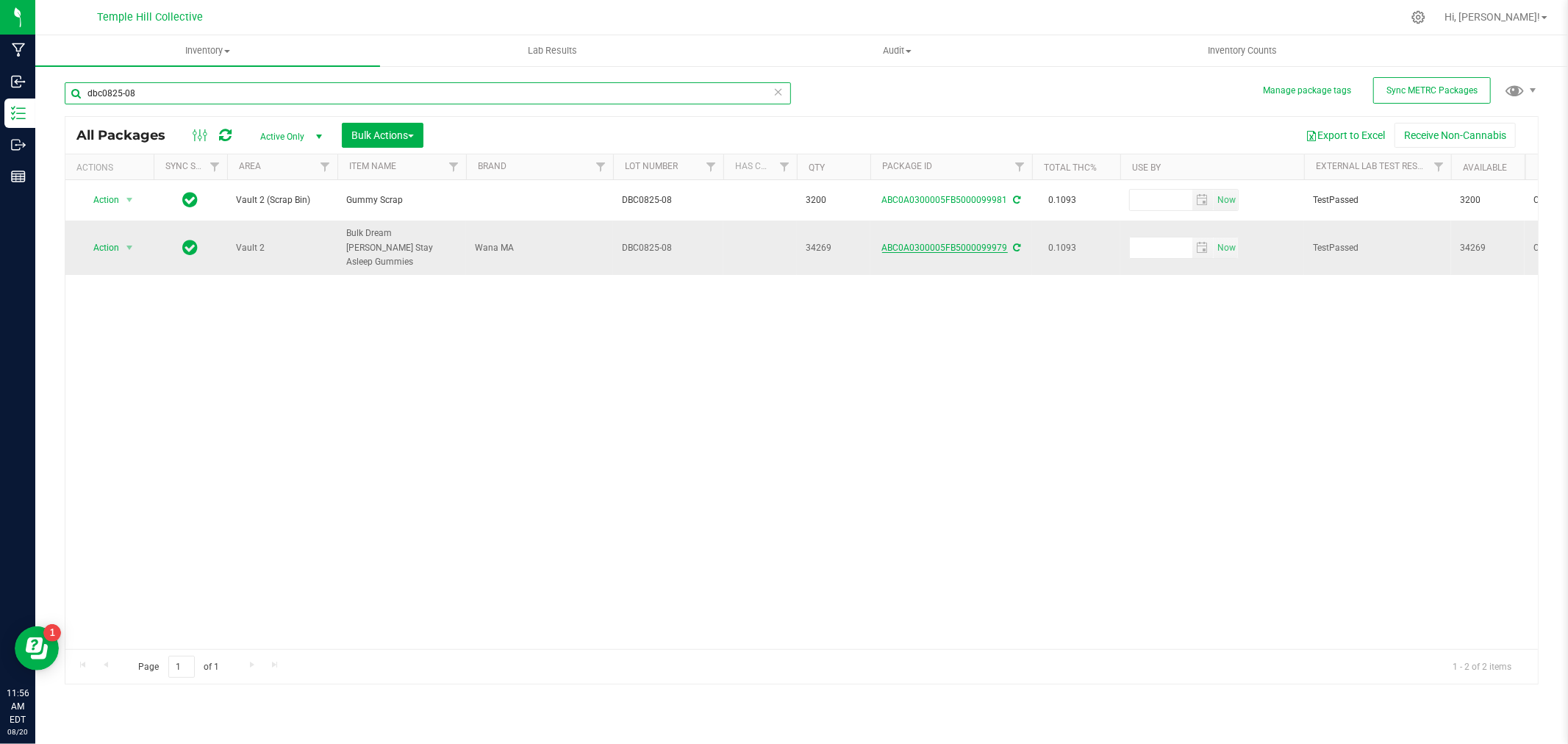
type input "dbc0825-08"
click at [910, 242] on link "ABC0A0300005FB5000099979" at bounding box center [945, 247] width 126 height 11
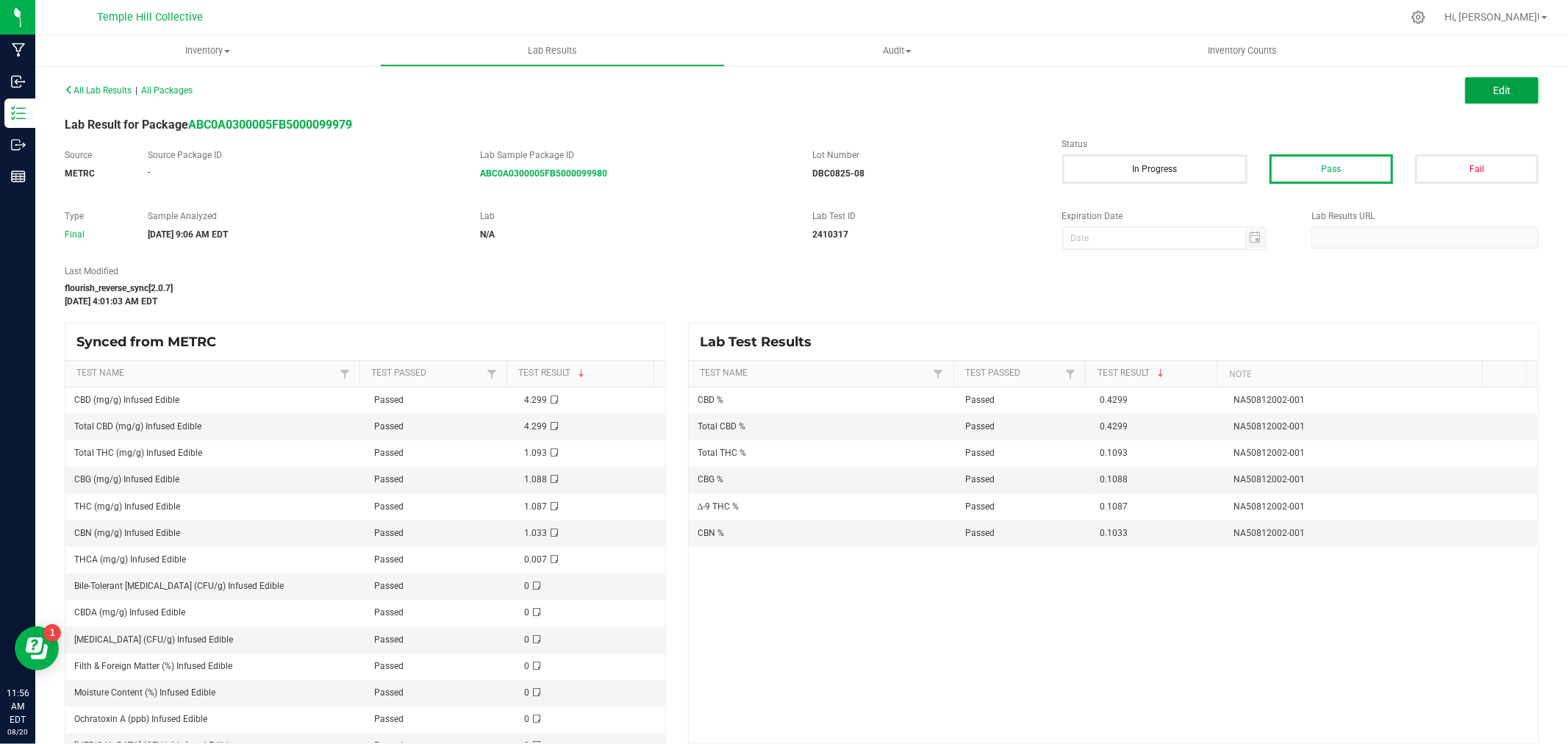
click at [1493, 91] on span "Edit" at bounding box center [1502, 91] width 17 height 12
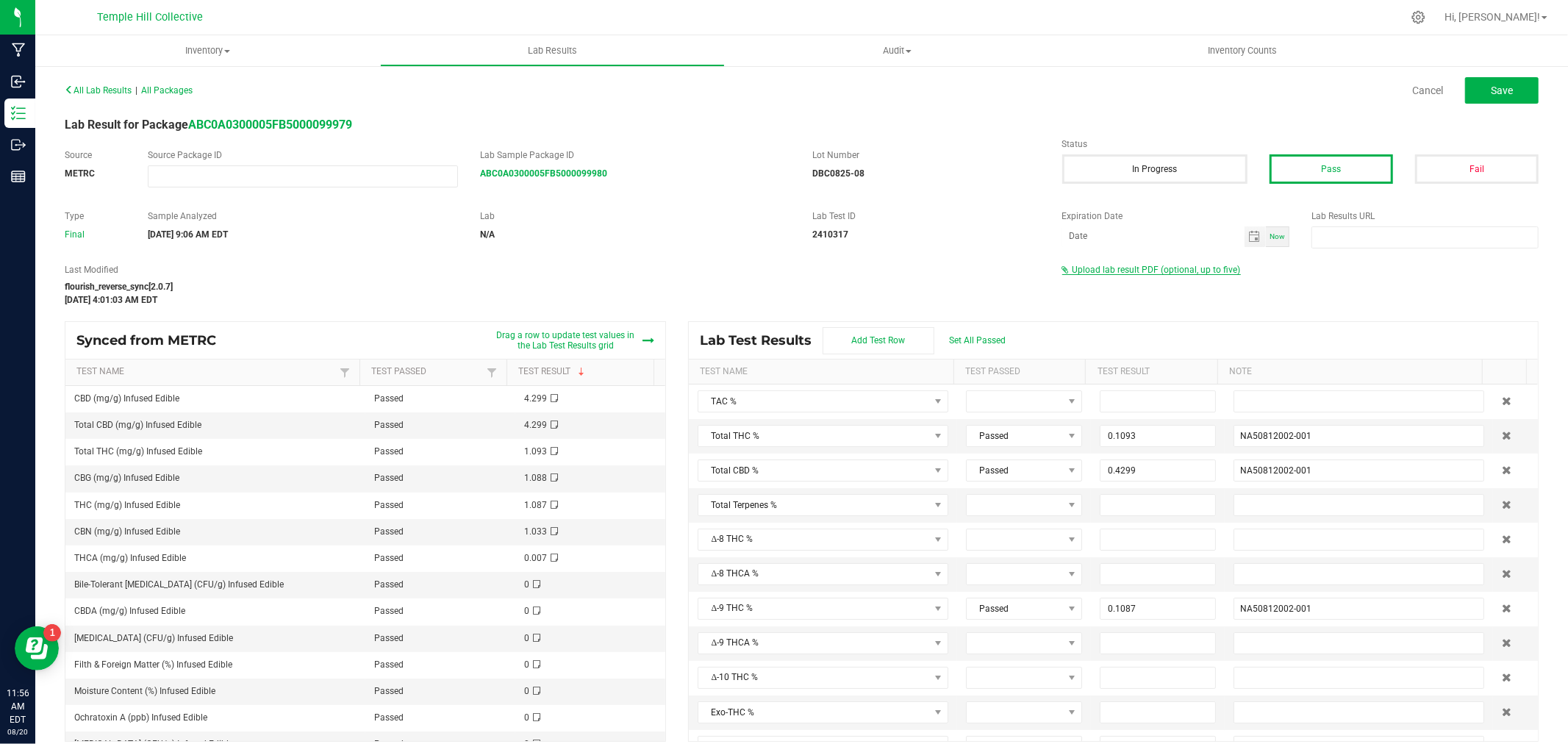
click at [1104, 265] on span "Upload lab result PDF (optional, up to five)" at bounding box center [1157, 270] width 168 height 11
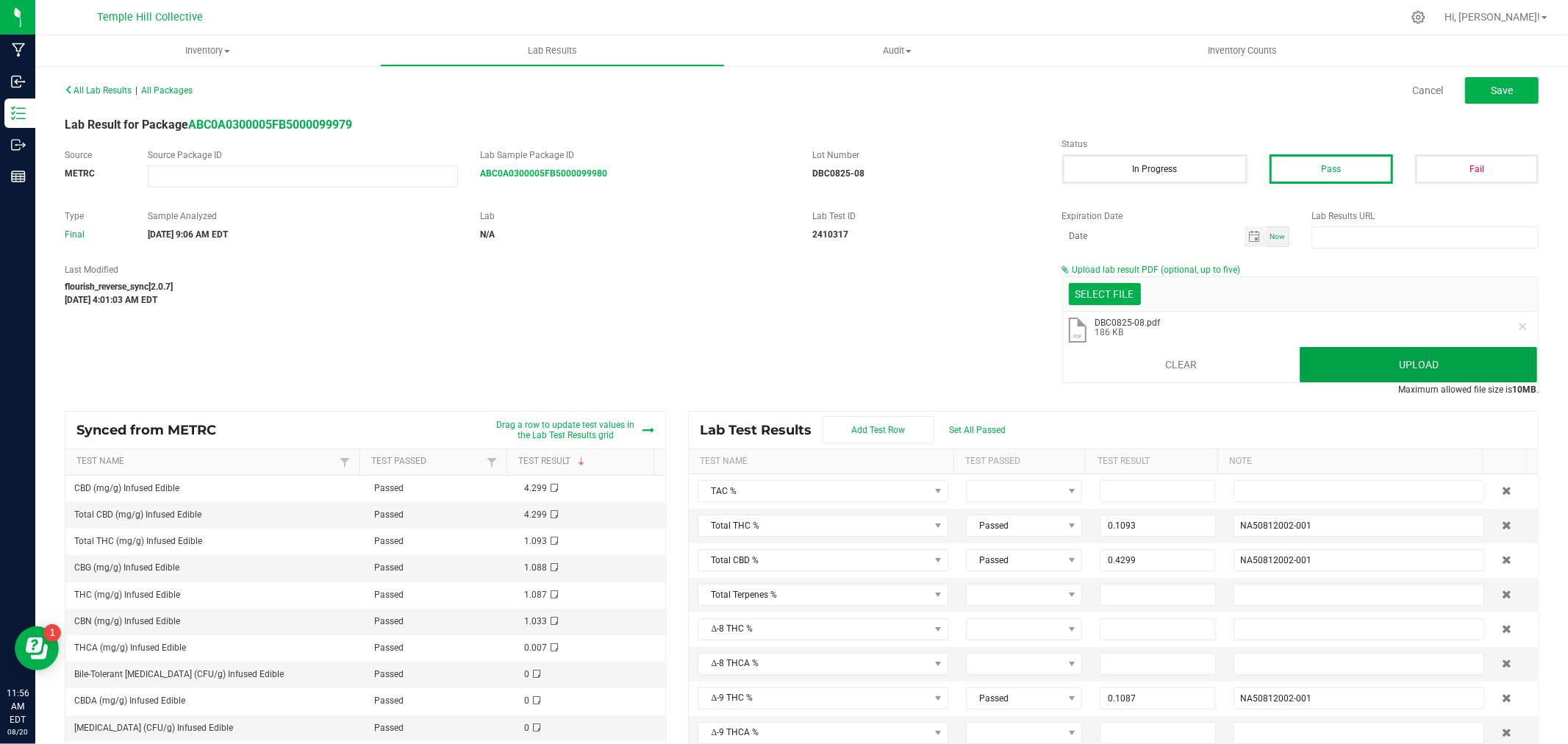
drag, startPoint x: 1348, startPoint y: 368, endPoint x: 1142, endPoint y: 369, distance: 206.0
click at [1346, 368] on button "Upload" at bounding box center [1419, 364] width 238 height 35
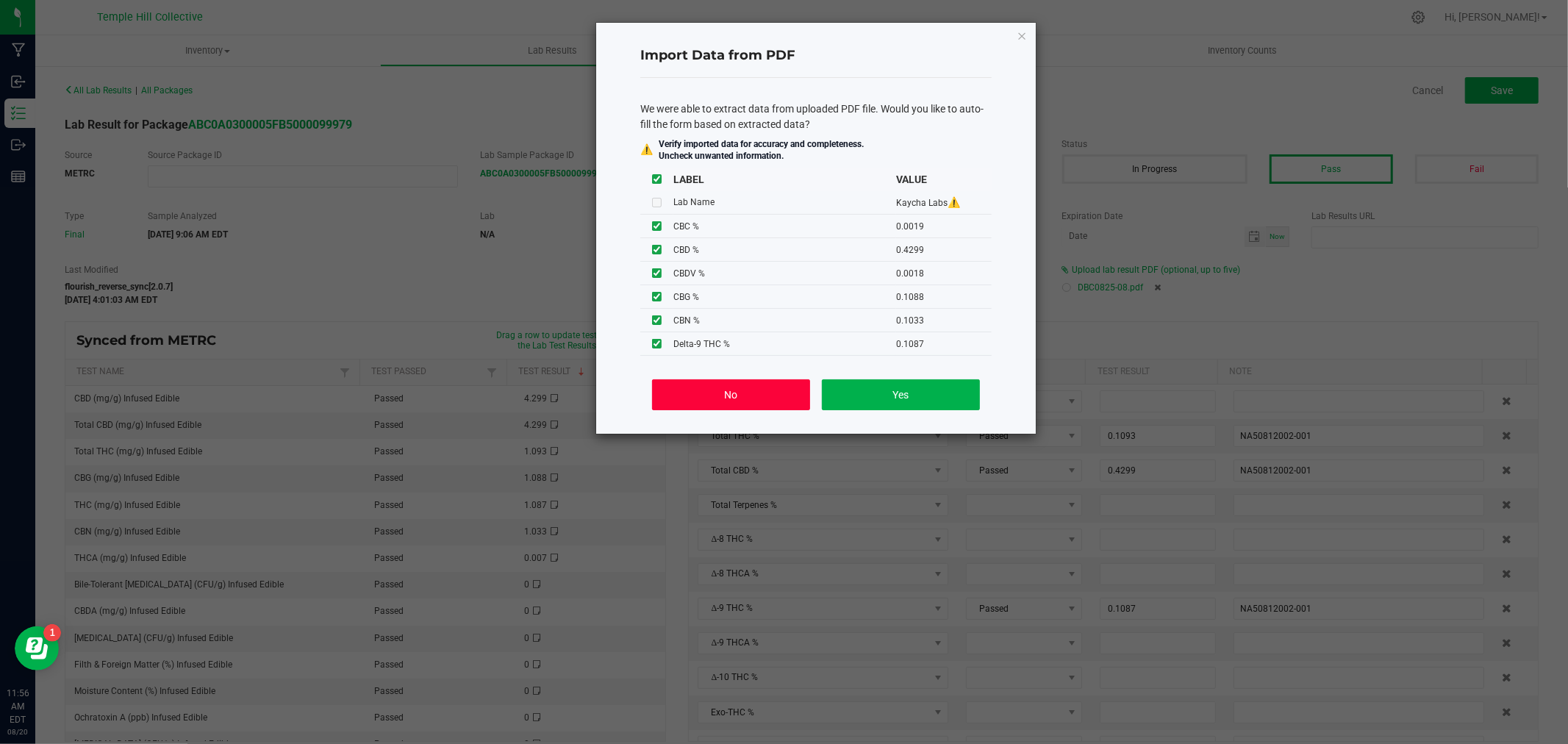
click at [707, 400] on button "No" at bounding box center [731, 395] width 158 height 31
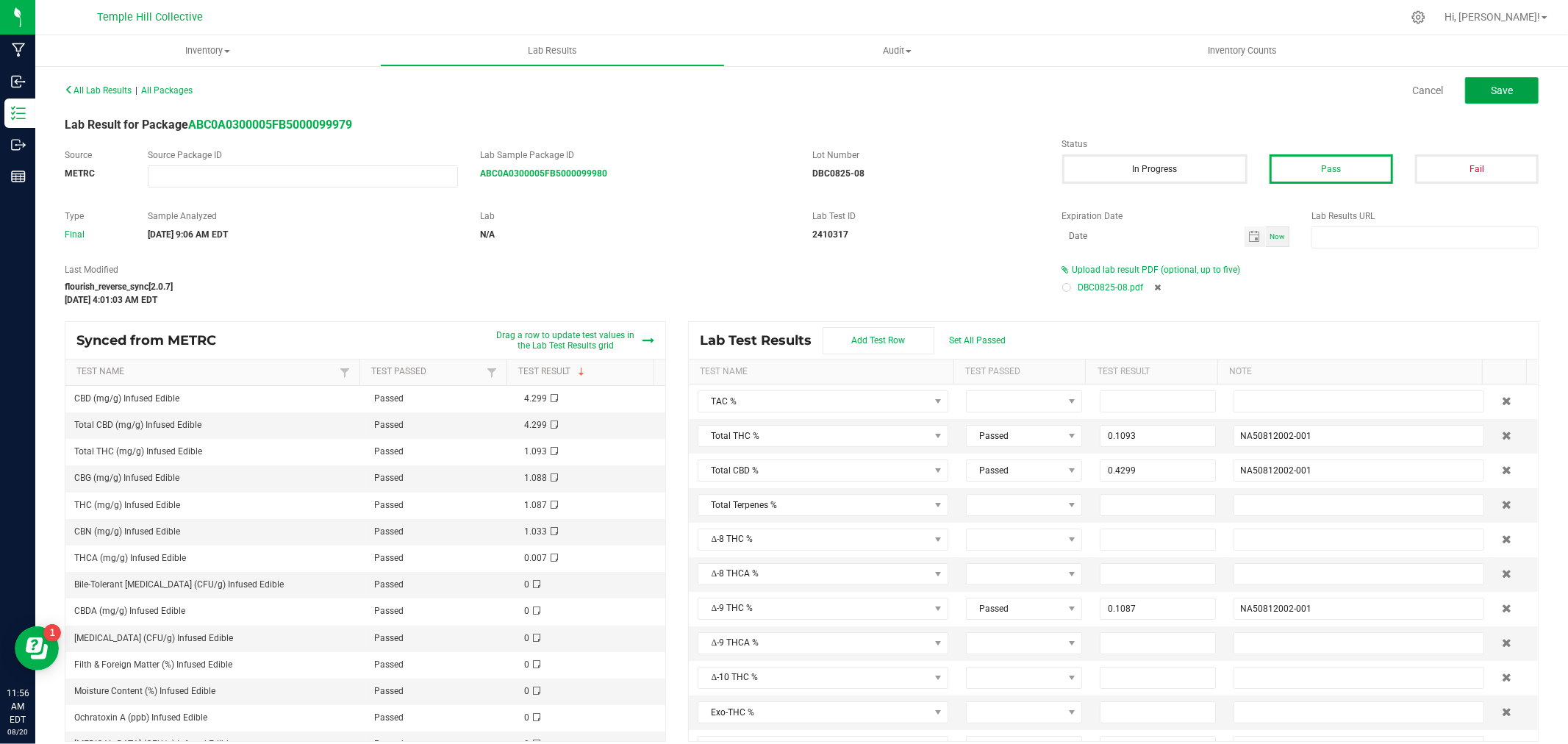
click at [1475, 100] on button "Save" at bounding box center [1502, 90] width 73 height 26
type input "0.1093"
type input "NA50812002-001"
type input "0.4299"
type input "0.1087"
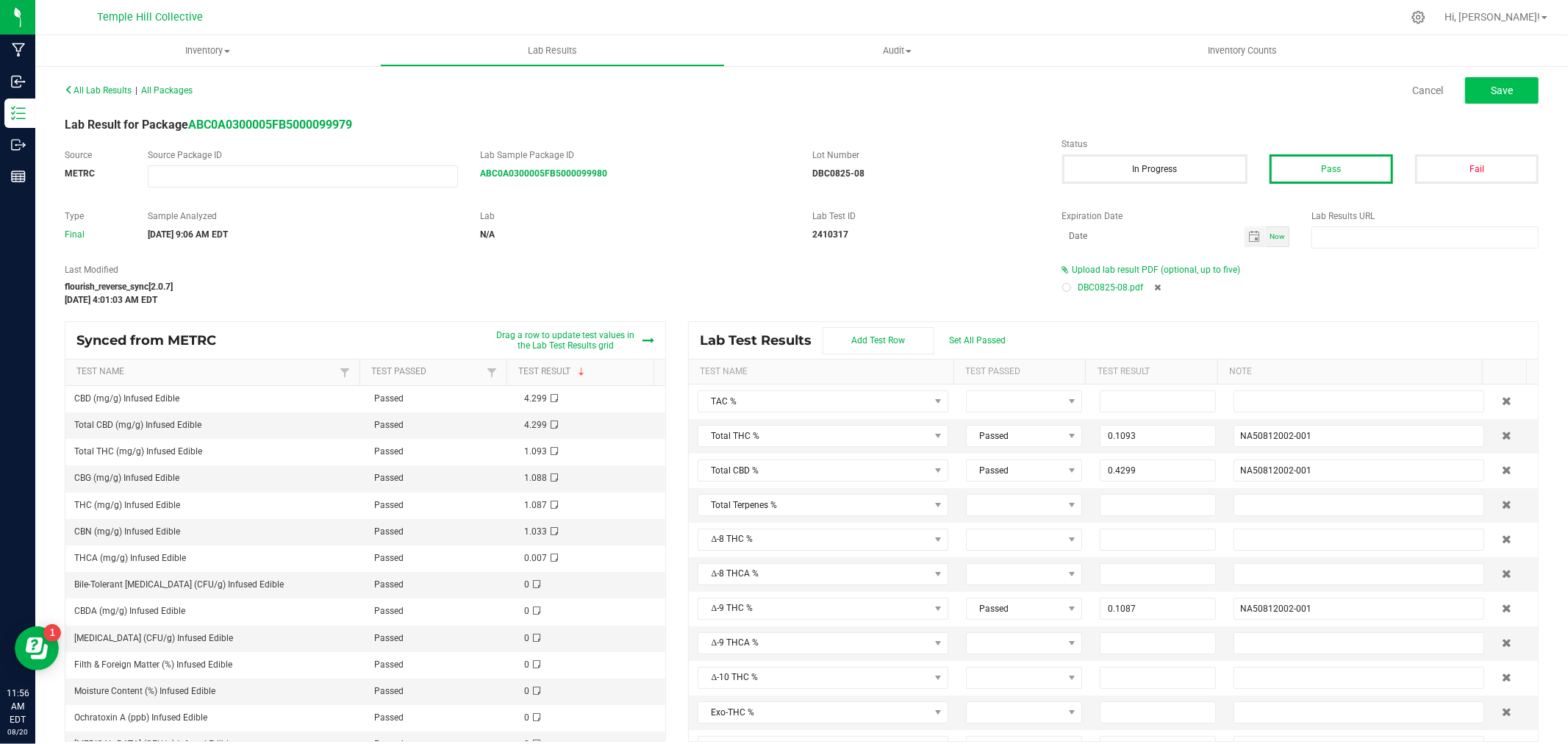
type input "0.4299"
type input "NA50812002-001"
type input "0.1088"
type input "NA50812002-001"
type input "0.1033"
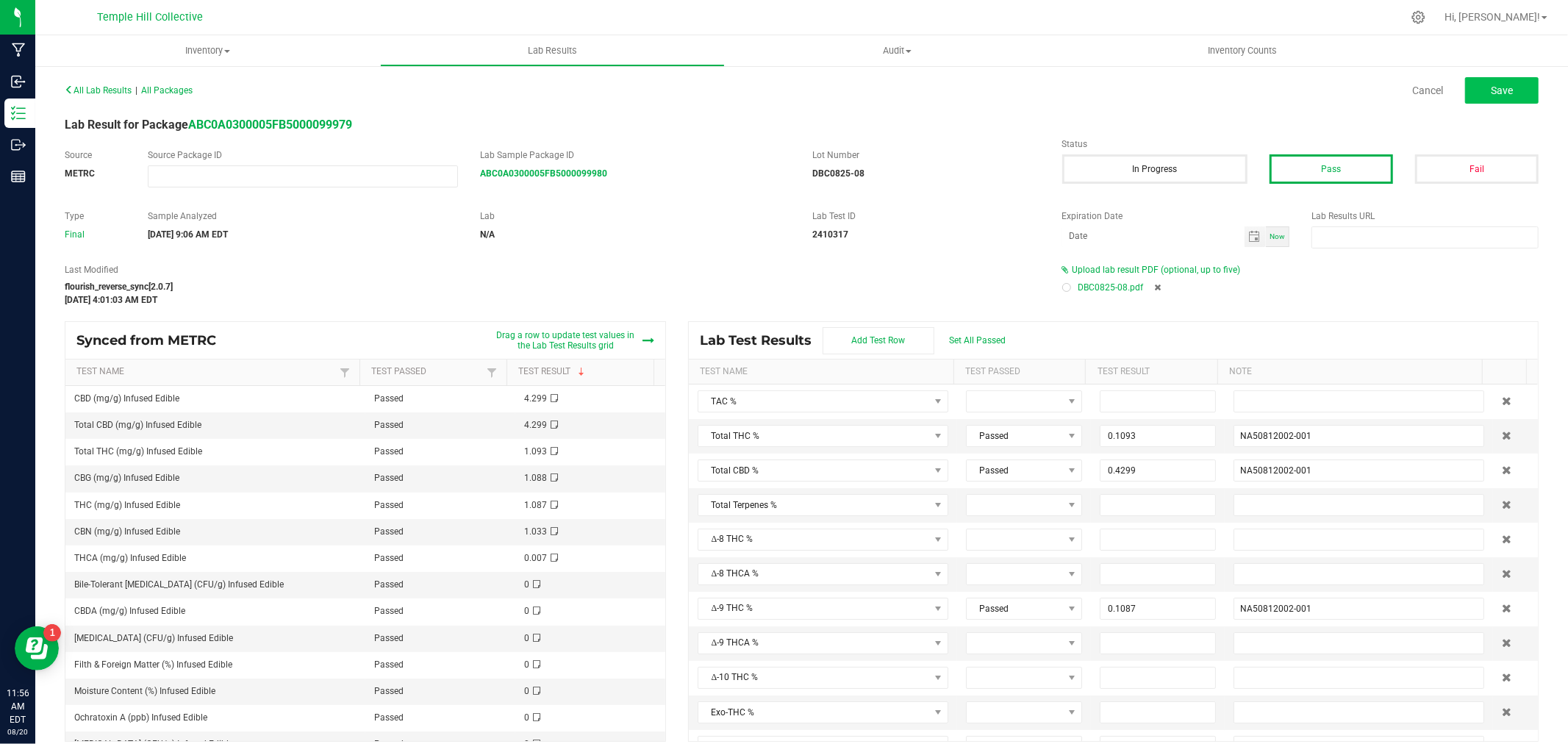
type input "NA50812002-001"
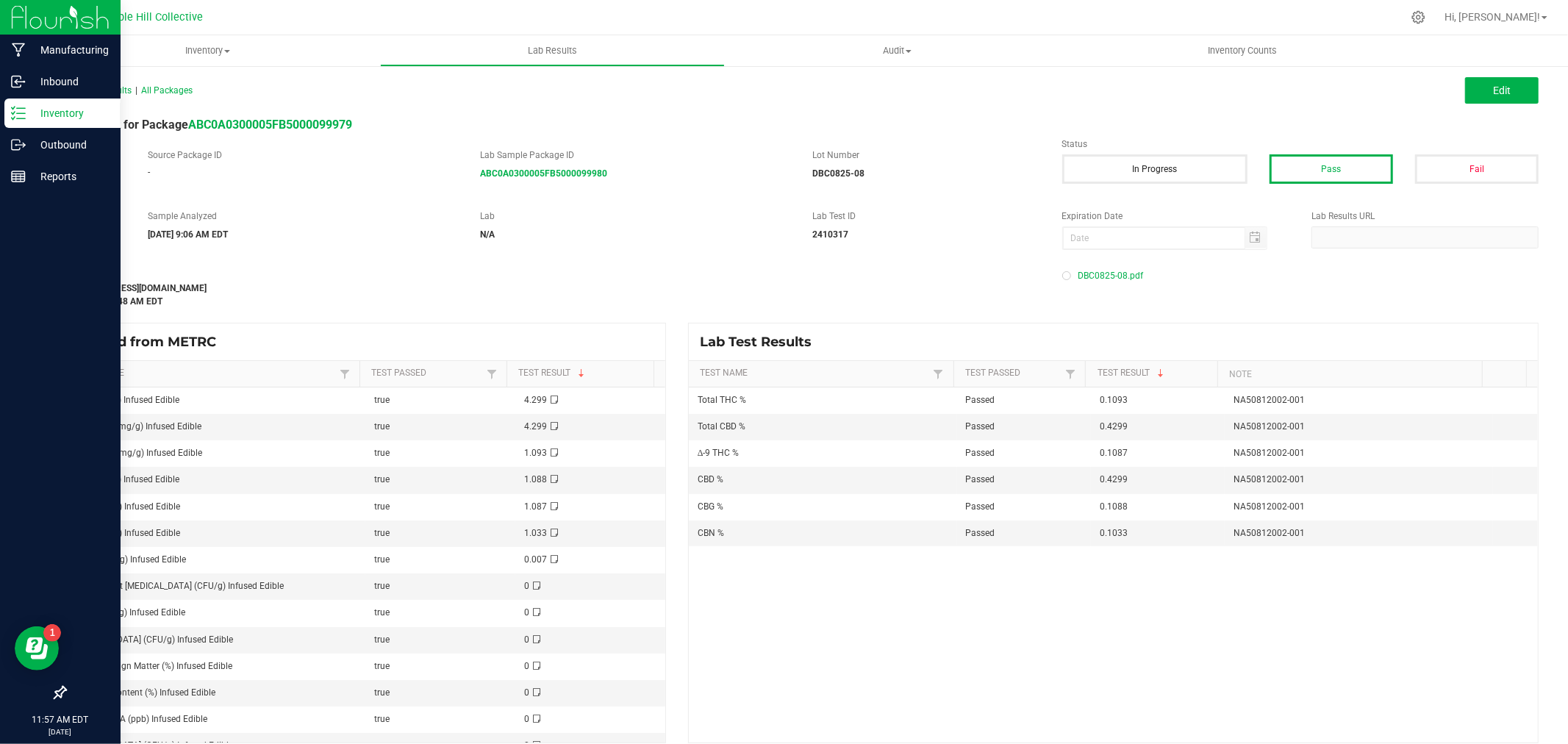
click at [34, 109] on p "Inventory" at bounding box center [69, 112] width 88 height 17
